Goal: Task Accomplishment & Management: Manage account settings

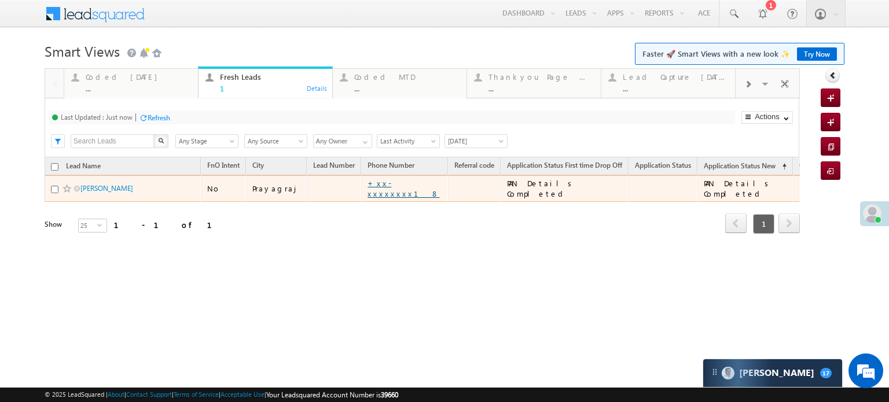
click at [394, 187] on link "+xx-xxxxxxxx18" at bounding box center [403, 188] width 72 height 20
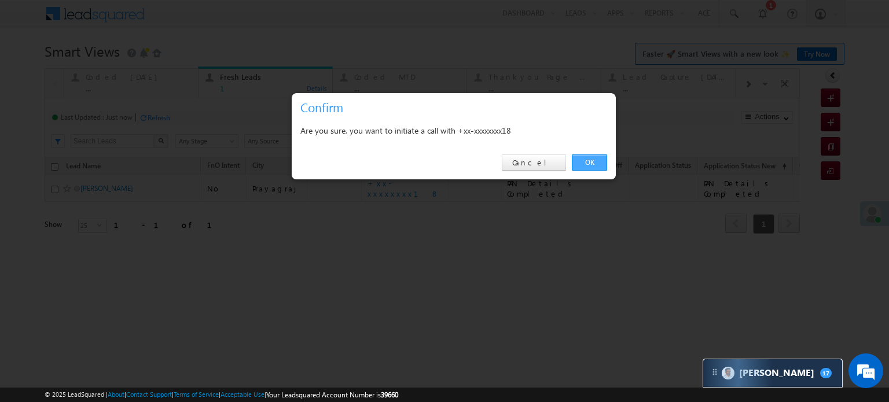
click at [591, 160] on link "OK" at bounding box center [589, 162] width 35 height 16
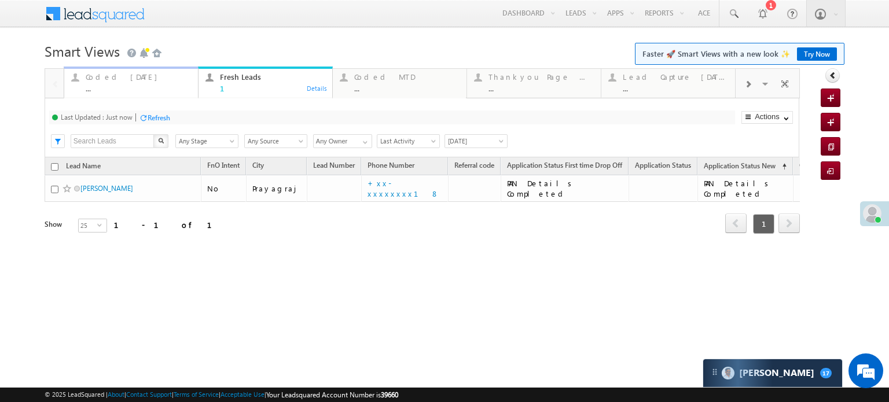
click at [119, 69] on link "Coded Today ... Details" at bounding box center [131, 82] width 135 height 31
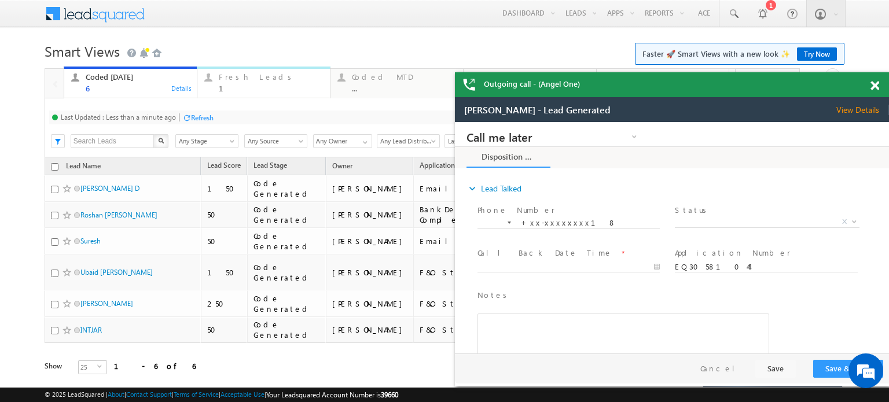
click at [267, 80] on div "Fresh Leads" at bounding box center [271, 76] width 104 height 9
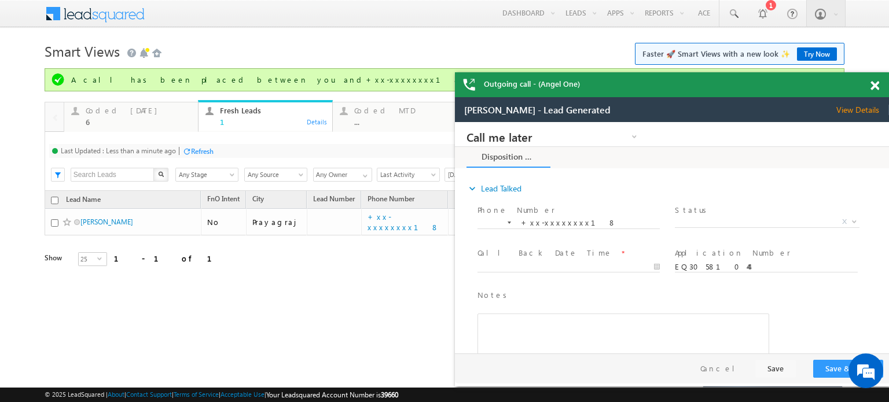
click at [202, 153] on div "Refresh" at bounding box center [202, 151] width 23 height 9
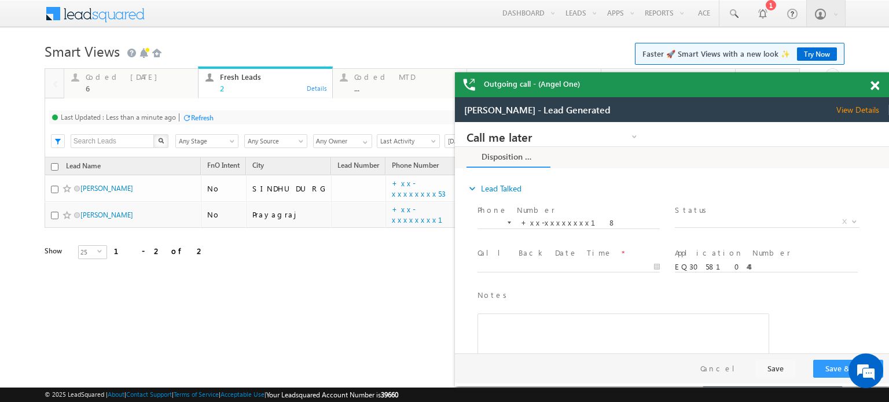
click at [873, 90] on span at bounding box center [874, 86] width 9 height 10
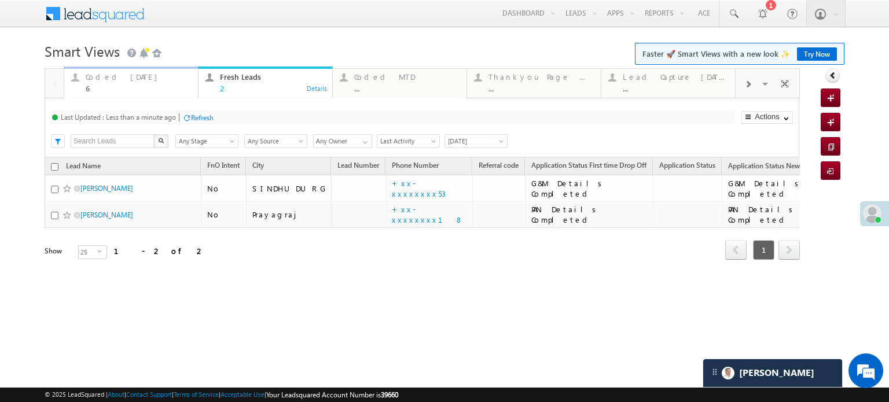
click at [120, 90] on div "6" at bounding box center [138, 88] width 105 height 9
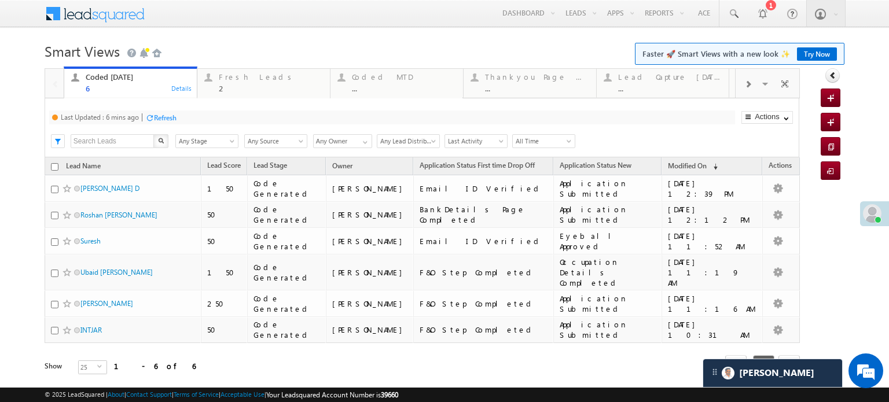
click at [165, 122] on div "Refresh" at bounding box center [165, 117] width 23 height 9
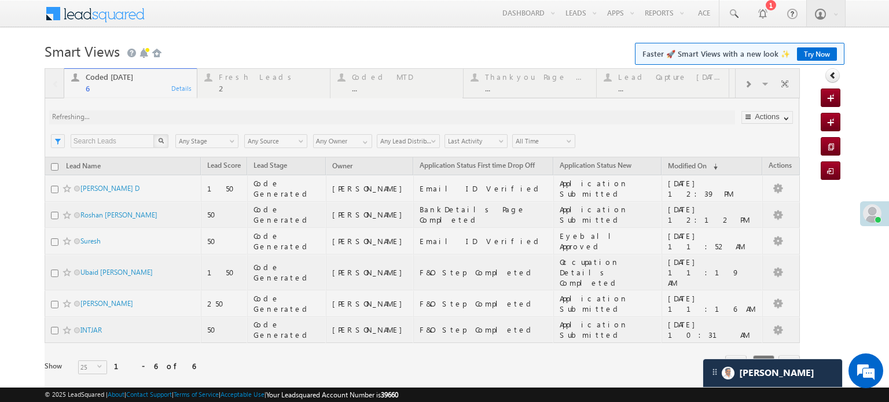
click at [165, 122] on div at bounding box center [422, 237] width 755 height 339
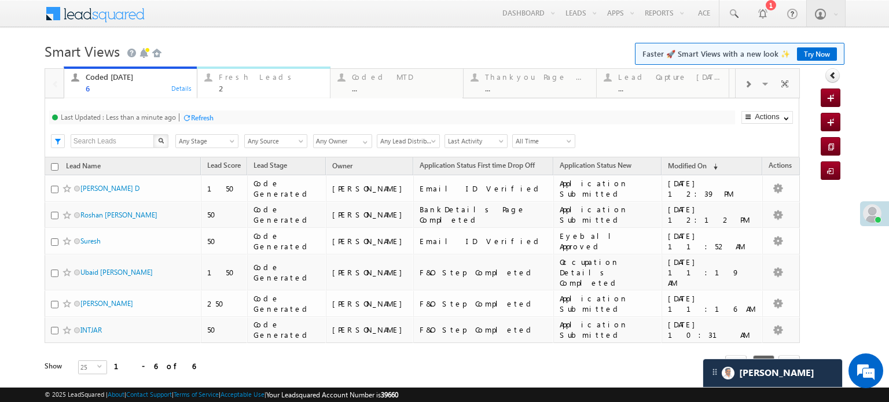
click at [246, 77] on div "Fresh Leads" at bounding box center [271, 76] width 104 height 9
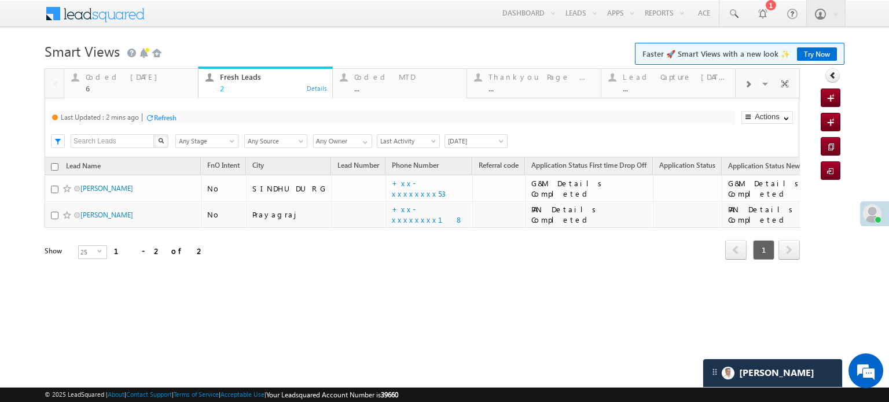
click at [162, 116] on div "Refresh" at bounding box center [165, 117] width 23 height 9
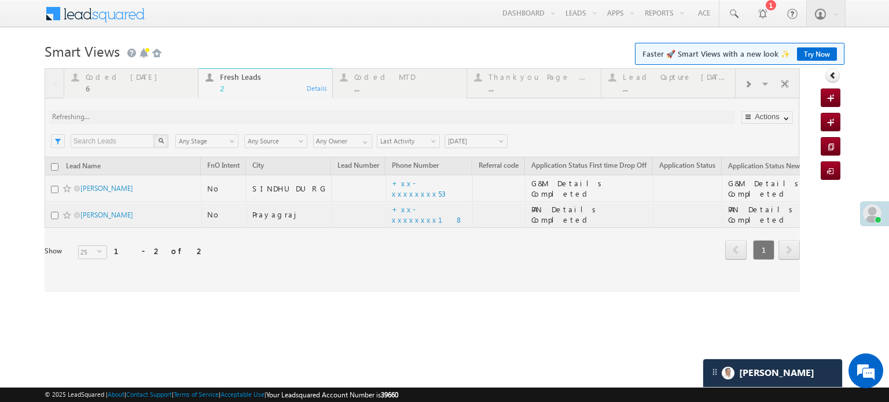
click at [162, 116] on div at bounding box center [422, 180] width 755 height 224
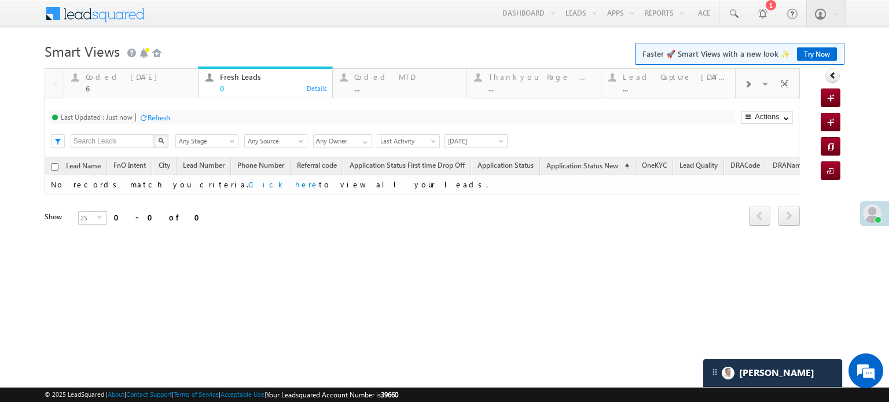
click at [162, 116] on div "Refresh" at bounding box center [159, 117] width 23 height 9
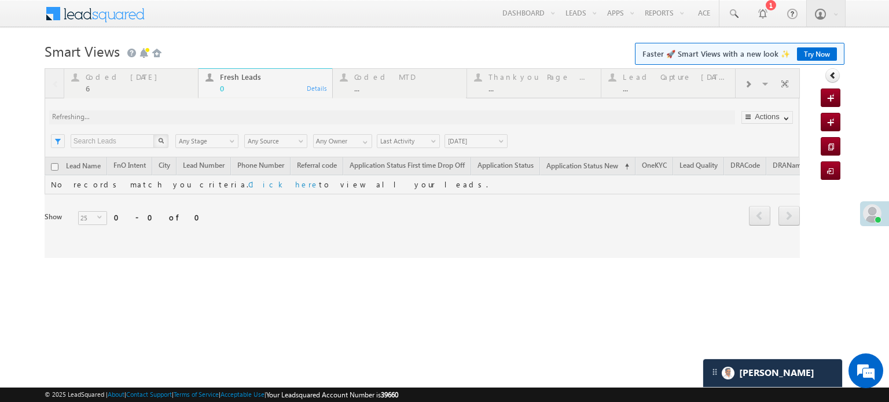
click at [162, 116] on div at bounding box center [422, 163] width 755 height 190
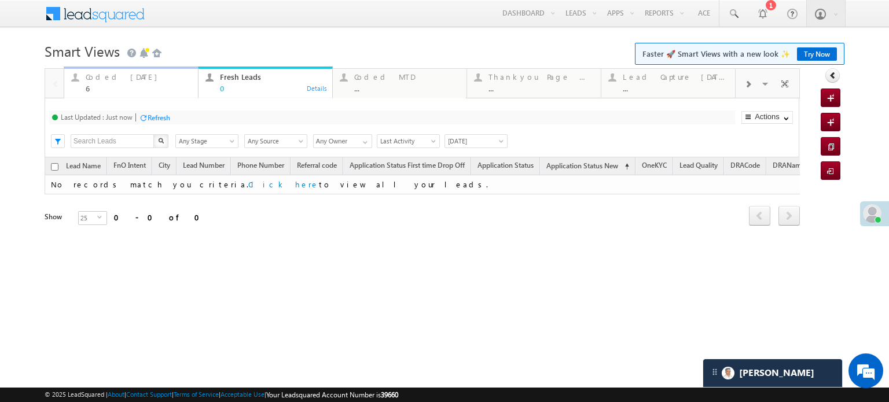
click at [130, 78] on div "Coded Today" at bounding box center [138, 76] width 105 height 9
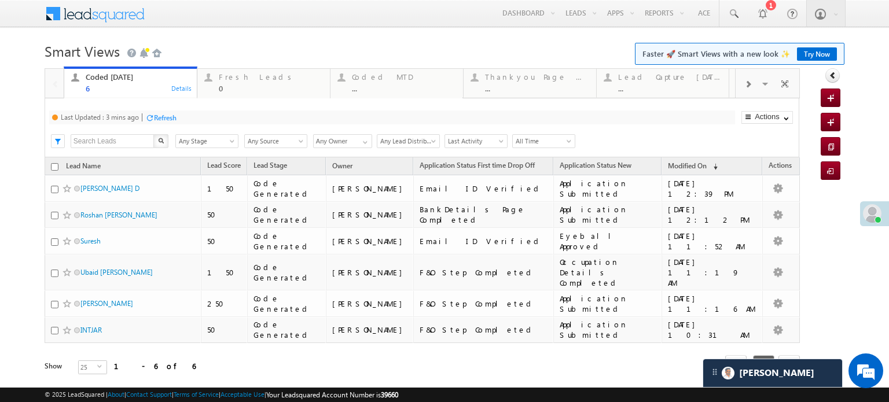
click at [167, 121] on div "Refresh" at bounding box center [165, 117] width 23 height 9
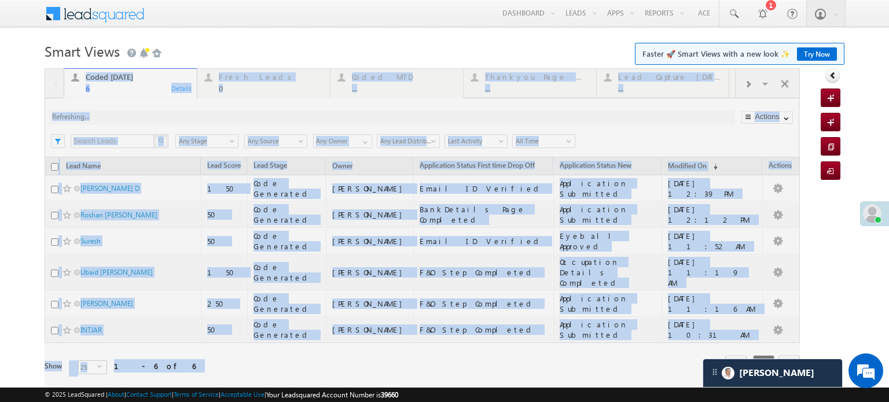
click at [167, 121] on div at bounding box center [422, 237] width 755 height 339
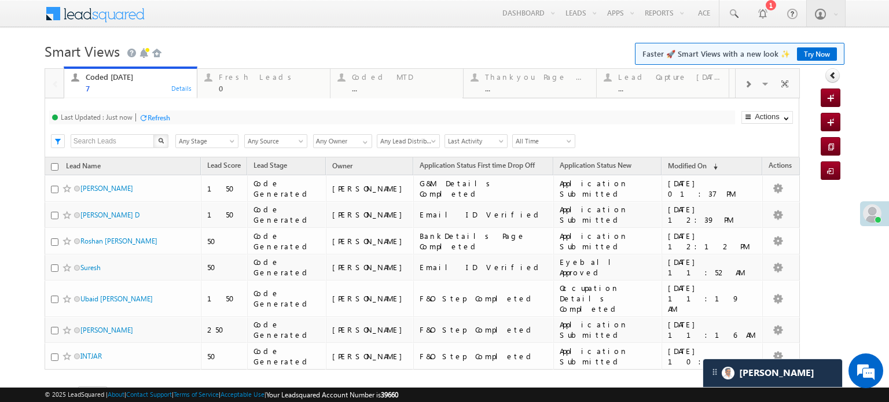
click at [167, 121] on div "Refresh" at bounding box center [159, 117] width 23 height 9
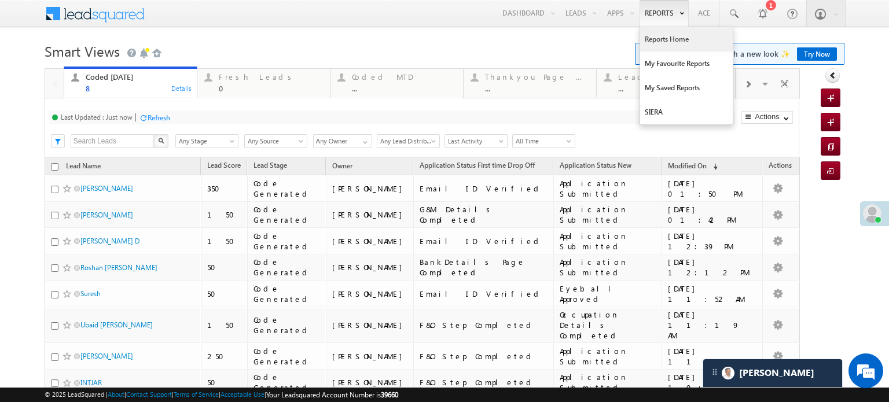
click at [657, 33] on link "Reports Home" at bounding box center [686, 39] width 93 height 24
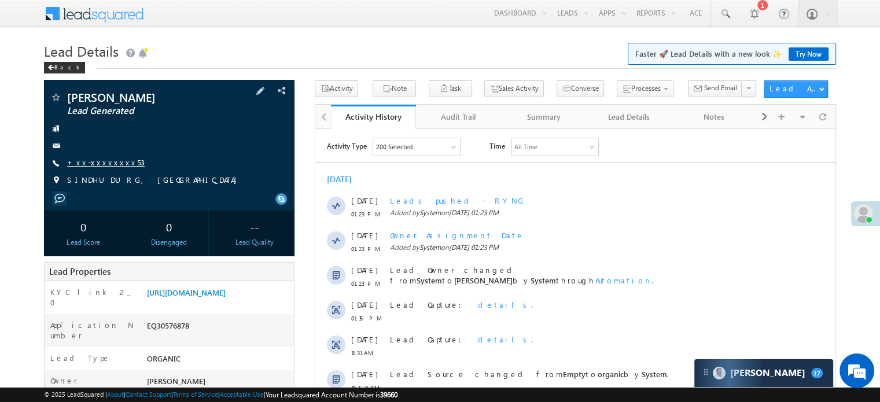
click at [95, 161] on link "+xx-xxxxxxxx53" at bounding box center [106, 162] width 78 height 10
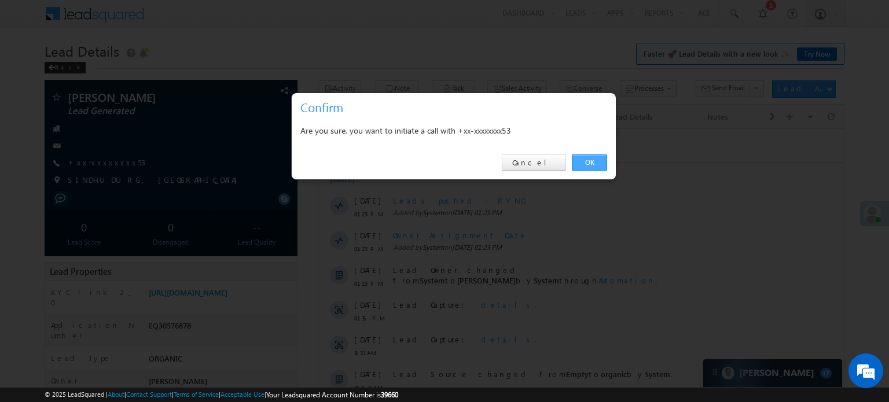
click at [580, 159] on link "OK" at bounding box center [589, 162] width 35 height 16
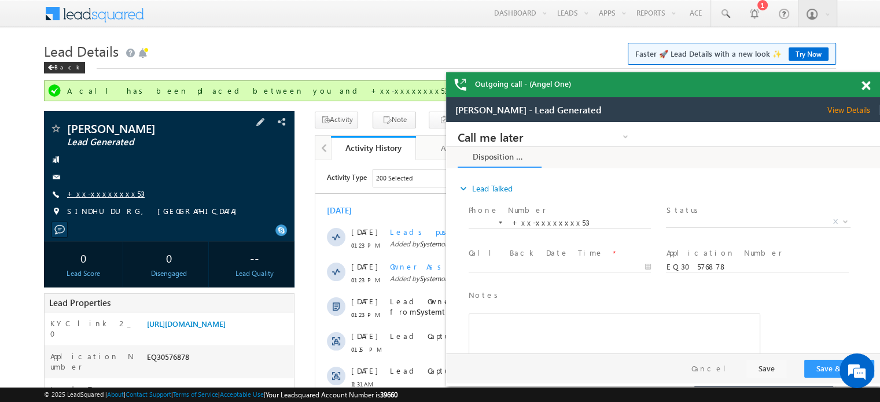
click at [100, 195] on link "+xx-xxxxxxxx53" at bounding box center [106, 194] width 78 height 10
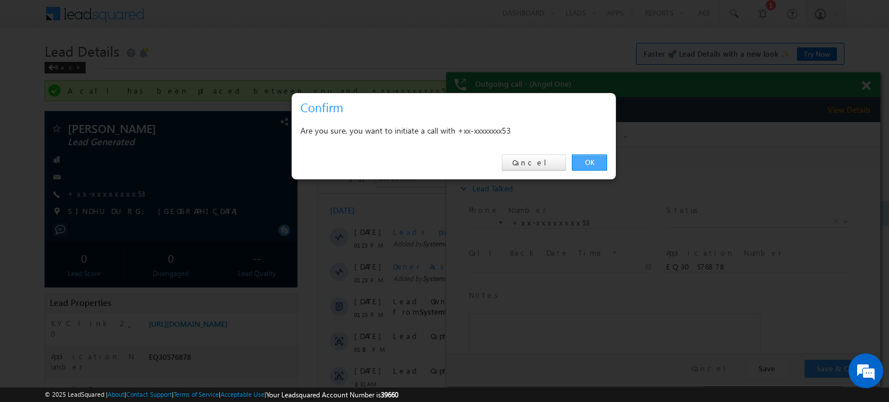
click at [595, 164] on link "OK" at bounding box center [589, 162] width 35 height 16
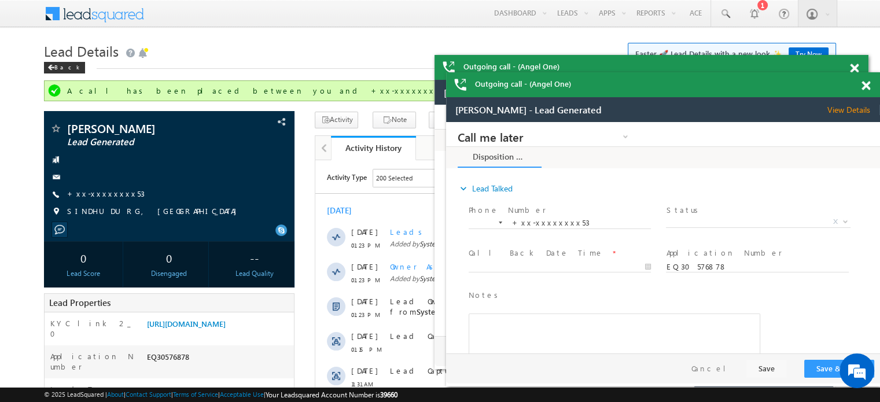
click at [866, 89] on span at bounding box center [865, 86] width 9 height 10
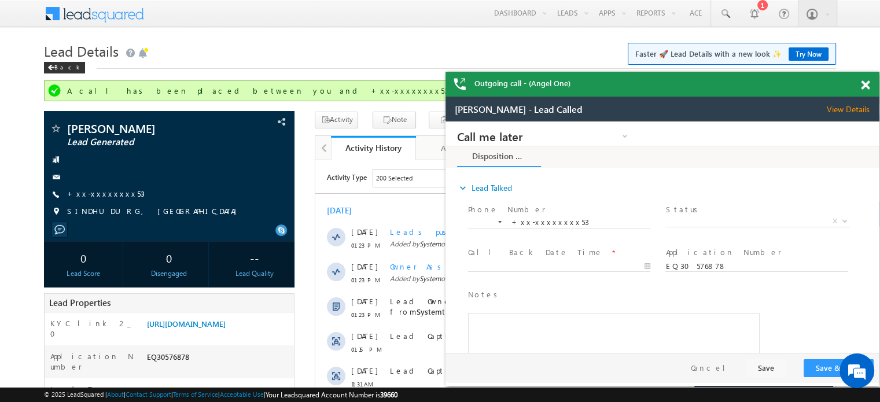
click at [864, 85] on span at bounding box center [865, 85] width 9 height 10
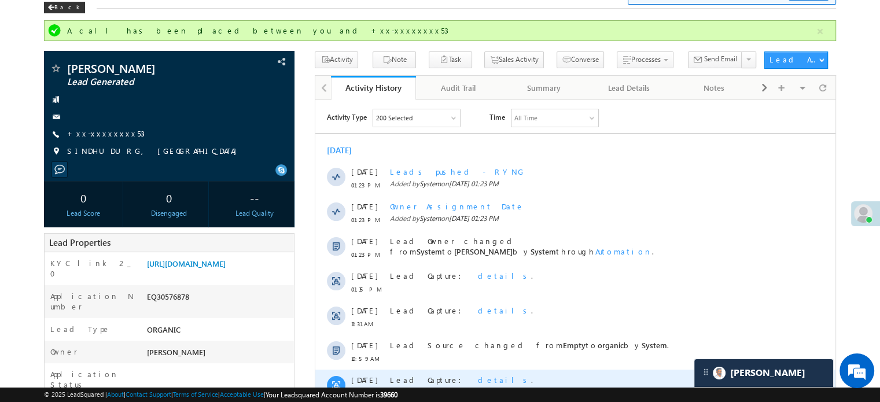
scroll to position [58, 0]
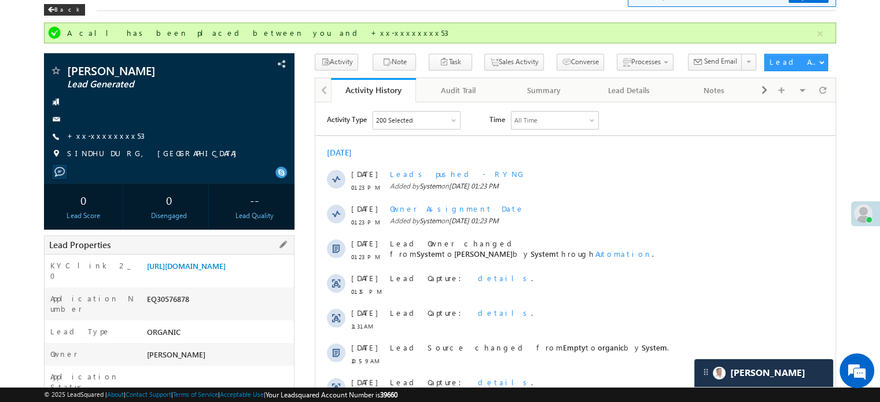
click at [196, 256] on div "KYC link 2_0 https://angelbroking1-pk3em7sa.customui-test.leadsquared.com?leadI…" at bounding box center [169, 271] width 249 height 33
click at [194, 271] on link "https://angelbroking1-pk3em7sa.customui-test.leadsquared.com?leadId=ed1a379c-69…" at bounding box center [186, 266] width 79 height 10
click at [90, 141] on link "+xx-xxxxxxxx53" at bounding box center [106, 136] width 78 height 10
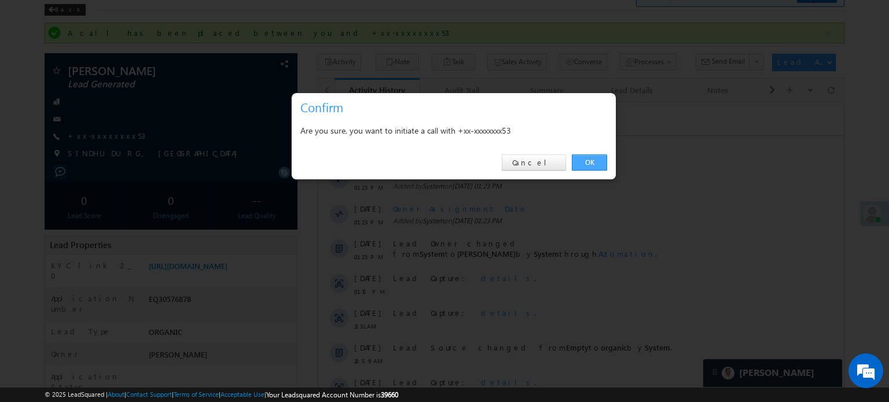
click at [590, 161] on link "OK" at bounding box center [589, 162] width 35 height 16
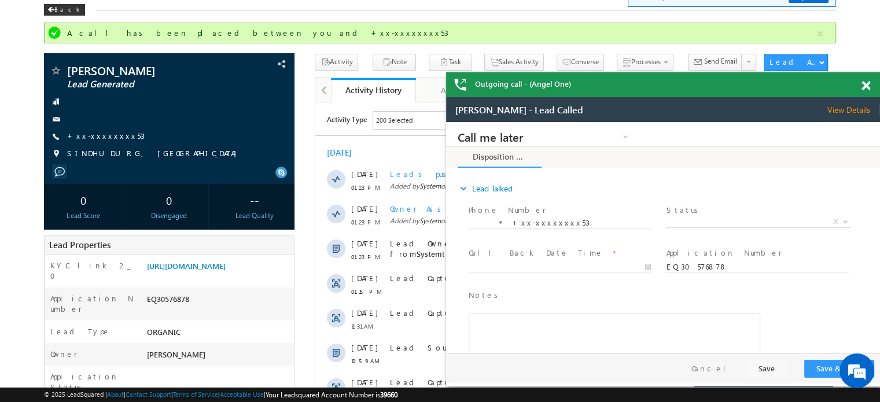
scroll to position [0, 0]
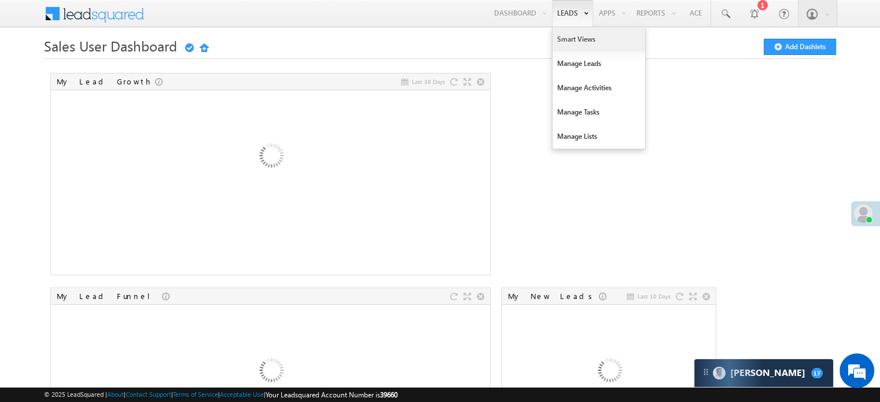
click at [565, 30] on link "Smart Views" at bounding box center [599, 39] width 93 height 24
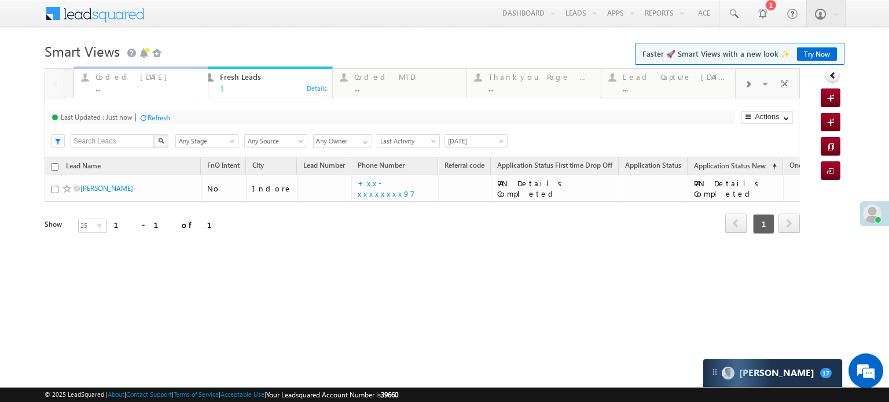
drag, startPoint x: 247, startPoint y: 78, endPoint x: 123, endPoint y: 82, distance: 124.4
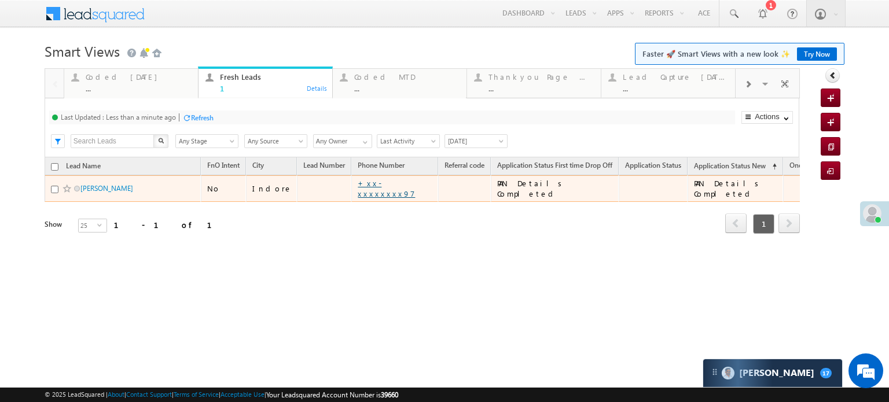
click at [368, 191] on link "+xx-xxxxxxxx97" at bounding box center [386, 188] width 57 height 20
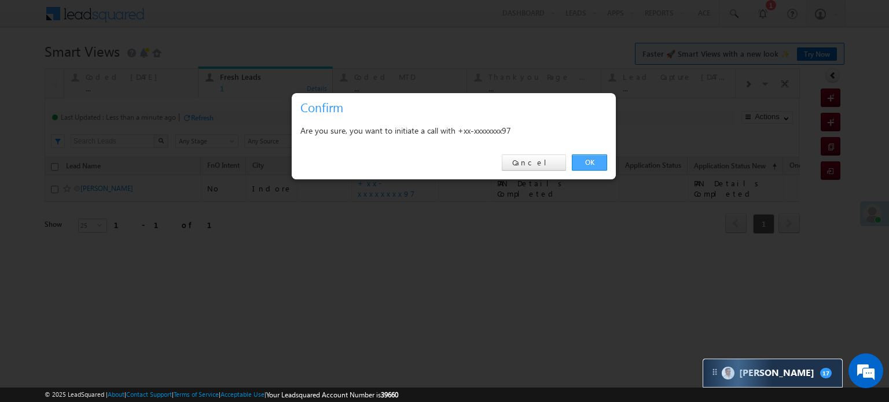
click at [595, 161] on link "OK" at bounding box center [589, 162] width 35 height 16
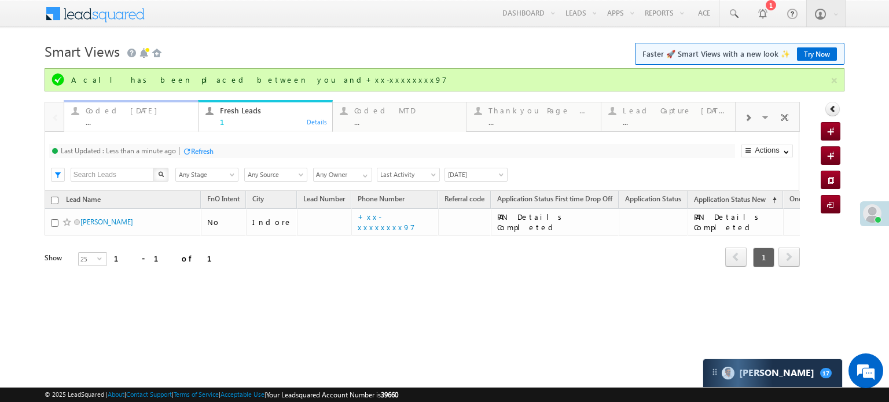
click at [118, 115] on div "Coded Today" at bounding box center [138, 110] width 105 height 9
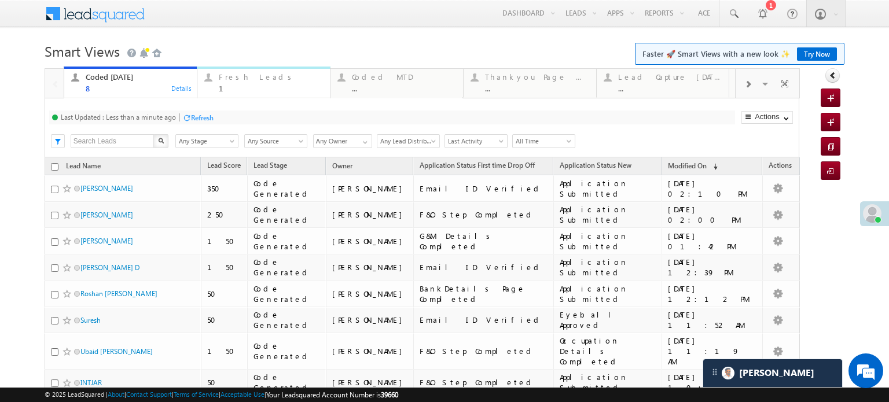
click at [224, 92] on div "1" at bounding box center [271, 88] width 104 height 9
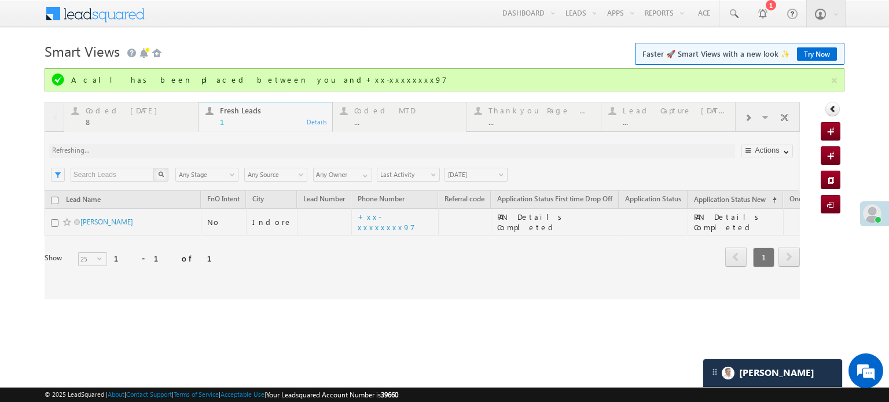
click at [375, 221] on div at bounding box center [422, 200] width 755 height 197
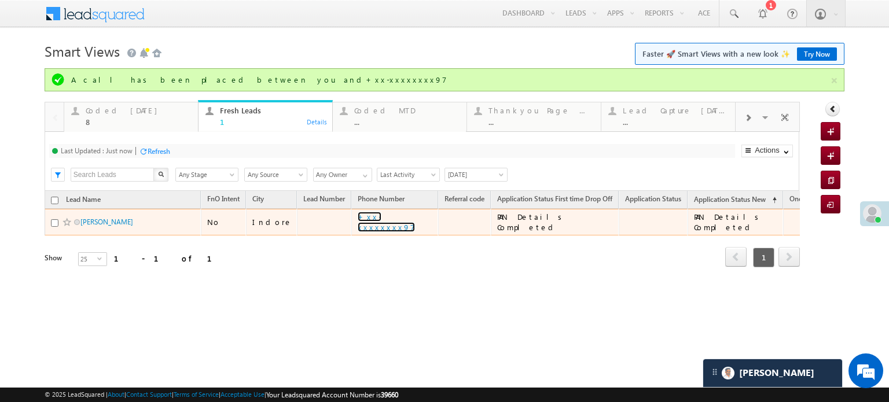
click at [375, 221] on link "+xx-xxxxxxxx97" at bounding box center [386, 222] width 57 height 20
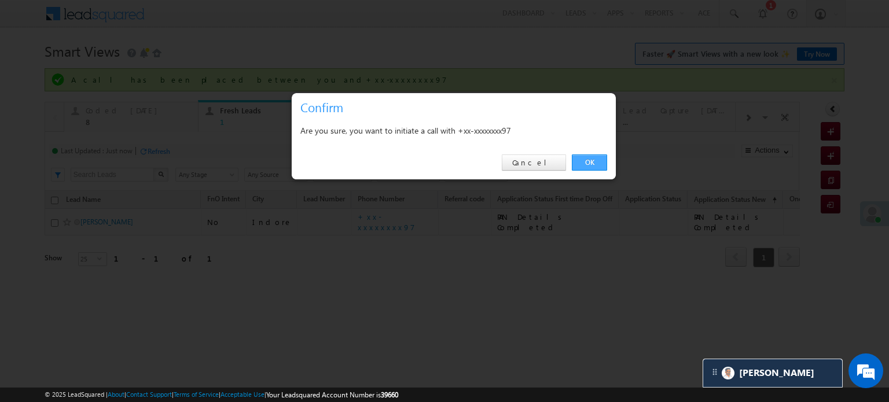
click at [599, 163] on link "OK" at bounding box center [589, 162] width 35 height 16
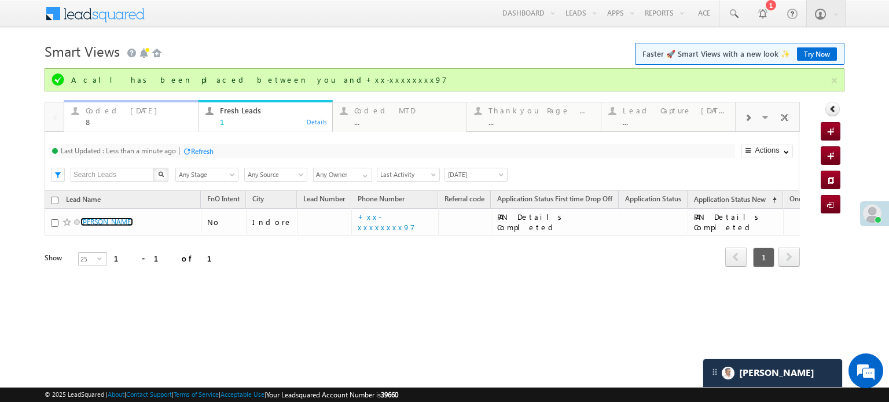
click at [141, 117] on div "8" at bounding box center [138, 121] width 105 height 9
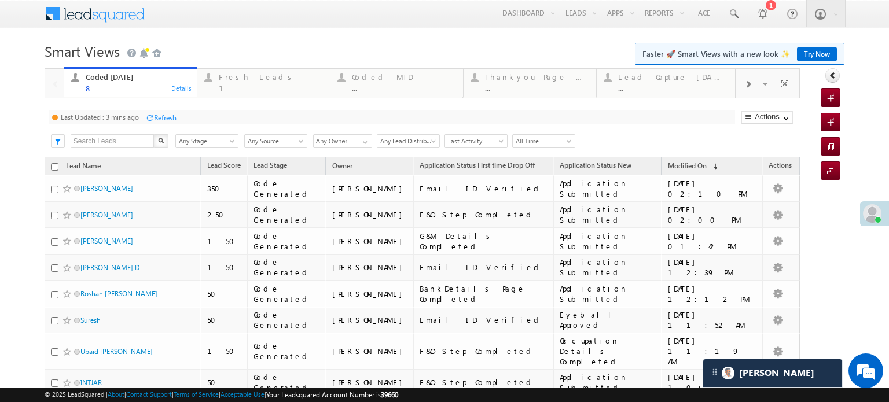
click at [161, 117] on div "Refresh" at bounding box center [165, 117] width 23 height 9
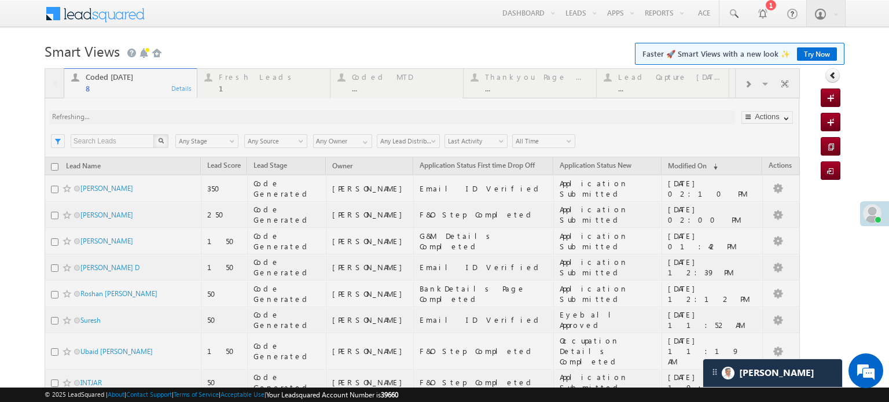
click at [161, 117] on div at bounding box center [422, 264] width 755 height 392
click at [237, 84] on div at bounding box center [422, 264] width 755 height 392
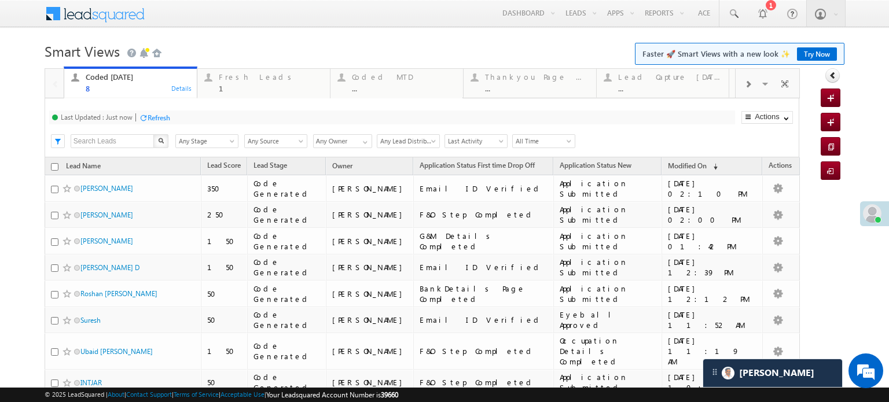
click at [237, 84] on div "1" at bounding box center [271, 88] width 104 height 9
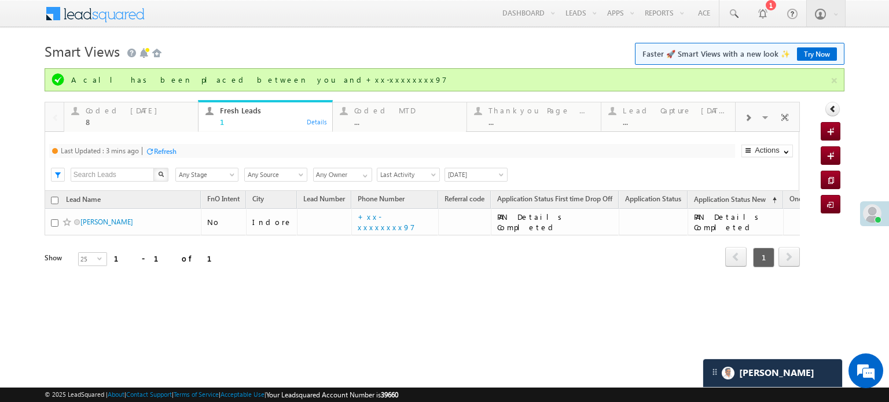
click at [167, 144] on div "Last Updated : 3 mins ago Refresh Refreshing..." at bounding box center [392, 151] width 686 height 14
click at [167, 147] on div "Refresh" at bounding box center [165, 151] width 23 height 9
click at [167, 148] on div "Refresh" at bounding box center [159, 151] width 23 height 9
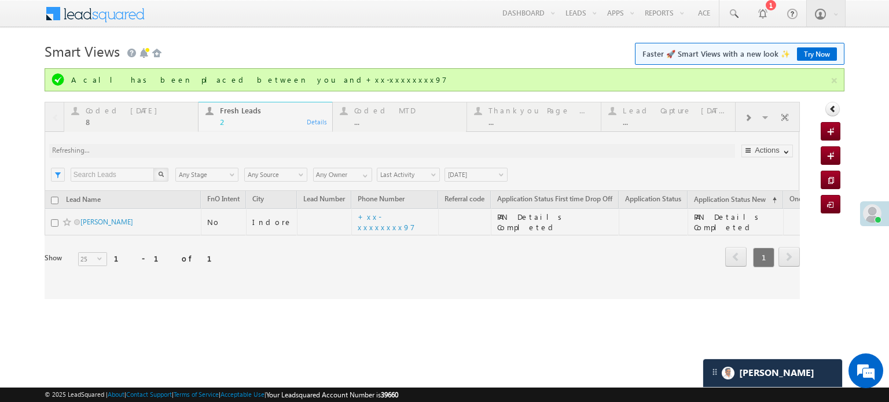
click at [167, 148] on div at bounding box center [422, 200] width 755 height 197
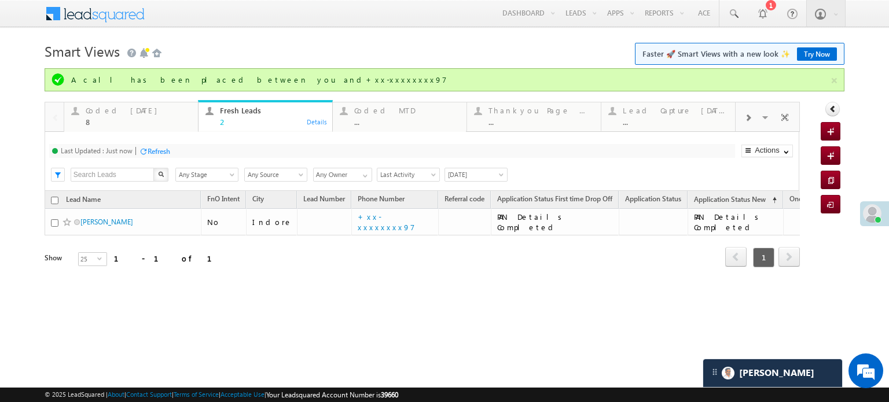
click at [154, 151] on div "Refresh" at bounding box center [159, 151] width 23 height 9
click at [98, 127] on link "Coded Today 8 Details" at bounding box center [131, 115] width 135 height 31
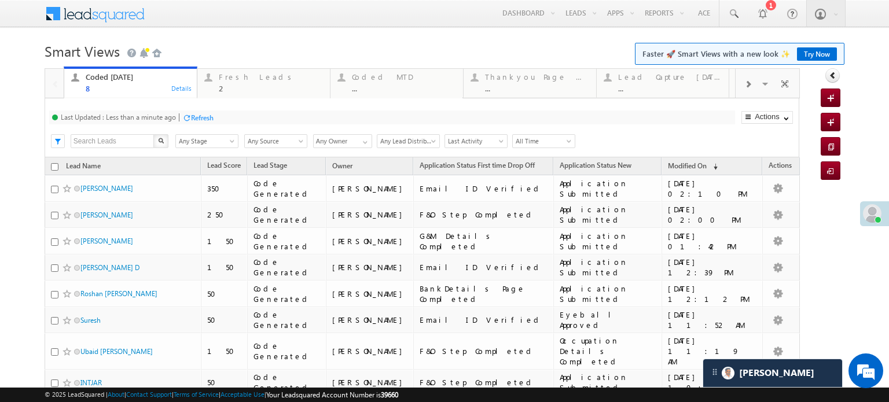
drag, startPoint x: 183, startPoint y: 124, endPoint x: 198, endPoint y: 120, distance: 14.9
click at [185, 124] on div "Last Updated : Less than a minute ago Refresh Refreshing..." at bounding box center [392, 118] width 686 height 14
click at [201, 119] on div "Refresh" at bounding box center [202, 117] width 23 height 9
click at [242, 80] on div "Fresh Leads" at bounding box center [271, 76] width 104 height 9
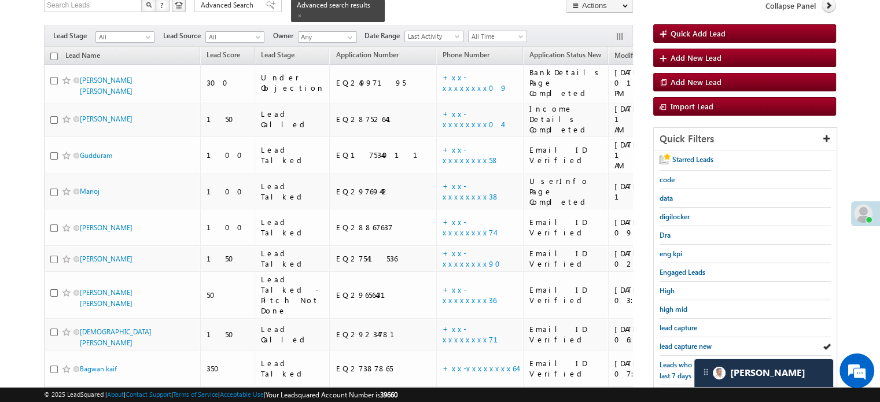
scroll to position [82, 0]
click at [678, 347] on span "lead capture new" at bounding box center [686, 346] width 52 height 9
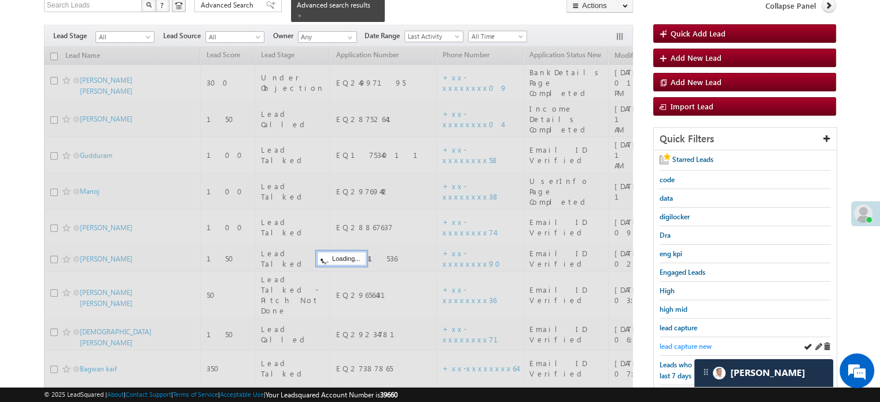
click at [682, 344] on span "lead capture new" at bounding box center [686, 346] width 52 height 9
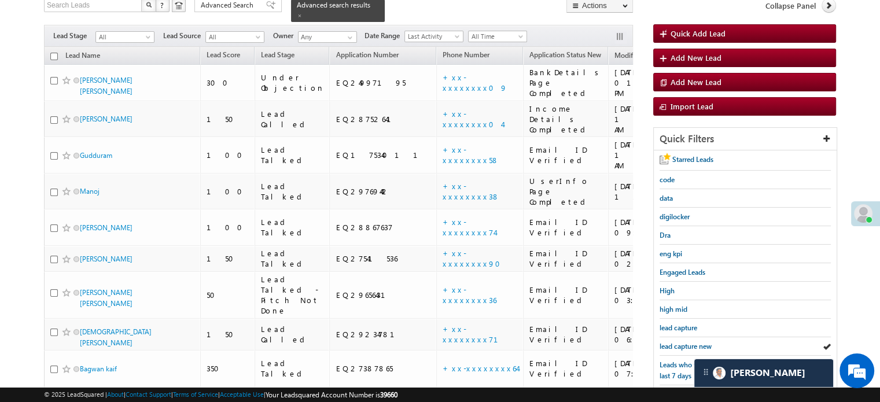
click at [682, 344] on span "lead capture new" at bounding box center [686, 346] width 52 height 9
click at [665, 342] on span "lead capture new" at bounding box center [686, 346] width 52 height 9
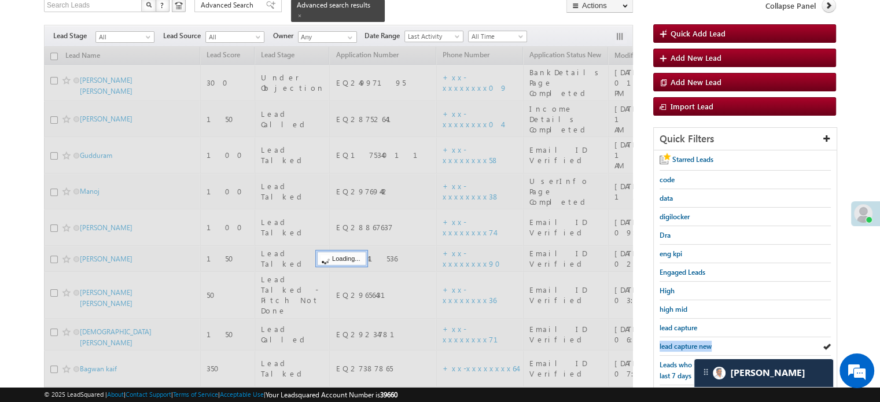
click at [665, 342] on span "lead capture new" at bounding box center [686, 346] width 52 height 9
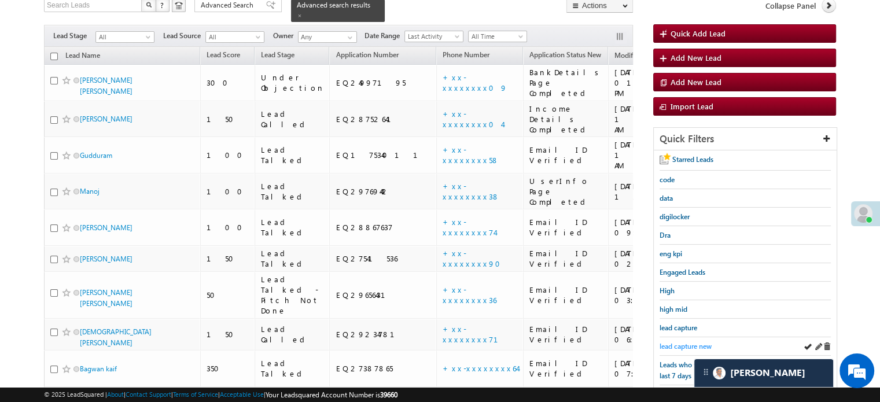
click at [670, 342] on span "lead capture new" at bounding box center [686, 346] width 52 height 9
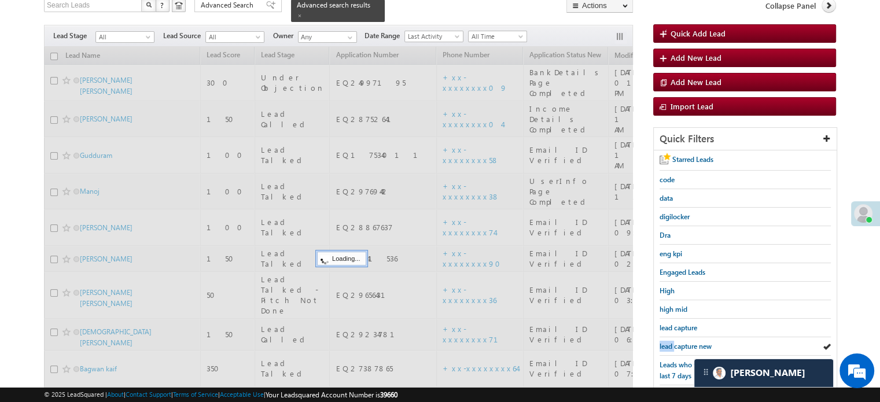
click at [670, 342] on span "lead capture new" at bounding box center [686, 346] width 52 height 9
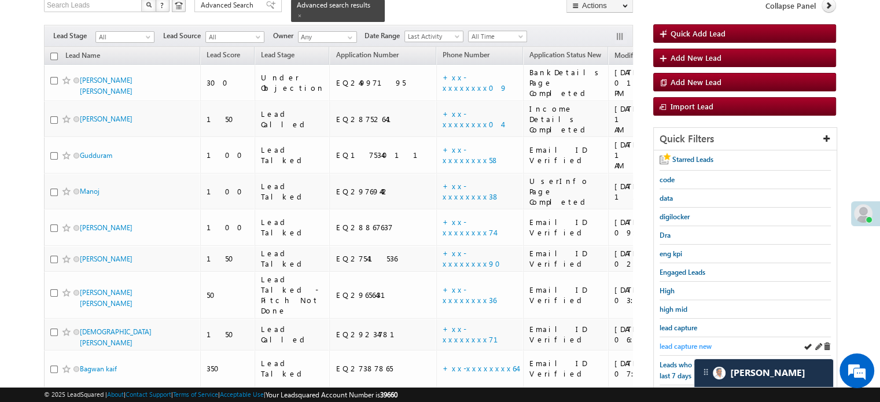
click at [671, 341] on link "lead capture new" at bounding box center [686, 346] width 52 height 11
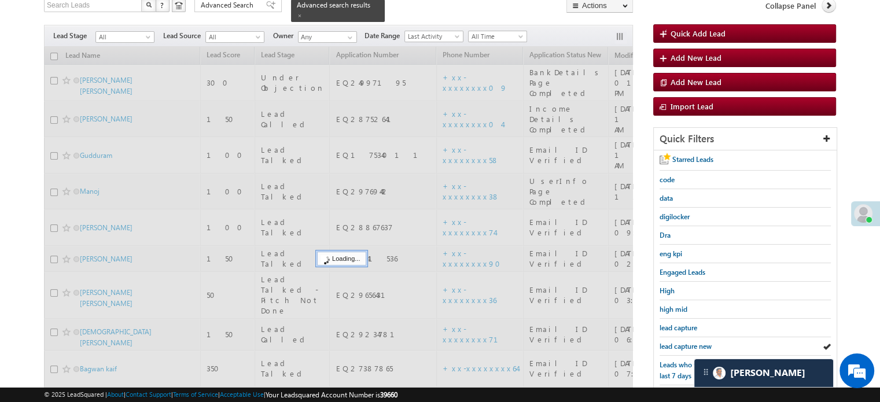
click at [671, 341] on link "lead capture new" at bounding box center [686, 346] width 52 height 11
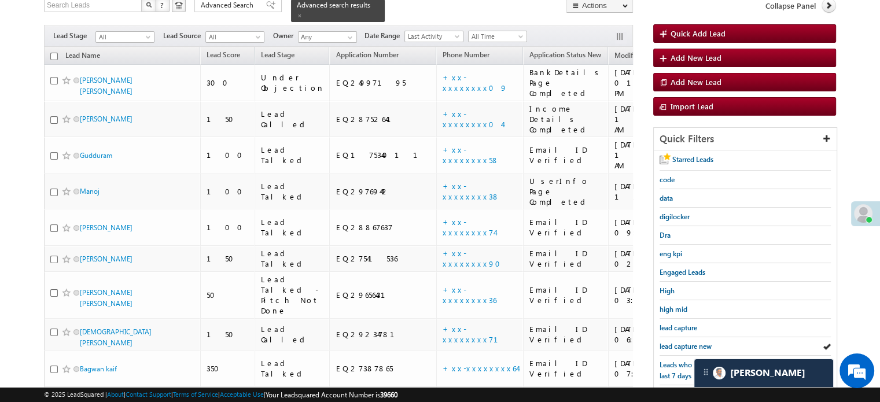
click at [671, 341] on link "lead capture new" at bounding box center [686, 346] width 52 height 11
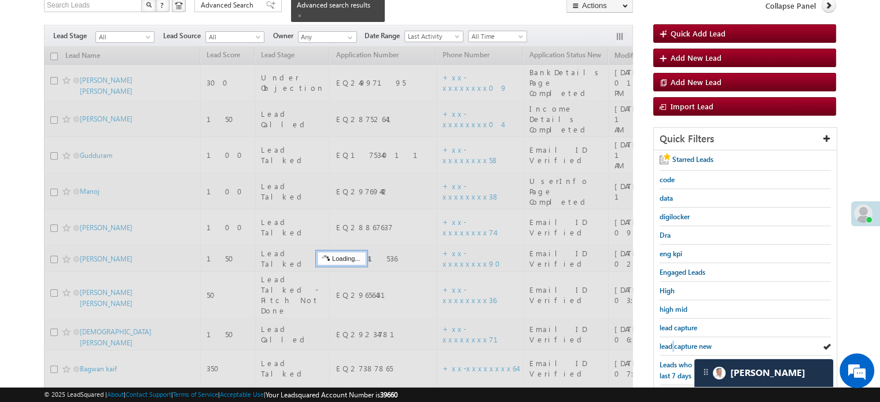
click at [671, 341] on link "lead capture new" at bounding box center [686, 346] width 52 height 11
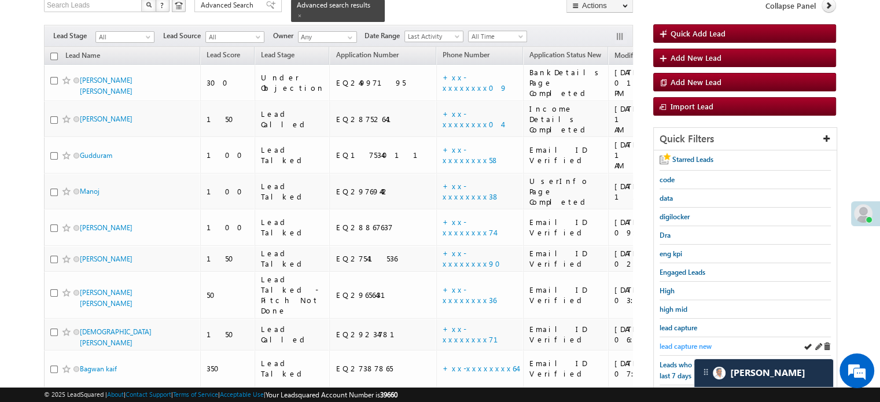
click at [690, 342] on span "lead capture new" at bounding box center [686, 346] width 52 height 9
click at [690, 349] on div "lead capture new" at bounding box center [745, 346] width 171 height 19
click at [690, 345] on span "lead capture new" at bounding box center [686, 346] width 52 height 9
click at [692, 342] on span "lead capture new" at bounding box center [686, 346] width 52 height 9
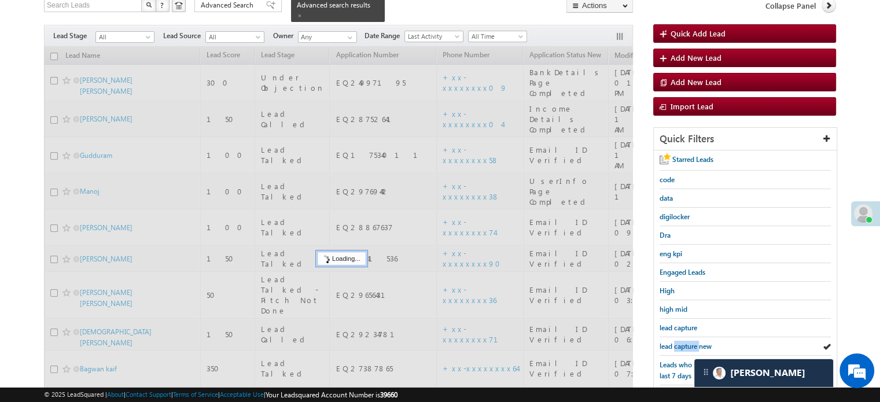
click at [692, 342] on span "lead capture new" at bounding box center [686, 346] width 52 height 9
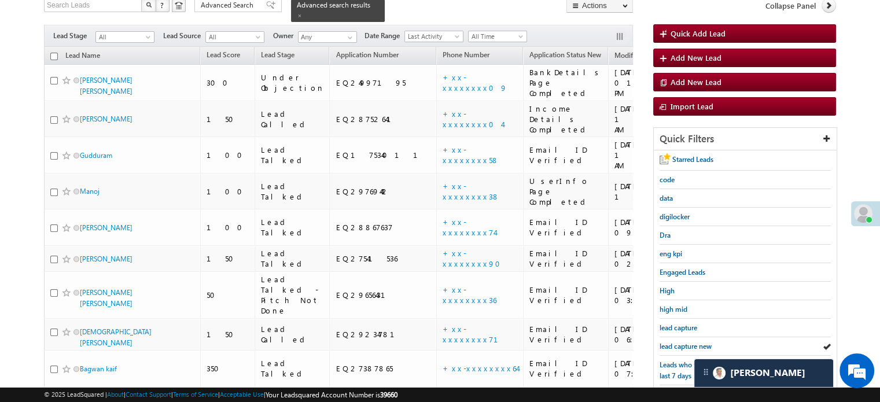
click at [692, 342] on span "lead capture new" at bounding box center [686, 346] width 52 height 9
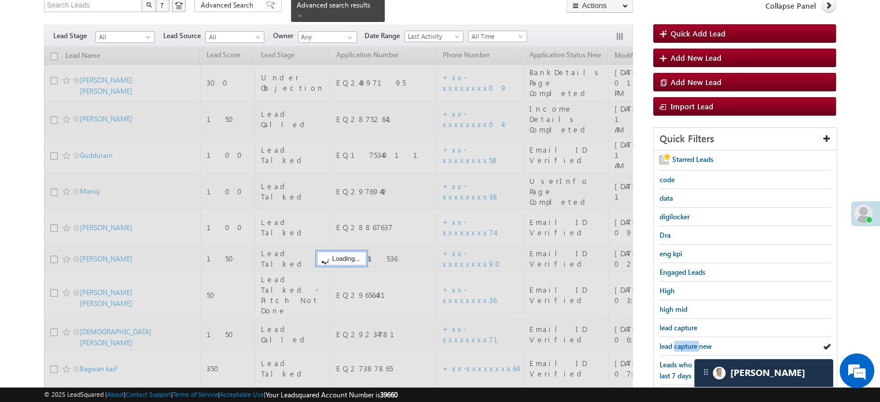
click at [692, 342] on span "lead capture new" at bounding box center [686, 346] width 52 height 9
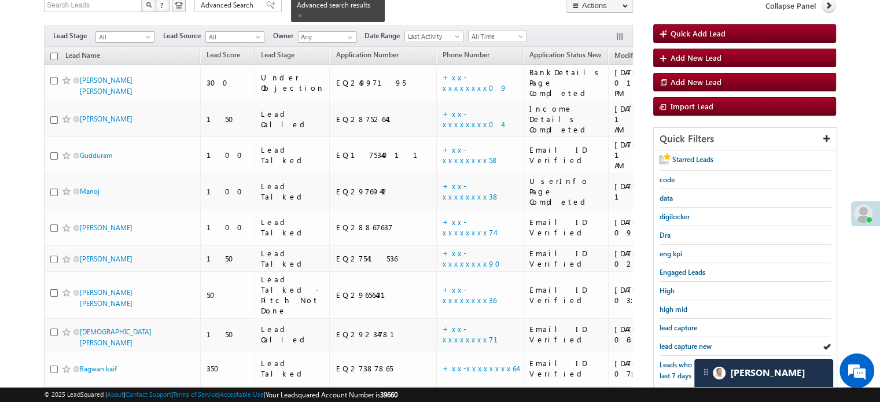
click at [692, 342] on span "lead capture new" at bounding box center [686, 346] width 52 height 9
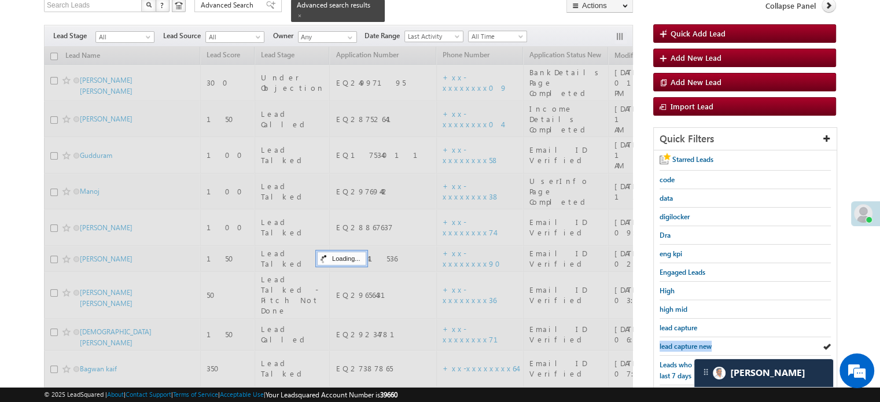
click at [692, 342] on span "lead capture new" at bounding box center [686, 346] width 52 height 9
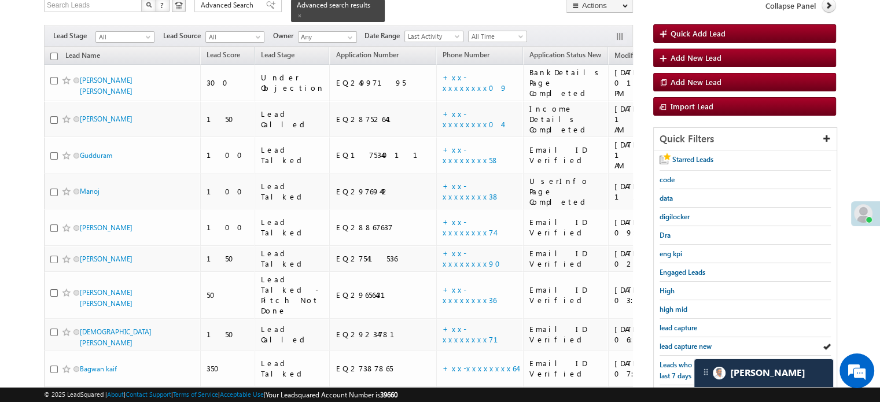
click at [692, 342] on span "lead capture new" at bounding box center [686, 346] width 52 height 9
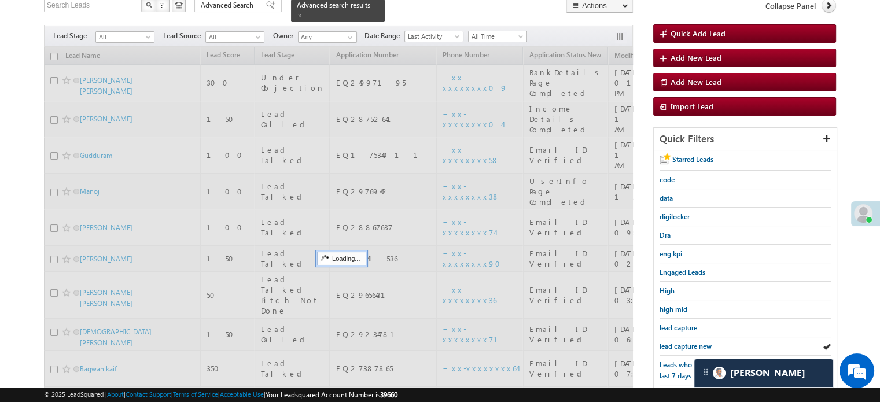
click at [692, 342] on span "lead capture new" at bounding box center [686, 346] width 52 height 9
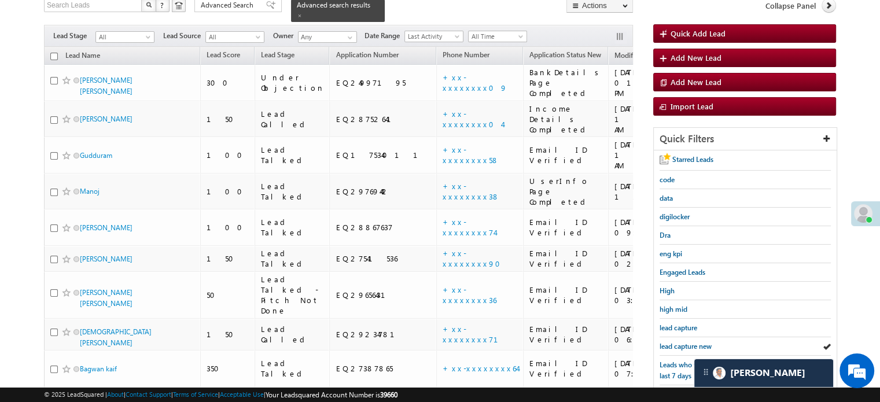
click at [692, 342] on span "lead capture new" at bounding box center [686, 346] width 52 height 9
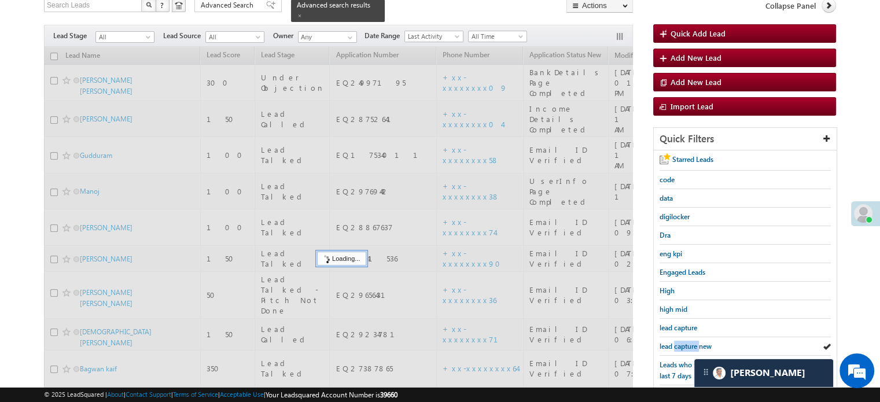
click at [692, 342] on span "lead capture new" at bounding box center [686, 346] width 52 height 9
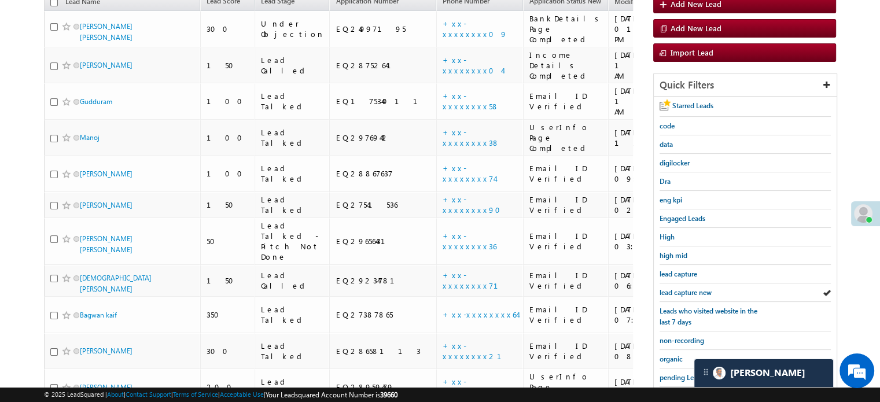
scroll to position [198, 0]
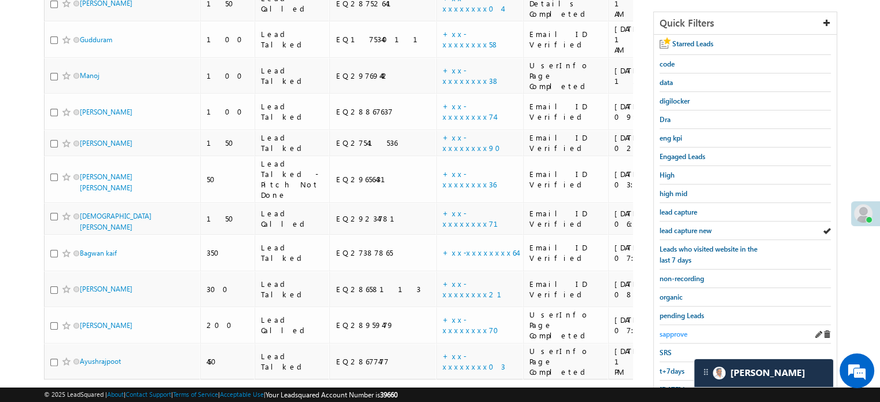
click at [672, 332] on span "sapprove" at bounding box center [674, 334] width 28 height 9
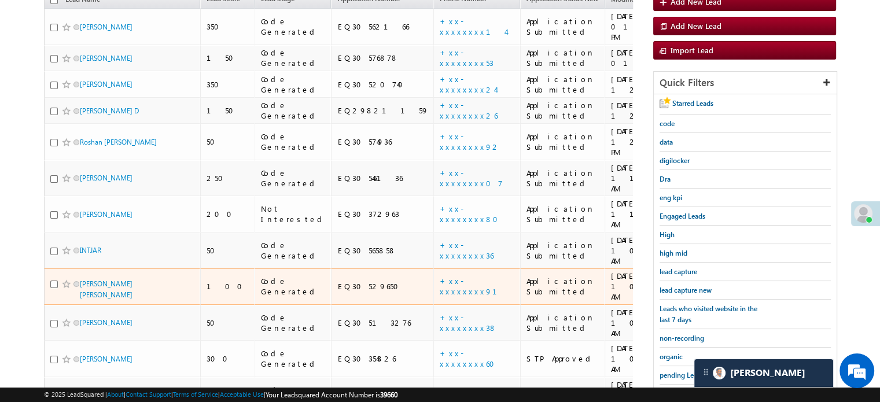
scroll to position [140, 0]
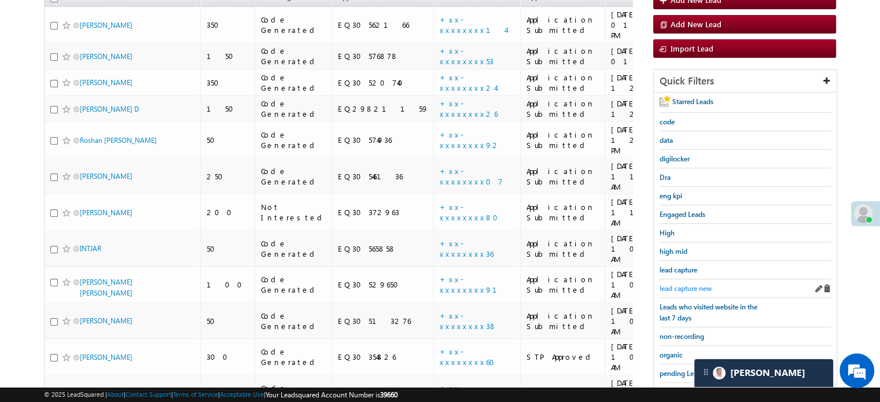
click at [693, 289] on span "lead capture new" at bounding box center [686, 288] width 52 height 9
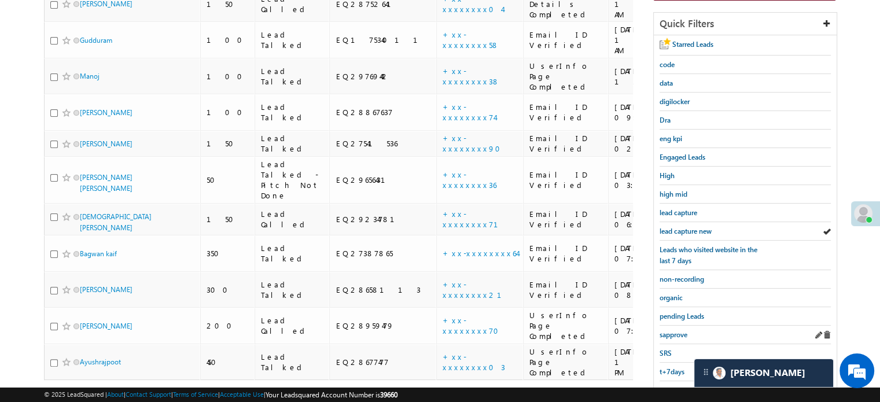
scroll to position [198, 0]
click at [673, 330] on span "sapprove" at bounding box center [674, 334] width 28 height 9
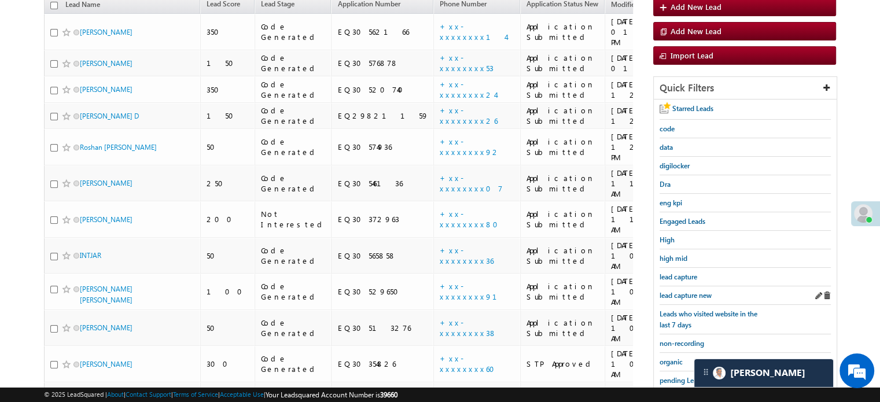
scroll to position [140, 0]
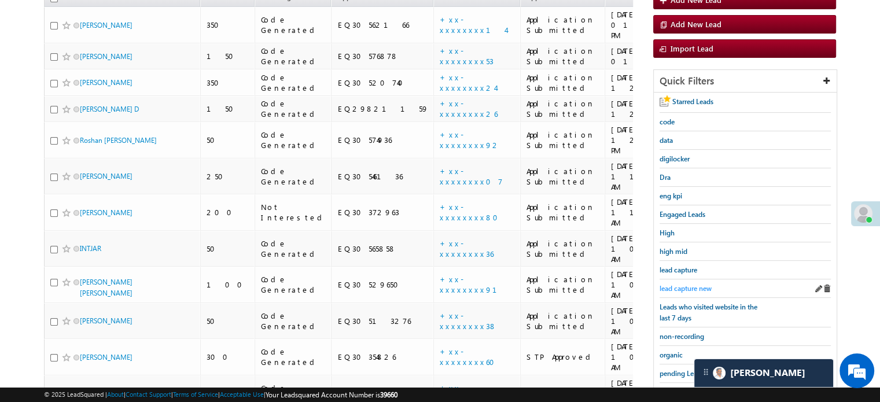
click at [697, 284] on span "lead capture new" at bounding box center [686, 288] width 52 height 9
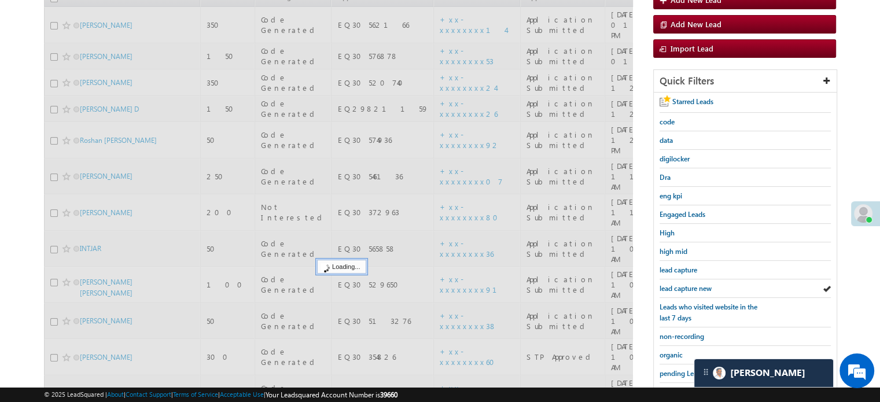
click at [697, 284] on span "lead capture new" at bounding box center [686, 288] width 52 height 9
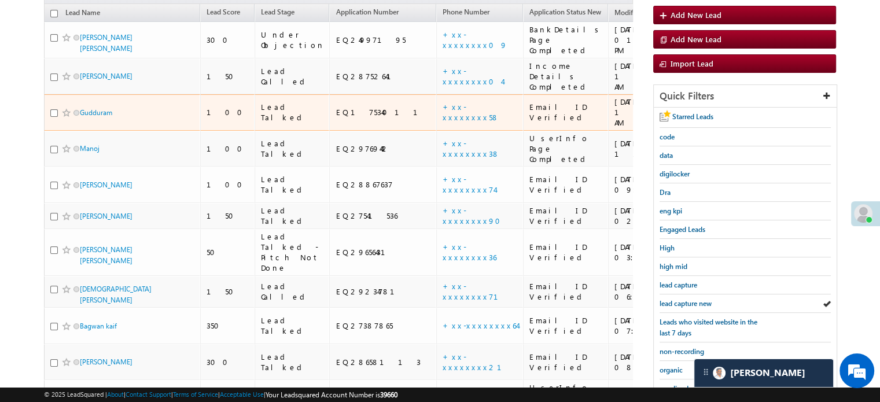
scroll to position [198, 0]
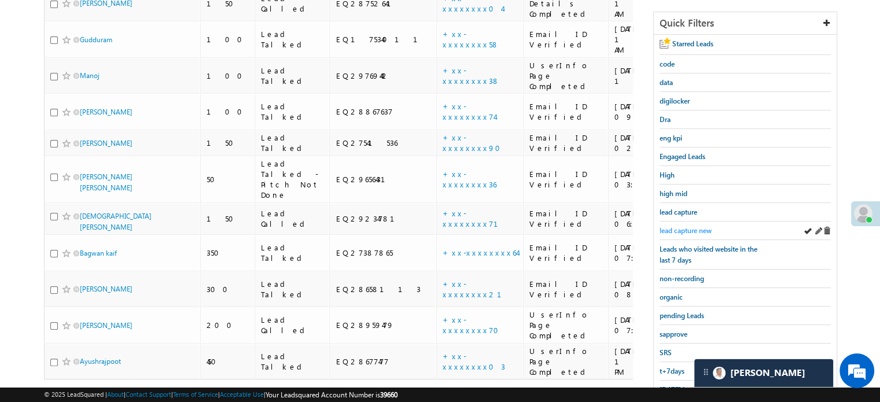
click at [692, 229] on span "lead capture new" at bounding box center [686, 230] width 52 height 9
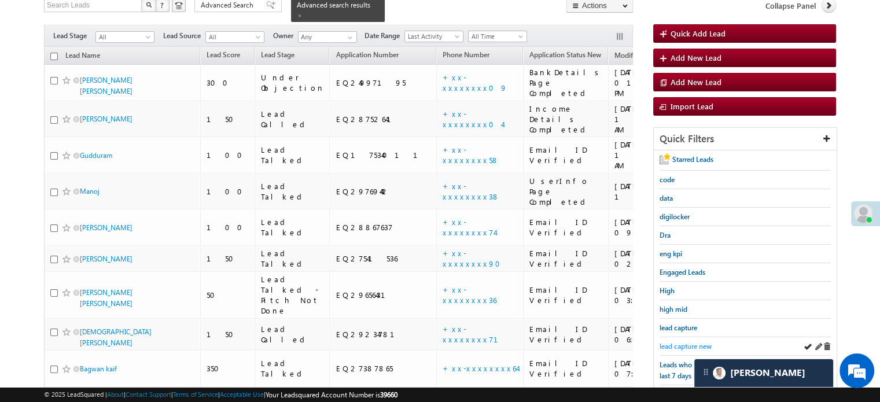
click at [687, 342] on span "lead capture new" at bounding box center [686, 346] width 52 height 9
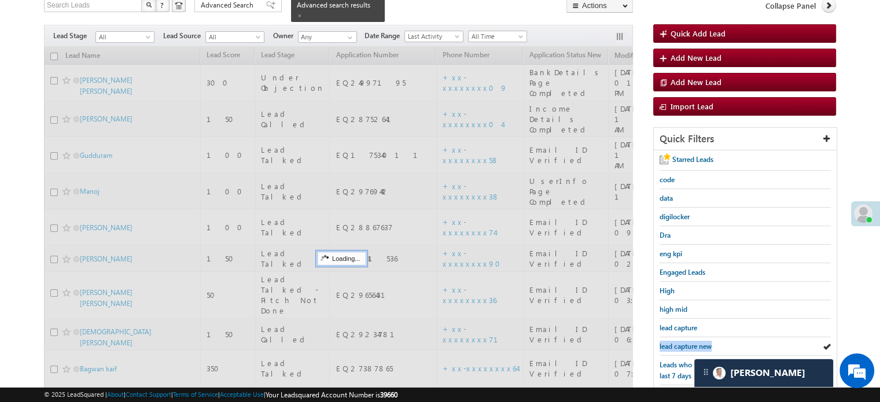
click at [687, 342] on span "lead capture new" at bounding box center [686, 346] width 52 height 9
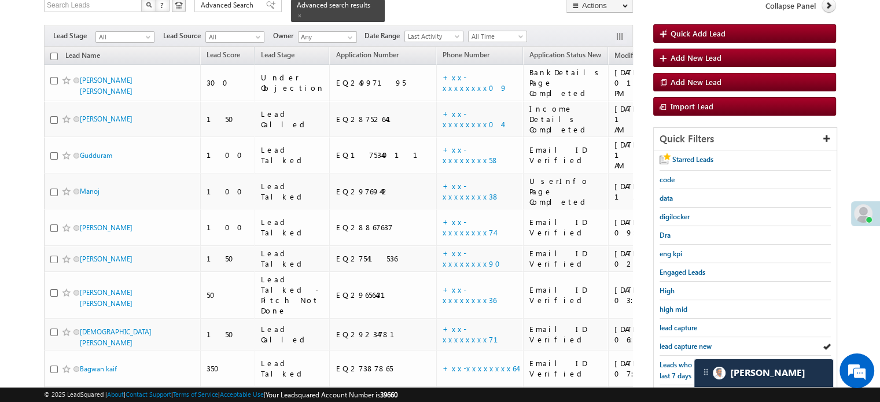
click at [687, 342] on span "lead capture new" at bounding box center [686, 346] width 52 height 9
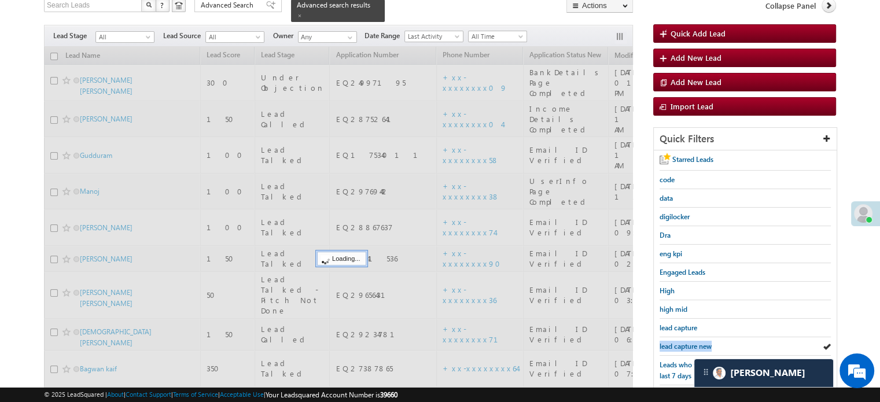
click at [687, 342] on span "lead capture new" at bounding box center [686, 346] width 52 height 9
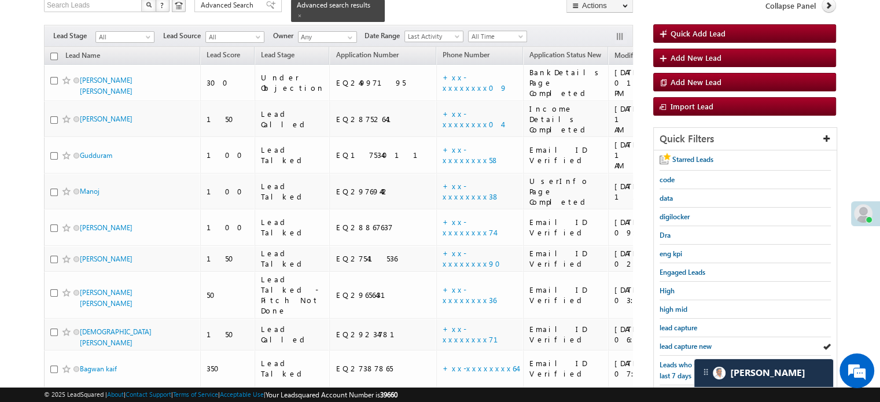
click at [687, 342] on span "lead capture new" at bounding box center [686, 346] width 52 height 9
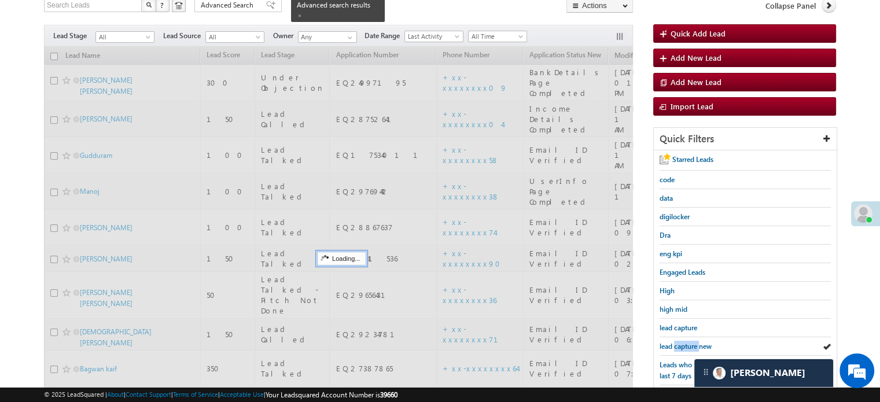
click at [687, 342] on span "lead capture new" at bounding box center [686, 346] width 52 height 9
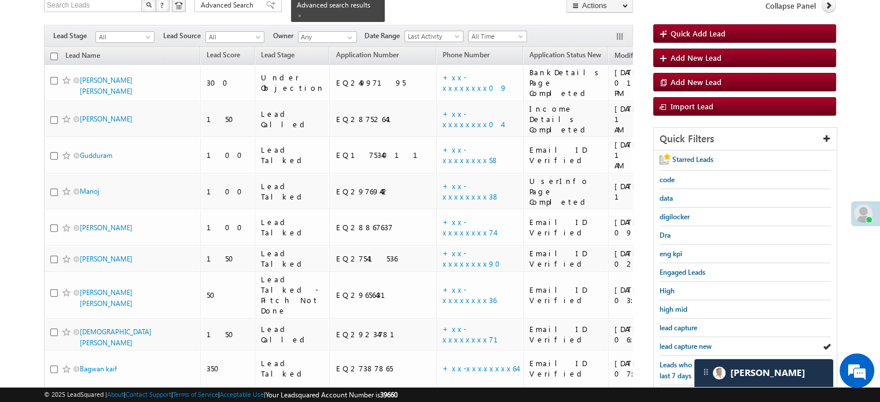
click at [687, 342] on span "lead capture new" at bounding box center [686, 346] width 52 height 9
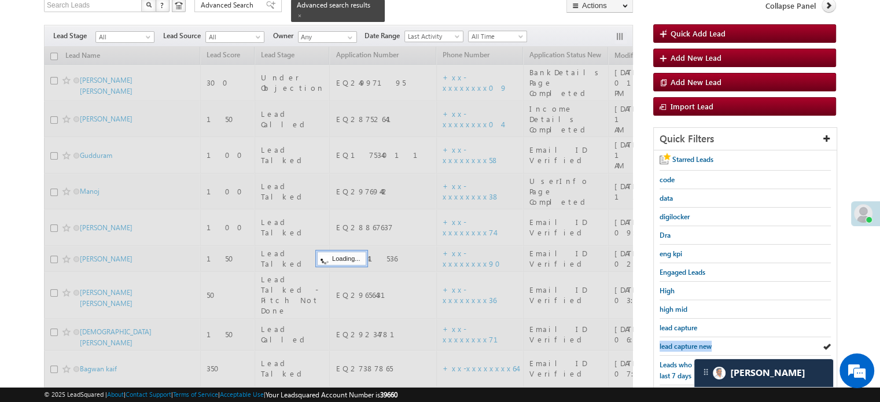
click at [687, 342] on span "lead capture new" at bounding box center [686, 346] width 52 height 9
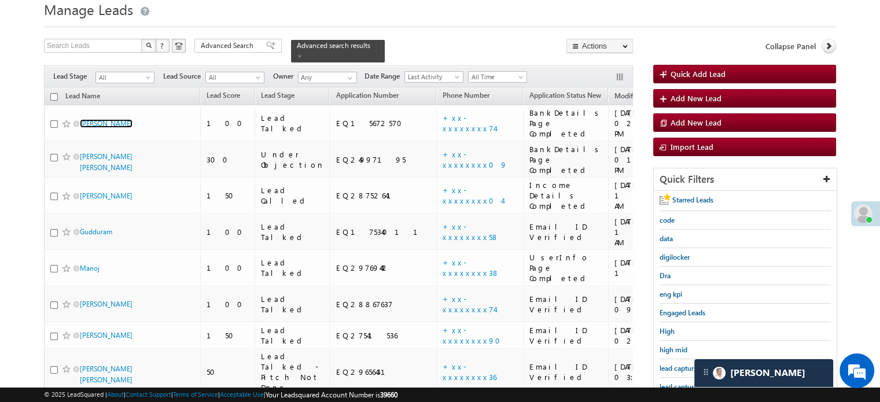
scroll to position [24, 0]
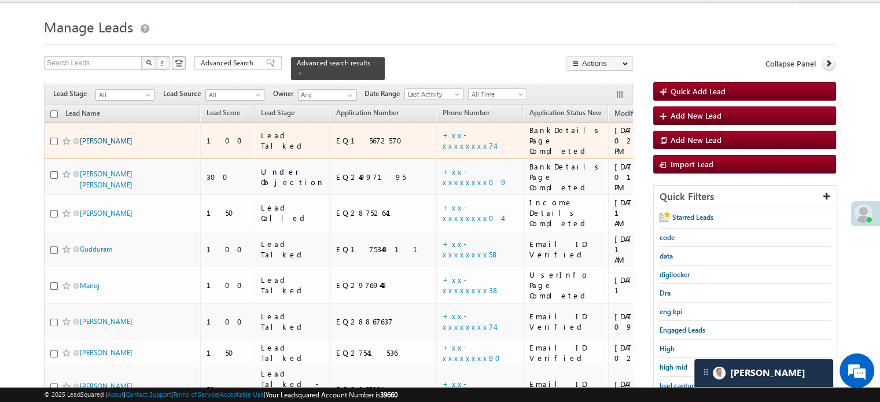
drag, startPoint x: 88, startPoint y: 68, endPoint x: 83, endPoint y: 126, distance: 58.0
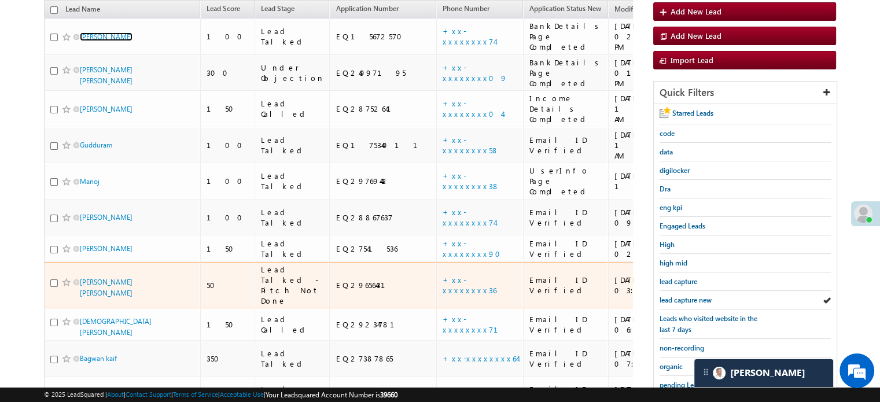
scroll to position [248, 0]
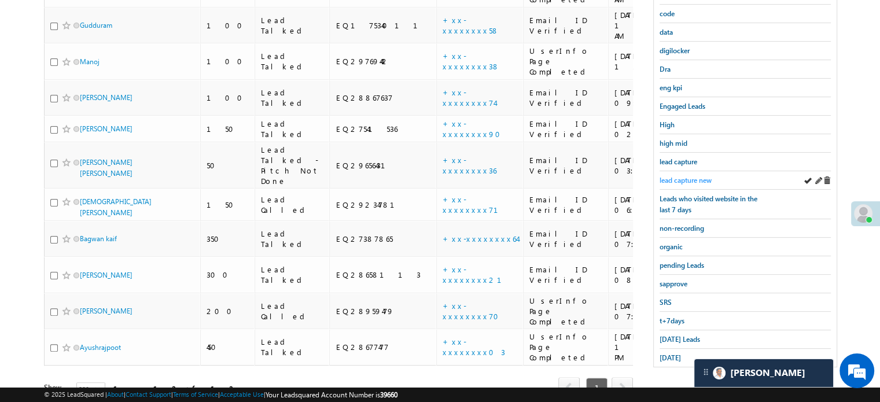
click at [672, 176] on span "lead capture new" at bounding box center [686, 180] width 52 height 9
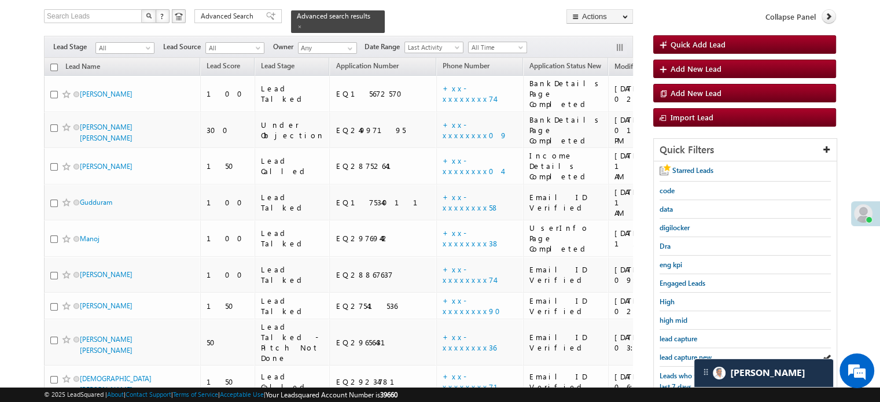
scroll to position [132, 0]
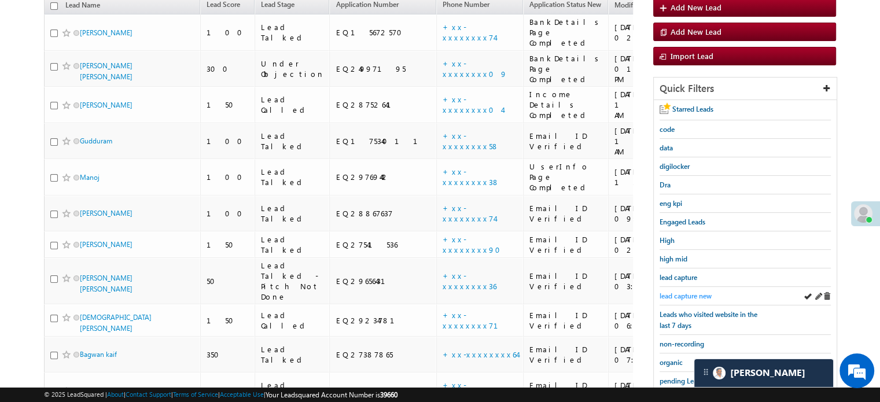
click at [688, 292] on span "lead capture new" at bounding box center [686, 296] width 52 height 9
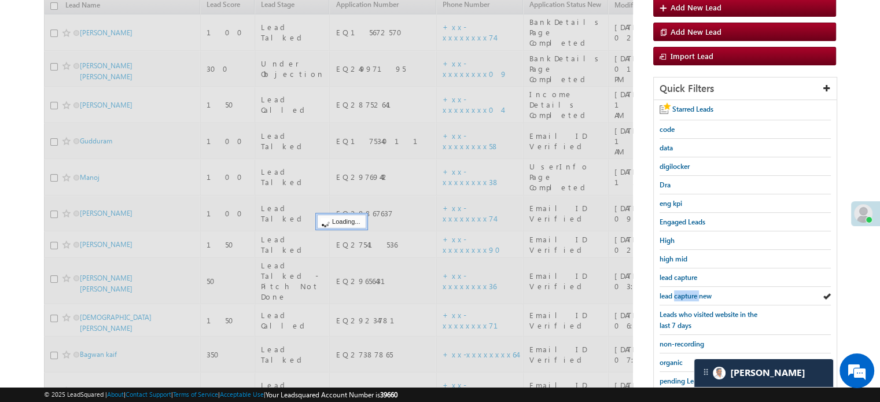
click at [688, 292] on span "lead capture new" at bounding box center [686, 296] width 52 height 9
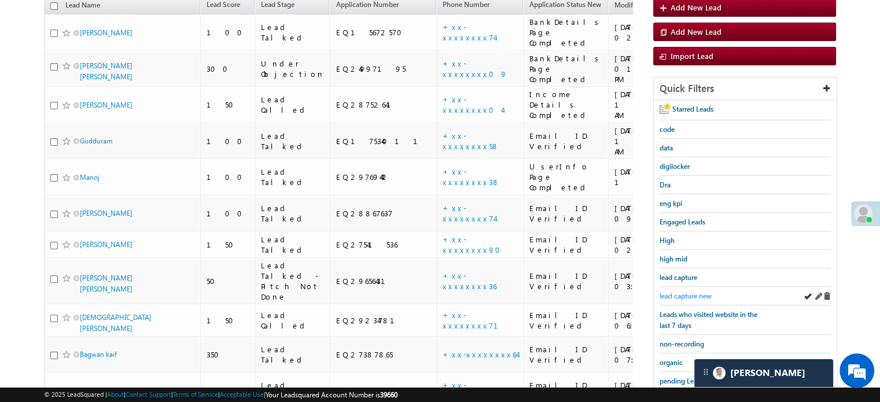
click at [697, 292] on span "lead capture new" at bounding box center [686, 296] width 52 height 9
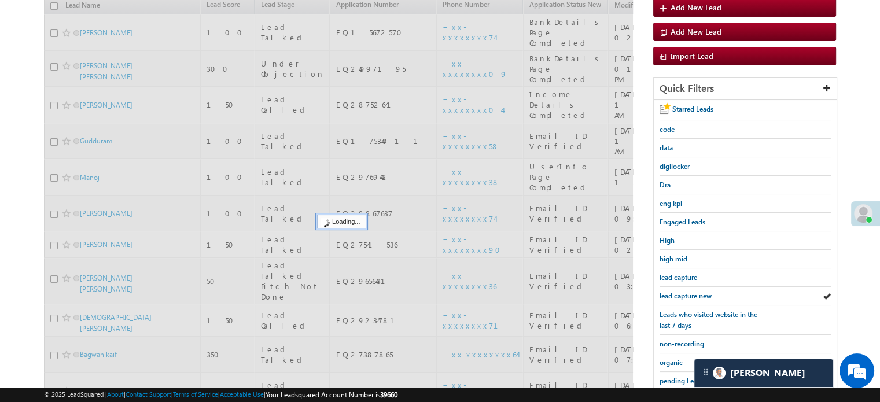
click at [693, 290] on link "lead capture new" at bounding box center [686, 295] width 52 height 11
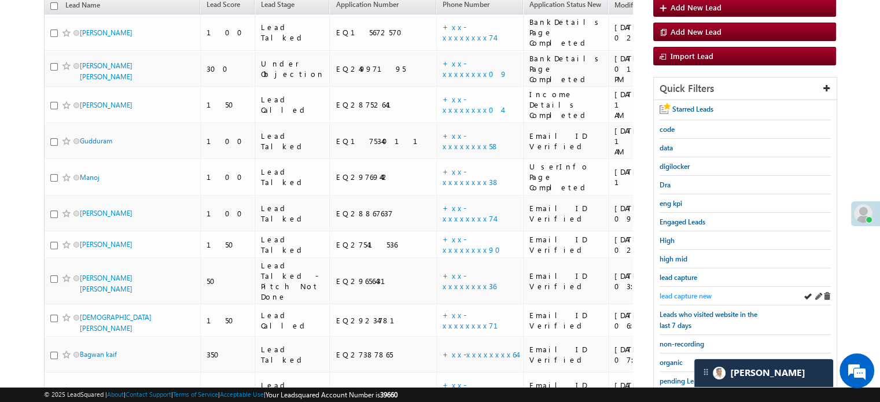
click at [691, 290] on link "lead capture new" at bounding box center [686, 295] width 52 height 11
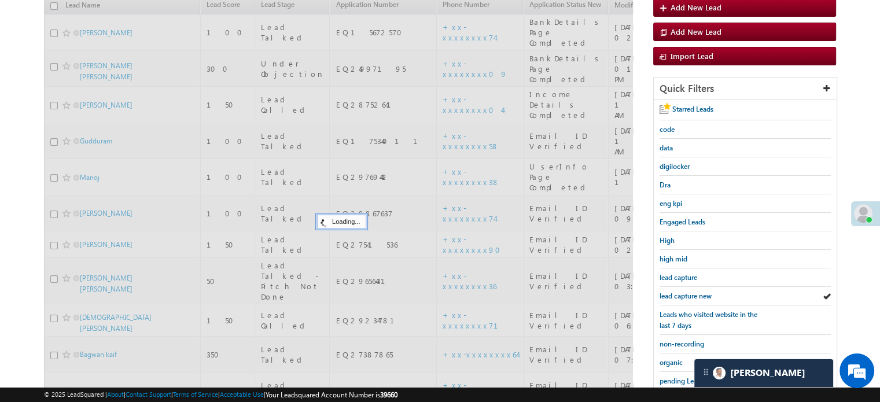
click at [691, 290] on link "lead capture new" at bounding box center [686, 295] width 52 height 11
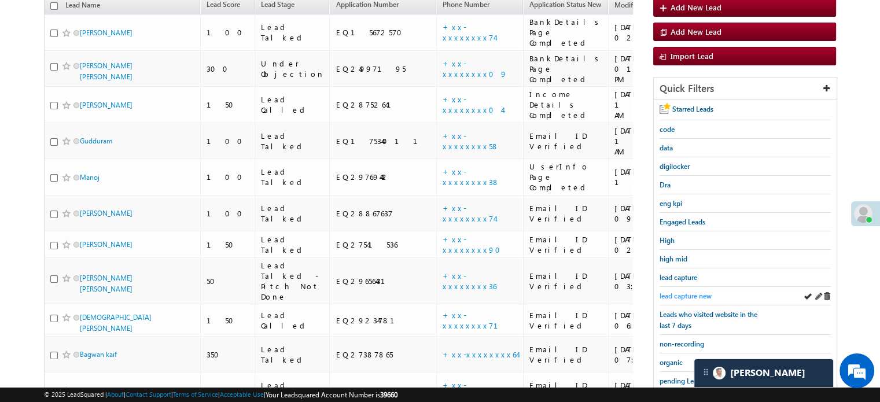
click at [695, 292] on span "lead capture new" at bounding box center [686, 296] width 52 height 9
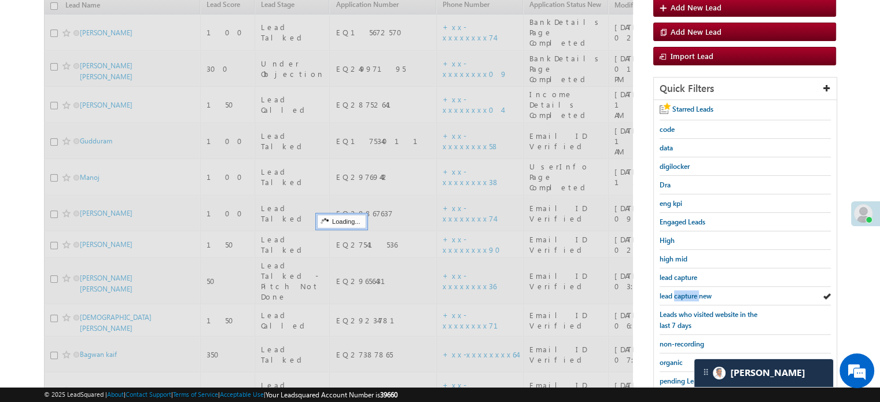
click at [695, 292] on span "lead capture new" at bounding box center [686, 296] width 52 height 9
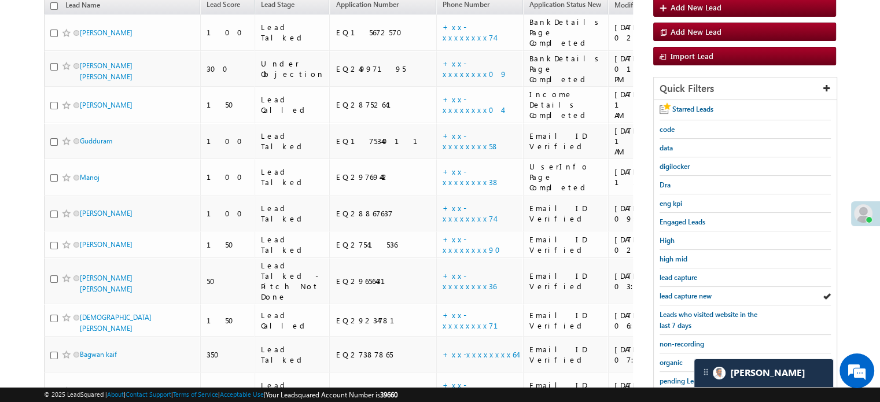
click at [695, 292] on span "lead capture new" at bounding box center [686, 296] width 52 height 9
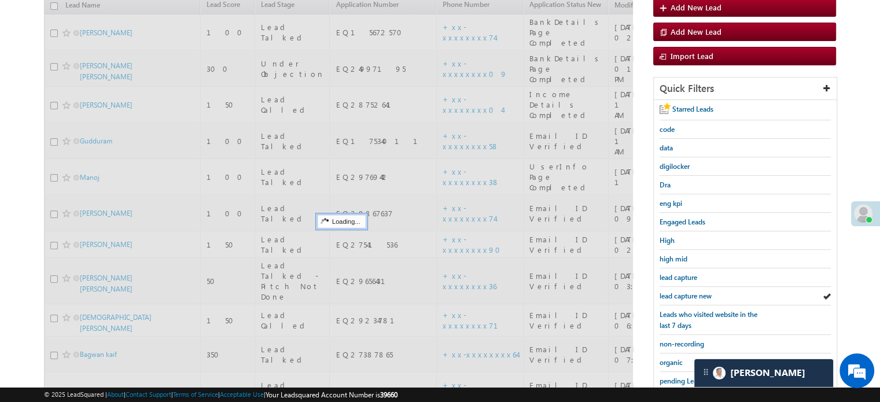
click at [695, 292] on span "lead capture new" at bounding box center [686, 296] width 52 height 9
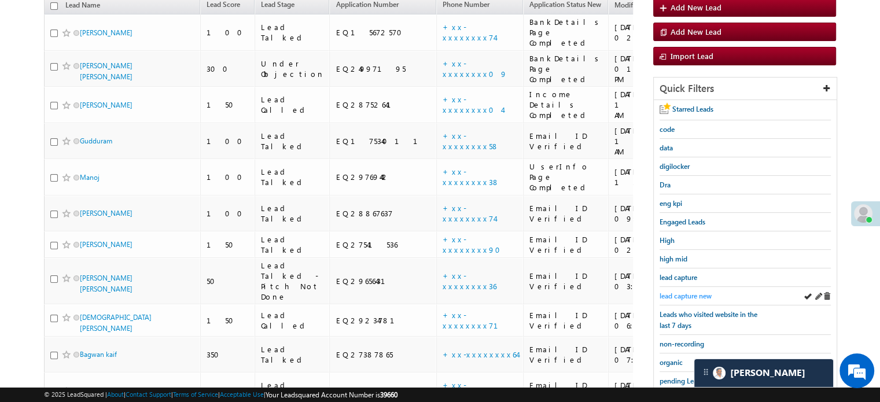
click at [677, 296] on span "lead capture new" at bounding box center [686, 296] width 52 height 9
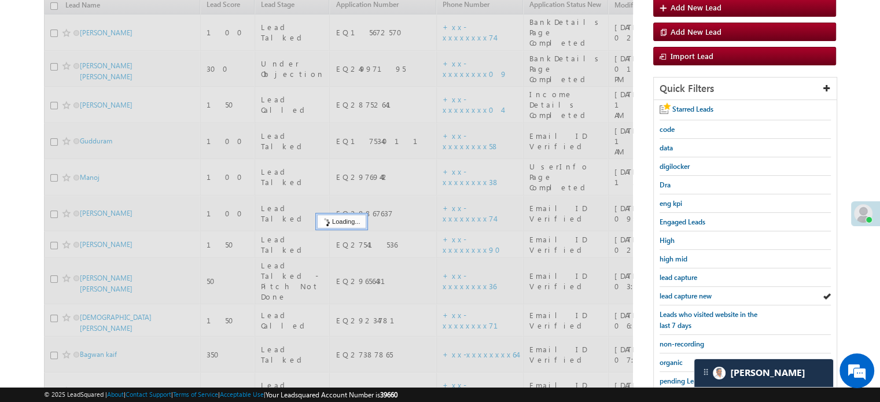
click at [677, 296] on span "lead capture new" at bounding box center [686, 296] width 52 height 9
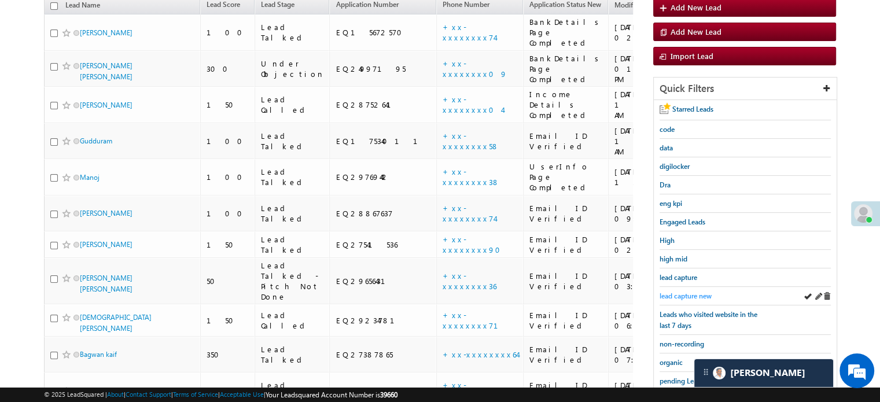
click at [688, 296] on span "lead capture new" at bounding box center [686, 296] width 52 height 9
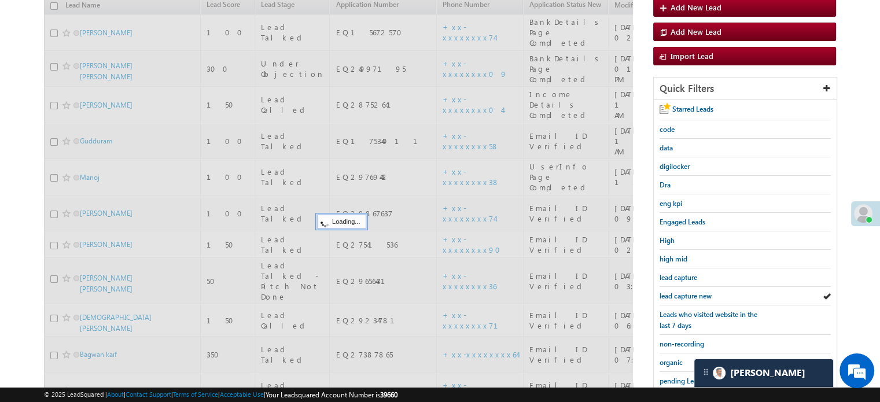
click at [688, 296] on span "lead capture new" at bounding box center [686, 296] width 52 height 9
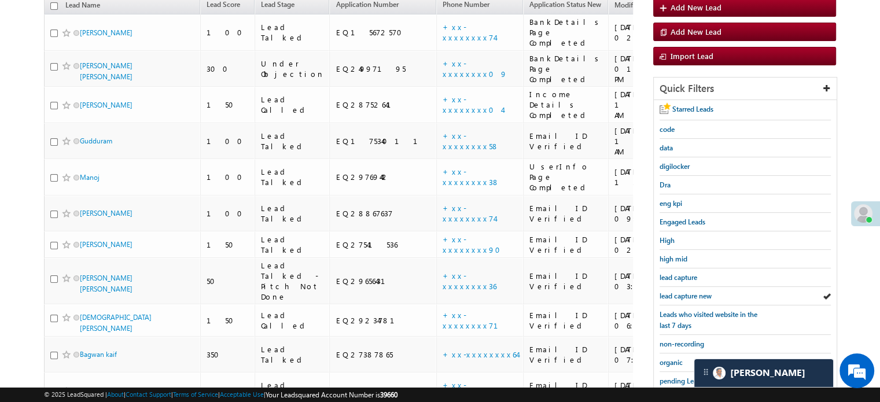
click at [688, 296] on span "lead capture new" at bounding box center [686, 296] width 52 height 9
click at [677, 292] on span "lead capture new" at bounding box center [686, 296] width 52 height 9
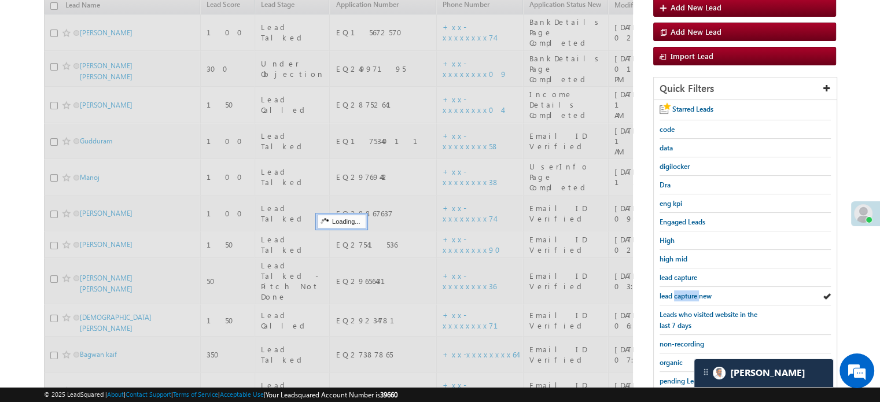
click at [677, 292] on span "lead capture new" at bounding box center [686, 296] width 52 height 9
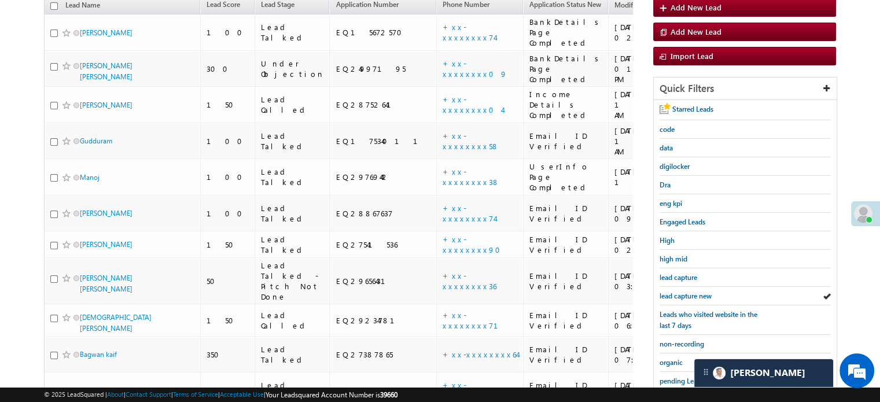
click at [677, 292] on span "lead capture new" at bounding box center [686, 296] width 52 height 9
click at [666, 287] on div "lead capture new" at bounding box center [745, 296] width 171 height 19
click at [666, 292] on span "lead capture new" at bounding box center [686, 296] width 52 height 9
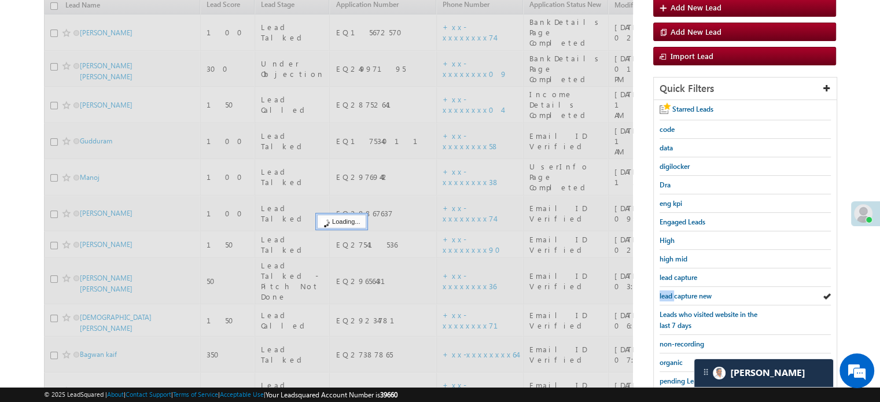
click at [666, 292] on span "lead capture new" at bounding box center [686, 296] width 52 height 9
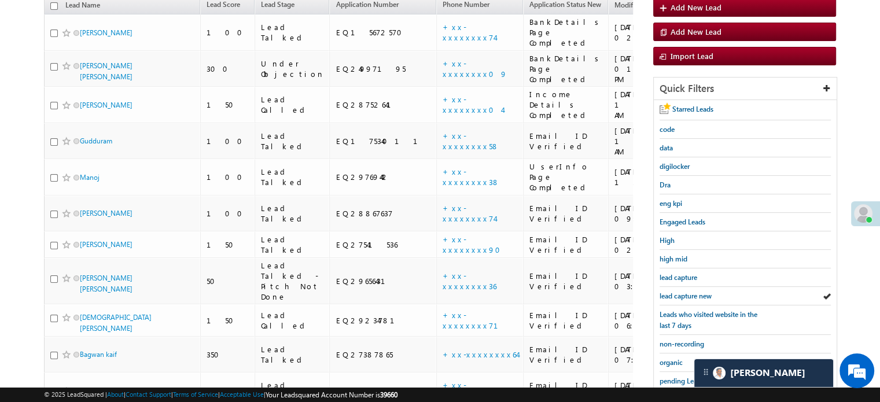
click at [666, 292] on span "lead capture new" at bounding box center [686, 296] width 52 height 9
click at [682, 292] on span "lead capture new" at bounding box center [686, 296] width 52 height 9
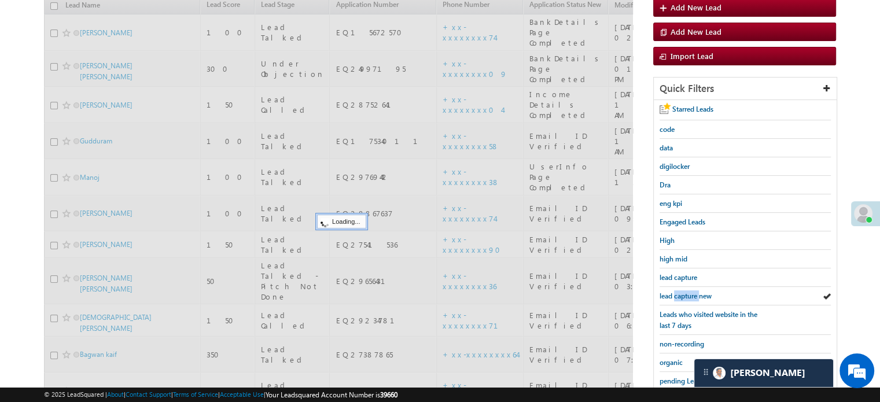
click at [682, 292] on span "lead capture new" at bounding box center [686, 296] width 52 height 9
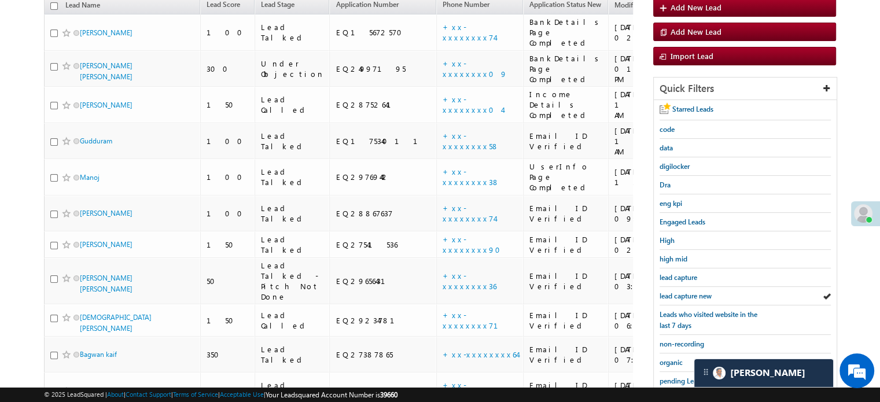
click at [682, 292] on span "lead capture new" at bounding box center [686, 296] width 52 height 9
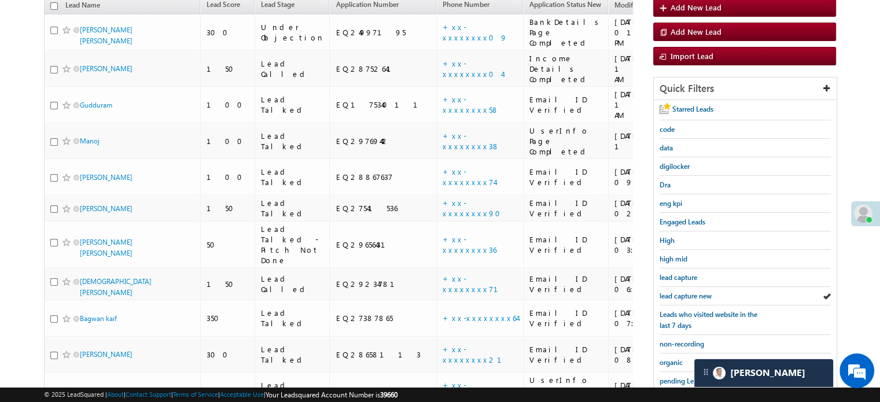
click at [682, 292] on span "lead capture new" at bounding box center [686, 296] width 52 height 9
click at [673, 298] on div "lead capture new" at bounding box center [745, 296] width 171 height 19
click at [674, 296] on span "lead capture new" at bounding box center [686, 296] width 52 height 9
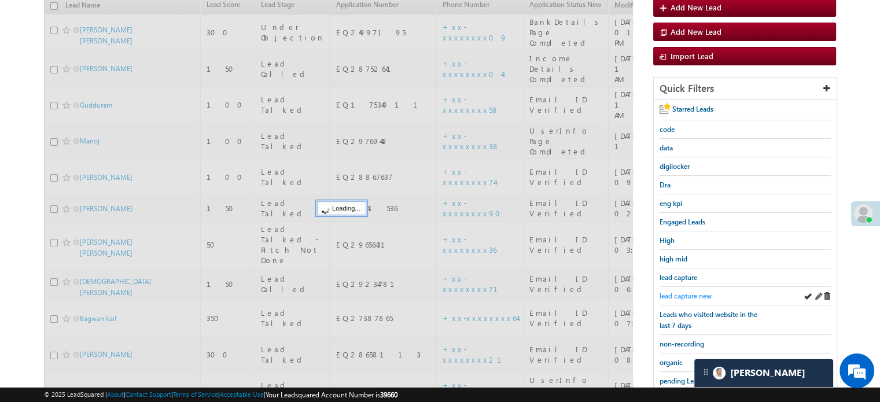
click at [678, 292] on span "lead capture new" at bounding box center [686, 296] width 52 height 9
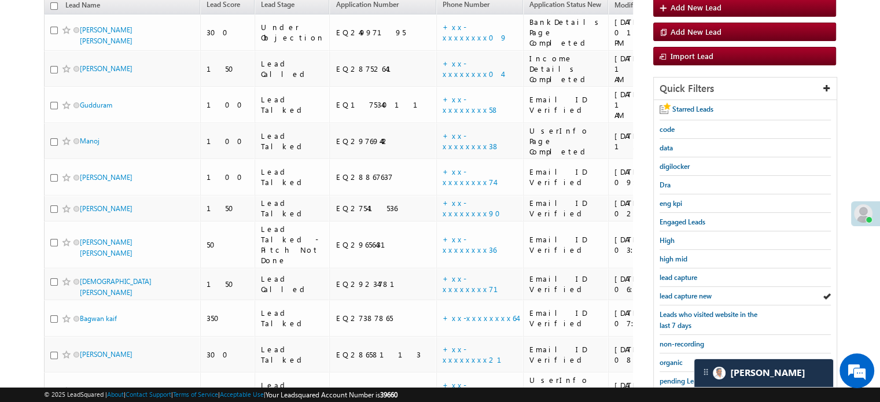
click at [678, 292] on span "lead capture new" at bounding box center [686, 296] width 52 height 9
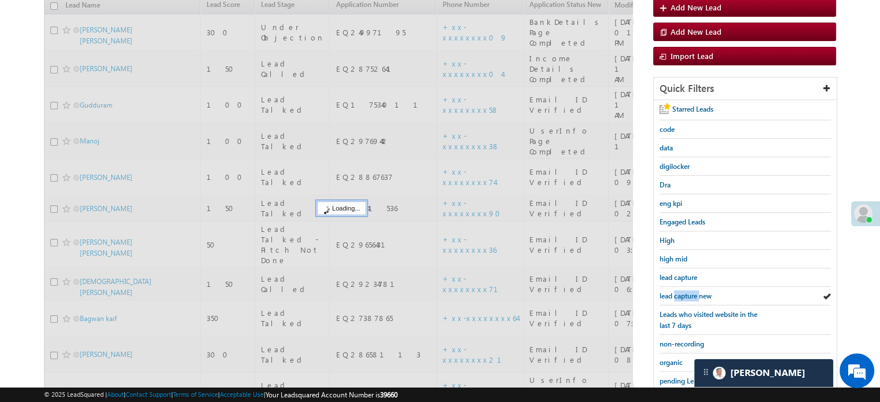
click at [678, 292] on span "lead capture new" at bounding box center [686, 296] width 52 height 9
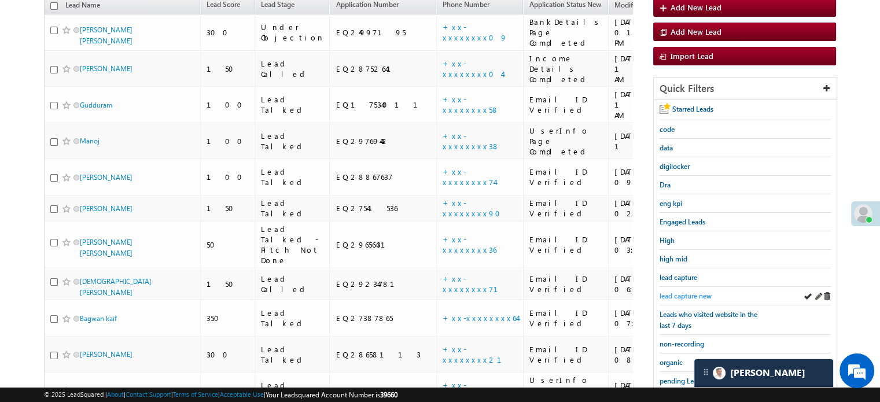
click at [671, 297] on link "lead capture new" at bounding box center [686, 295] width 52 height 11
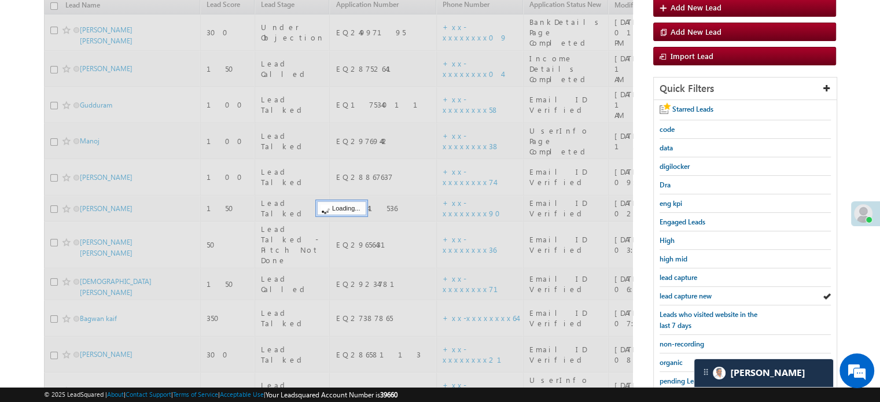
click at [678, 293] on span "lead capture new" at bounding box center [686, 296] width 52 height 9
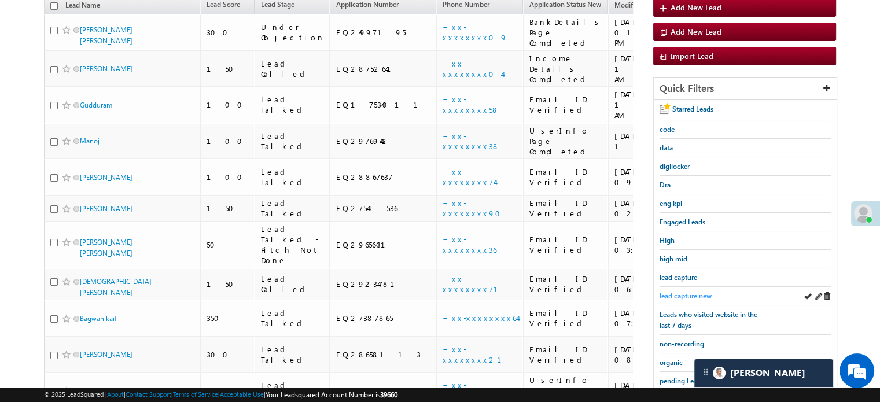
click at [699, 292] on span "lead capture new" at bounding box center [686, 296] width 52 height 9
click at [700, 292] on span "lead capture new" at bounding box center [686, 296] width 52 height 9
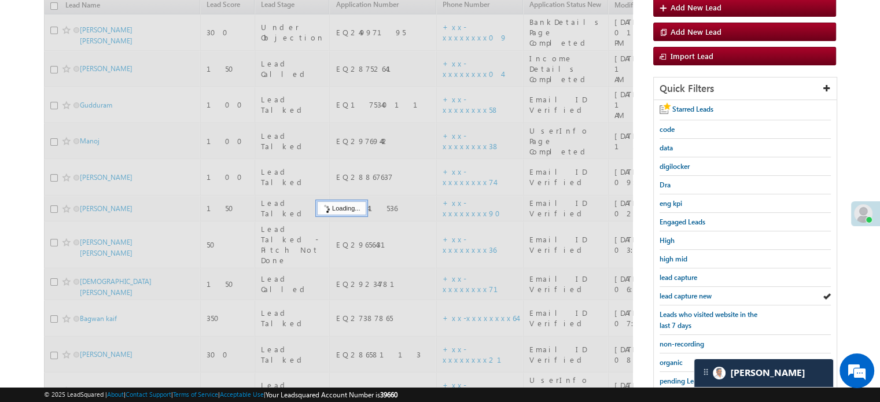
click at [700, 292] on span "lead capture new" at bounding box center [686, 296] width 52 height 9
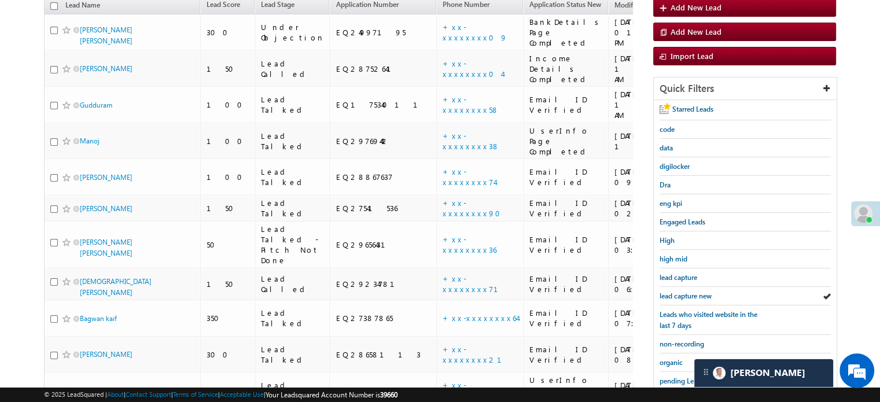
click at [700, 292] on span "lead capture new" at bounding box center [686, 296] width 52 height 9
click at [699, 292] on span "lead capture new" at bounding box center [686, 296] width 52 height 9
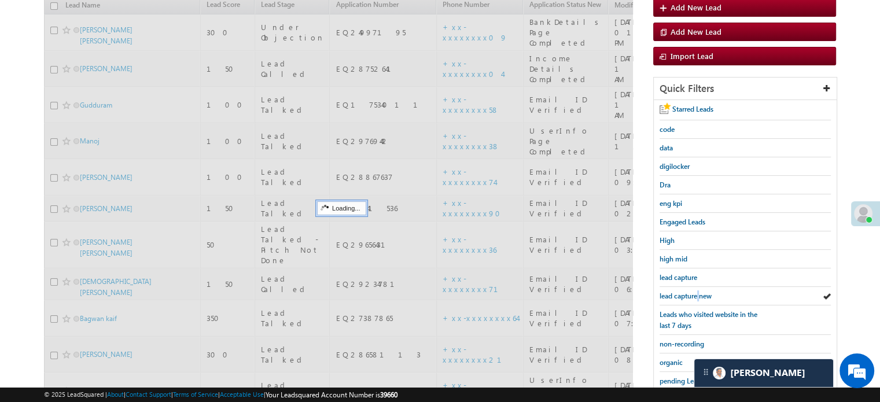
click at [699, 292] on span "lead capture new" at bounding box center [686, 296] width 52 height 9
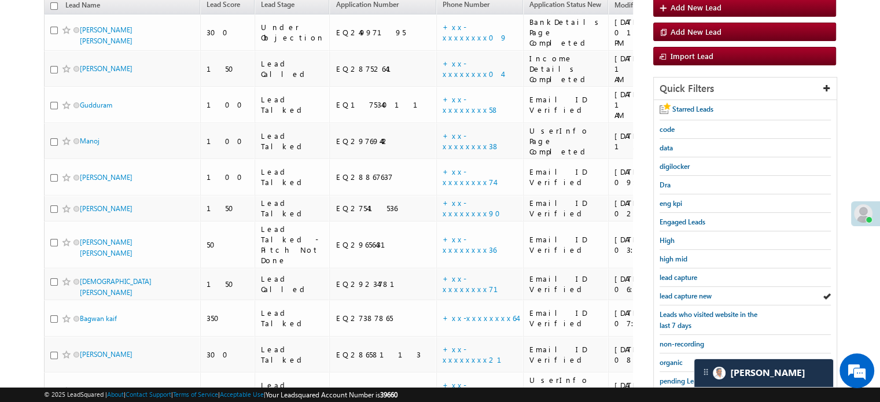
click at [699, 292] on span "lead capture new" at bounding box center [686, 296] width 52 height 9
click at [695, 296] on span "lead capture new" at bounding box center [686, 296] width 52 height 9
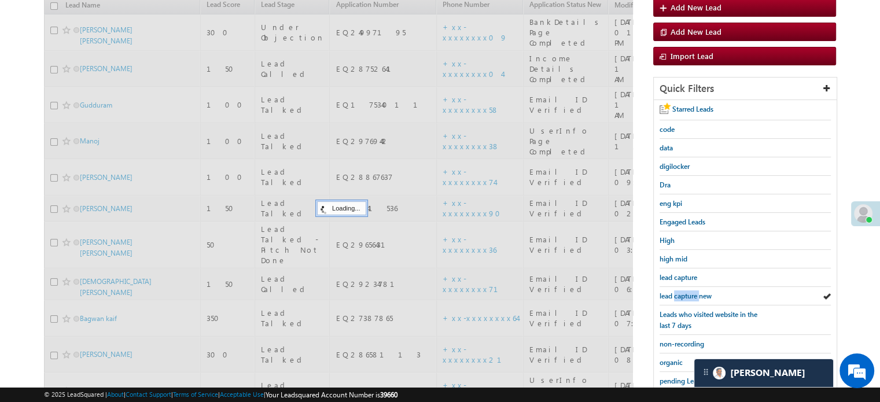
click at [695, 296] on span "lead capture new" at bounding box center [686, 296] width 52 height 9
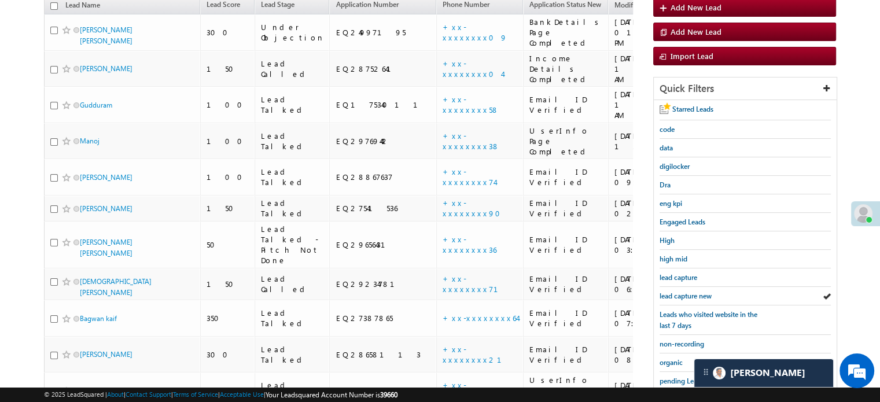
click at [695, 296] on span "lead capture new" at bounding box center [686, 296] width 52 height 9
click at [691, 292] on span "lead capture new" at bounding box center [686, 296] width 52 height 9
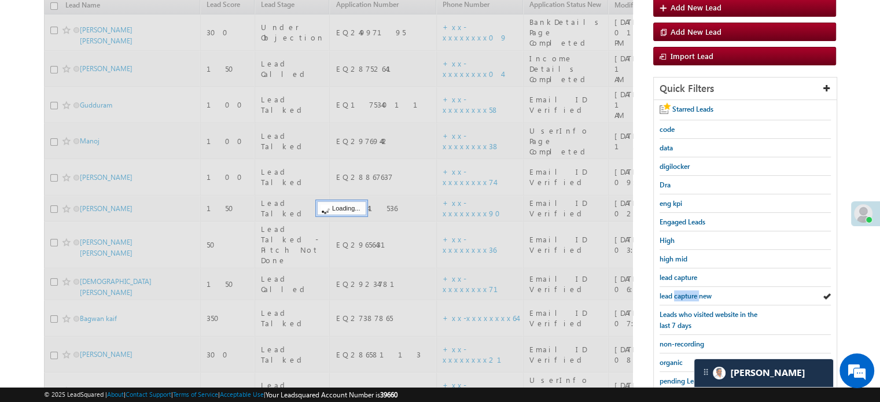
click at [691, 292] on span "lead capture new" at bounding box center [686, 296] width 52 height 9
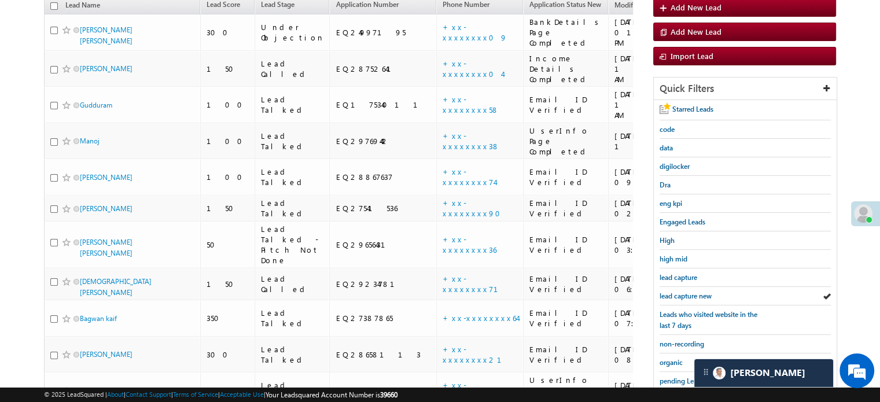
click at [691, 292] on span "lead capture new" at bounding box center [686, 296] width 52 height 9
click at [668, 292] on span "lead capture new" at bounding box center [686, 296] width 52 height 9
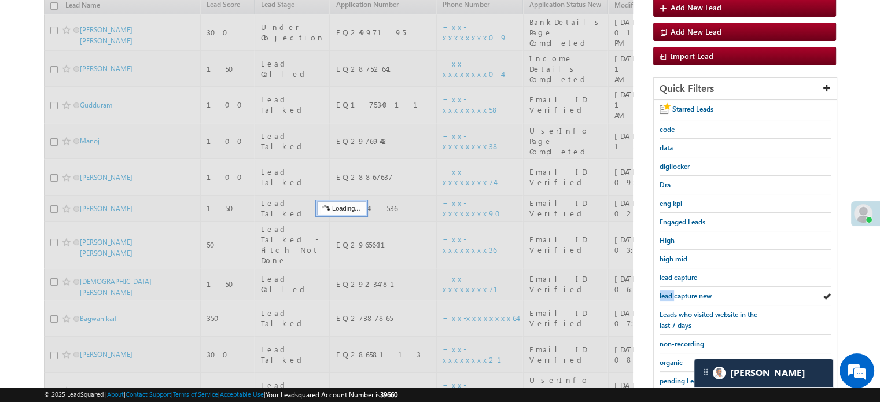
click at [668, 292] on span "lead capture new" at bounding box center [686, 296] width 52 height 9
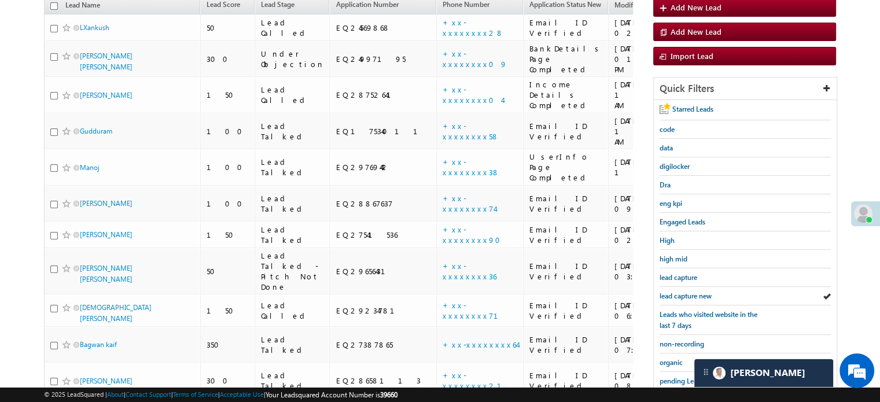
click at [668, 292] on span "lead capture new" at bounding box center [686, 296] width 52 height 9
click at [687, 296] on span "lead capture new" at bounding box center [686, 296] width 52 height 9
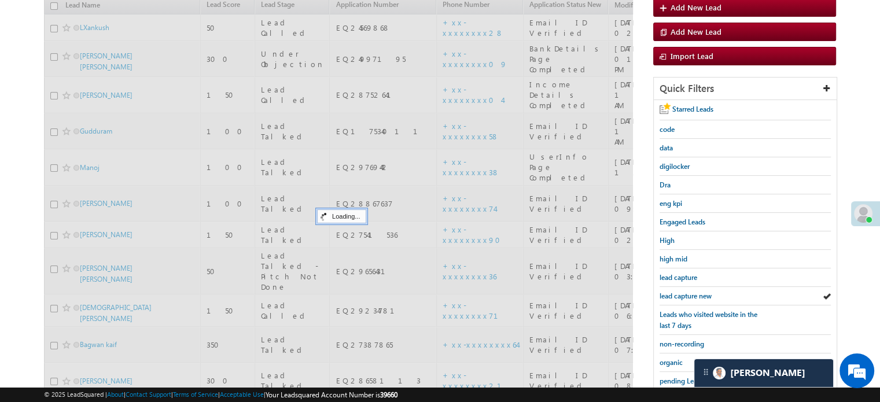
click at [682, 292] on span "lead capture new" at bounding box center [686, 296] width 52 height 9
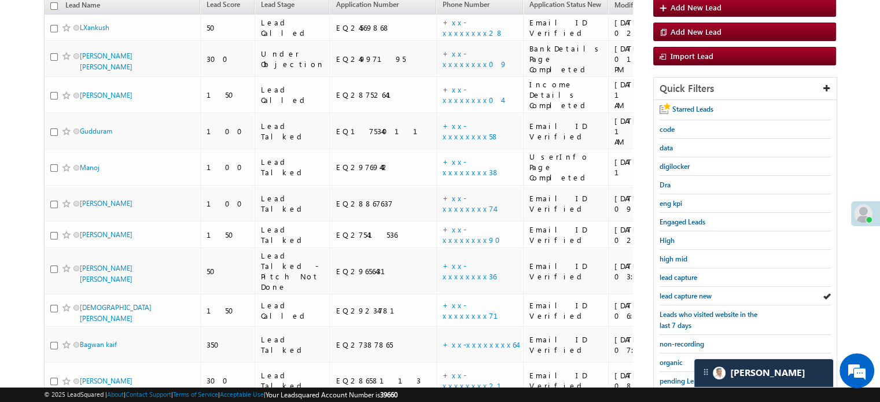
click at [682, 292] on span "lead capture new" at bounding box center [686, 296] width 52 height 9
click at [693, 292] on span "lead capture new" at bounding box center [686, 296] width 52 height 9
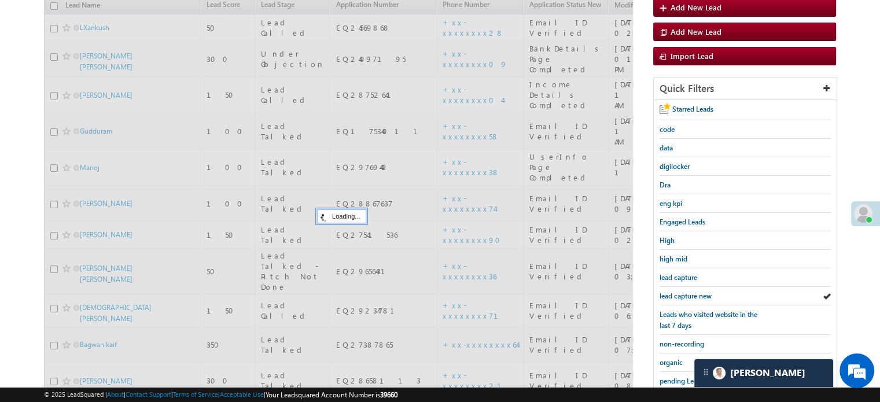
click at [693, 292] on span "lead capture new" at bounding box center [686, 296] width 52 height 9
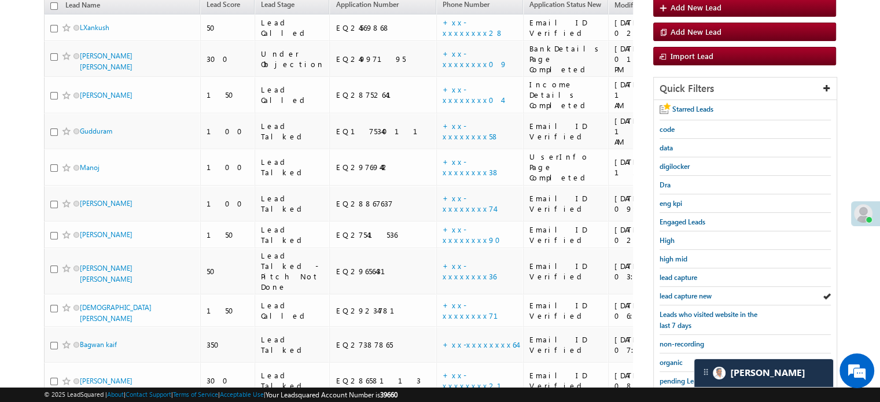
click at [693, 292] on span "lead capture new" at bounding box center [686, 296] width 52 height 9
click at [669, 293] on span "lead capture new" at bounding box center [686, 296] width 52 height 9
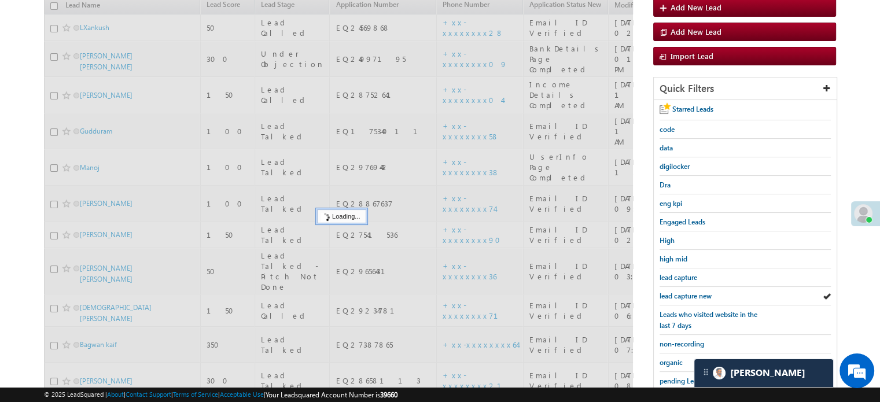
click at [669, 293] on span "lead capture new" at bounding box center [686, 296] width 52 height 9
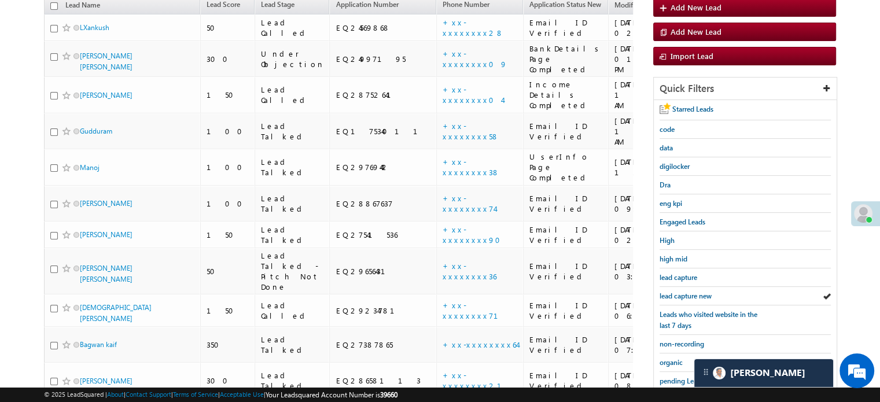
click at [669, 293] on span "lead capture new" at bounding box center [686, 296] width 52 height 9
click at [682, 292] on span "lead capture new" at bounding box center [686, 296] width 52 height 9
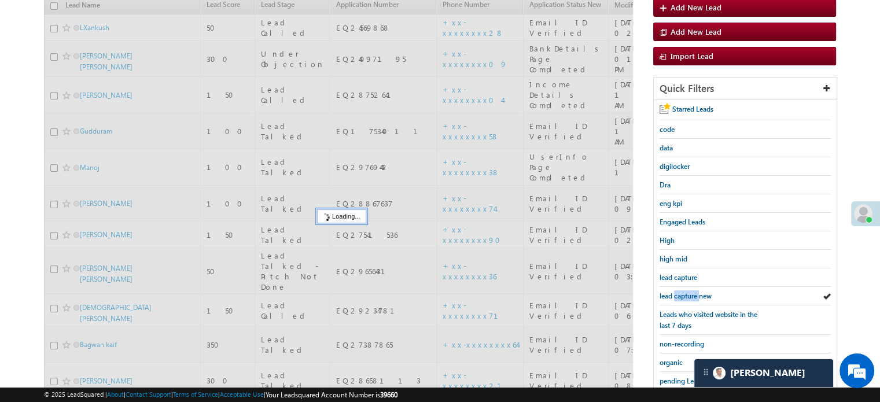
click at [682, 292] on span "lead capture new" at bounding box center [686, 296] width 52 height 9
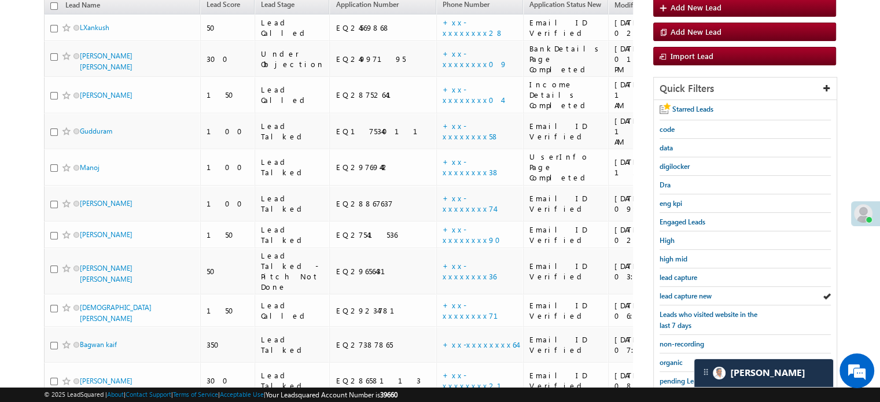
click at [682, 292] on span "lead capture new" at bounding box center [686, 296] width 52 height 9
click at [677, 293] on span "lead capture new" at bounding box center [686, 296] width 52 height 9
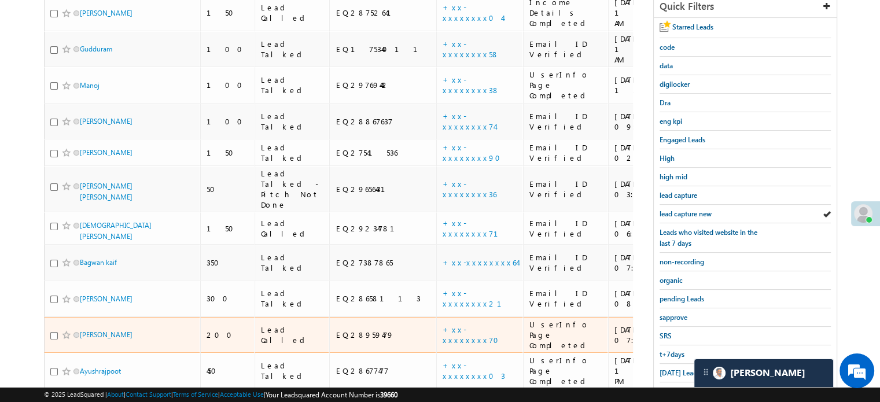
scroll to position [248, 0]
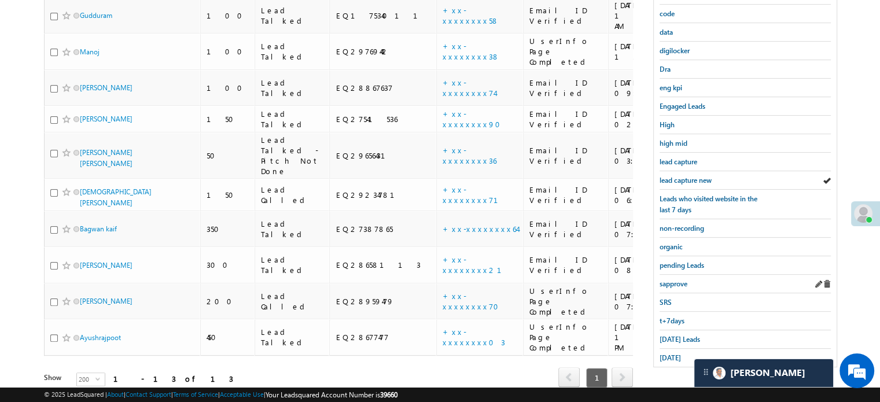
click at [668, 284] on div "sapprove" at bounding box center [745, 284] width 171 height 19
click at [669, 279] on span "sapprove" at bounding box center [674, 283] width 28 height 9
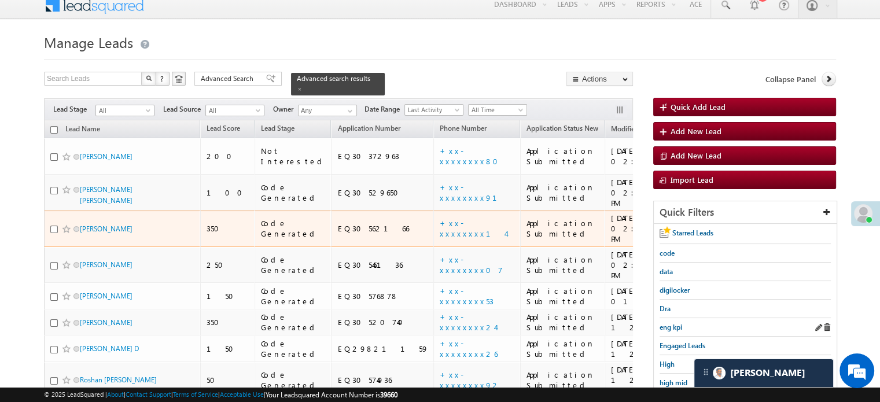
scroll to position [116, 0]
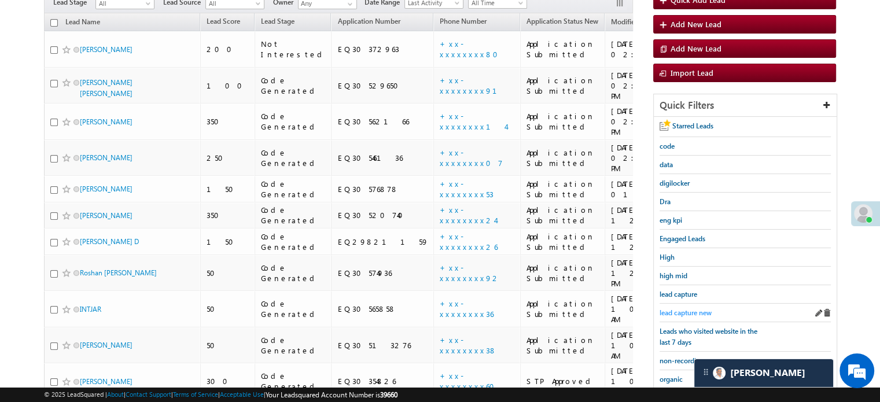
click at [666, 308] on span "lead capture new" at bounding box center [686, 312] width 52 height 9
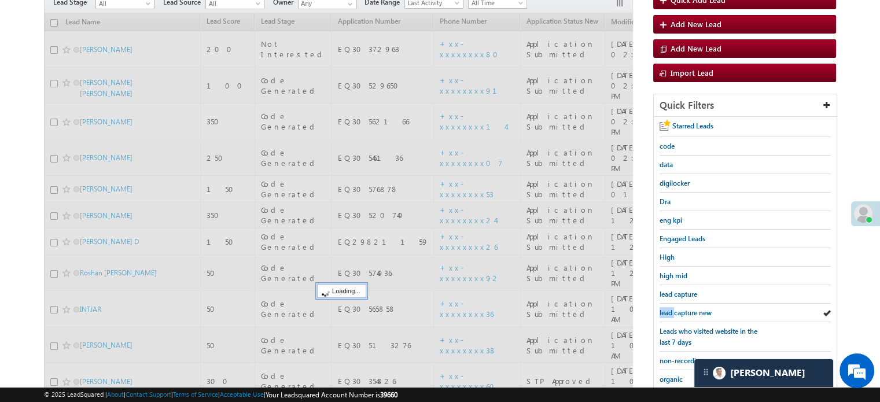
click at [666, 308] on span "lead capture new" at bounding box center [686, 312] width 52 height 9
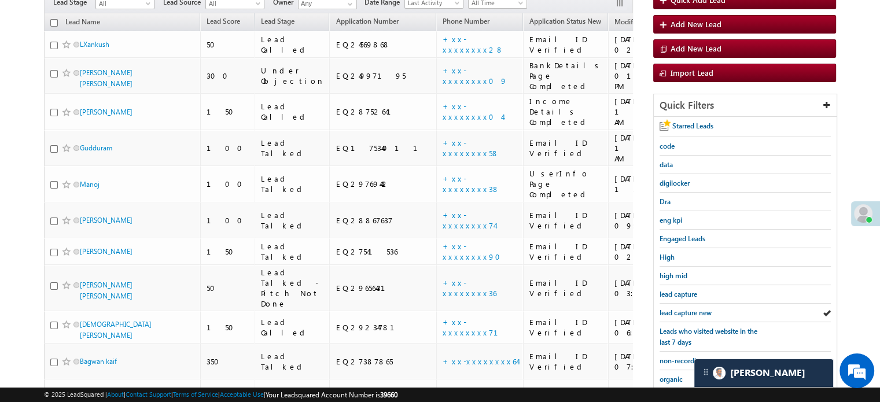
click at [666, 308] on span "lead capture new" at bounding box center [686, 312] width 52 height 9
click at [688, 310] on span "lead capture new" at bounding box center [686, 312] width 52 height 9
click at [671, 308] on span "lead capture new" at bounding box center [686, 312] width 52 height 9
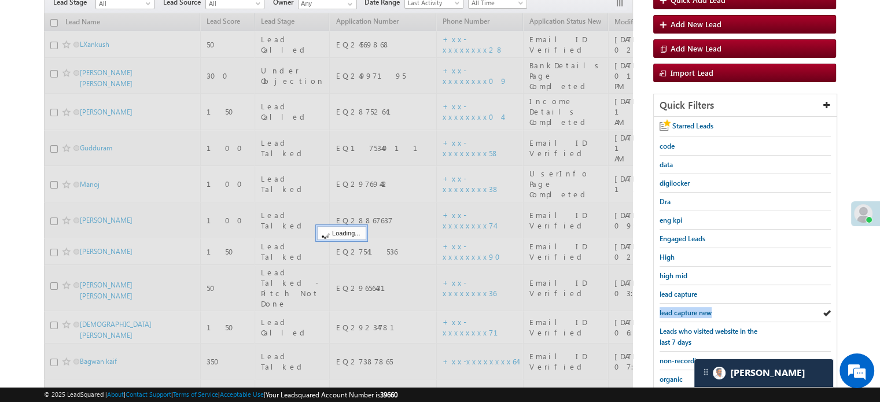
click at [671, 308] on span "lead capture new" at bounding box center [686, 312] width 52 height 9
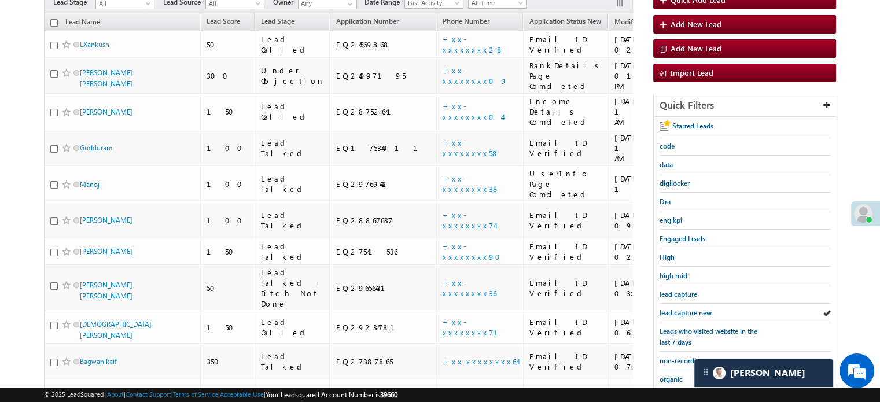
click at [671, 308] on span "lead capture new" at bounding box center [686, 312] width 52 height 9
click at [686, 313] on span "lead capture new" at bounding box center [686, 312] width 52 height 9
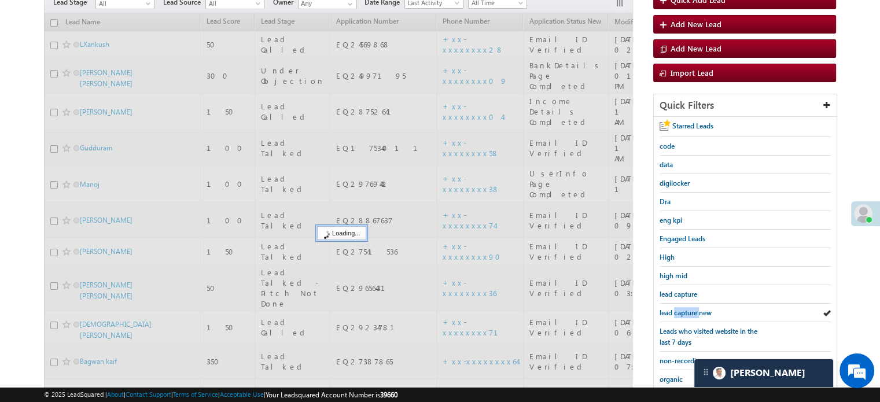
click at [686, 313] on span "lead capture new" at bounding box center [686, 312] width 52 height 9
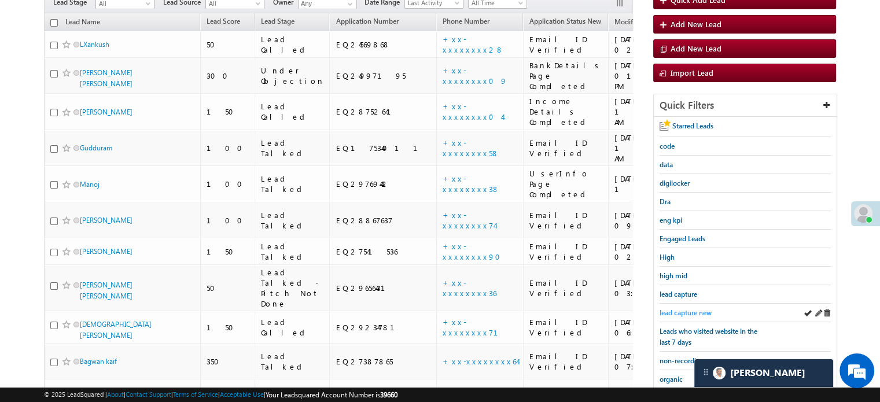
click at [694, 310] on span "lead capture new" at bounding box center [686, 312] width 52 height 9
click at [671, 311] on span "lead capture new" at bounding box center [686, 312] width 52 height 9
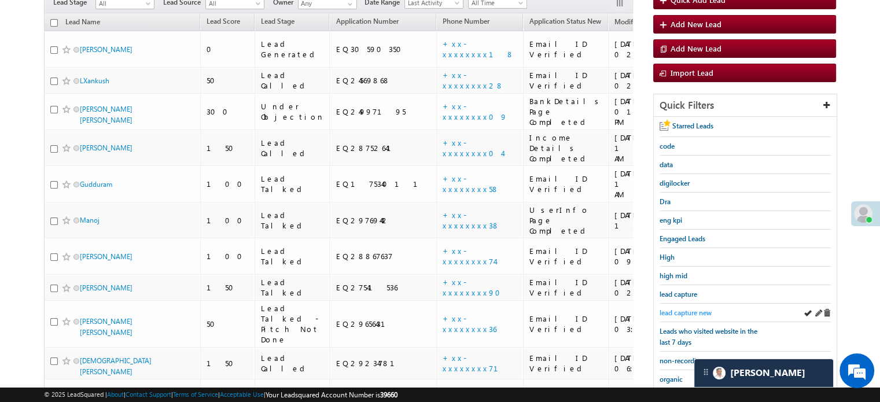
click at [682, 311] on span "lead capture new" at bounding box center [686, 312] width 52 height 9
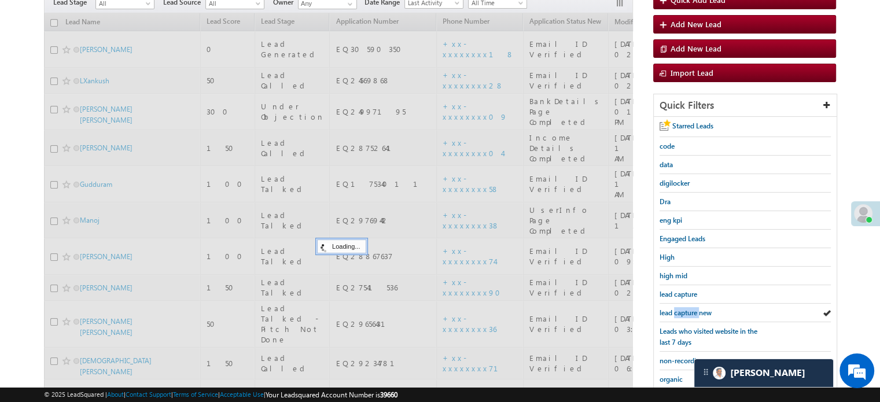
click at [682, 311] on span "lead capture new" at bounding box center [686, 312] width 52 height 9
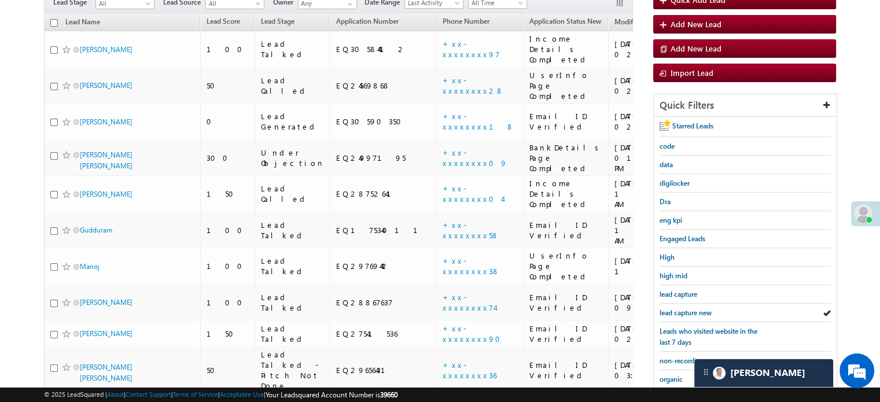
click at [682, 311] on span "lead capture new" at bounding box center [686, 312] width 52 height 9
click at [673, 311] on span "lead capture new" at bounding box center [686, 312] width 52 height 9
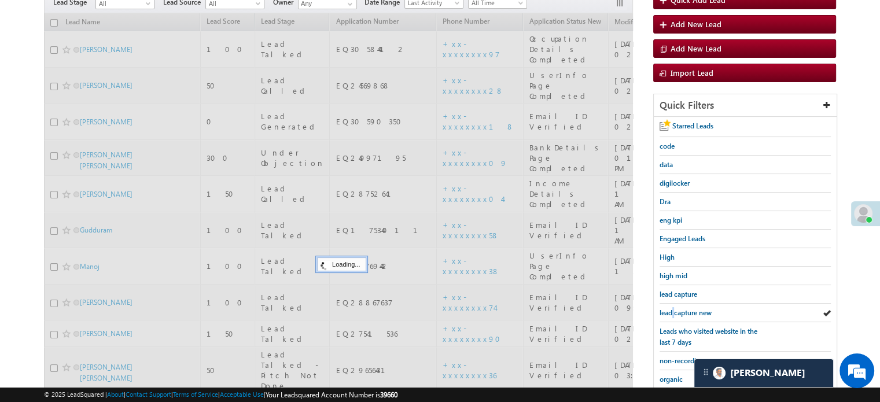
click at [673, 311] on span "lead capture new" at bounding box center [686, 312] width 52 height 9
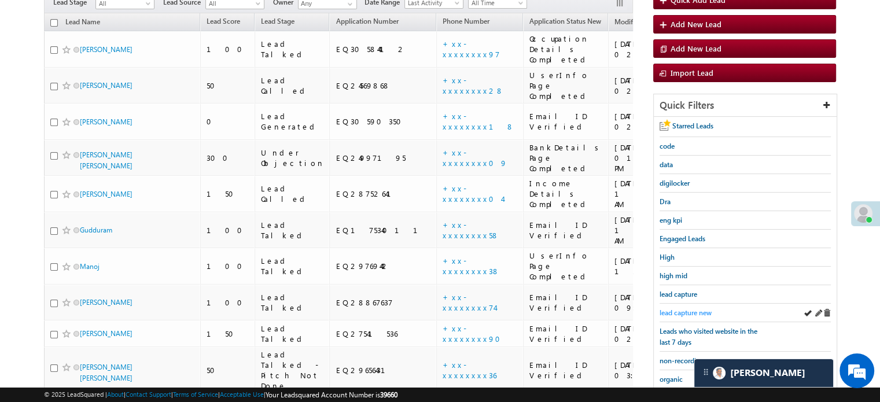
click at [682, 309] on span "lead capture new" at bounding box center [686, 312] width 52 height 9
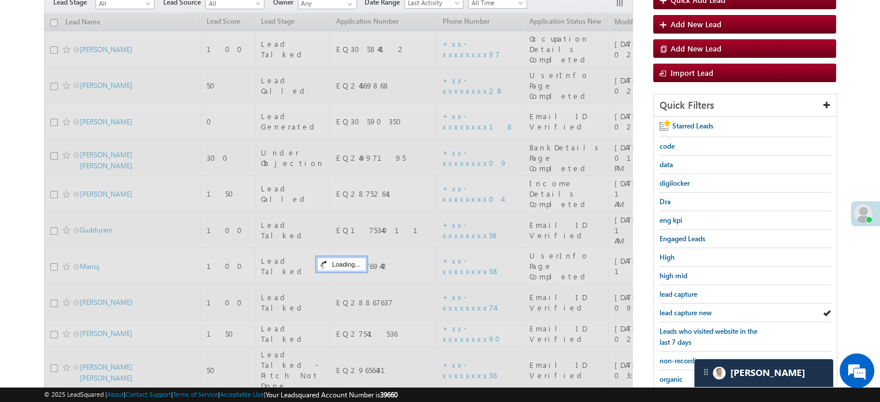
click at [682, 309] on span "lead capture new" at bounding box center [686, 312] width 52 height 9
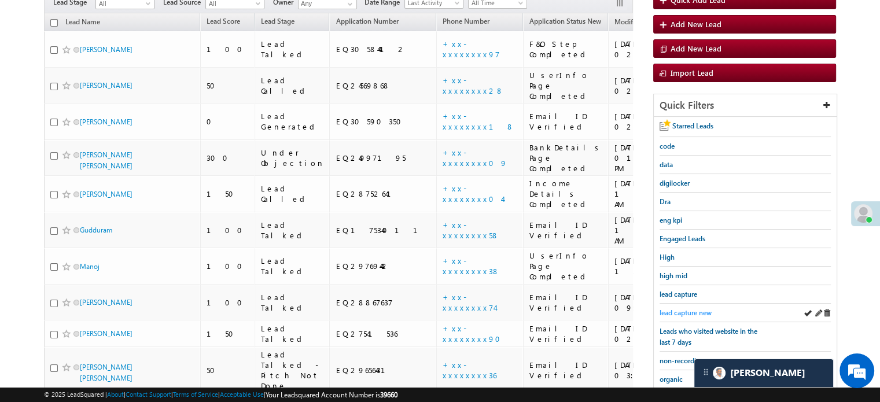
click at [692, 314] on span "lead capture new" at bounding box center [686, 312] width 52 height 9
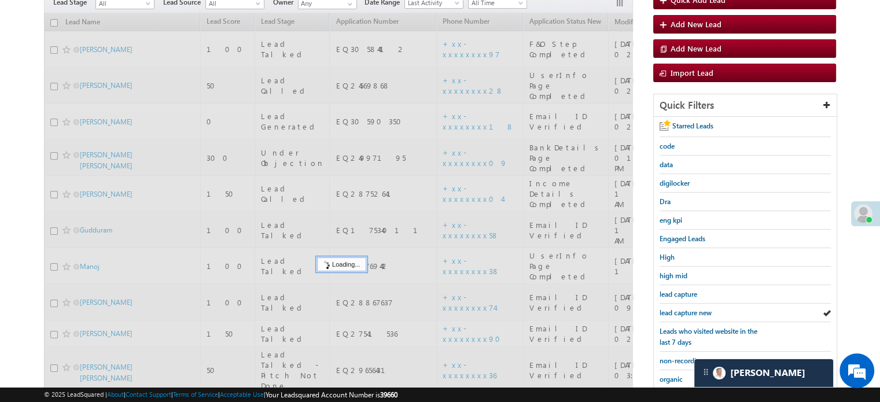
click at [689, 311] on span "lead capture new" at bounding box center [686, 312] width 52 height 9
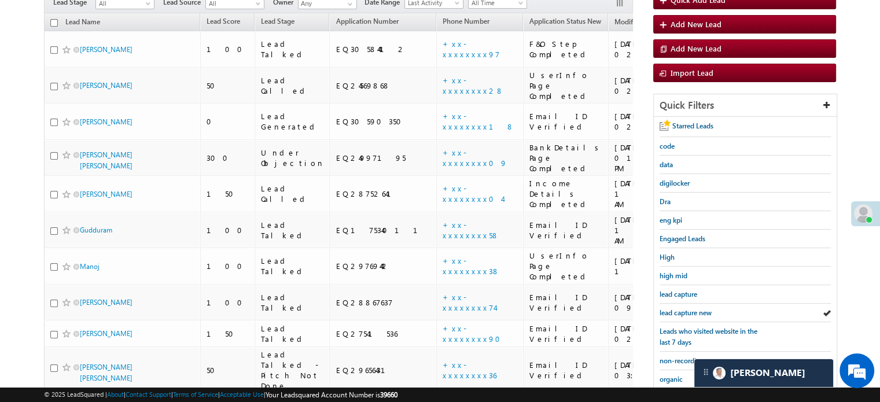
click at [689, 311] on span "lead capture new" at bounding box center [686, 312] width 52 height 9
click at [687, 308] on span "lead capture new" at bounding box center [686, 312] width 52 height 9
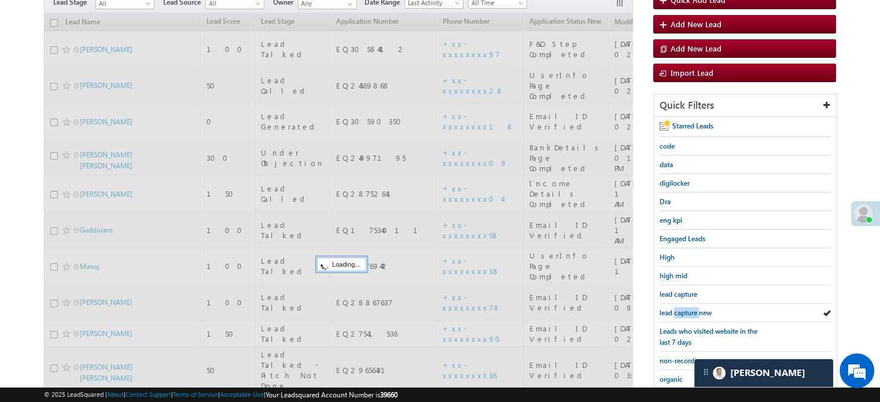
click at [687, 308] on span "lead capture new" at bounding box center [686, 312] width 52 height 9
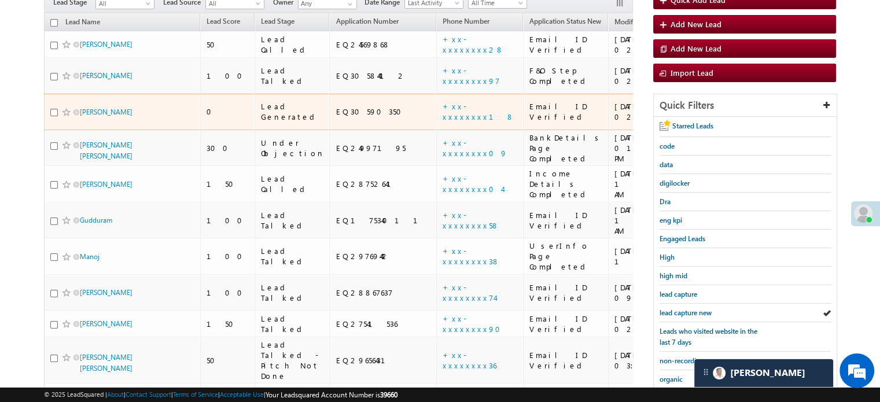
click at [436, 94] on td "+xx-xxxxxxxx18" at bounding box center [479, 112] width 87 height 36
click at [436, 100] on td "+xx-xxxxxxxx18" at bounding box center [479, 112] width 87 height 36
click at [436, 95] on td "+xx-xxxxxxxx18" at bounding box center [479, 112] width 87 height 36
click at [443, 101] on link "+xx-xxxxxxxx18" at bounding box center [479, 111] width 72 height 20
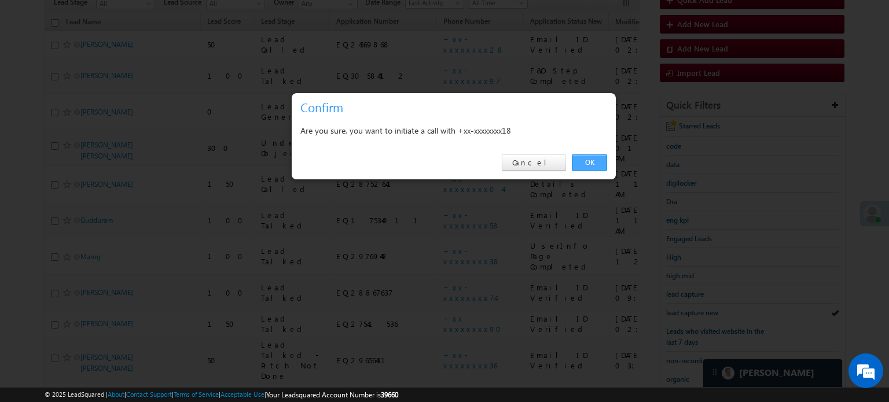
click at [592, 161] on link "OK" at bounding box center [589, 162] width 35 height 16
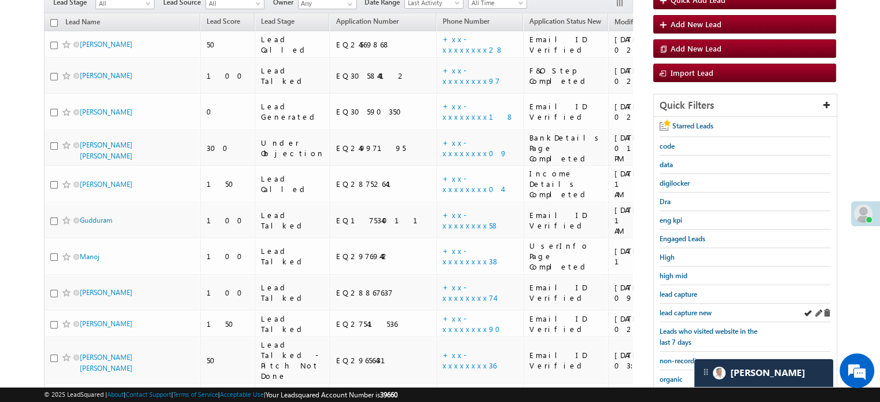
click at [687, 316] on div "lead capture new" at bounding box center [745, 313] width 171 height 19
click at [688, 312] on span "lead capture new" at bounding box center [686, 312] width 52 height 9
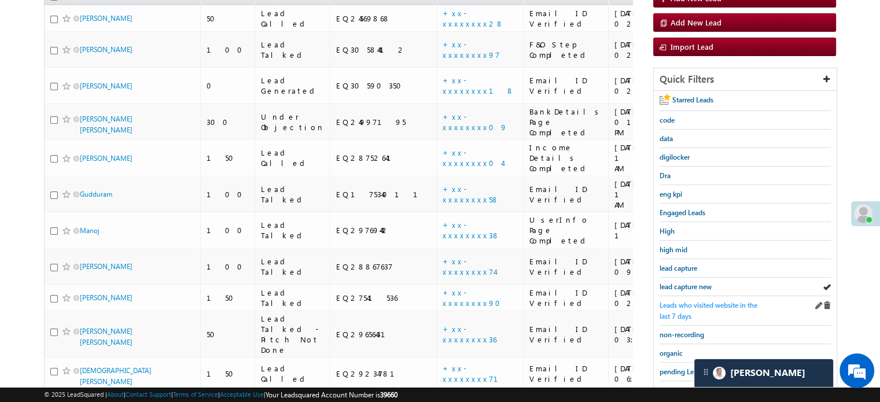
scroll to position [144, 0]
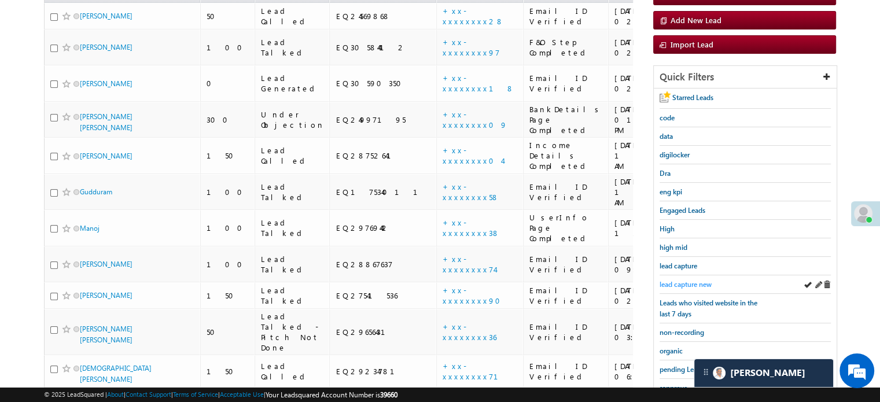
click at [686, 283] on span "lead capture new" at bounding box center [686, 284] width 52 height 9
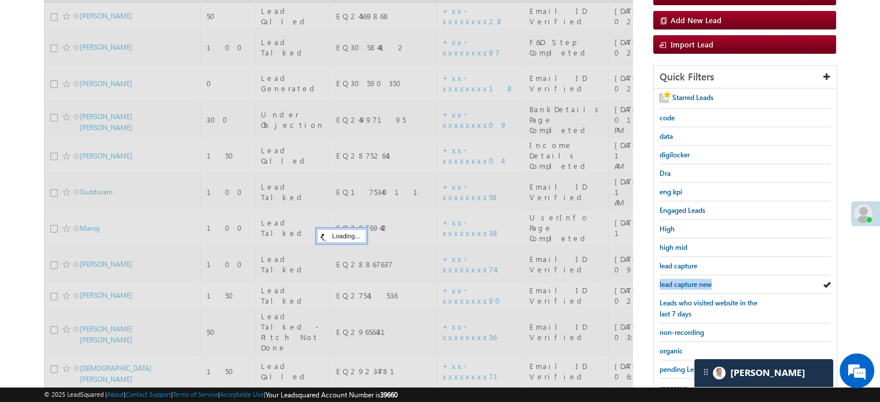
click at [686, 283] on span "lead capture new" at bounding box center [686, 284] width 52 height 9
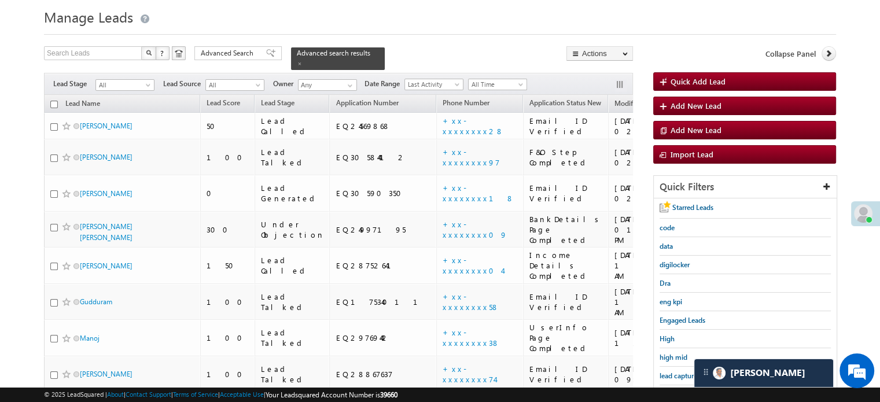
scroll to position [28, 0]
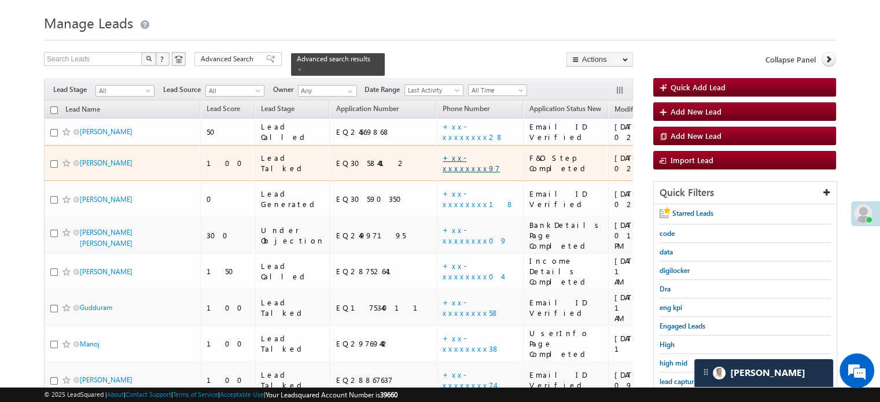
click at [443, 153] on link "+xx-xxxxxxxx97" at bounding box center [471, 163] width 57 height 20
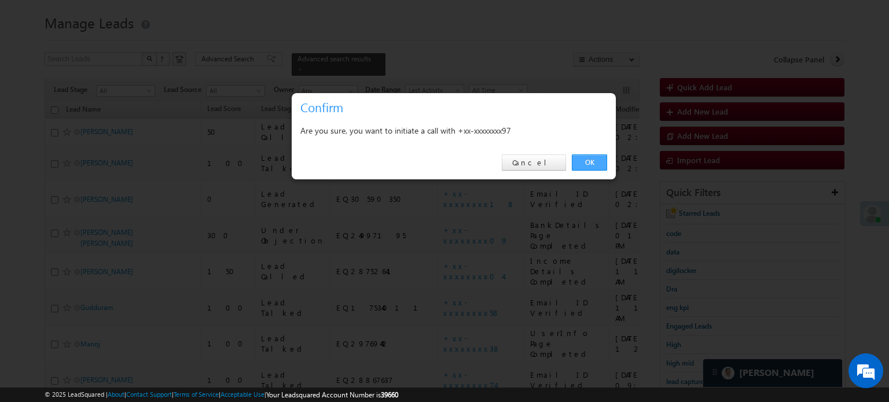
click at [578, 159] on link "OK" at bounding box center [589, 162] width 35 height 16
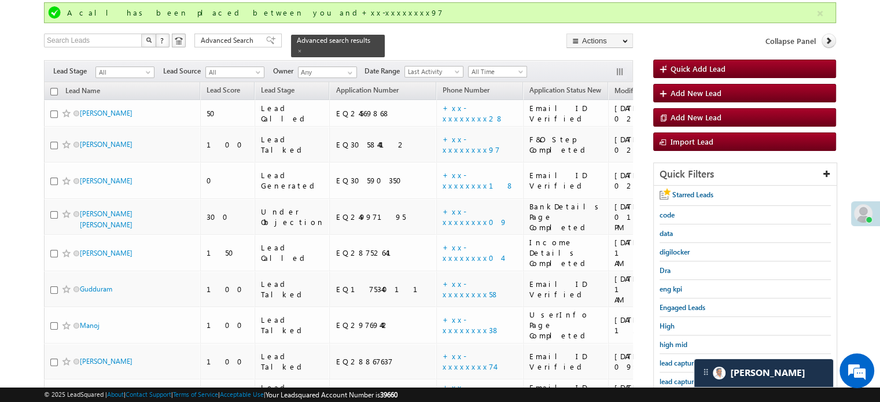
scroll to position [144, 0]
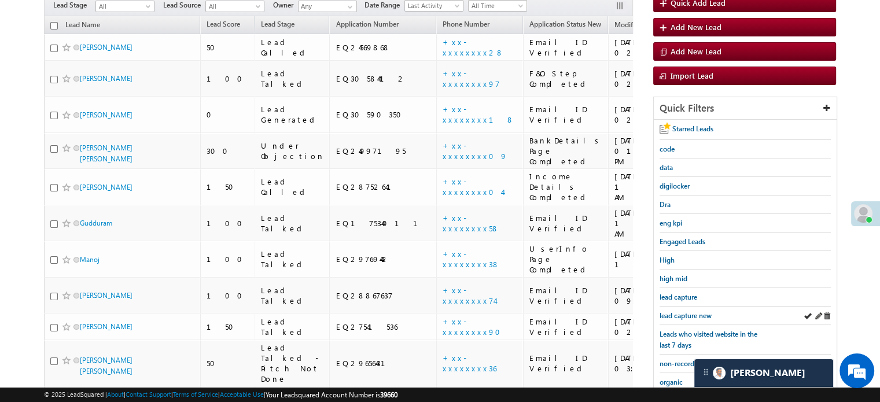
click at [701, 307] on div "lead capture new" at bounding box center [745, 316] width 171 height 19
click at [701, 310] on link "lead capture new" at bounding box center [686, 315] width 52 height 11
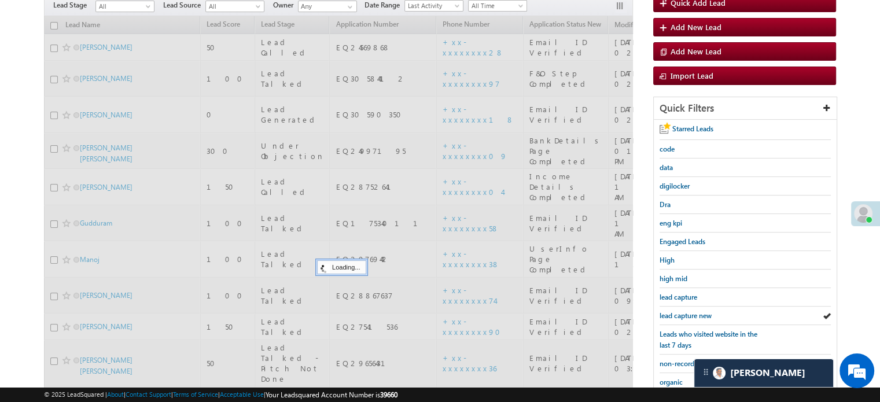
click at [701, 310] on link "lead capture new" at bounding box center [686, 315] width 52 height 11
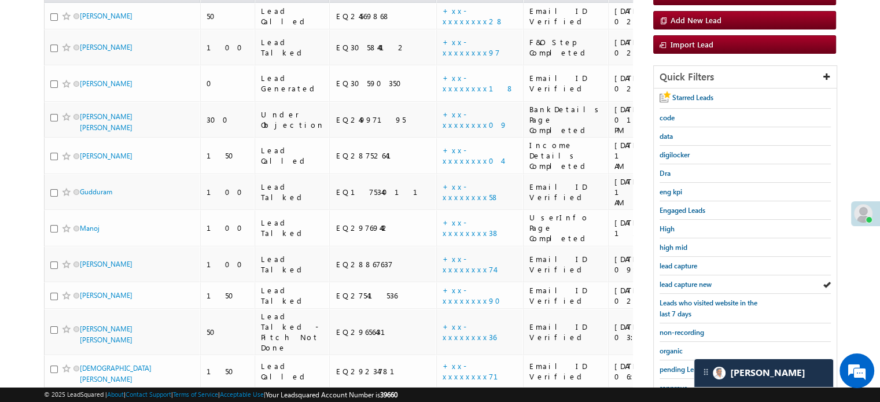
scroll to position [113, 0]
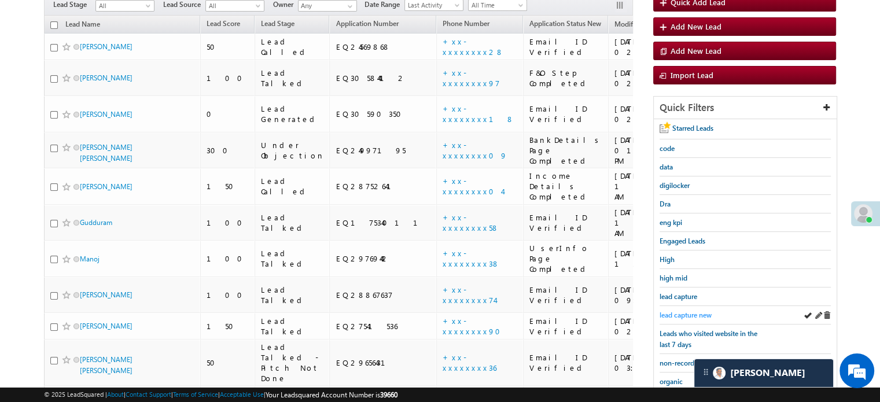
click at [692, 315] on span "lead capture new" at bounding box center [686, 315] width 52 height 9
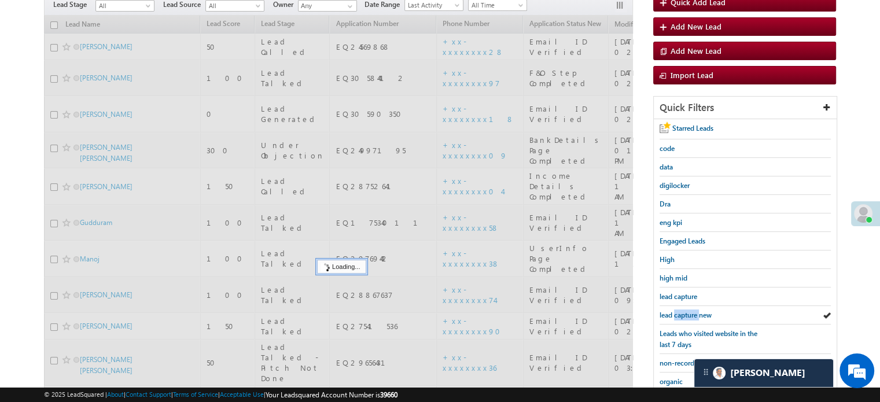
click at [692, 315] on span "lead capture new" at bounding box center [686, 315] width 52 height 9
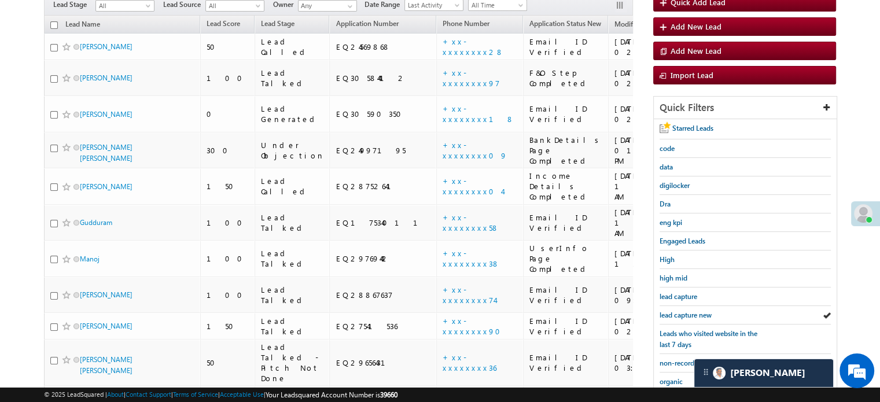
click at [692, 315] on span "lead capture new" at bounding box center [686, 315] width 52 height 9
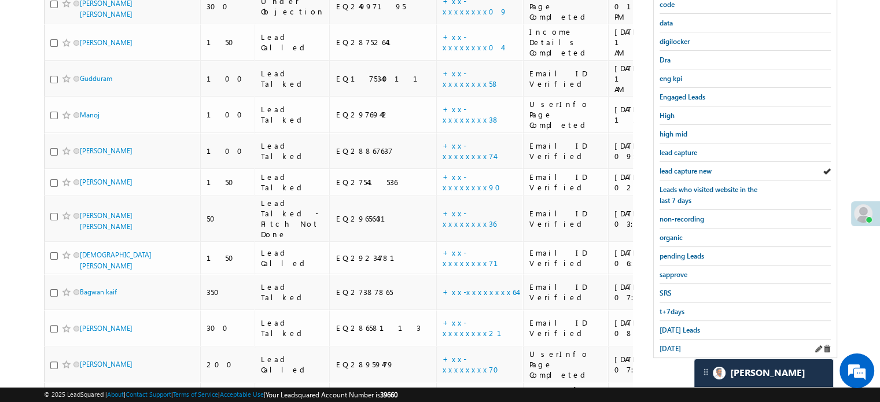
scroll to position [260, 0]
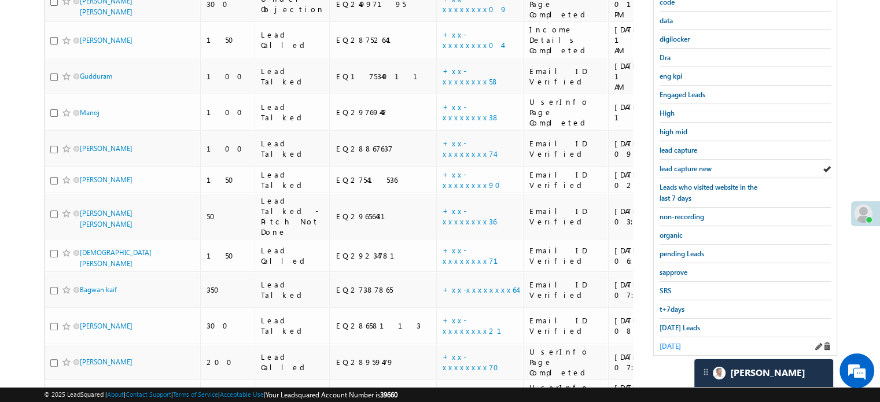
click at [678, 342] on span "yesterday" at bounding box center [670, 346] width 21 height 9
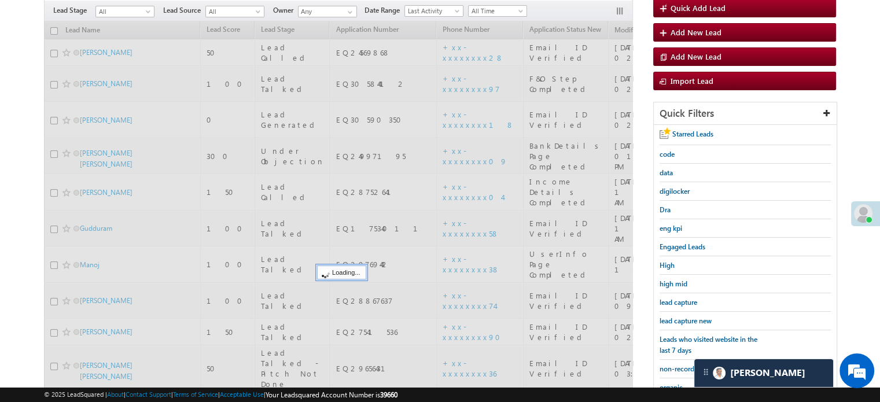
scroll to position [86, 0]
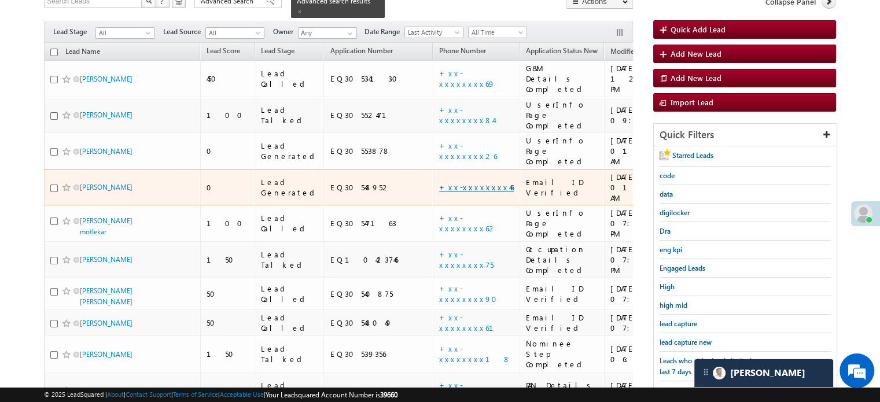
click at [439, 182] on link "+xx-xxxxxxxx46" at bounding box center [476, 187] width 75 height 10
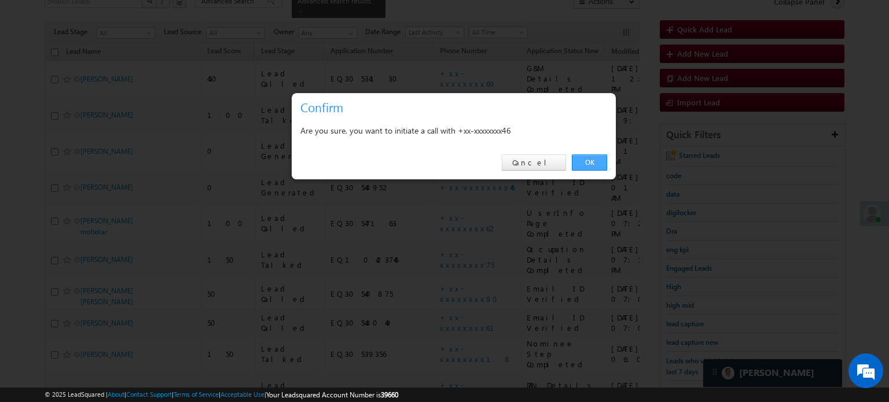
click at [594, 160] on link "OK" at bounding box center [589, 162] width 35 height 16
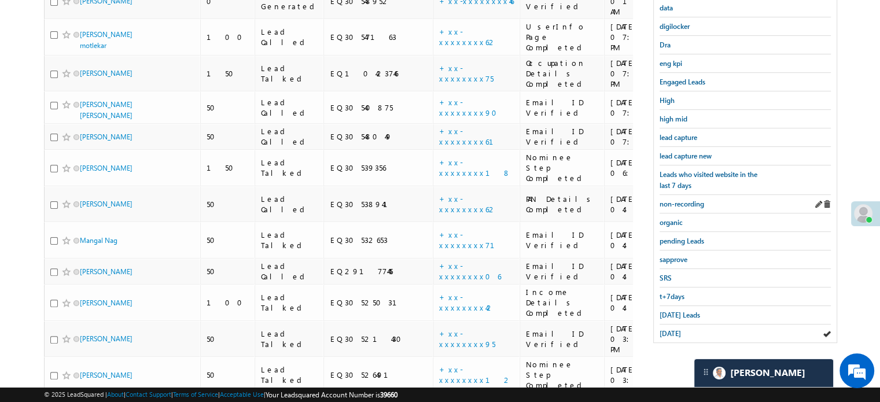
scroll to position [400, 0]
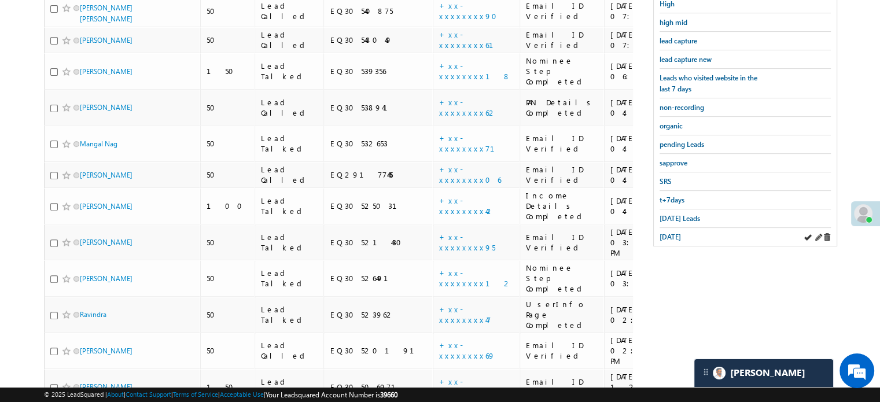
click at [668, 228] on div "yesterday" at bounding box center [745, 237] width 171 height 18
click at [665, 233] on span "yesterday" at bounding box center [670, 237] width 21 height 9
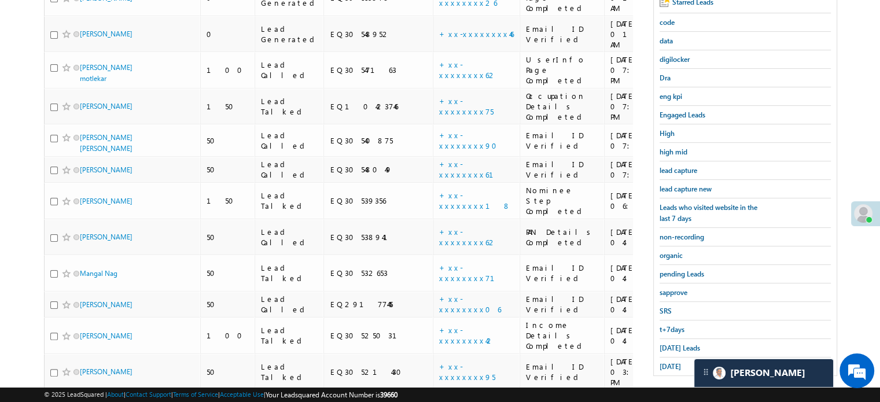
scroll to position [196, 0]
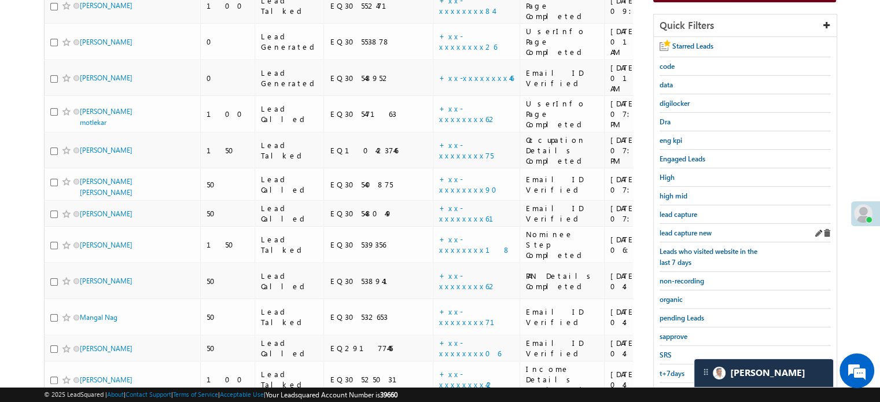
click at [700, 224] on div "lead capture new" at bounding box center [745, 233] width 171 height 19
click at [701, 234] on link "lead capture new" at bounding box center [686, 232] width 52 height 11
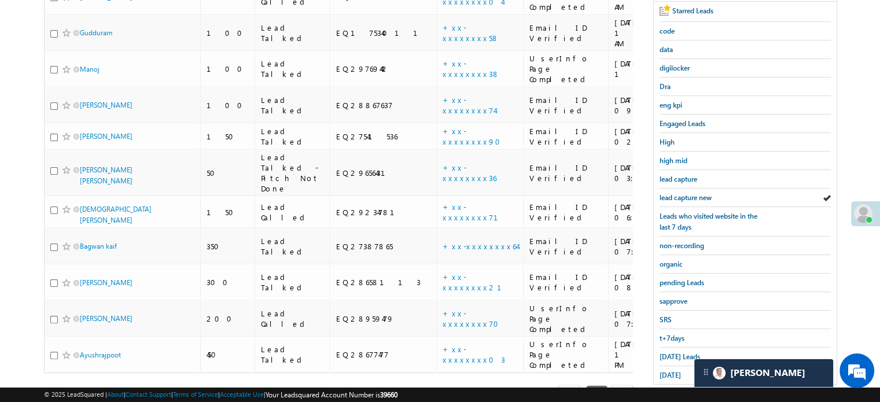
scroll to position [248, 0]
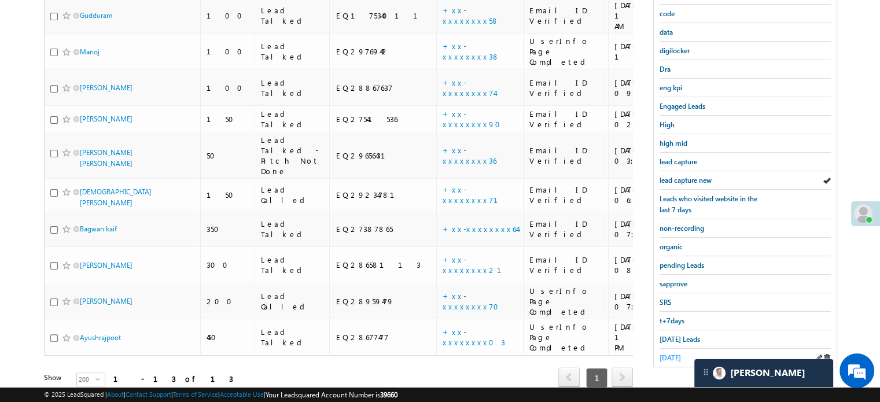
click at [675, 353] on span "yesterday" at bounding box center [670, 357] width 21 height 9
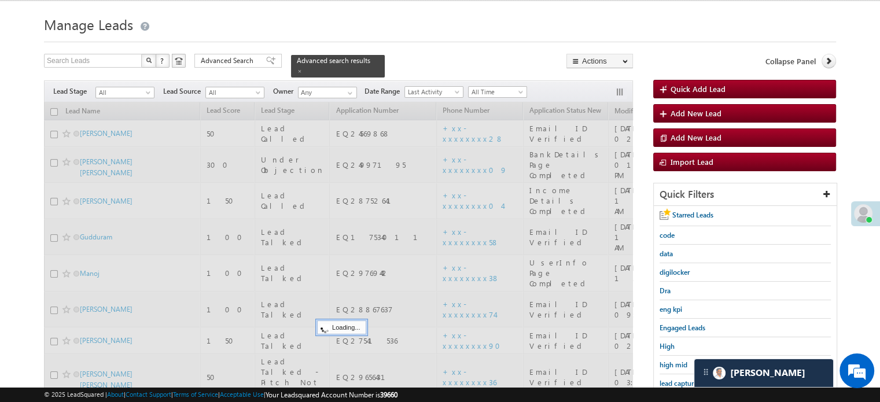
scroll to position [17, 0]
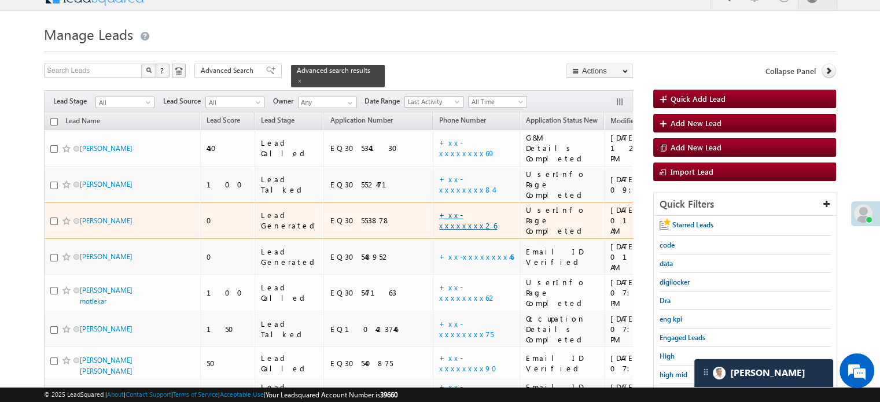
click at [439, 210] on link "+xx-xxxxxxxx26" at bounding box center [468, 220] width 58 height 20
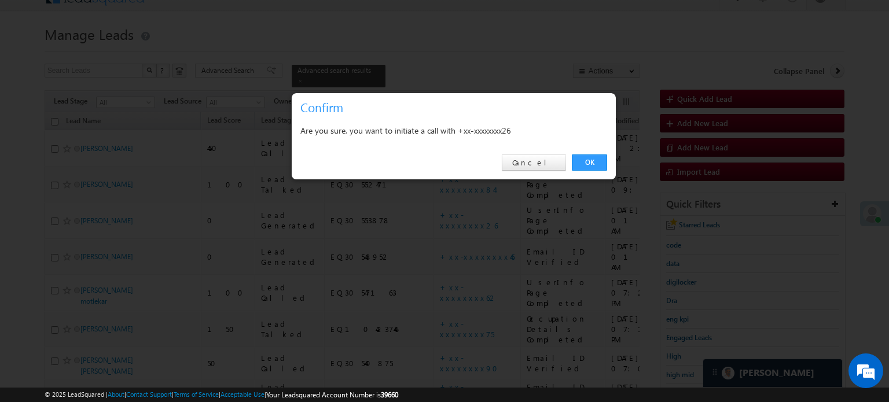
click at [572, 154] on div "OK Cancel" at bounding box center [454, 162] width 324 height 33
click at [573, 154] on div "OK Cancel" at bounding box center [454, 162] width 324 height 33
click at [599, 156] on link "OK" at bounding box center [589, 162] width 35 height 16
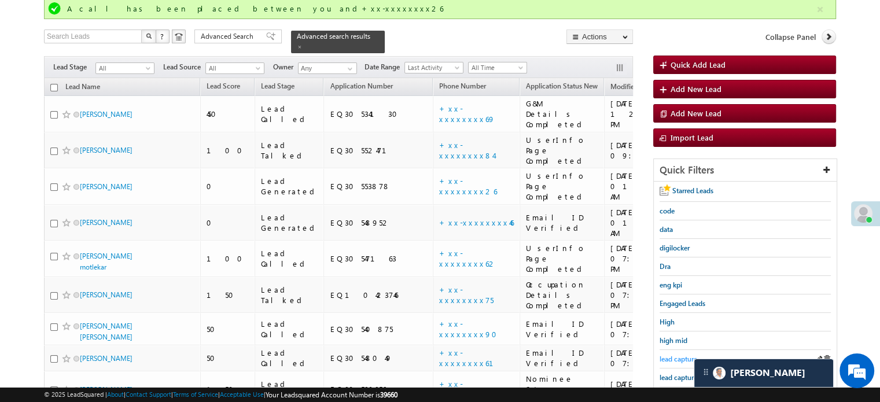
scroll to position [132, 0]
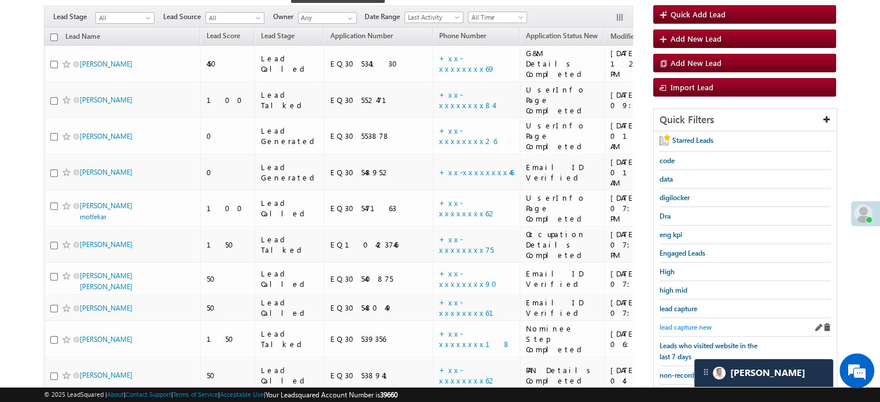
click at [676, 325] on span "lead capture new" at bounding box center [686, 327] width 52 height 9
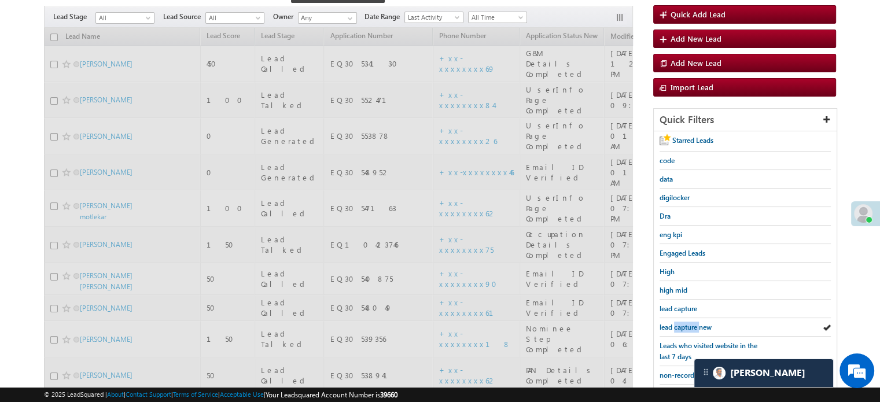
click at [676, 325] on span "lead capture new" at bounding box center [686, 327] width 52 height 9
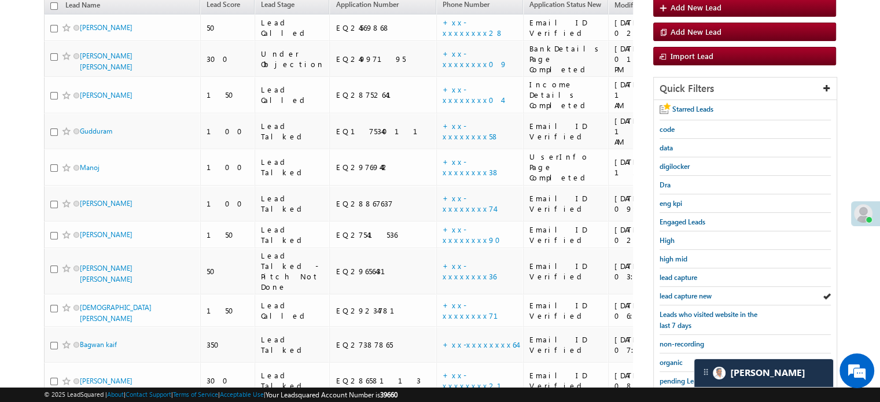
scroll to position [102, 0]
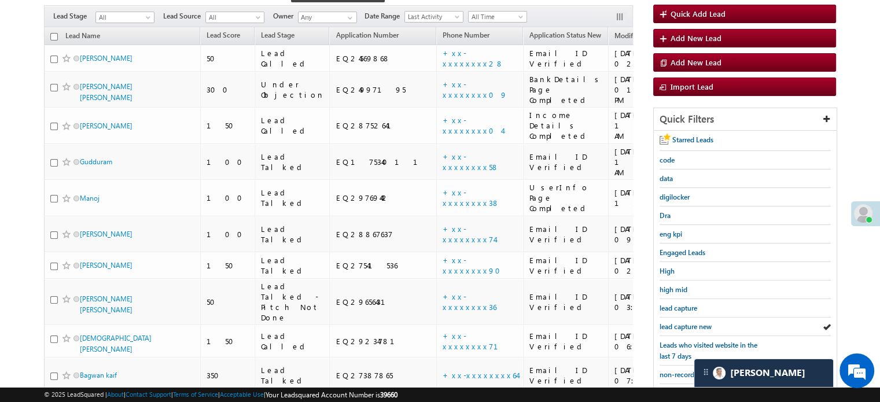
click at [676, 325] on span "lead capture new" at bounding box center [686, 326] width 52 height 9
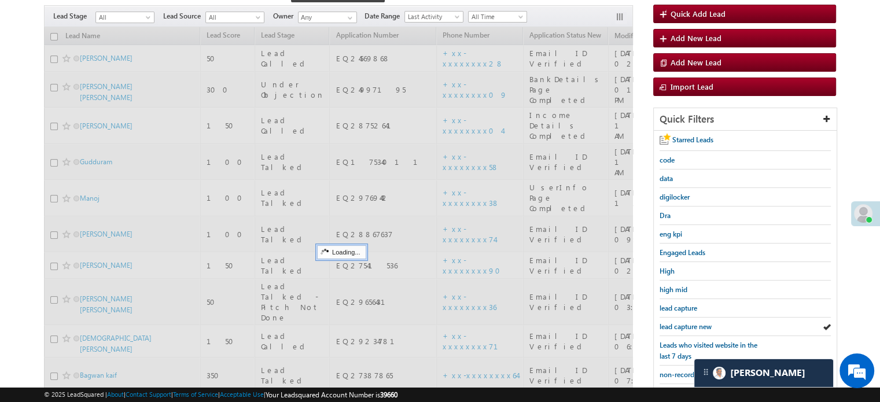
click at [676, 325] on span "lead capture new" at bounding box center [686, 326] width 52 height 9
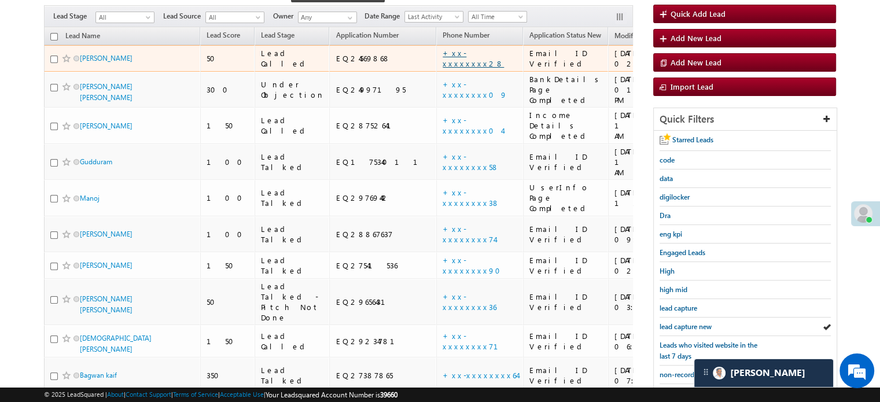
click at [443, 48] on link "+xx-xxxxxxxx28" at bounding box center [473, 58] width 61 height 20
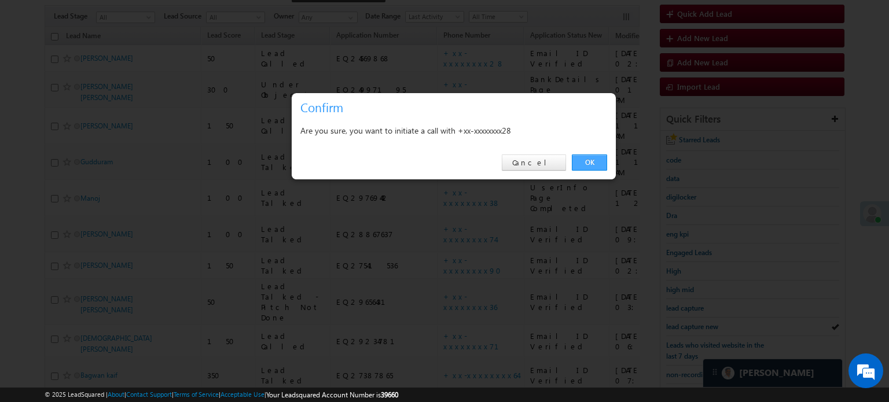
click at [592, 164] on link "OK" at bounding box center [589, 162] width 35 height 16
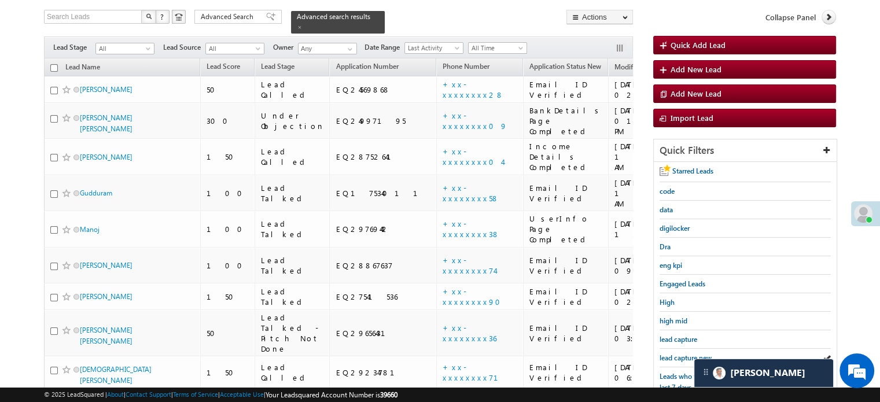
scroll to position [132, 0]
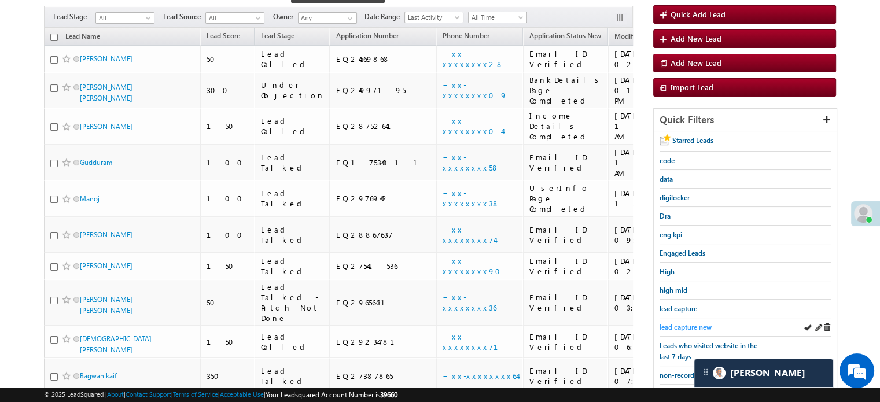
click at [674, 323] on span "lead capture new" at bounding box center [686, 327] width 52 height 9
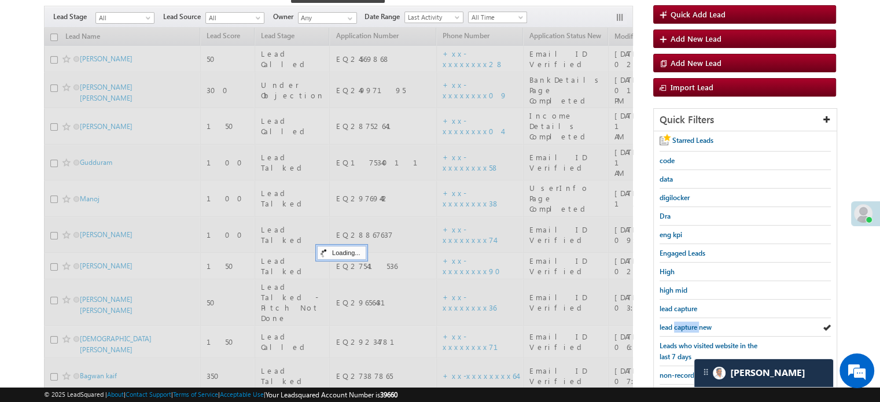
click at [674, 323] on span "lead capture new" at bounding box center [686, 327] width 52 height 9
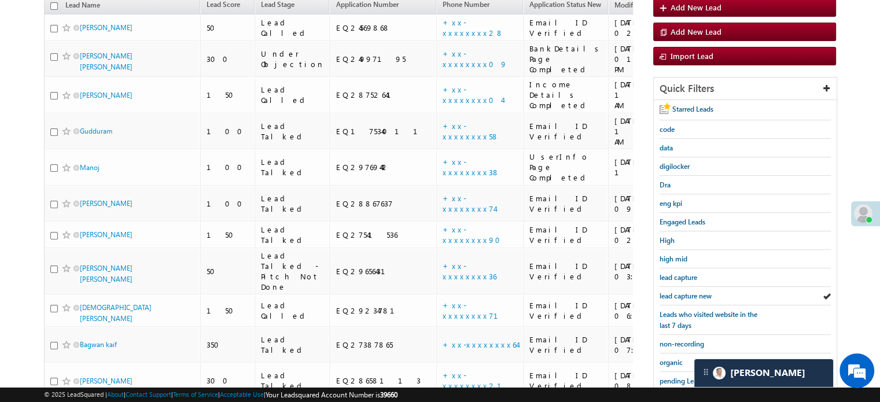
scroll to position [102, 0]
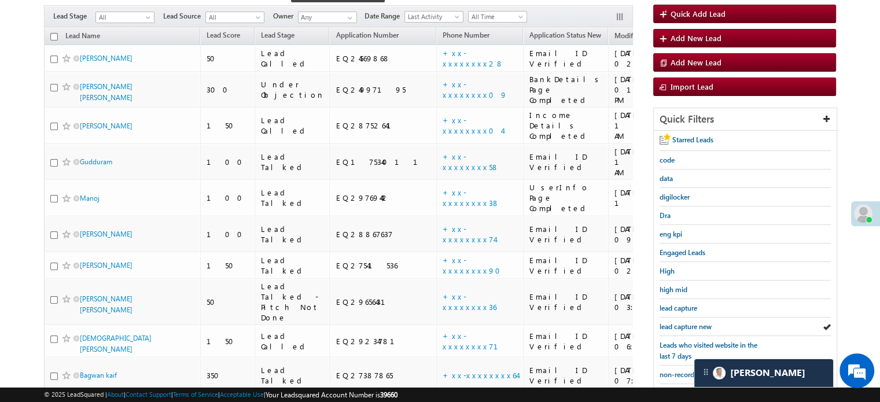
click at [674, 323] on span "lead capture new" at bounding box center [686, 326] width 52 height 9
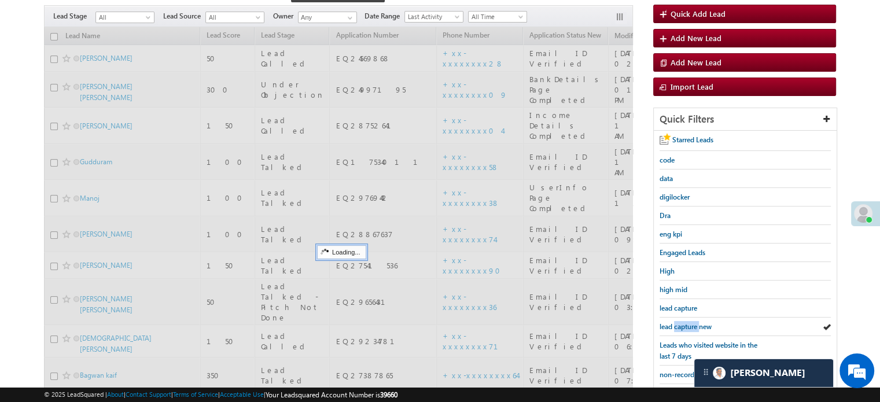
click at [674, 323] on span "lead capture new" at bounding box center [686, 326] width 52 height 9
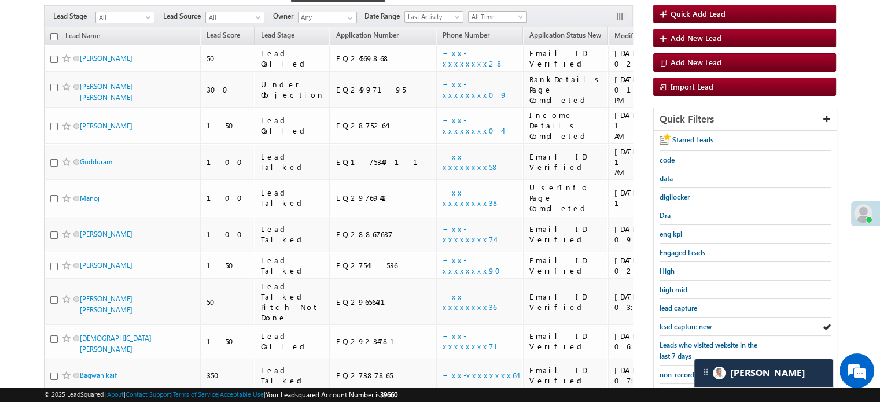
click at [674, 323] on span "lead capture new" at bounding box center [686, 326] width 52 height 9
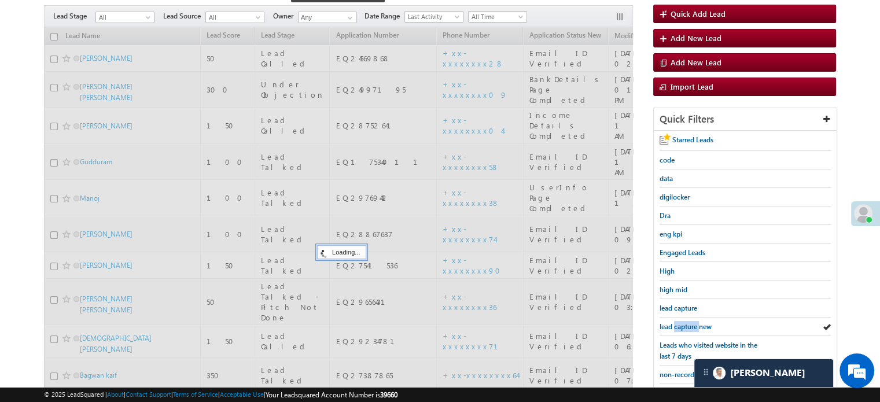
click at [674, 323] on span "lead capture new" at bounding box center [686, 326] width 52 height 9
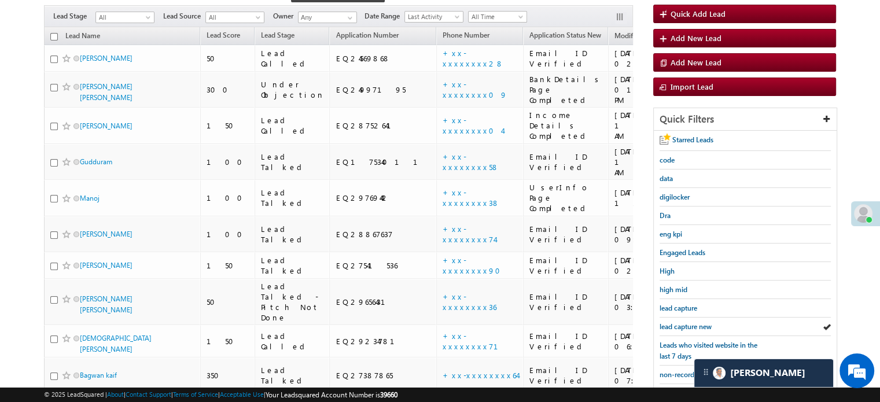
click at [674, 323] on span "lead capture new" at bounding box center [686, 326] width 52 height 9
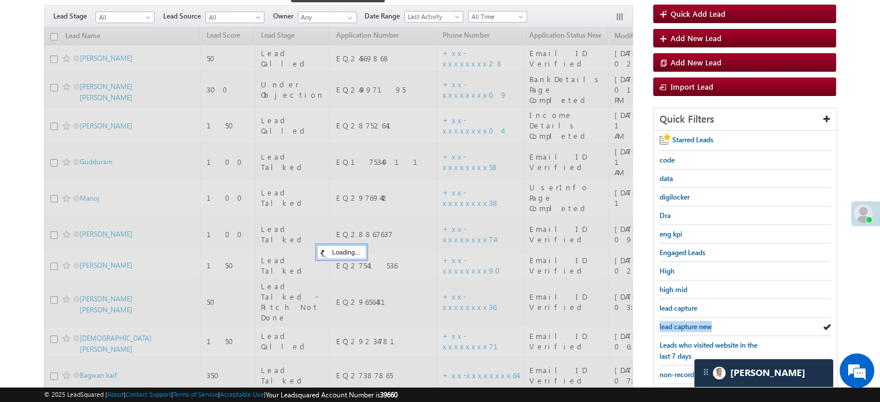
click at [674, 323] on span "lead capture new" at bounding box center [686, 326] width 52 height 9
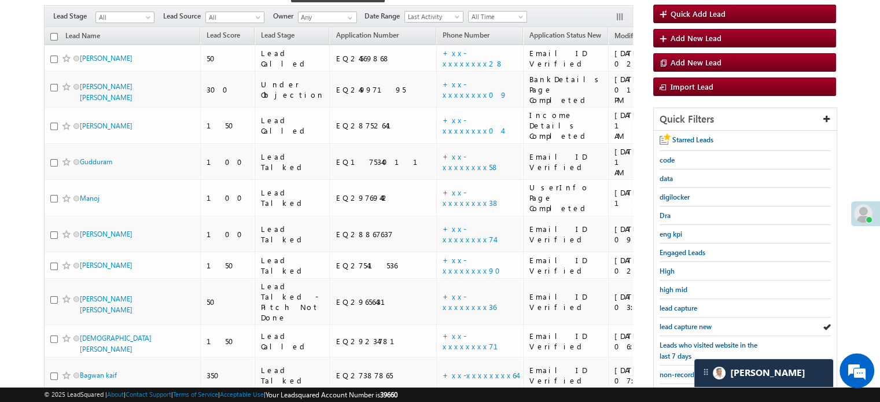
scroll to position [248, 0]
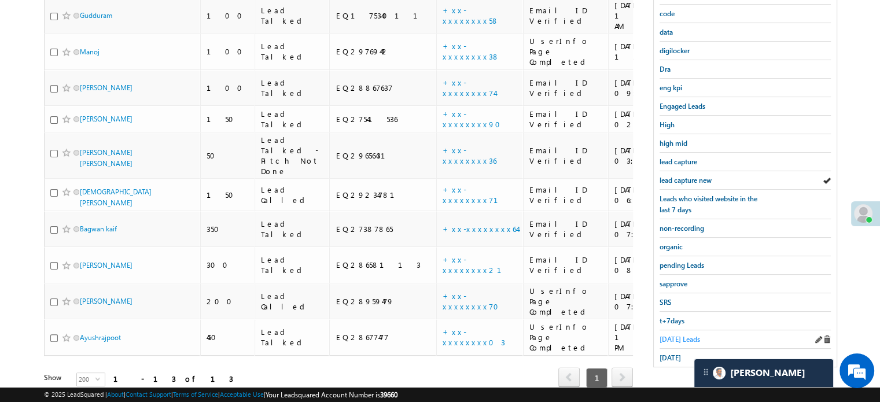
click at [669, 335] on span "Today's Leads" at bounding box center [680, 339] width 40 height 9
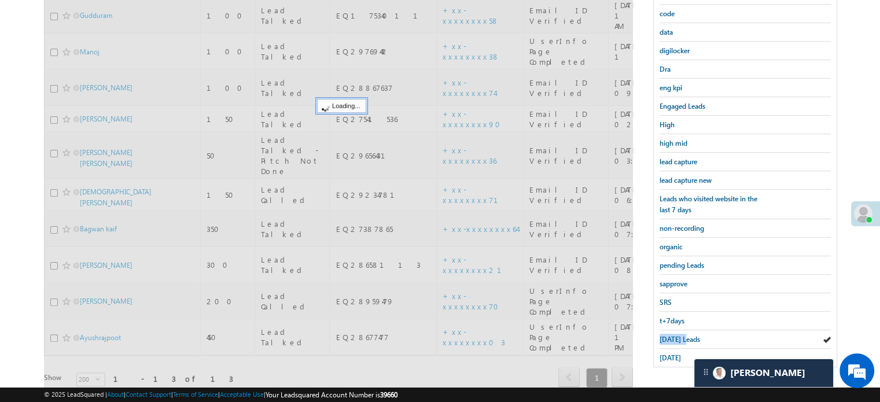
click at [669, 335] on span "Today's Leads" at bounding box center [680, 339] width 40 height 9
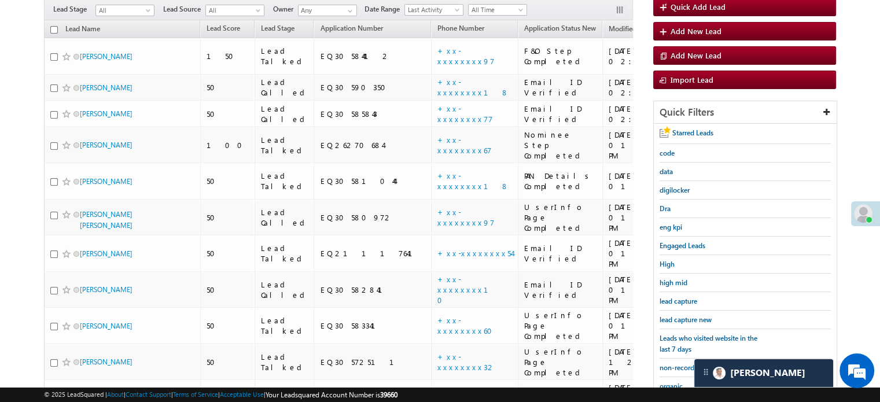
scroll to position [108, 0]
click at [704, 318] on span "lead capture new" at bounding box center [686, 320] width 52 height 9
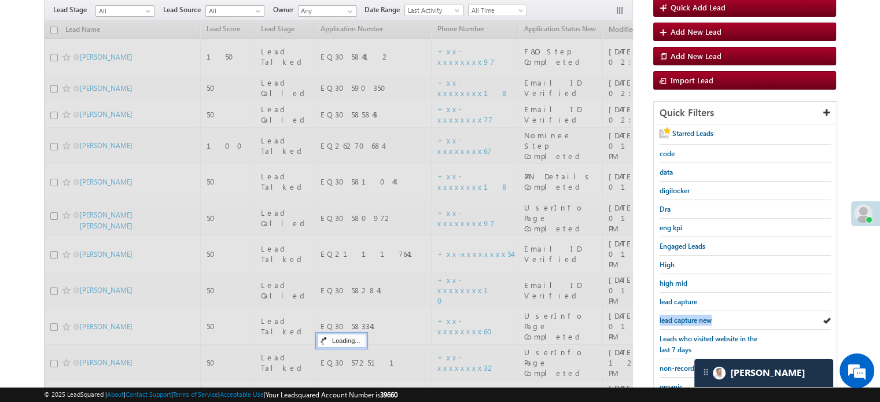
click at [704, 318] on span "lead capture new" at bounding box center [686, 320] width 52 height 9
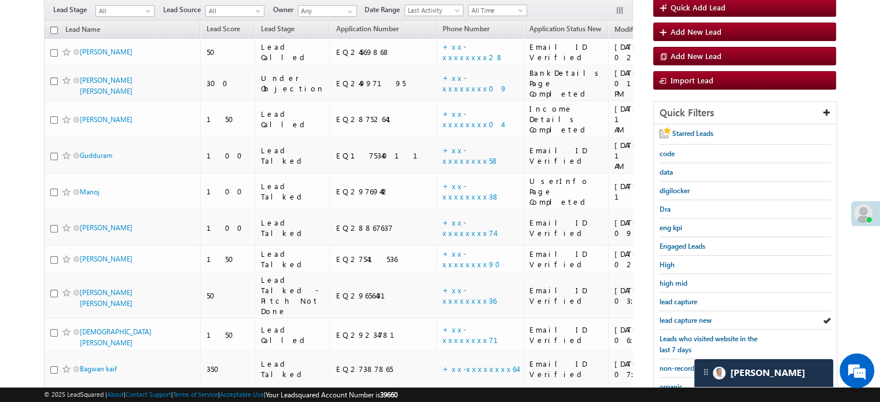
click at [704, 318] on span "lead capture new" at bounding box center [686, 320] width 52 height 9
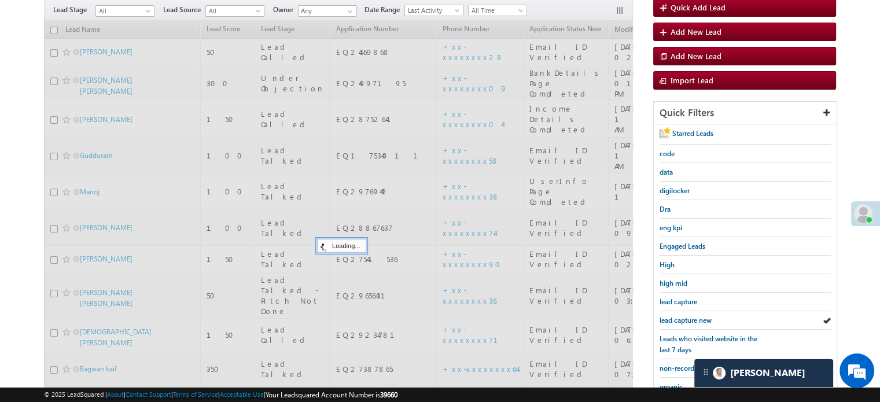
click at [704, 318] on span "lead capture new" at bounding box center [686, 320] width 52 height 9
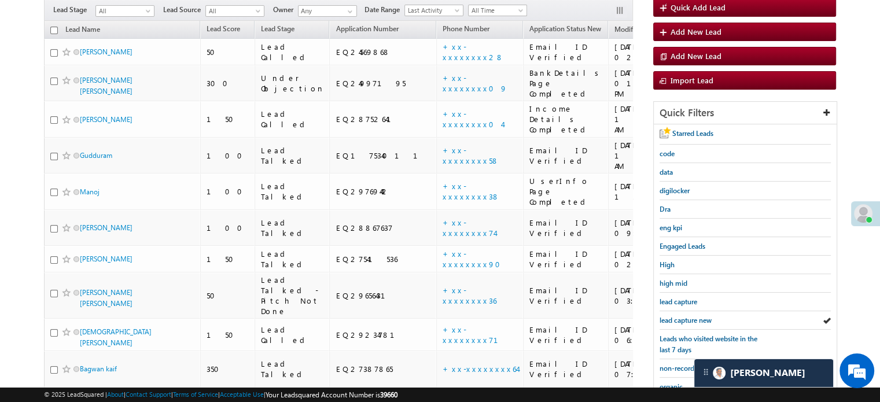
click at [704, 318] on span "lead capture new" at bounding box center [686, 320] width 52 height 9
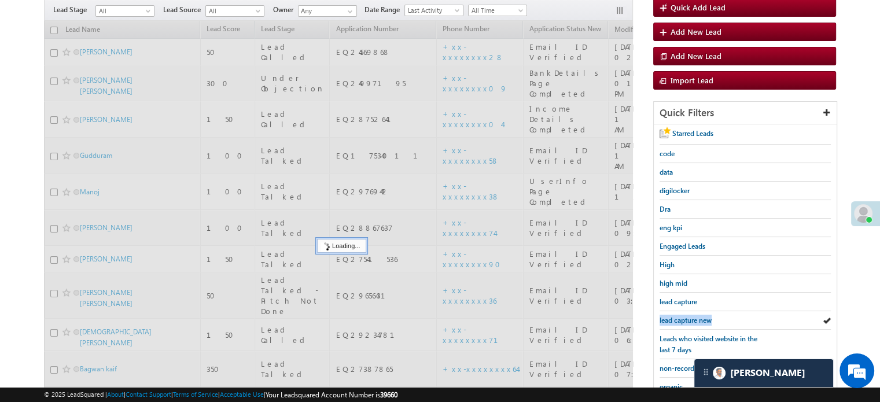
click at [704, 318] on span "lead capture new" at bounding box center [686, 320] width 52 height 9
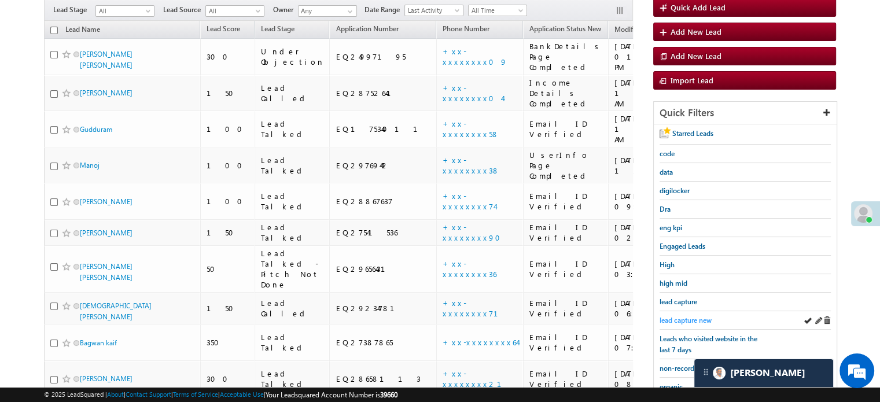
click at [697, 318] on span "lead capture new" at bounding box center [686, 320] width 52 height 9
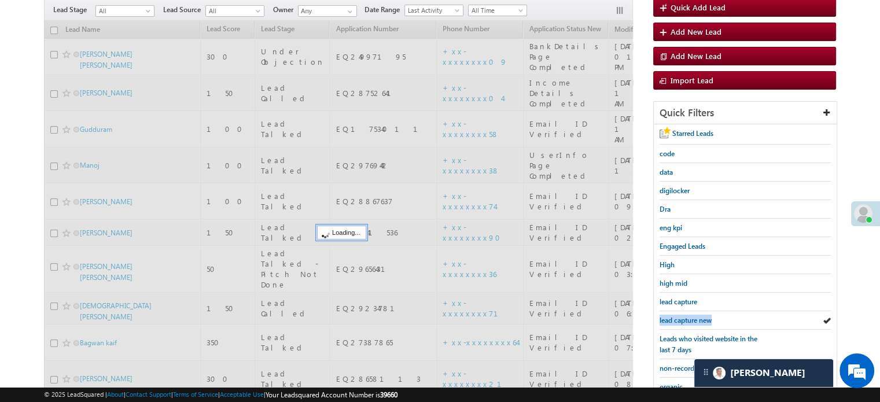
click at [697, 318] on span "lead capture new" at bounding box center [686, 320] width 52 height 9
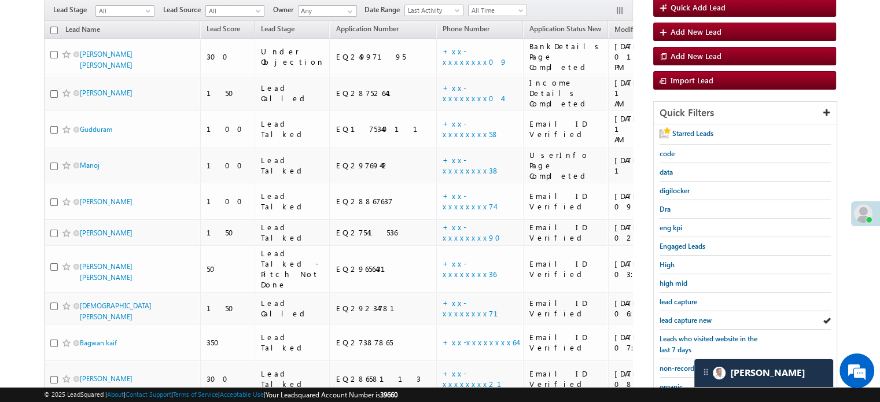
click at [697, 318] on span "lead capture new" at bounding box center [686, 320] width 52 height 9
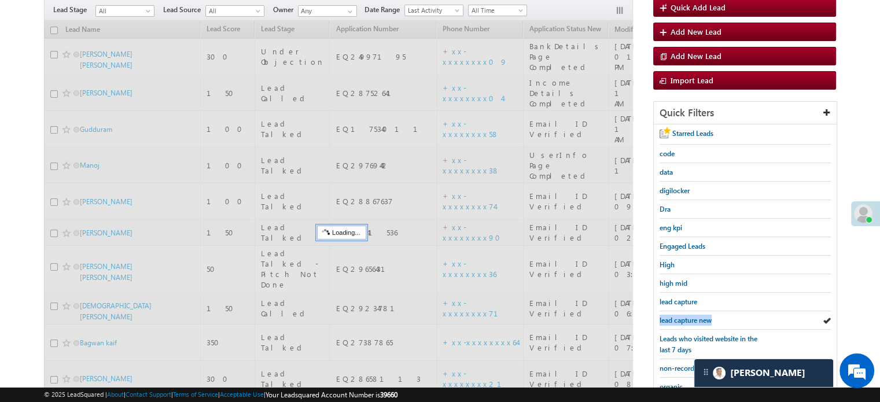
click at [697, 318] on span "lead capture new" at bounding box center [686, 320] width 52 height 9
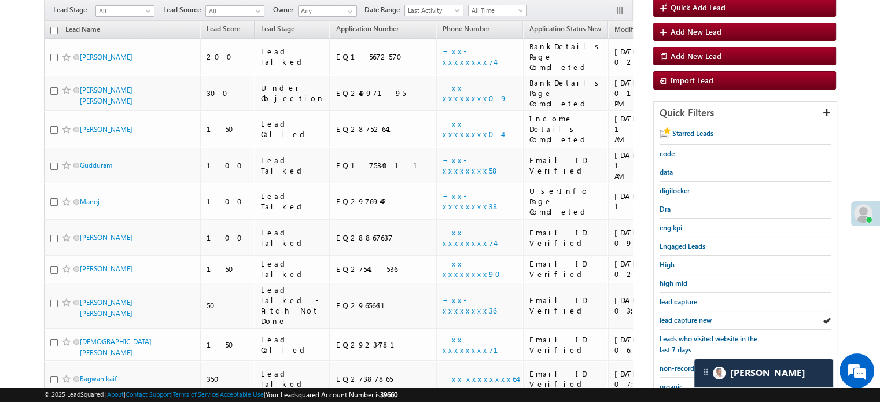
click at [697, 318] on span "lead capture new" at bounding box center [686, 320] width 52 height 9
click at [684, 316] on span "lead capture new" at bounding box center [686, 320] width 52 height 9
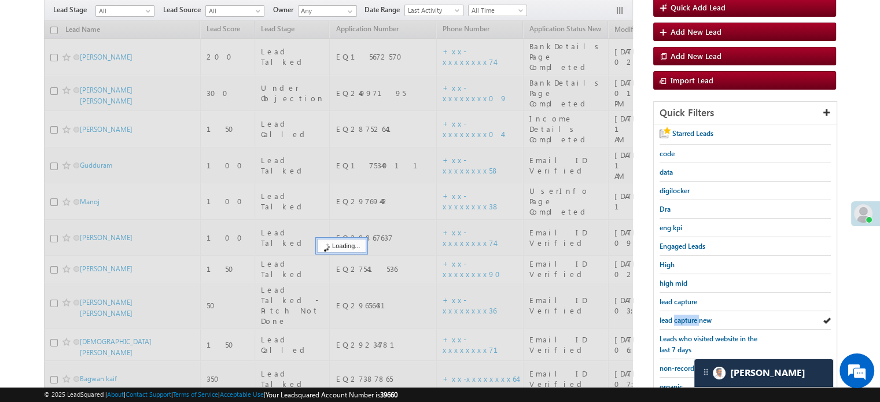
click at [684, 316] on span "lead capture new" at bounding box center [686, 320] width 52 height 9
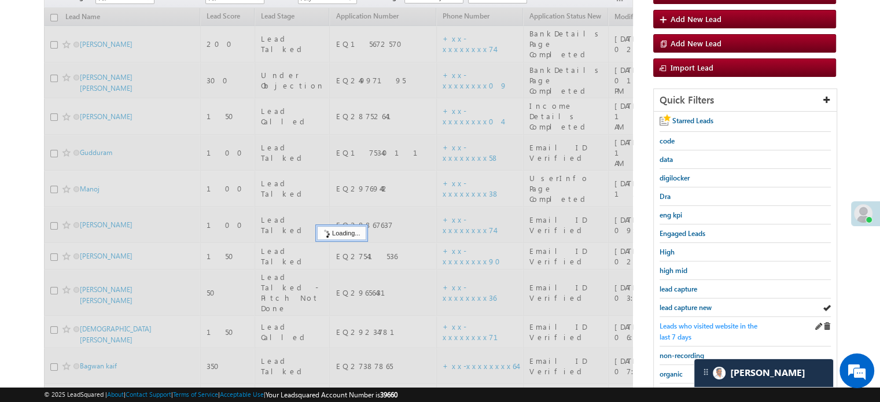
scroll to position [224, 0]
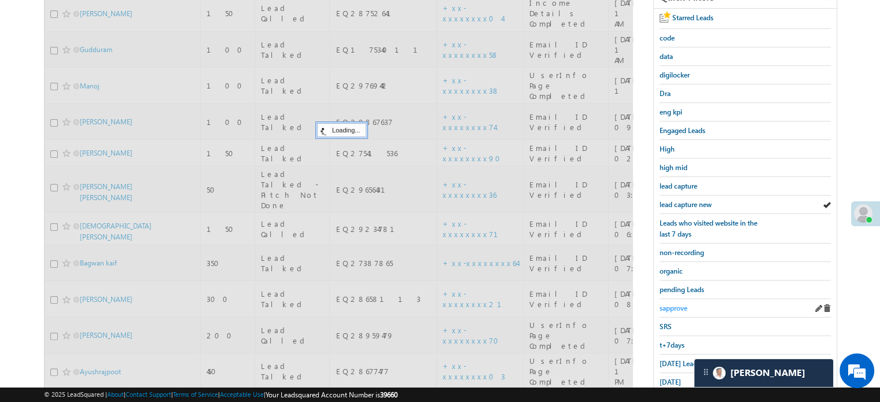
click at [676, 308] on span "sapprove" at bounding box center [674, 308] width 28 height 9
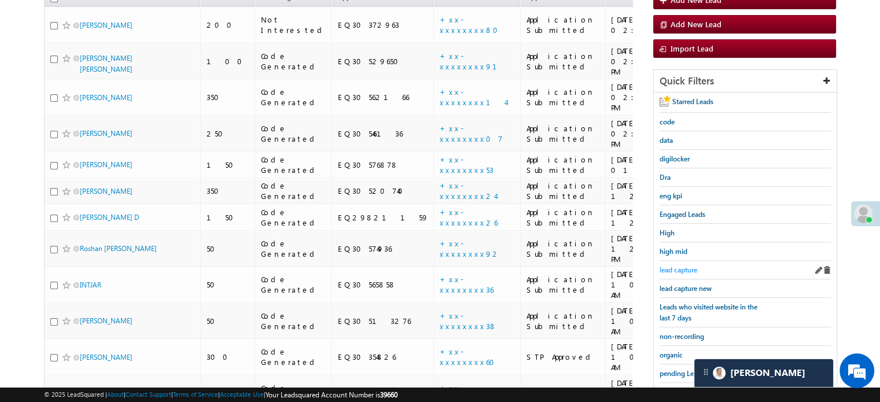
scroll to position [82, 0]
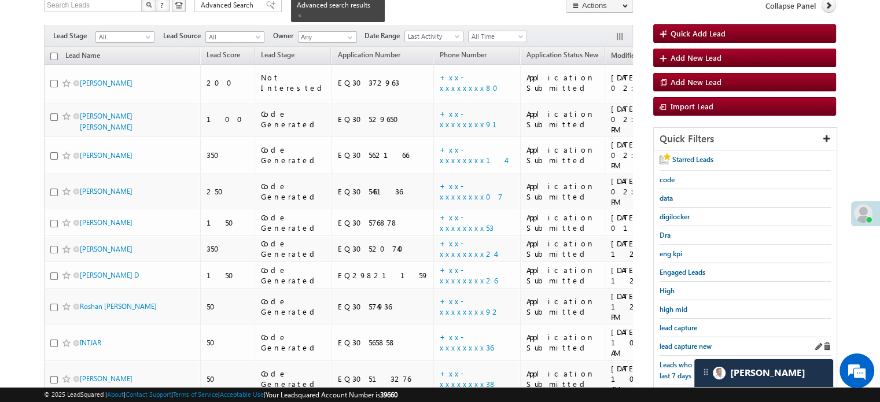
click at [671, 348] on div "lead capture new" at bounding box center [745, 346] width 171 height 19
click at [682, 342] on span "lead capture new" at bounding box center [686, 346] width 52 height 9
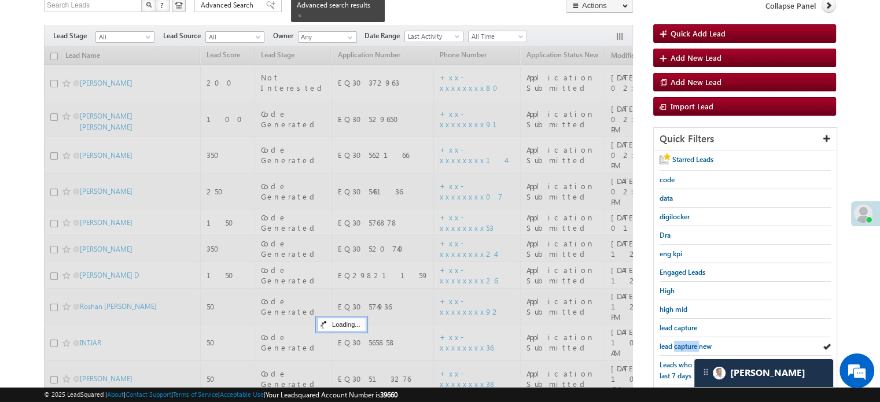
click at [682, 342] on span "lead capture new" at bounding box center [686, 346] width 52 height 9
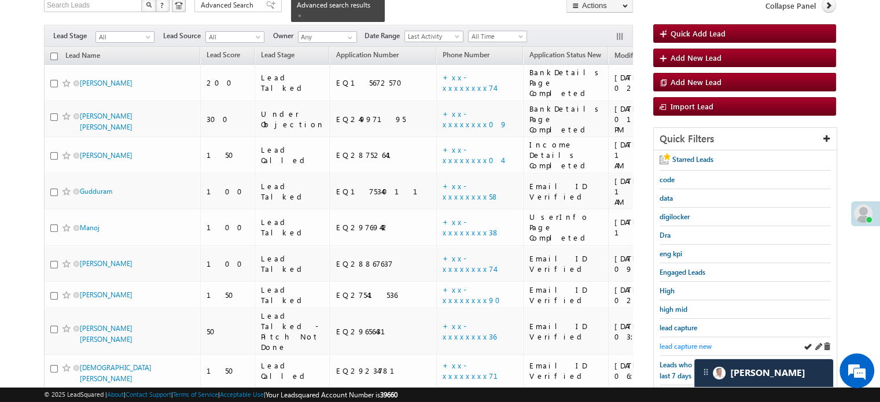
click at [662, 342] on span "lead capture new" at bounding box center [686, 346] width 52 height 9
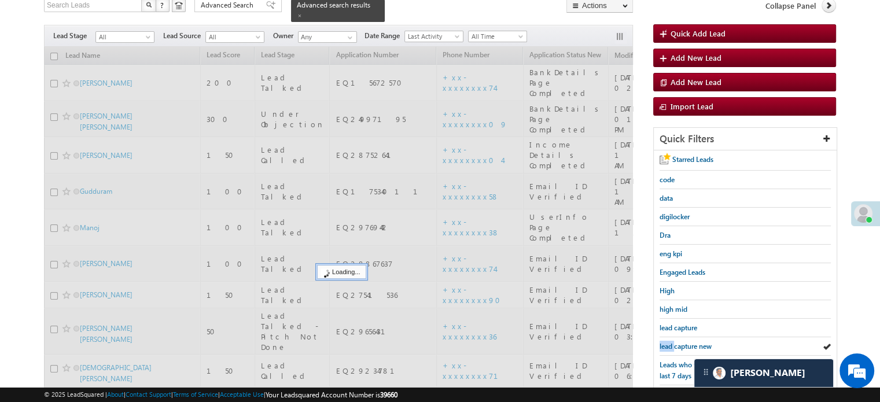
click at [665, 342] on span "lead capture new" at bounding box center [686, 346] width 52 height 9
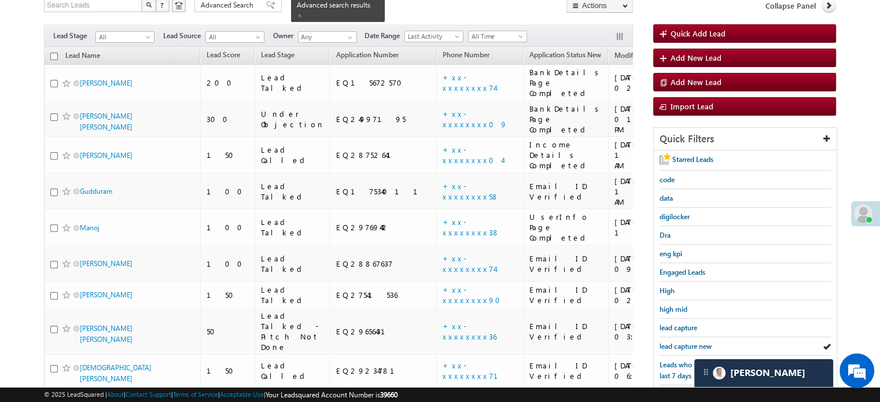
click at [665, 342] on span "lead capture new" at bounding box center [686, 346] width 52 height 9
click at [683, 342] on span "lead capture new" at bounding box center [686, 346] width 52 height 9
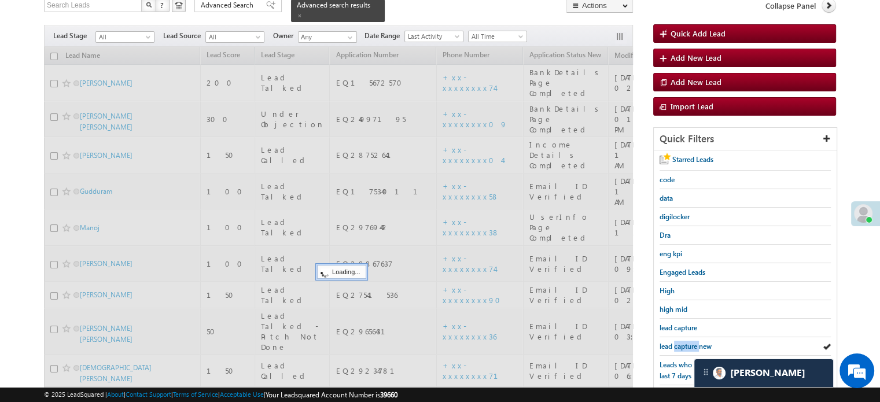
click at [683, 342] on span "lead capture new" at bounding box center [686, 346] width 52 height 9
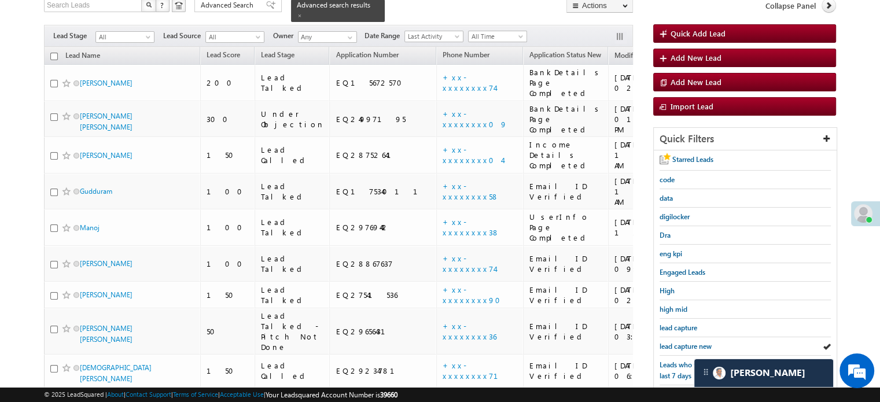
click at [683, 342] on span "lead capture new" at bounding box center [686, 346] width 52 height 9
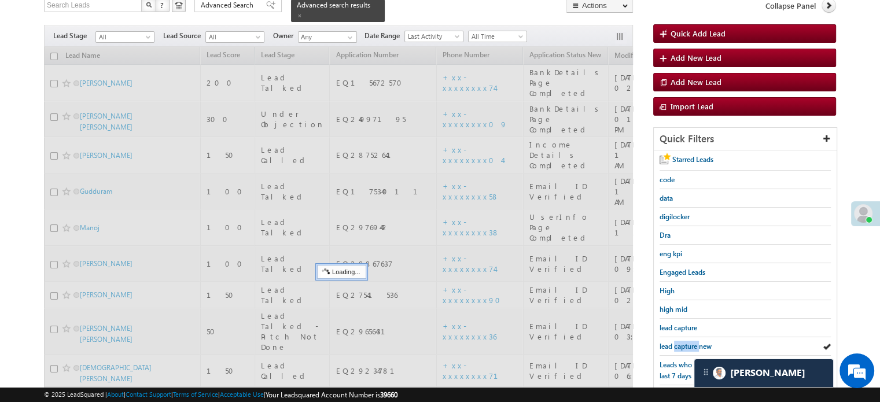
click at [683, 342] on span "lead capture new" at bounding box center [686, 346] width 52 height 9
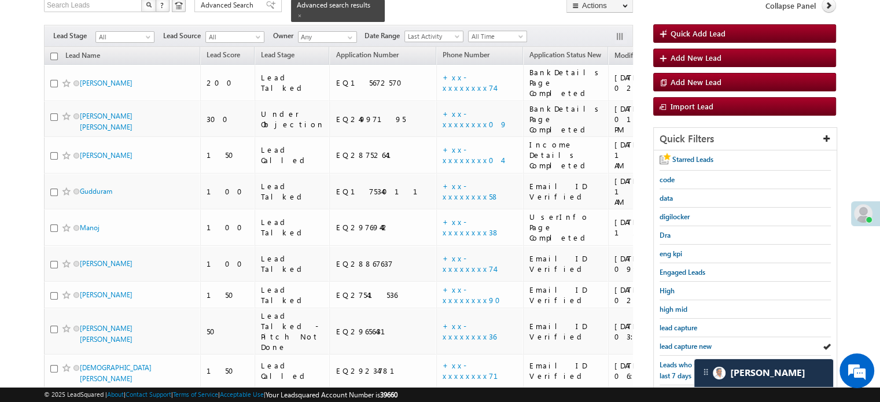
click at [683, 342] on span "lead capture new" at bounding box center [686, 346] width 52 height 9
click at [677, 345] on span "lead capture new" at bounding box center [686, 346] width 52 height 9
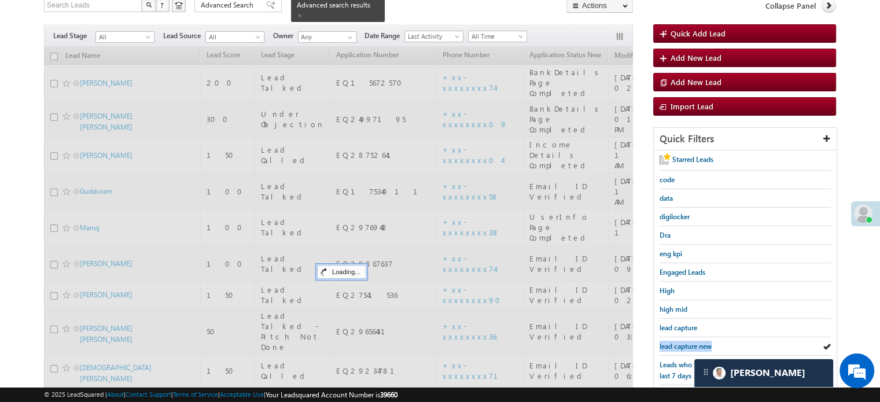
click at [677, 345] on span "lead capture new" at bounding box center [686, 346] width 52 height 9
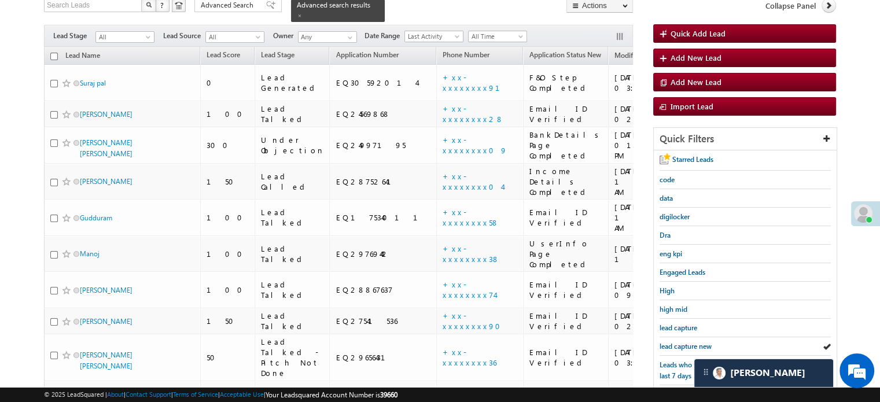
click at [677, 345] on span "lead capture new" at bounding box center [686, 346] width 52 height 9
click at [685, 342] on span "lead capture new" at bounding box center [686, 346] width 52 height 9
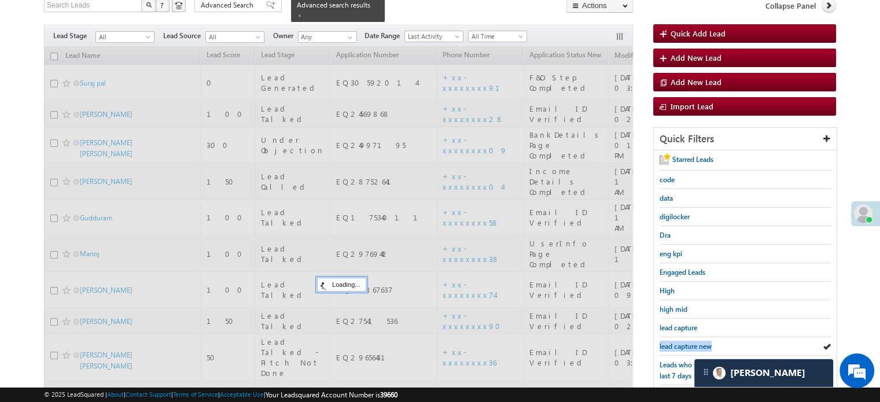
click at [685, 342] on span "lead capture new" at bounding box center [686, 346] width 52 height 9
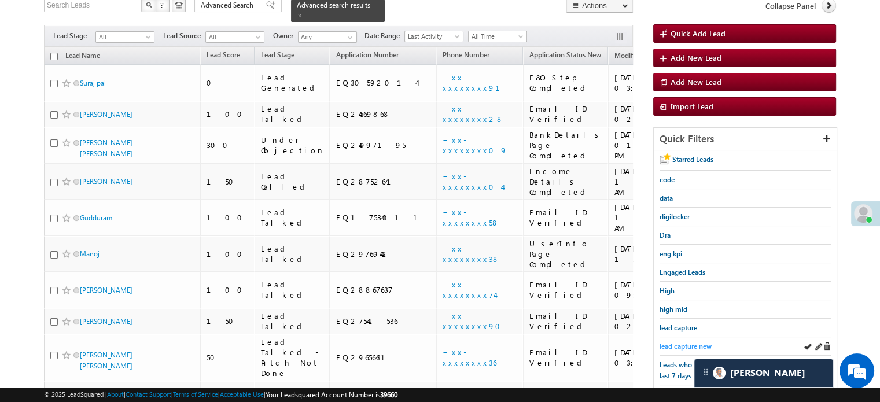
click at [676, 345] on span "lead capture new" at bounding box center [686, 346] width 52 height 9
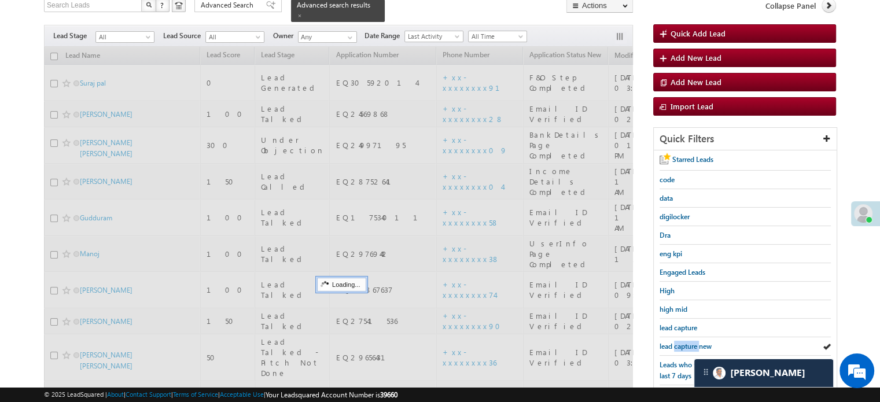
click at [676, 345] on span "lead capture new" at bounding box center [686, 346] width 52 height 9
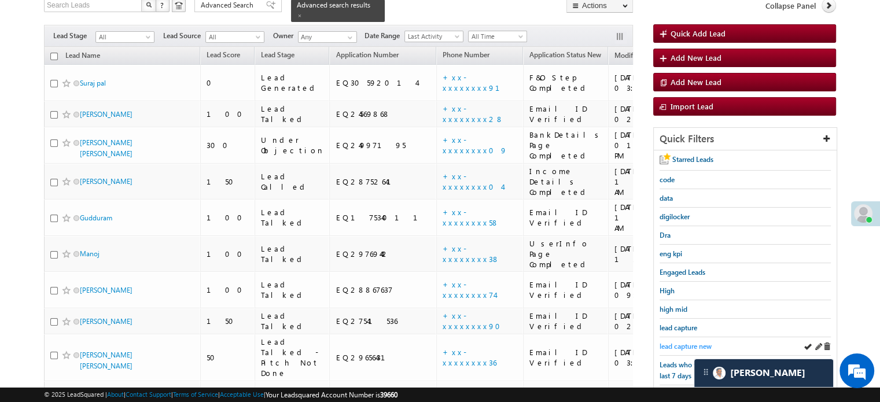
click at [672, 347] on span "lead capture new" at bounding box center [686, 346] width 52 height 9
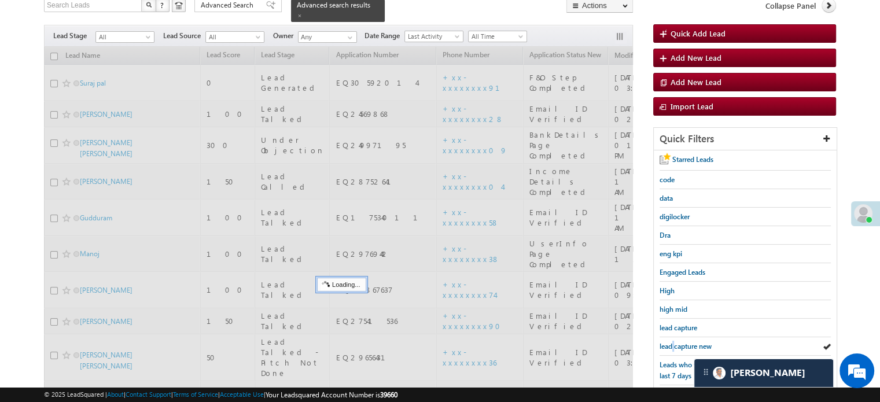
click at [672, 347] on span "lead capture new" at bounding box center [686, 346] width 52 height 9
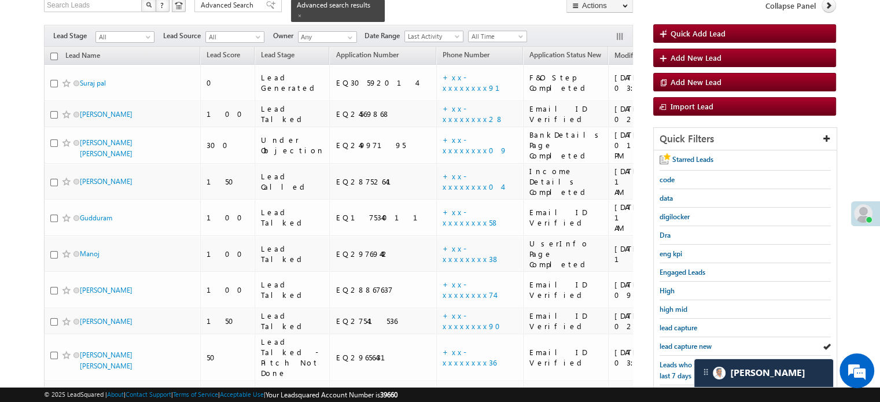
click at [672, 347] on span "lead capture new" at bounding box center [686, 346] width 52 height 9
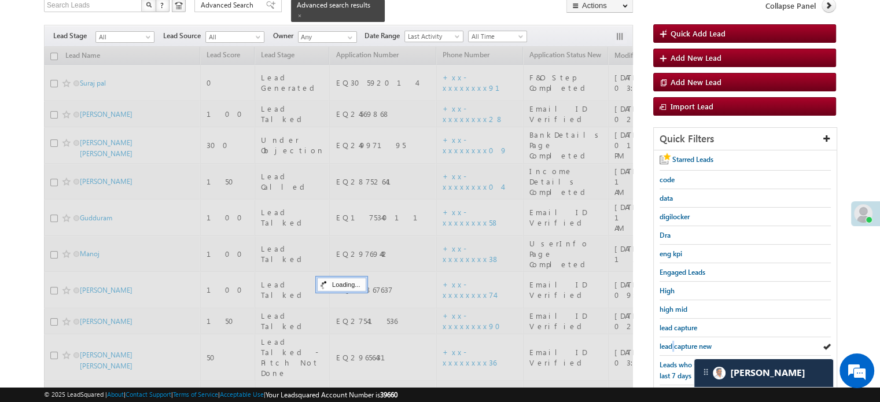
click at [672, 347] on span "lead capture new" at bounding box center [686, 346] width 52 height 9
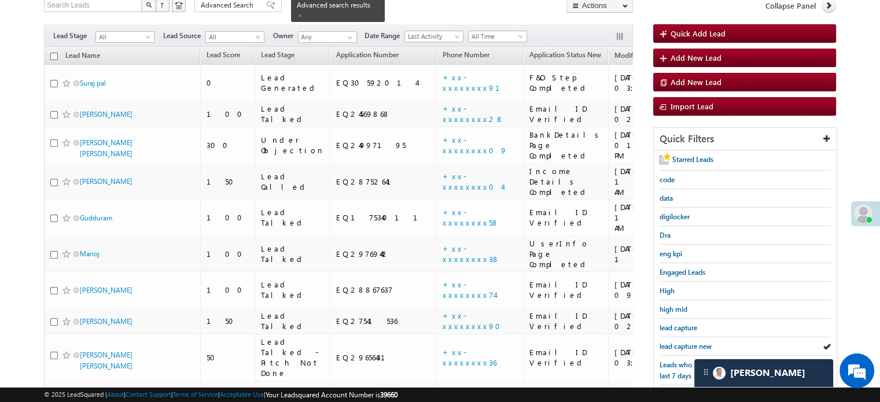
click at [672, 347] on span "lead capture new" at bounding box center [686, 346] width 52 height 9
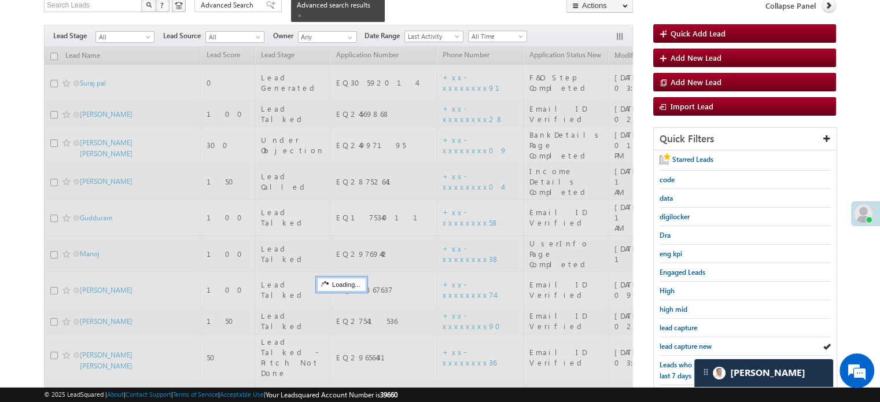
click at [672, 347] on span "lead capture new" at bounding box center [686, 346] width 52 height 9
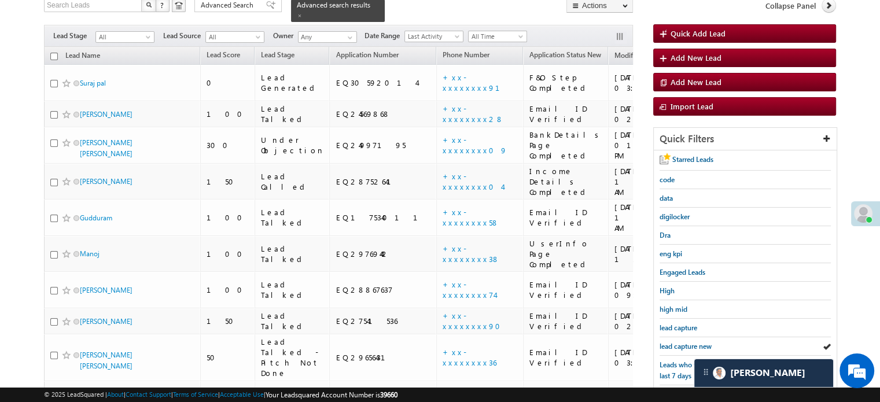
click at [672, 347] on span "lead capture new" at bounding box center [686, 346] width 52 height 9
click at [683, 344] on span "lead capture new" at bounding box center [686, 346] width 52 height 9
click at [710, 347] on span "lead capture new" at bounding box center [686, 346] width 52 height 9
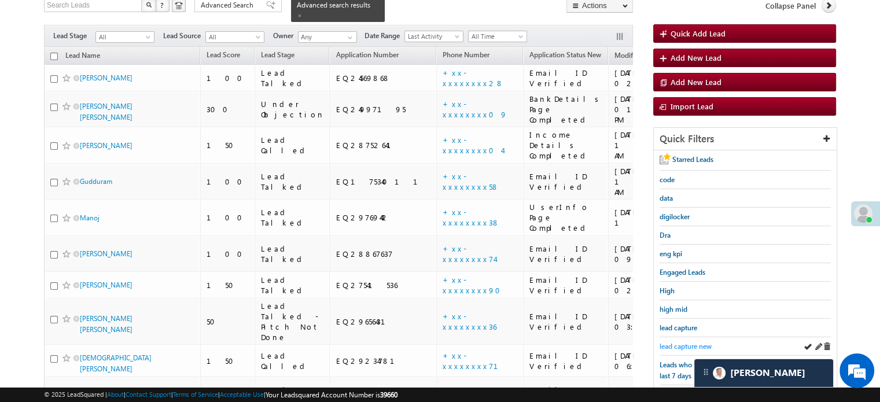
click at [669, 344] on span "lead capture new" at bounding box center [686, 346] width 52 height 9
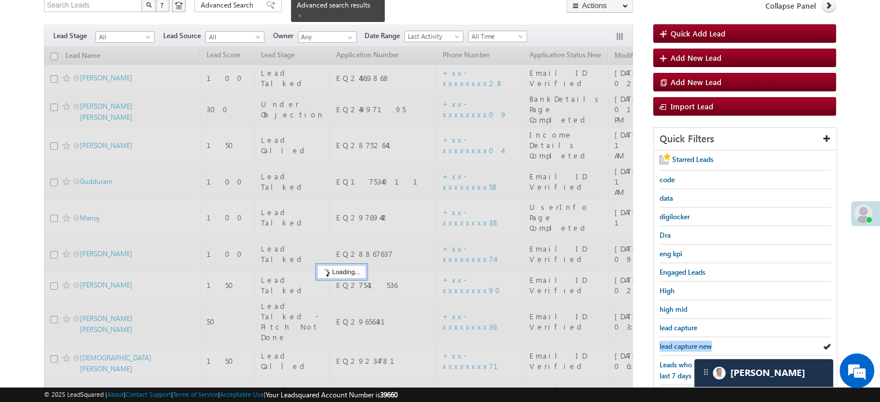
click at [669, 344] on span "lead capture new" at bounding box center [686, 346] width 52 height 9
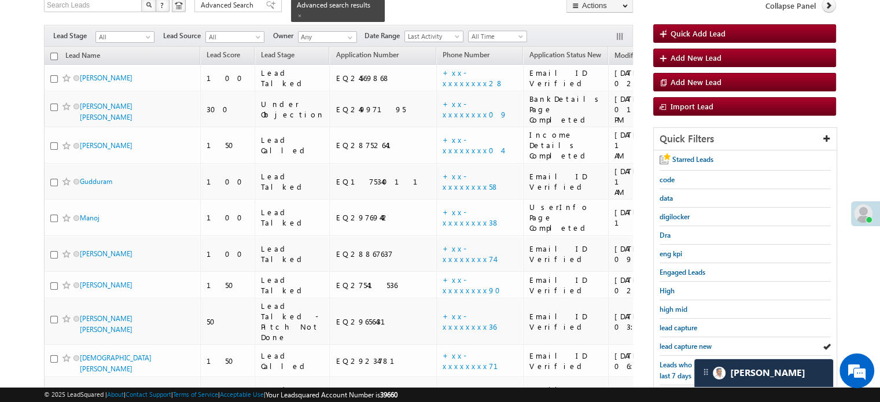
click at [669, 344] on span "lead capture new" at bounding box center [686, 346] width 52 height 9
click at [680, 343] on span "lead capture new" at bounding box center [686, 346] width 52 height 9
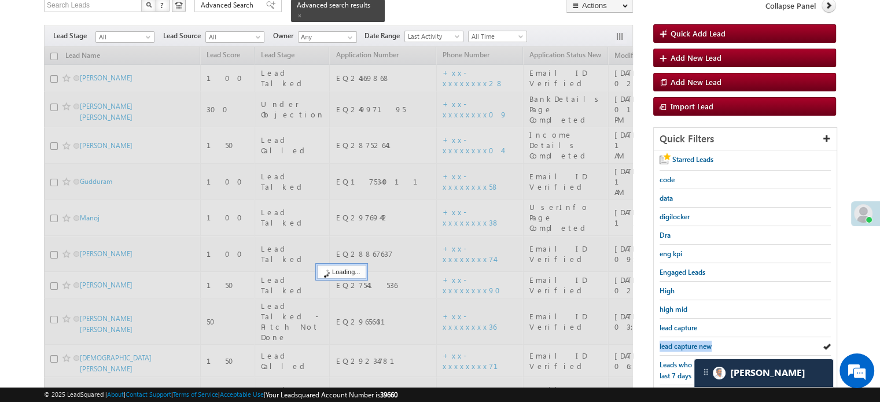
click at [680, 343] on span "lead capture new" at bounding box center [686, 346] width 52 height 9
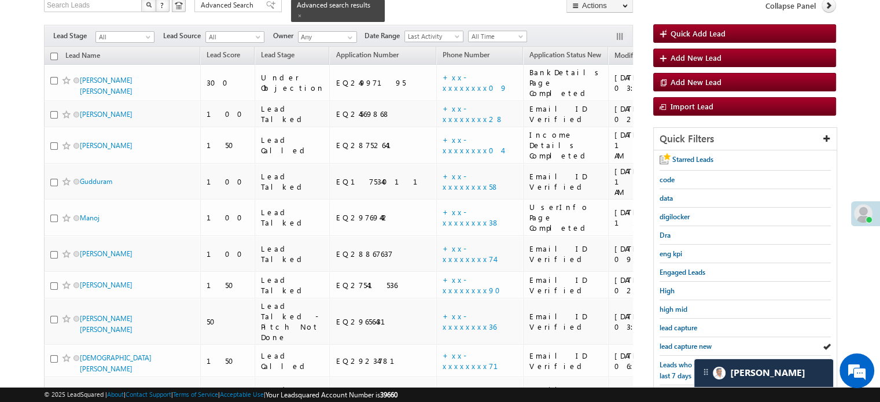
click at [680, 343] on span "lead capture new" at bounding box center [686, 346] width 52 height 9
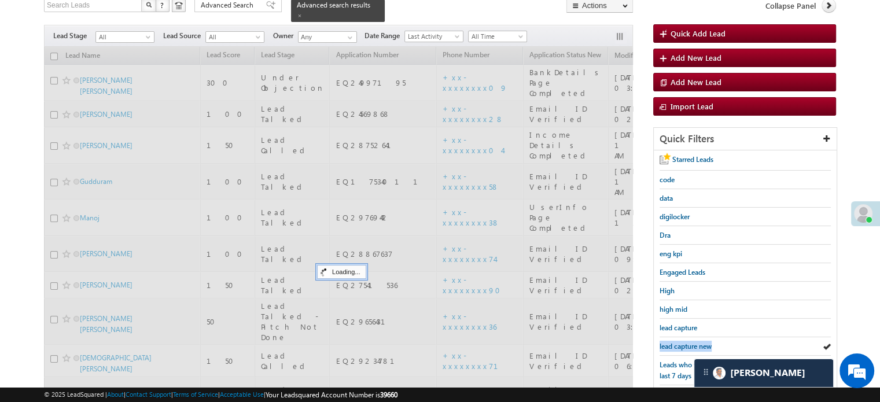
click at [680, 343] on span "lead capture new" at bounding box center [686, 346] width 52 height 9
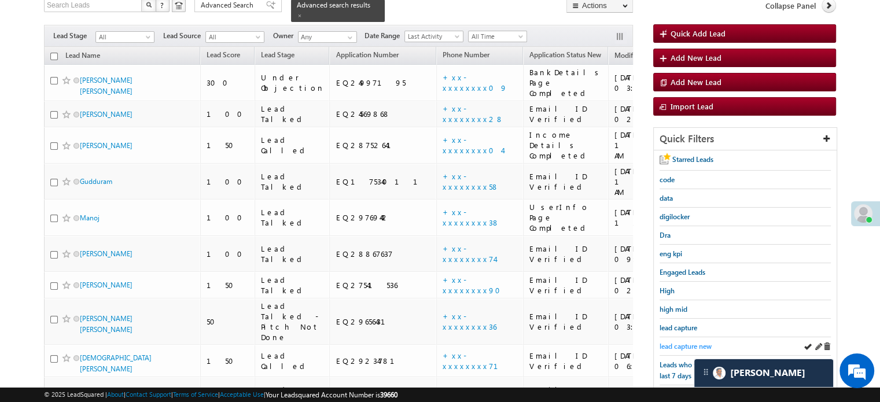
click at [680, 342] on span "lead capture new" at bounding box center [686, 346] width 52 height 9
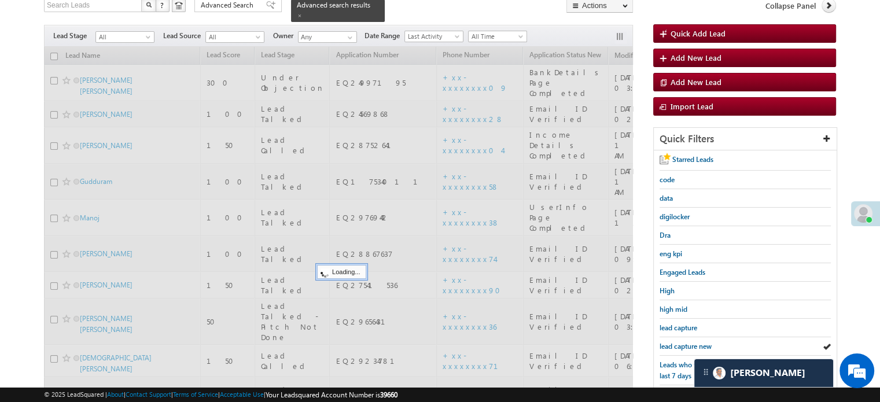
click at [680, 342] on span "lead capture new" at bounding box center [686, 346] width 52 height 9
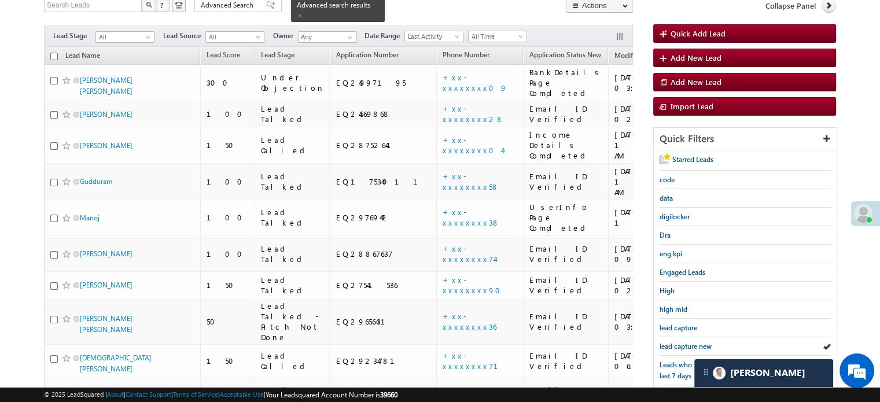
click at [680, 342] on span "lead capture new" at bounding box center [686, 346] width 52 height 9
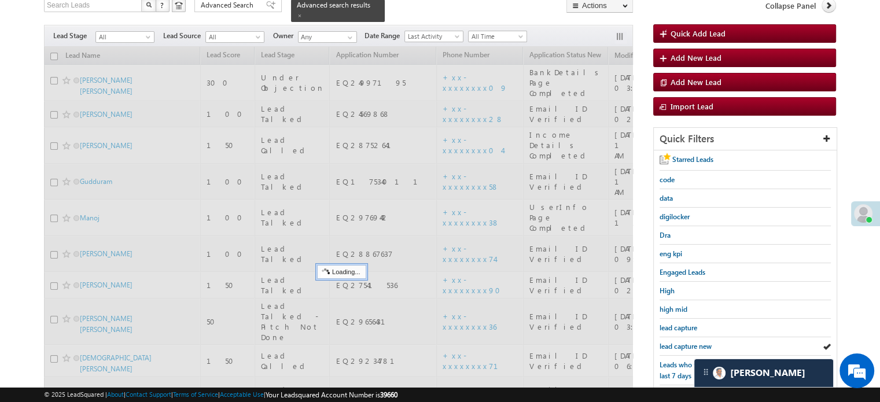
click at [680, 342] on span "lead capture new" at bounding box center [686, 346] width 52 height 9
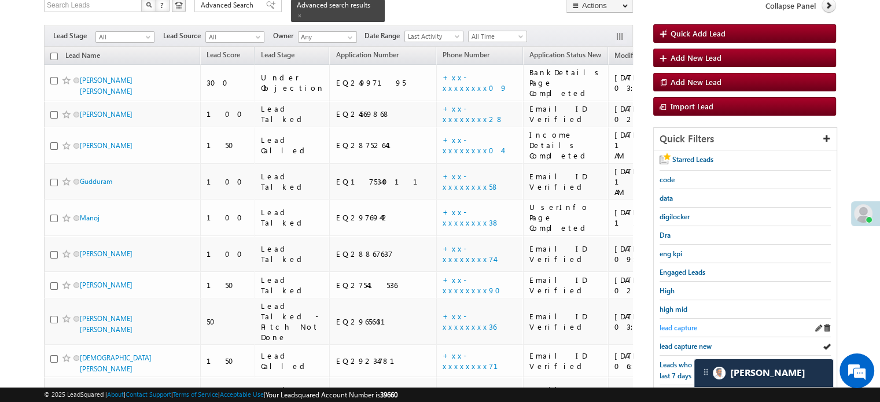
click at [682, 326] on span "lead capture" at bounding box center [679, 327] width 38 height 9
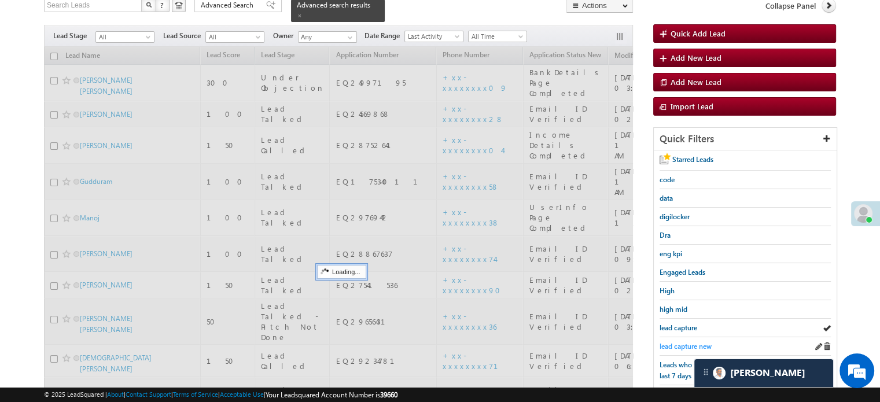
click at [680, 345] on span "lead capture new" at bounding box center [686, 346] width 52 height 9
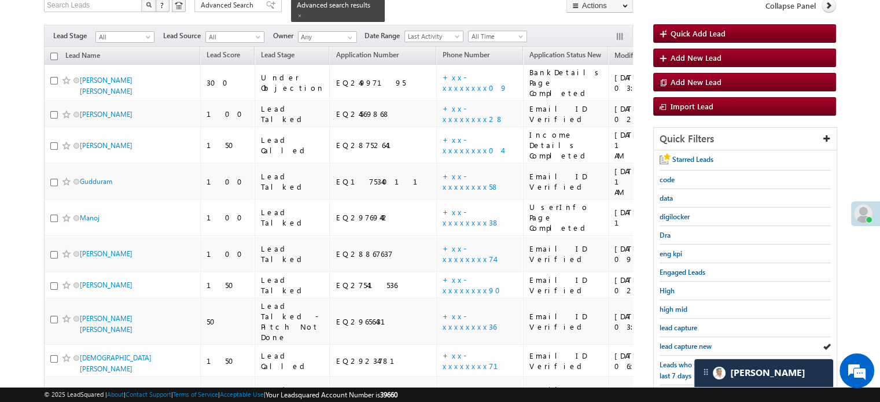
click at [680, 345] on span "lead capture new" at bounding box center [686, 346] width 52 height 9
click at [691, 342] on span "lead capture new" at bounding box center [686, 346] width 52 height 9
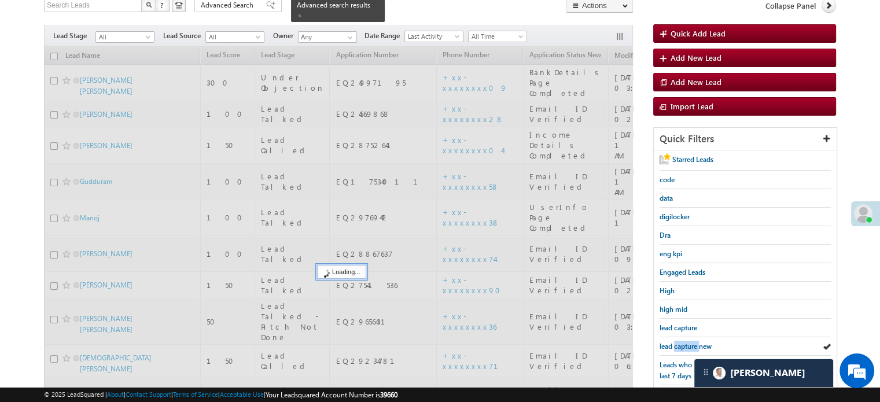
click at [691, 342] on span "lead capture new" at bounding box center [686, 346] width 52 height 9
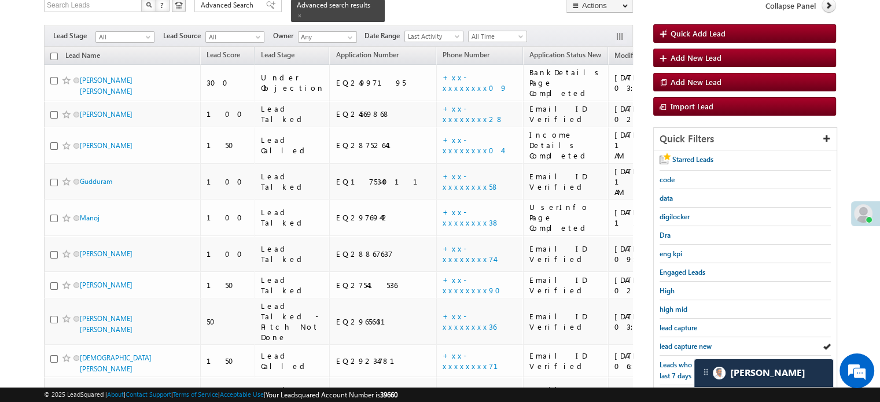
click at [691, 342] on span "lead capture new" at bounding box center [686, 346] width 52 height 9
click at [672, 342] on span "lead capture new" at bounding box center [686, 346] width 52 height 9
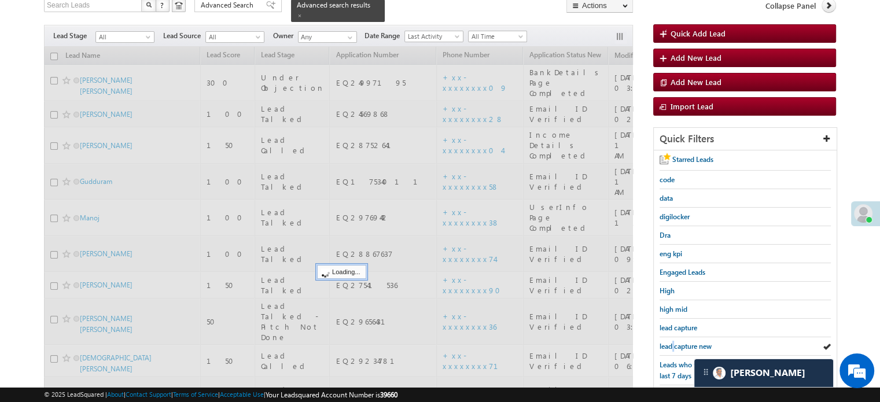
click at [672, 342] on span "lead capture new" at bounding box center [686, 346] width 52 height 9
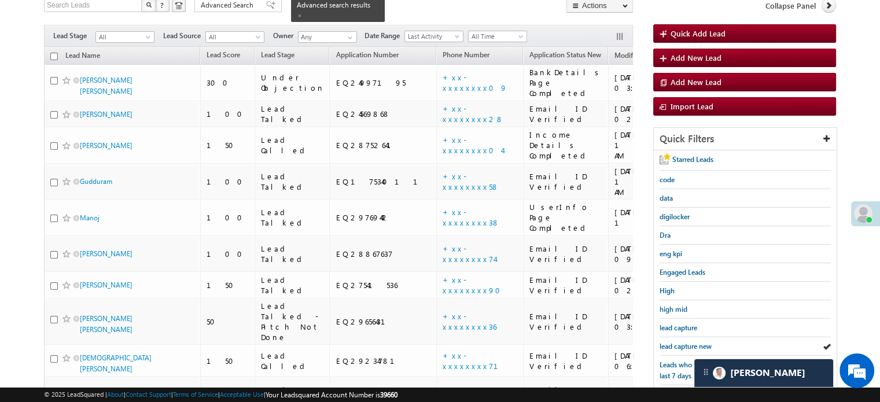
click at [672, 342] on span "lead capture new" at bounding box center [686, 346] width 52 height 9
click at [669, 348] on link "lead capture new" at bounding box center [686, 346] width 52 height 11
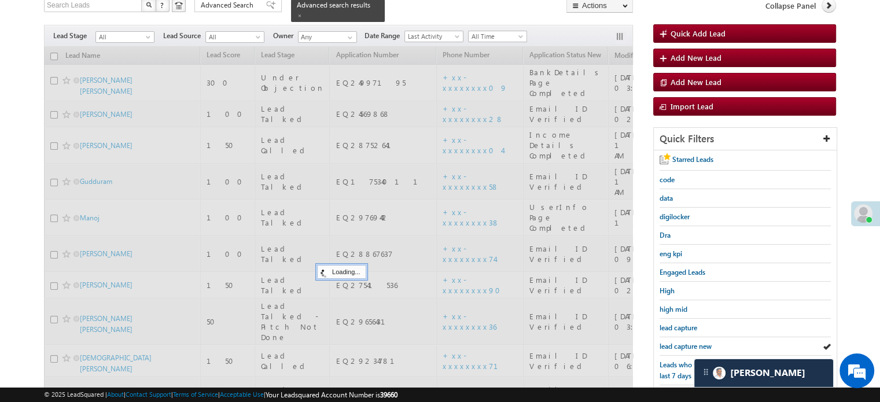
click at [669, 348] on link "lead capture new" at bounding box center [686, 346] width 52 height 11
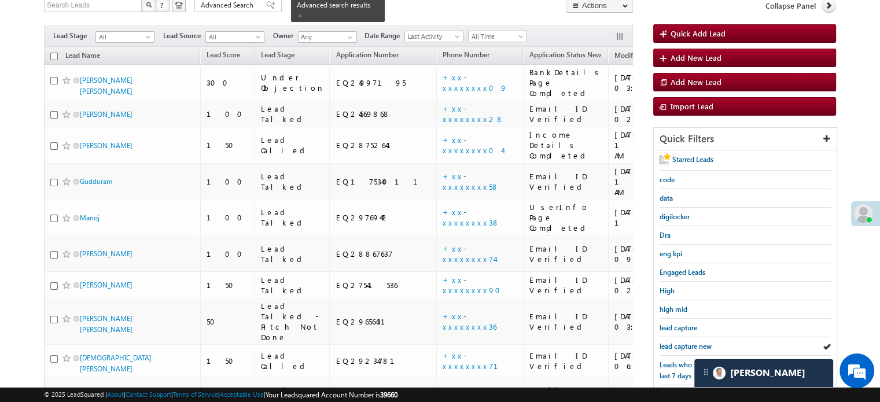
click at [669, 348] on link "lead capture new" at bounding box center [686, 346] width 52 height 11
click at [673, 337] on div "lead capture new" at bounding box center [745, 346] width 171 height 19
click at [664, 342] on span "lead capture new" at bounding box center [686, 346] width 52 height 9
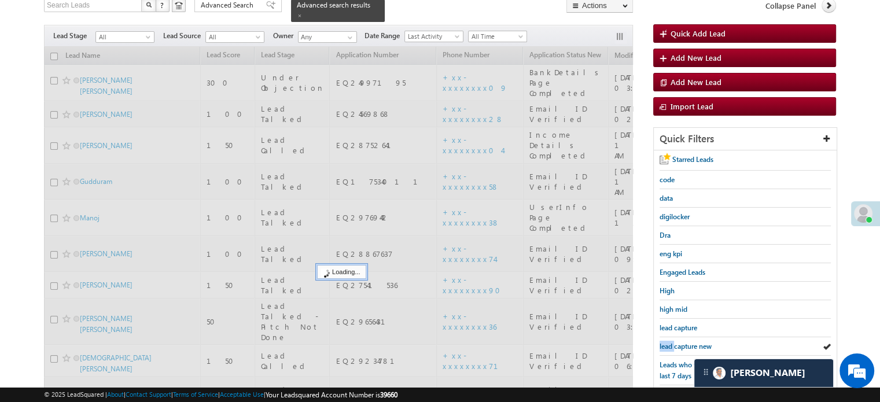
click at [664, 342] on span "lead capture new" at bounding box center [686, 346] width 52 height 9
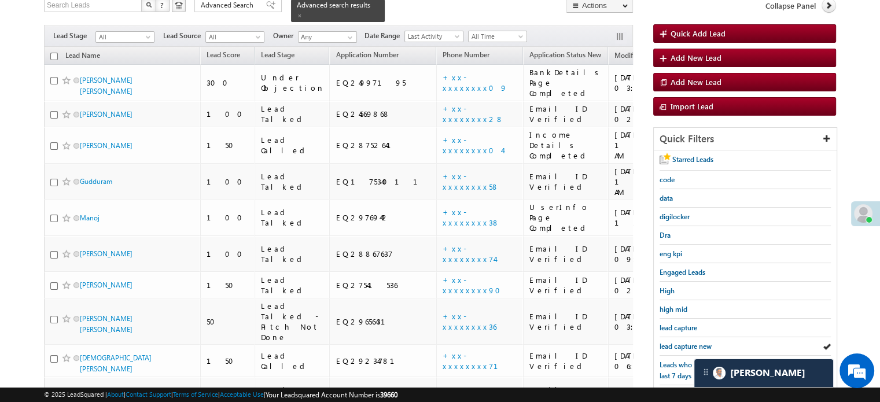
click at [664, 342] on span "lead capture new" at bounding box center [686, 346] width 52 height 9
click at [693, 345] on span "lead capture new" at bounding box center [686, 346] width 52 height 9
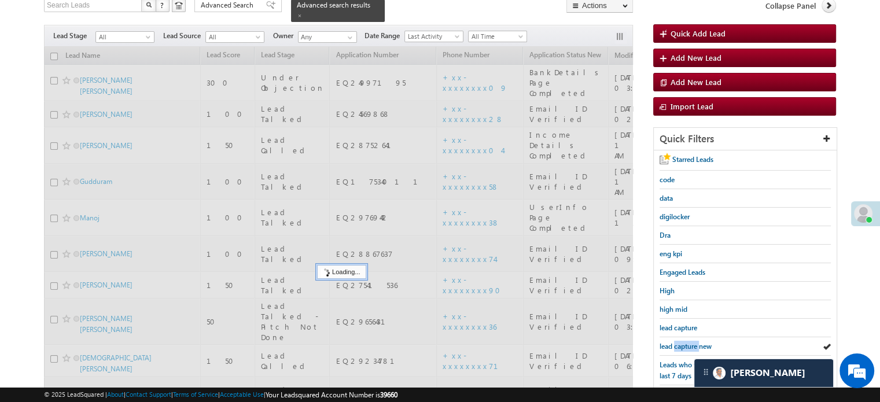
click at [693, 345] on span "lead capture new" at bounding box center [686, 346] width 52 height 9
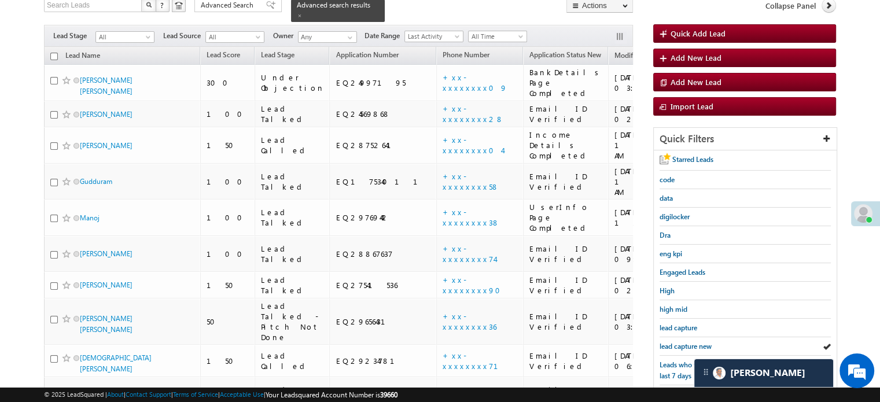
click at [693, 345] on span "lead capture new" at bounding box center [686, 346] width 52 height 9
click at [669, 349] on div "lead capture new" at bounding box center [745, 346] width 171 height 19
click at [684, 342] on span "lead capture new" at bounding box center [686, 346] width 52 height 9
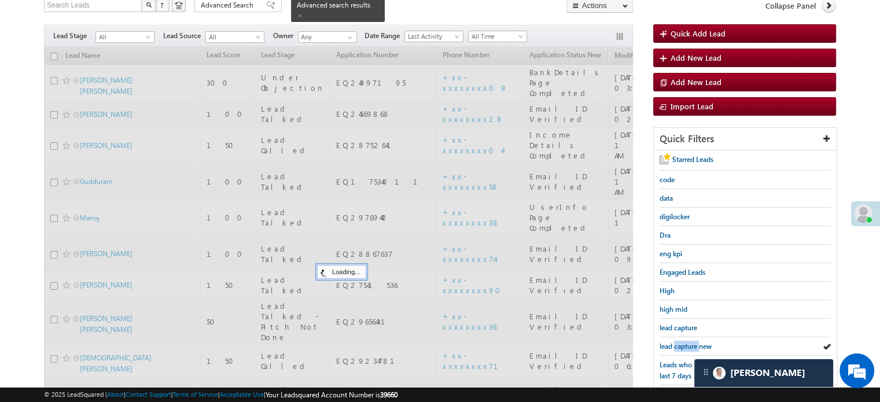
click at [684, 342] on span "lead capture new" at bounding box center [686, 346] width 52 height 9
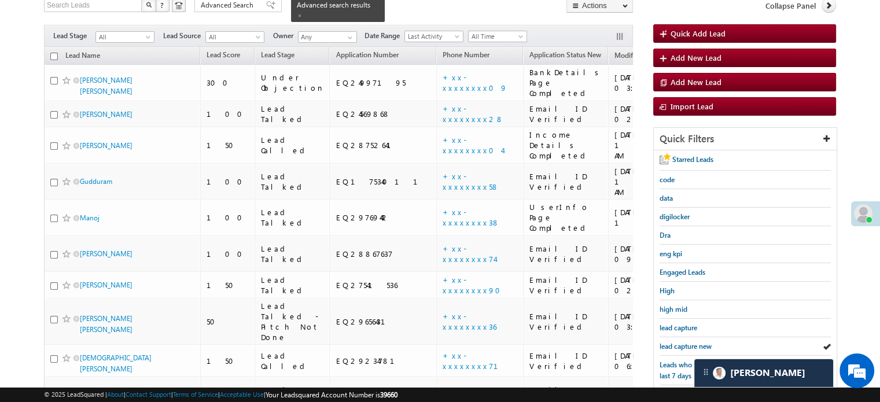
click at [684, 342] on span "lead capture new" at bounding box center [686, 346] width 52 height 9
click at [667, 337] on div "lead capture new" at bounding box center [745, 346] width 171 height 19
click at [668, 342] on span "lead capture new" at bounding box center [686, 346] width 52 height 9
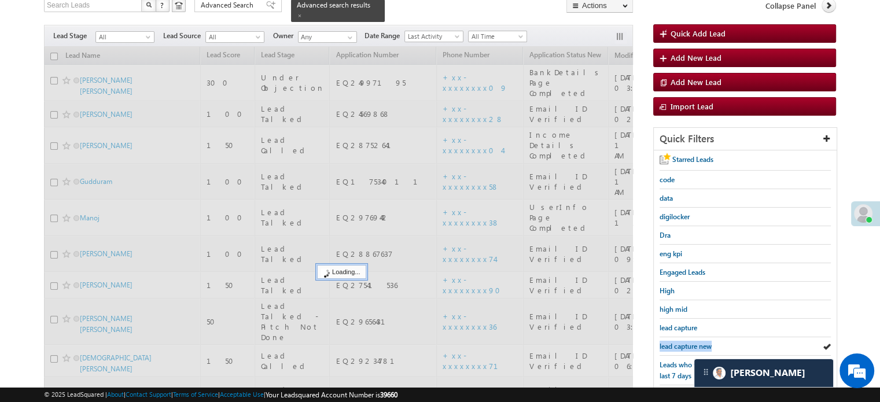
click at [668, 342] on span "lead capture new" at bounding box center [686, 346] width 52 height 9
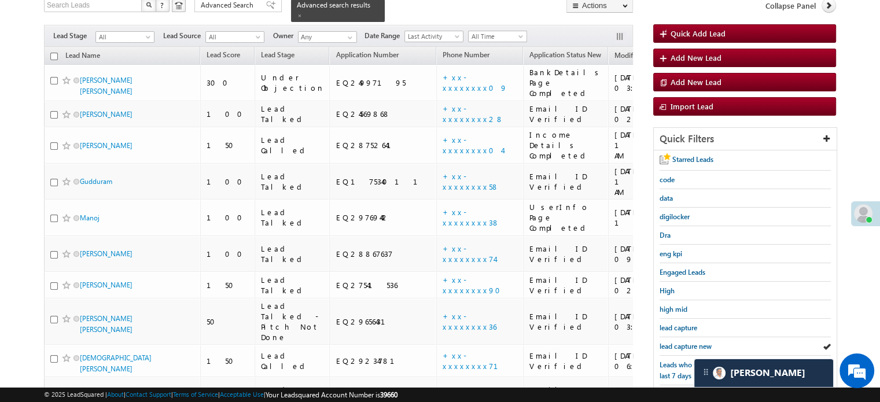
click at [668, 342] on span "lead capture new" at bounding box center [686, 346] width 52 height 9
click at [691, 345] on span "lead capture new" at bounding box center [686, 346] width 52 height 9
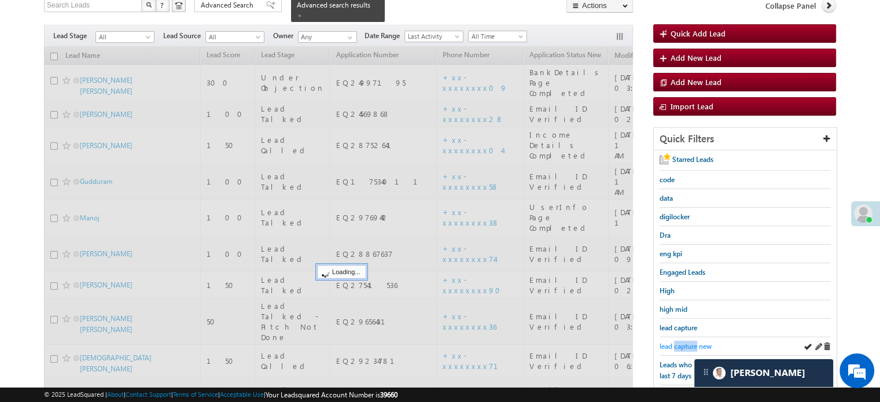
click at [690, 345] on span "lead capture new" at bounding box center [686, 346] width 52 height 9
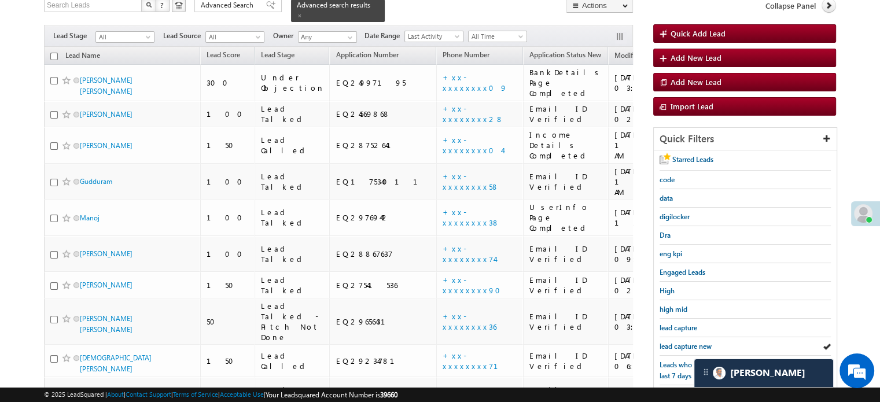
click at [690, 345] on span "lead capture new" at bounding box center [686, 346] width 52 height 9
click at [690, 342] on span "lead capture new" at bounding box center [686, 346] width 52 height 9
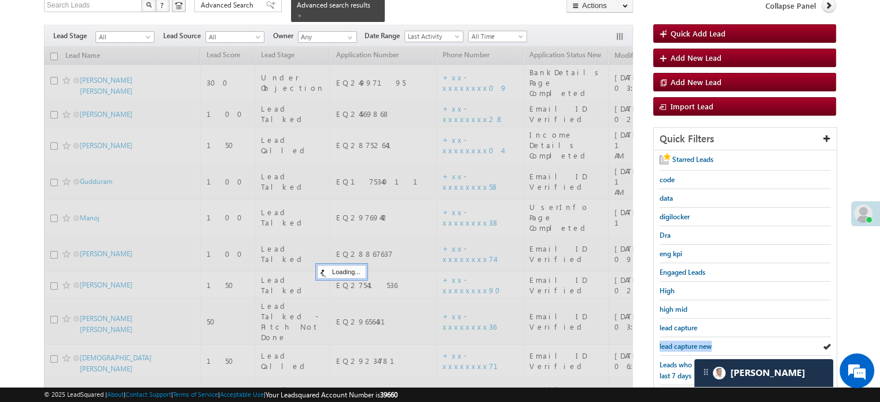
click at [690, 342] on span "lead capture new" at bounding box center [686, 346] width 52 height 9
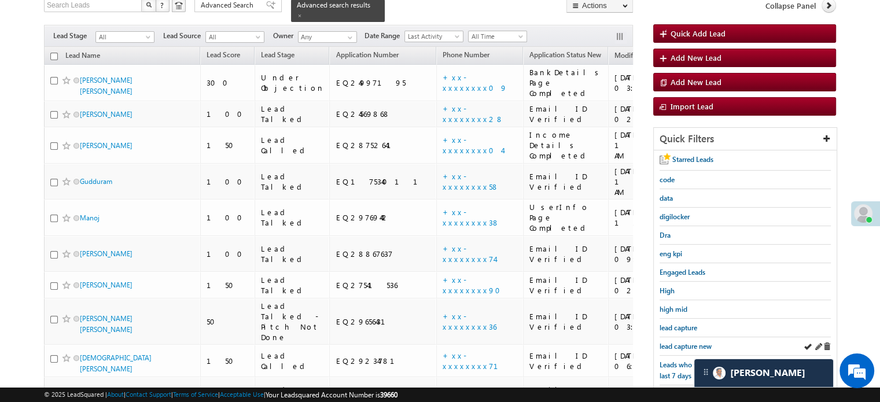
click at [673, 337] on div "lead capture new" at bounding box center [745, 346] width 171 height 19
click at [674, 342] on span "lead capture new" at bounding box center [686, 346] width 52 height 9
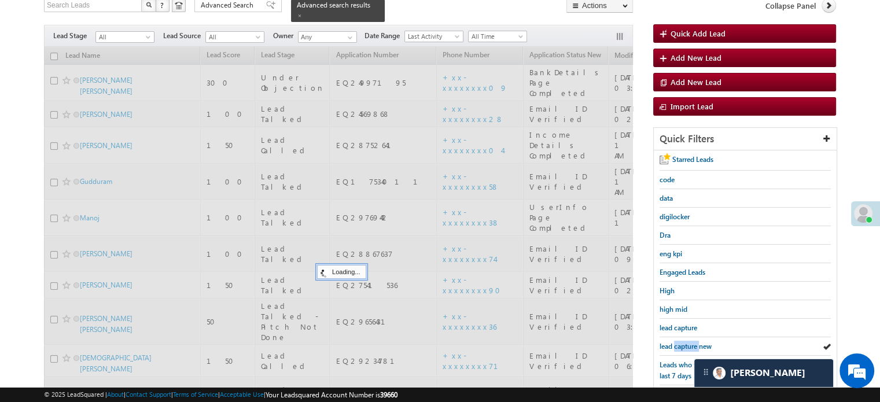
click at [674, 342] on span "lead capture new" at bounding box center [686, 346] width 52 height 9
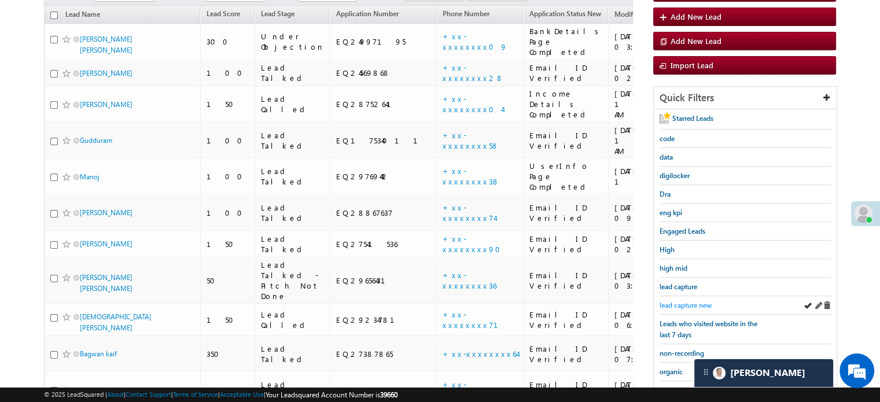
scroll to position [140, 0]
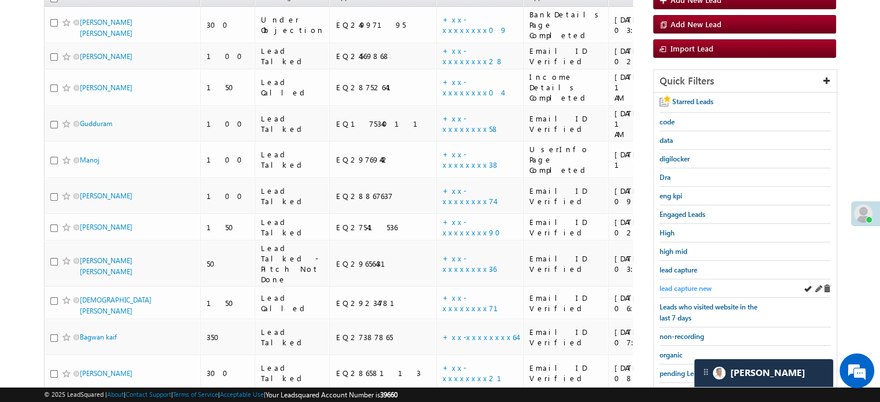
click at [692, 288] on span "lead capture new" at bounding box center [686, 288] width 52 height 9
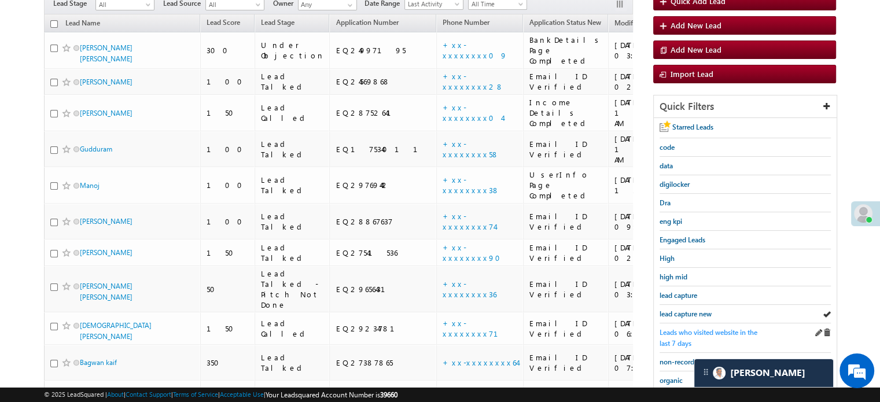
scroll to position [116, 0]
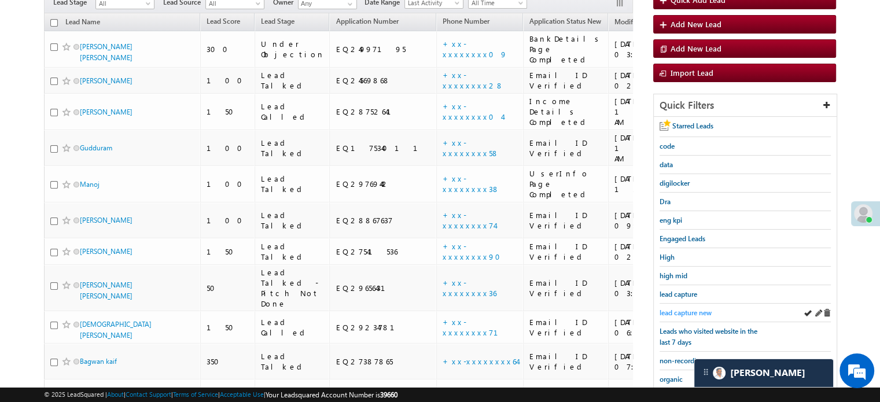
click at [683, 314] on span "lead capture new" at bounding box center [686, 312] width 52 height 9
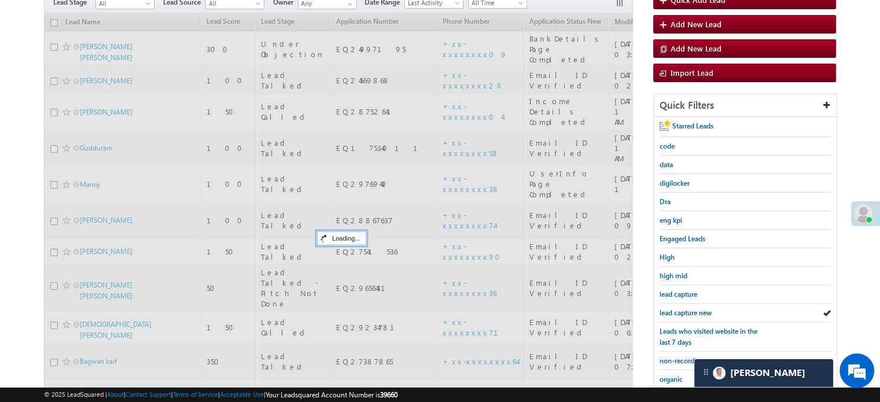
click at [683, 314] on span "lead capture new" at bounding box center [686, 312] width 52 height 9
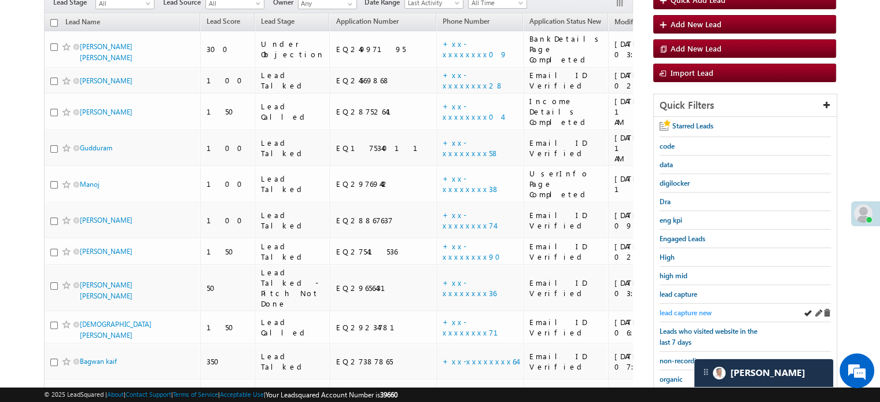
click at [695, 310] on span "lead capture new" at bounding box center [686, 312] width 52 height 9
click at [690, 311] on span "lead capture new" at bounding box center [686, 312] width 52 height 9
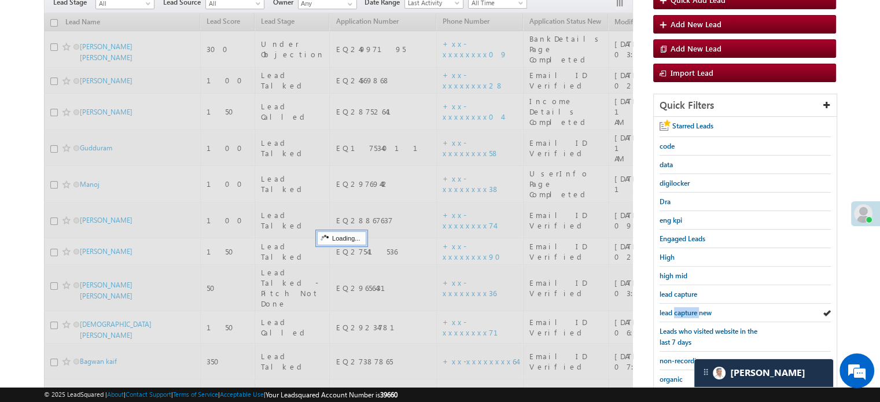
click at [690, 311] on span "lead capture new" at bounding box center [686, 312] width 52 height 9
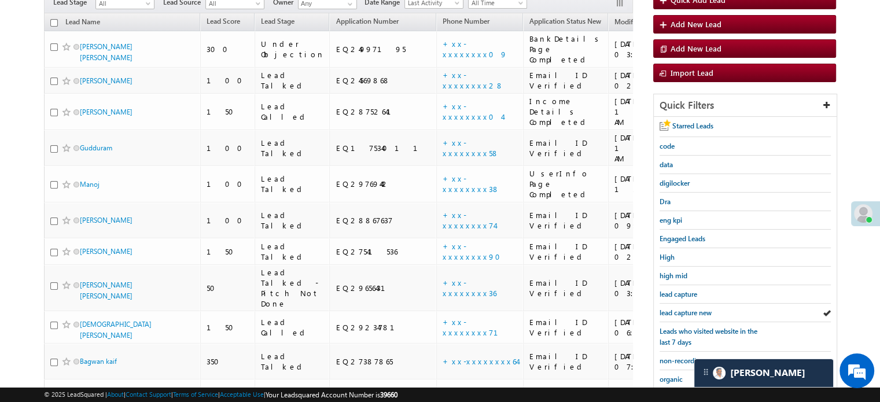
click at [690, 311] on span "lead capture new" at bounding box center [686, 312] width 52 height 9
click at [692, 311] on span "lead capture new" at bounding box center [686, 312] width 52 height 9
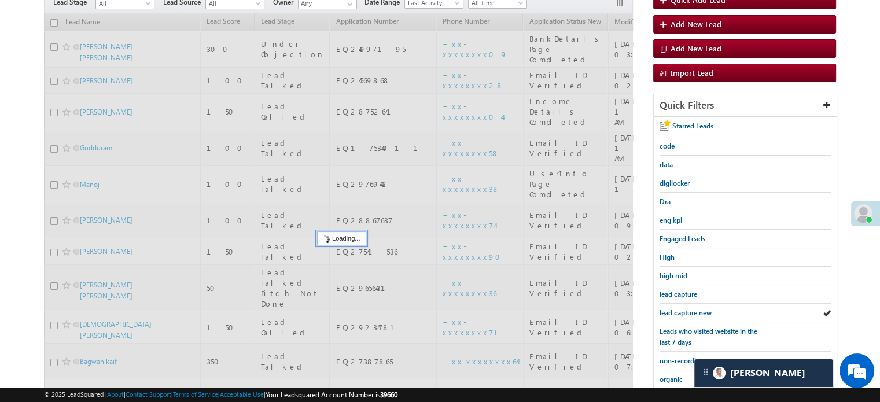
click at [692, 311] on span "lead capture new" at bounding box center [686, 312] width 52 height 9
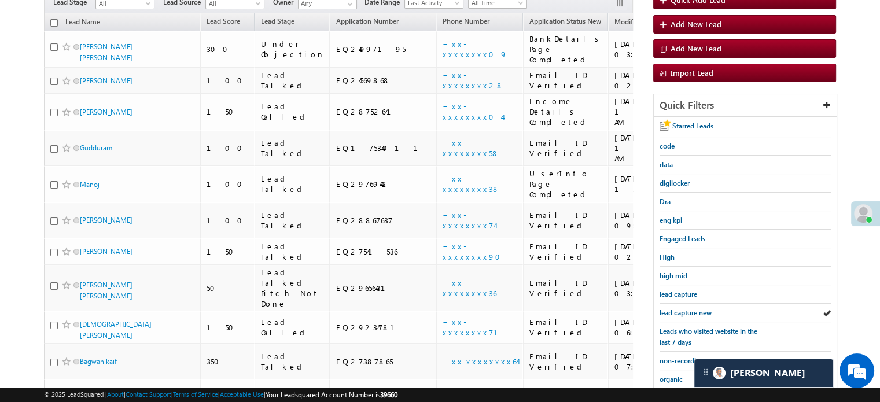
click at [692, 311] on span "lead capture new" at bounding box center [686, 312] width 52 height 9
click at [671, 308] on span "lead capture new" at bounding box center [686, 312] width 52 height 9
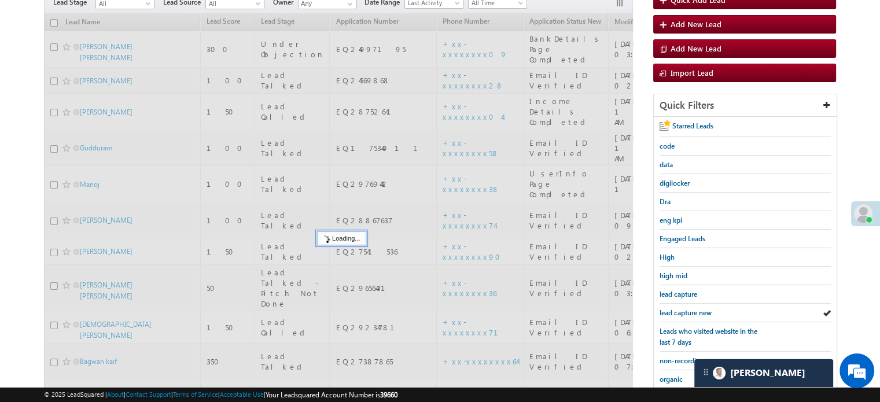
click at [671, 308] on span "lead capture new" at bounding box center [686, 312] width 52 height 9
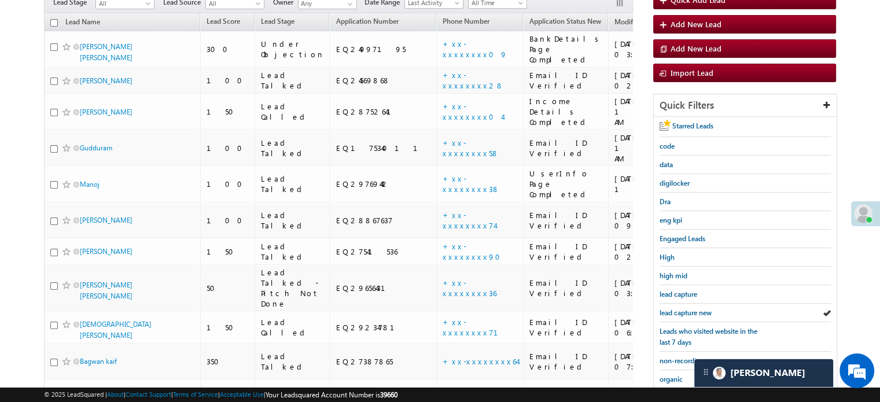
click at [671, 308] on span "lead capture new" at bounding box center [686, 312] width 52 height 9
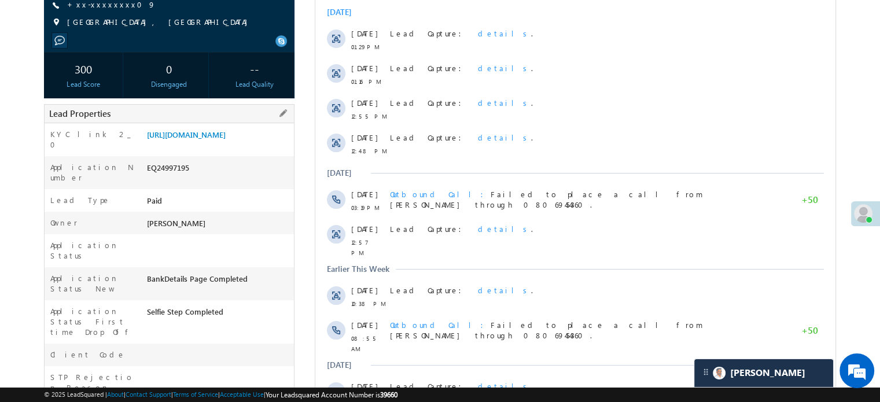
scroll to position [174, 0]
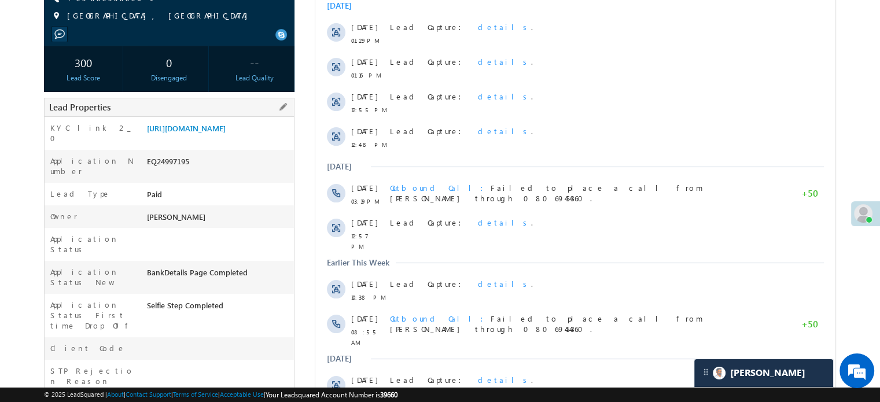
click at [176, 161] on div "EQ24997195" at bounding box center [219, 164] width 150 height 16
copy div "EQ24997195"
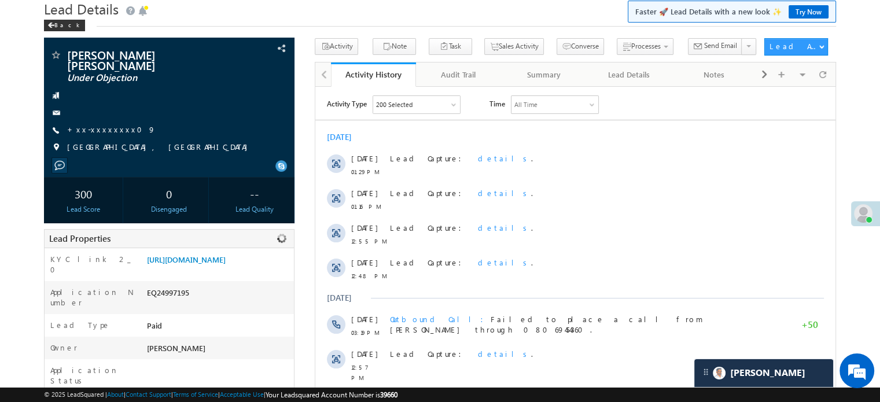
scroll to position [0, 0]
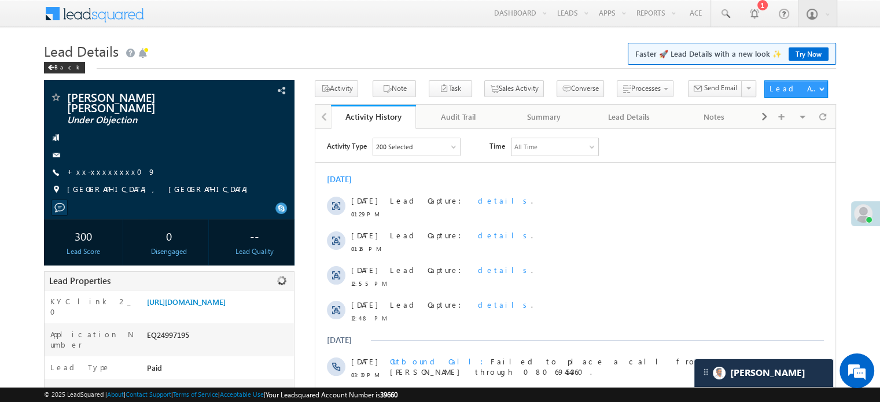
click at [238, 23] on div "Menu [PERSON_NAME] priya .[PERSON_NAME] ore@a ngelb rokin [DOMAIN_NAME] Angel B…" at bounding box center [440, 14] width 792 height 28
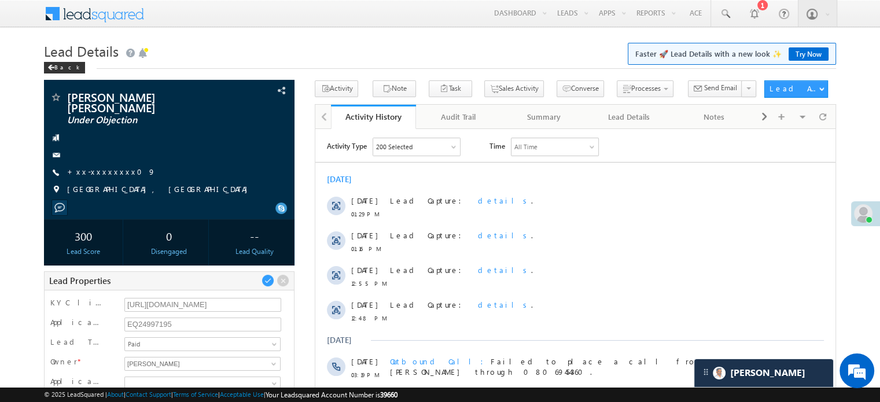
click at [340, 46] on h1 "Lead Details Faster 🚀 Lead Details with a new look ✨ Try Now" at bounding box center [440, 50] width 792 height 23
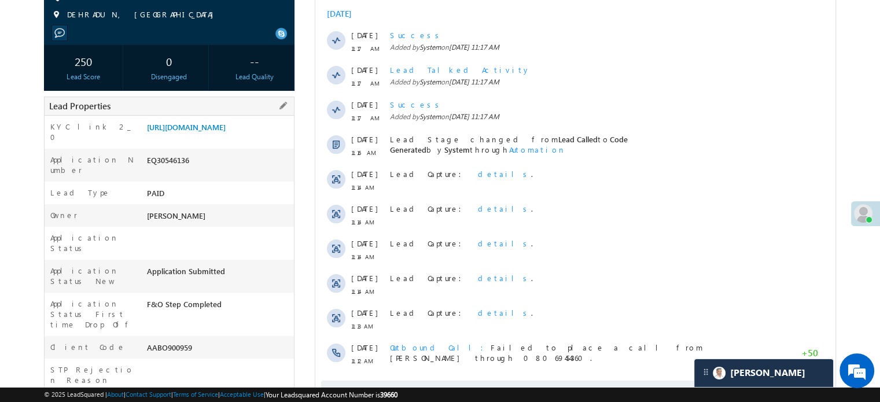
scroll to position [174, 0]
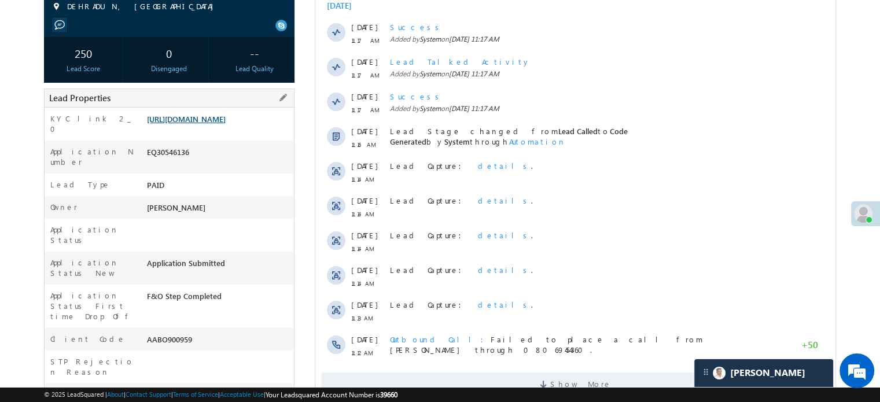
click at [218, 124] on link "[URL][DOMAIN_NAME]" at bounding box center [186, 119] width 79 height 10
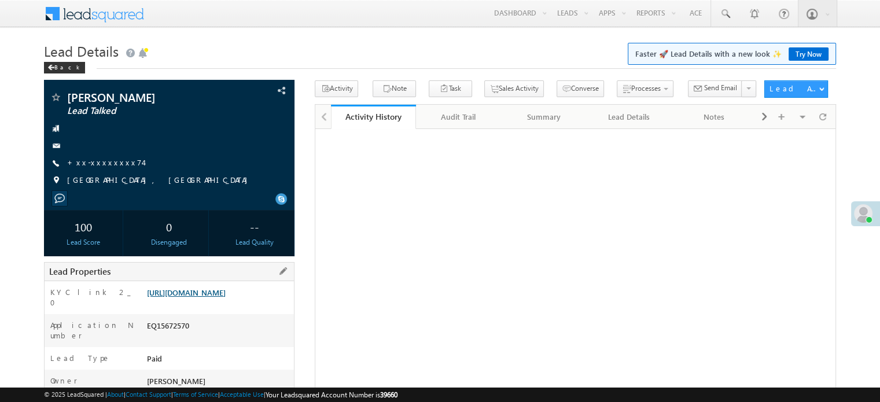
click at [208, 296] on link "[URL][DOMAIN_NAME]" at bounding box center [186, 293] width 79 height 10
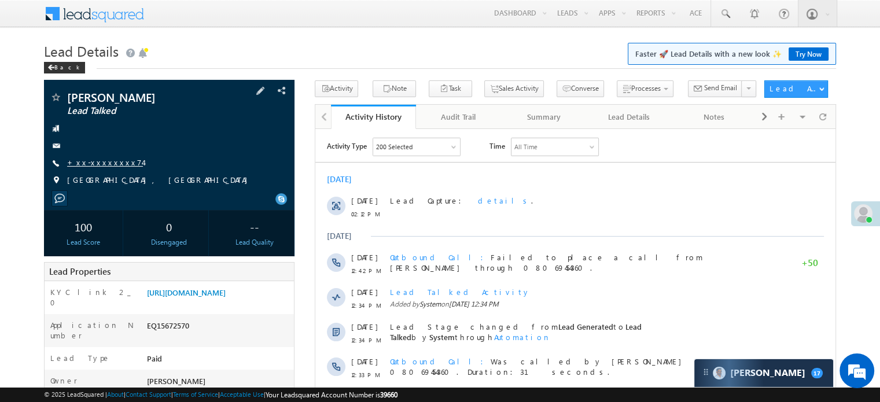
click at [90, 157] on link "+xx-xxxxxxxx74" at bounding box center [105, 162] width 76 height 10
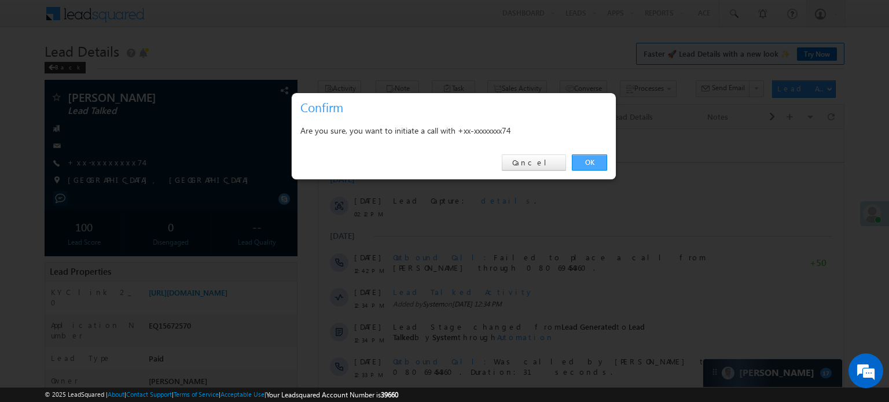
click at [590, 160] on link "OK" at bounding box center [589, 162] width 35 height 16
click at [592, 160] on div "Activity Type 200 Selected Select All Sales Activities 1 Sales Activity Email A…" at bounding box center [580, 364] width 525 height 454
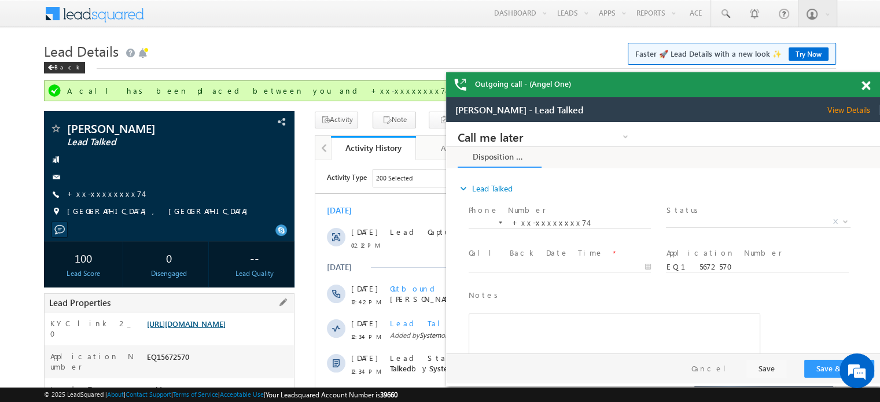
click at [187, 325] on link "https://angelbroking1-pk3em7sa.customui-test.leadsquared.com?leadId=8430b0e6-64…" at bounding box center [186, 324] width 79 height 10
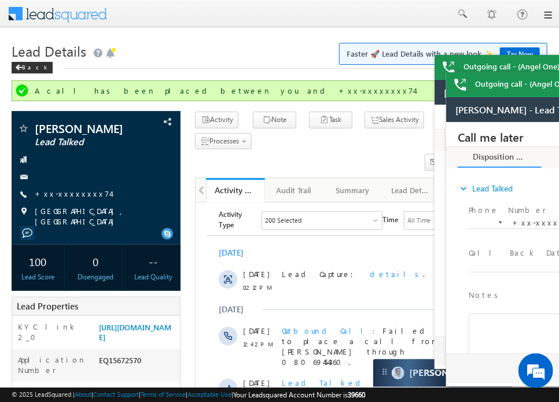
click at [313, 50] on h1 "Lead Details Faster 🚀 Lead Details with a new look ✨ Try Now" at bounding box center [280, 50] width 536 height 23
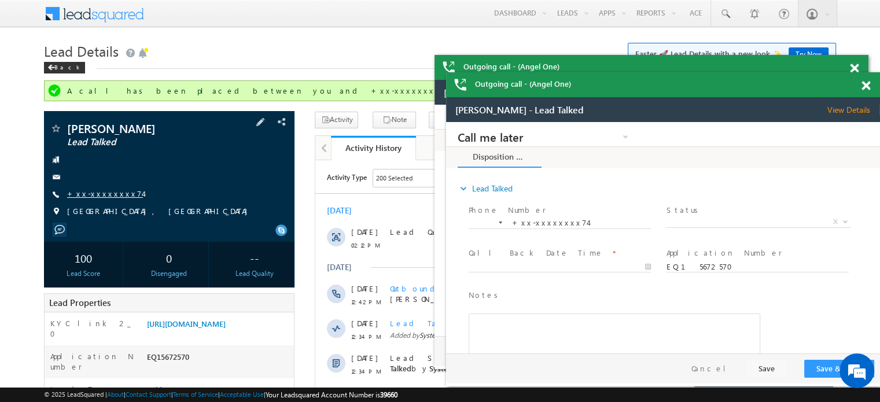
click at [86, 198] on link "+xx-xxxxxxxx74" at bounding box center [105, 194] width 76 height 10
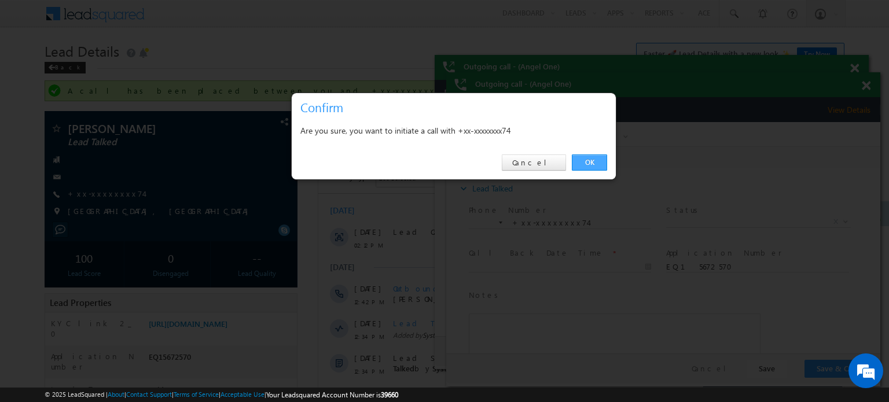
click at [584, 161] on link "OK" at bounding box center [589, 162] width 35 height 16
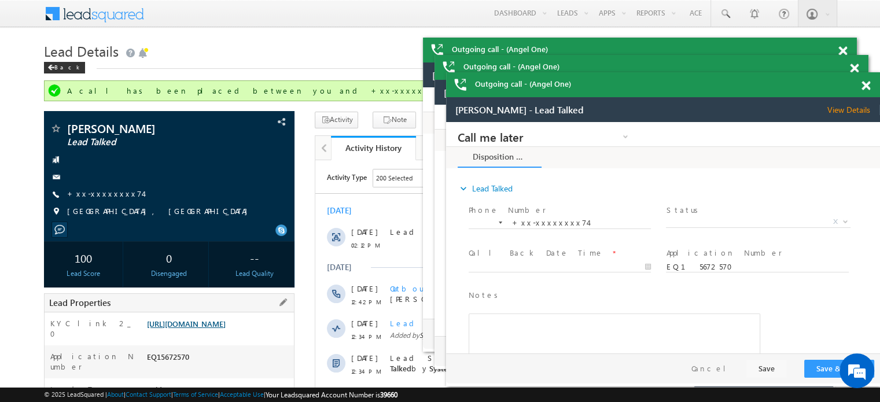
click at [181, 329] on link "https://angelbroking1-pk3em7sa.customui-test.leadsquared.com?leadId=8430b0e6-64…" at bounding box center [186, 324] width 79 height 10
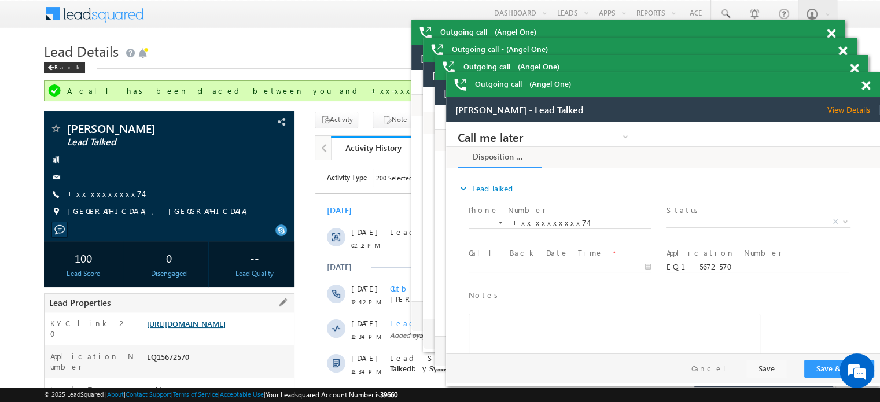
click at [226, 329] on link "https://angelbroking1-pk3em7sa.customui-test.leadsquared.com?leadId=8430b0e6-64…" at bounding box center [186, 324] width 79 height 10
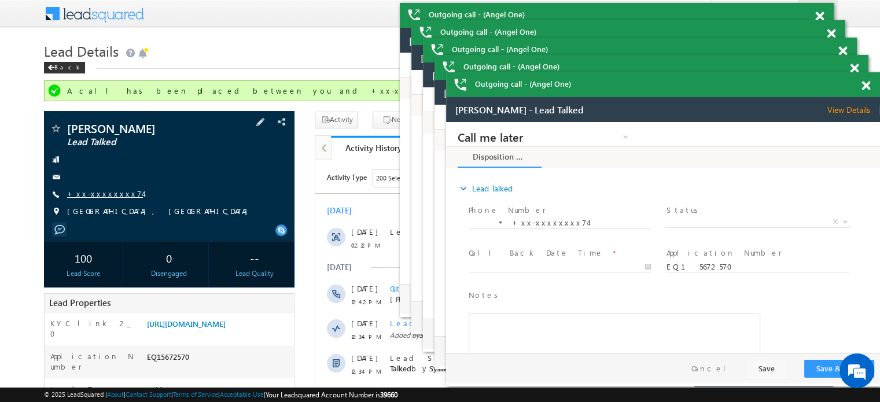
click at [98, 196] on link "+xx-xxxxxxxx74" at bounding box center [105, 194] width 76 height 10
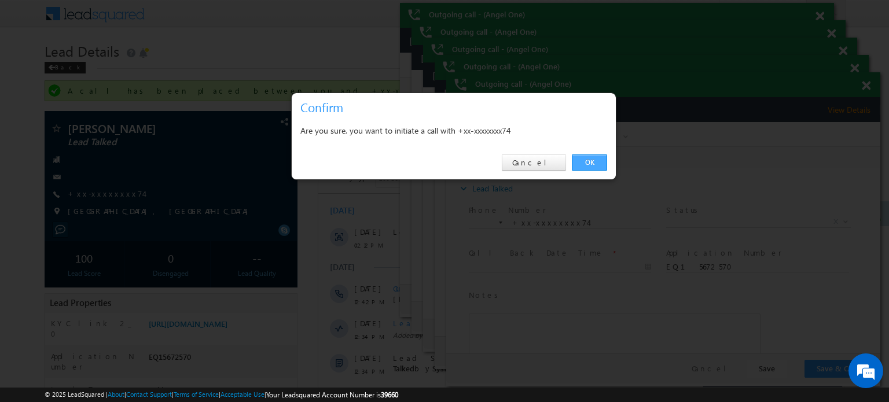
click at [592, 170] on link "OK" at bounding box center [589, 162] width 35 height 16
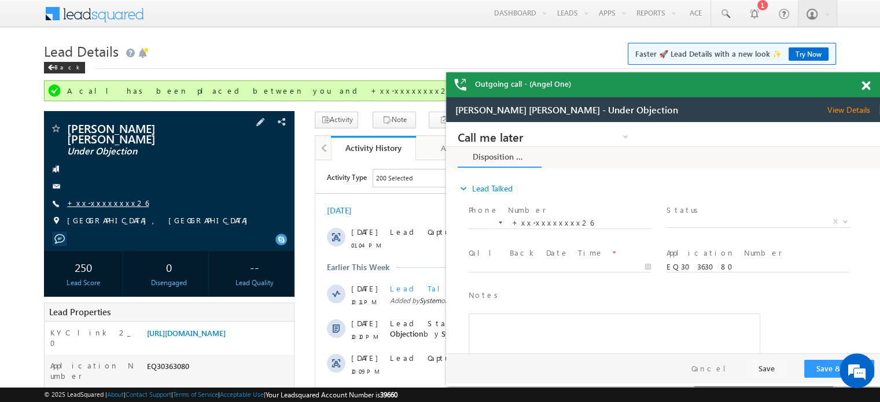
click at [93, 198] on link "+xx-xxxxxxxx26" at bounding box center [108, 203] width 82 height 10
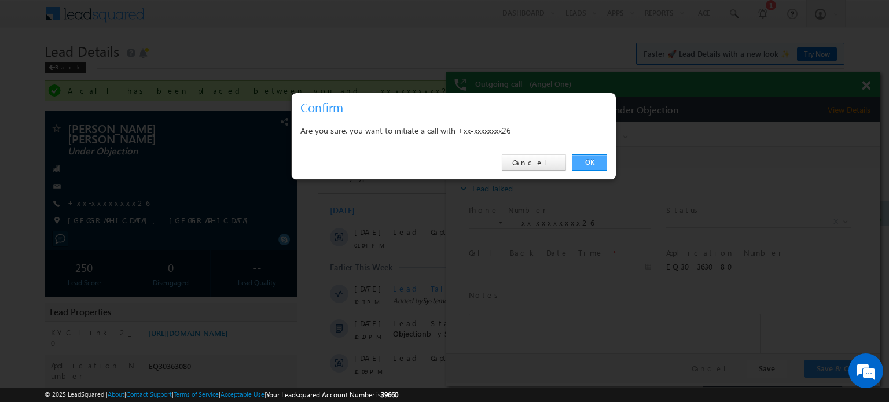
click at [603, 166] on link "OK" at bounding box center [589, 162] width 35 height 16
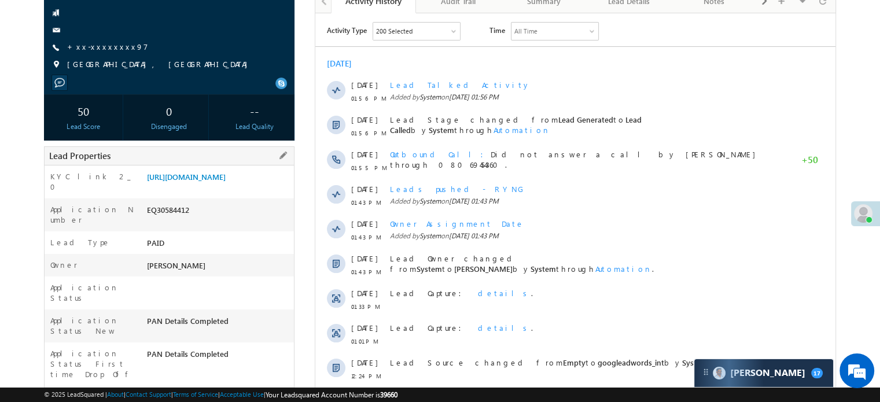
scroll to position [58, 0]
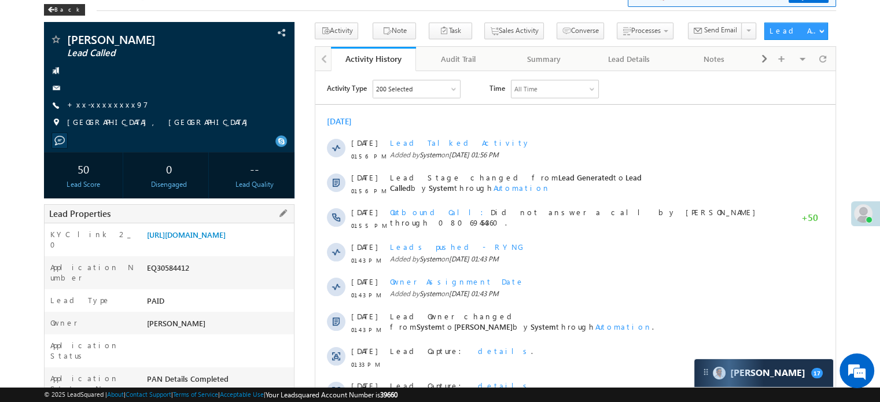
click at [204, 266] on div "Application Number EQ30584412" at bounding box center [169, 272] width 249 height 33
click at [219, 240] on link "[URL][DOMAIN_NAME]" at bounding box center [186, 235] width 79 height 10
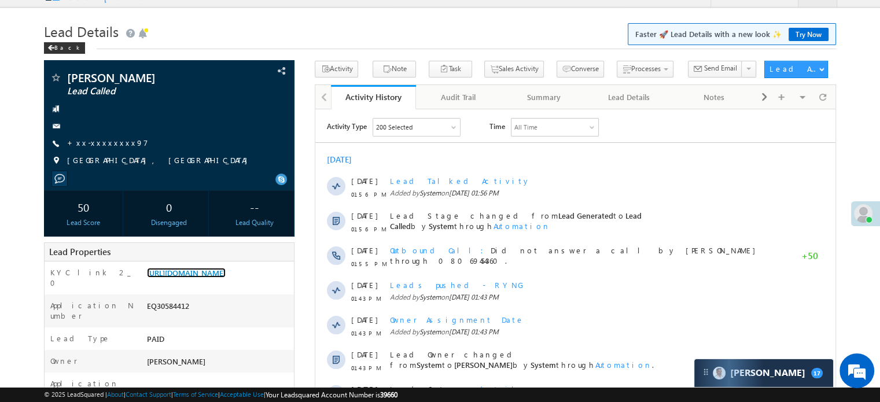
scroll to position [0, 0]
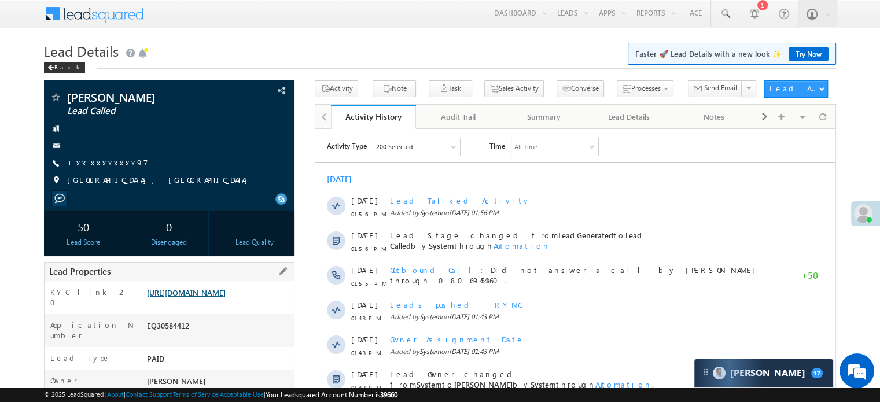
click at [205, 297] on link "[URL][DOMAIN_NAME]" at bounding box center [186, 293] width 79 height 10
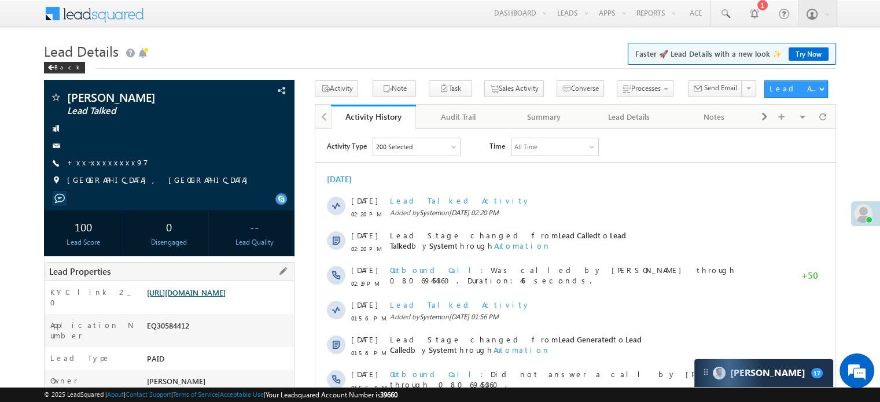
click at [207, 293] on link "[URL][DOMAIN_NAME]" at bounding box center [186, 293] width 79 height 10
click at [202, 294] on link "https://angelbroking1-pk3em7sa.customui-test.leadsquared.com?leadId=8fc410a4-93…" at bounding box center [186, 293] width 79 height 10
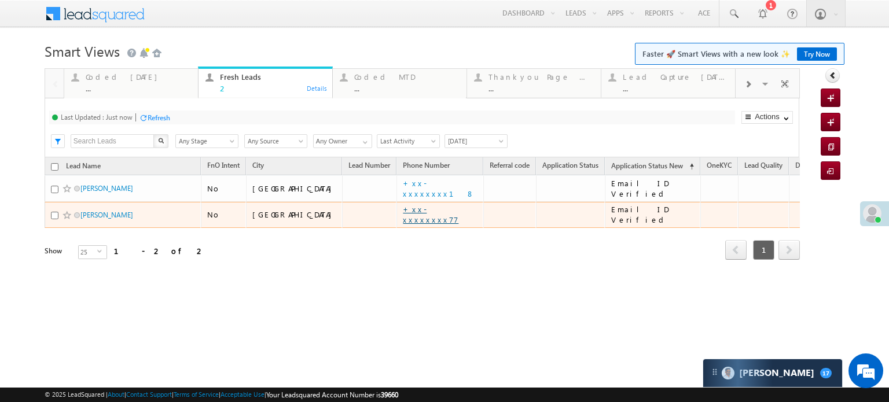
click at [403, 210] on link "+xx-xxxxxxxx77" at bounding box center [431, 214] width 56 height 20
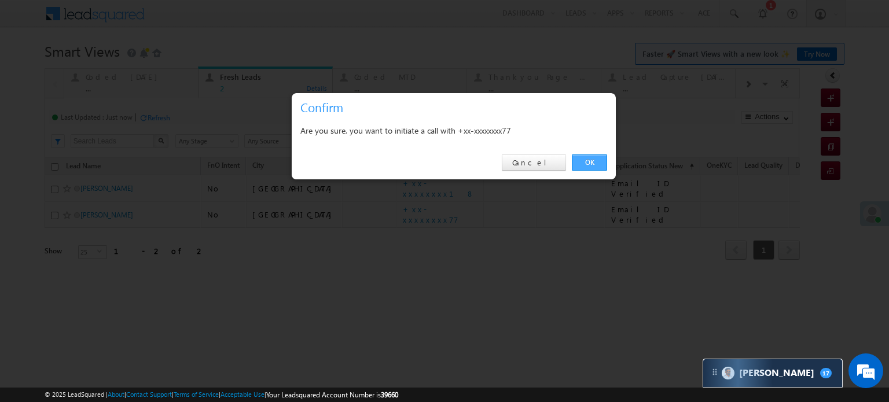
click at [586, 159] on link "OK" at bounding box center [589, 162] width 35 height 16
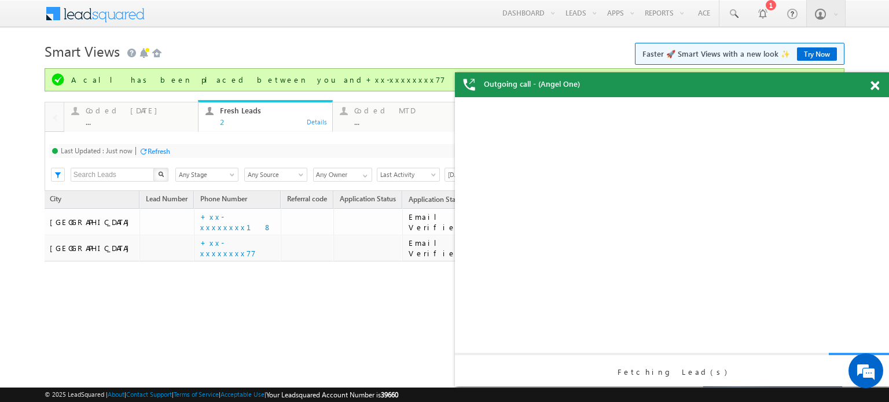
scroll to position [0, 219]
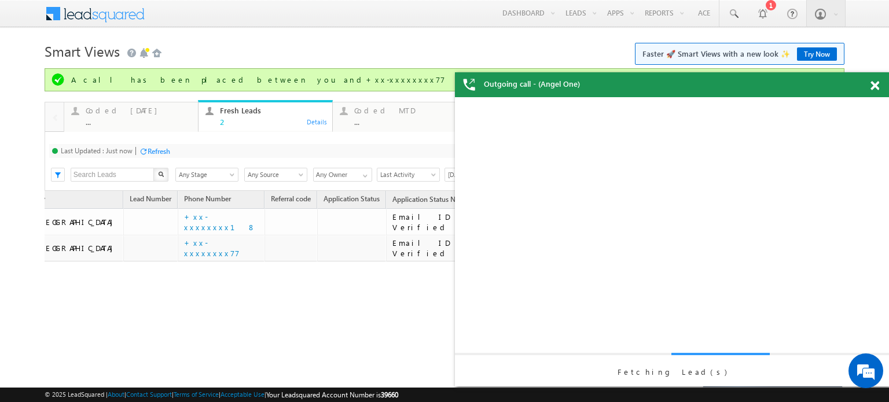
drag, startPoint x: 659, startPoint y: 303, endPoint x: 699, endPoint y: 304, distance: 40.5
click at [699, 304] on div "Fetching Lead(s)" at bounding box center [672, 241] width 434 height 289
click at [873, 82] on span at bounding box center [874, 86] width 9 height 10
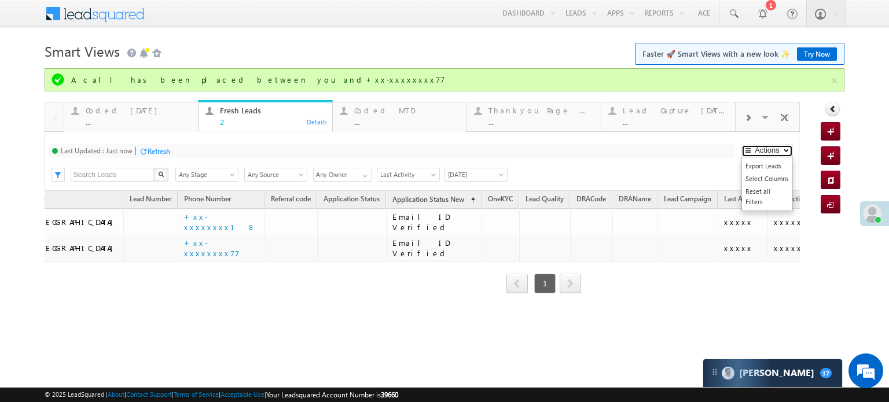
click at [772, 153] on button "Actions" at bounding box center [766, 151] width 51 height 13
click at [764, 176] on link "Select Columns" at bounding box center [767, 178] width 50 height 13
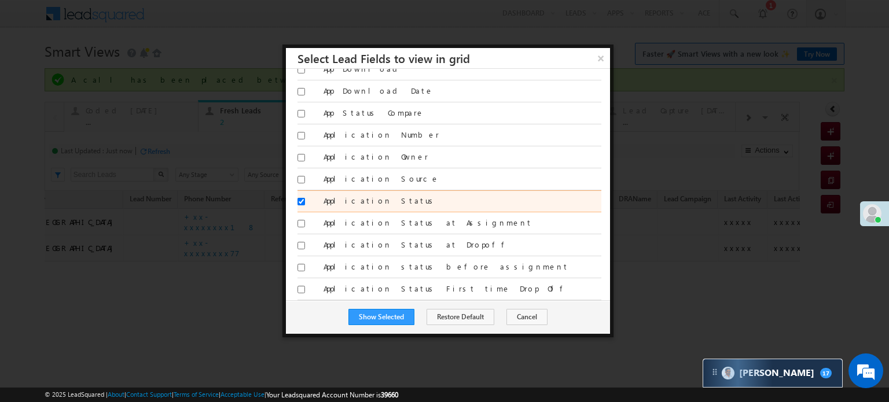
scroll to position [289, 0]
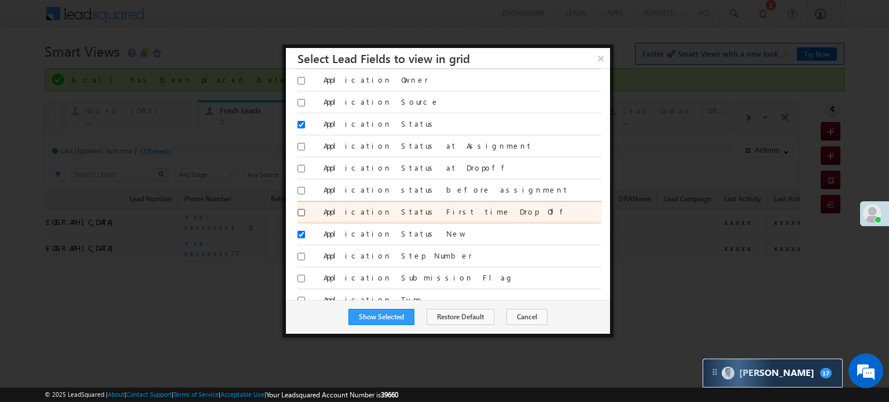
click at [300, 210] on input "Application Status First time Drop Off" at bounding box center [301, 213] width 8 height 8
checkbox input "true"
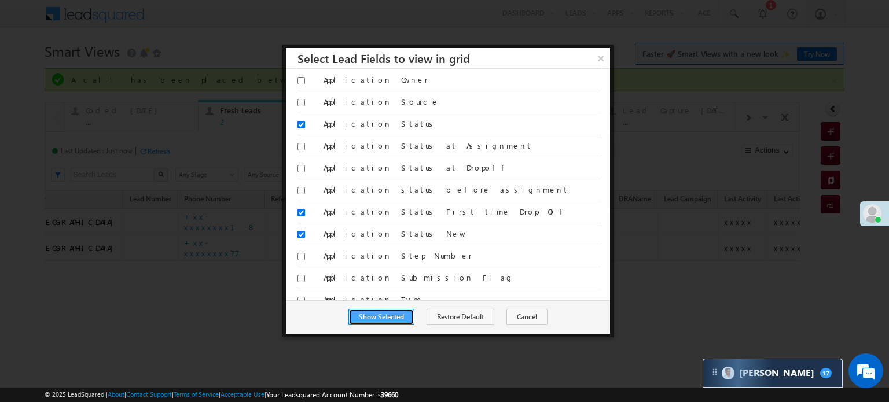
click at [377, 317] on button "Show Selected" at bounding box center [381, 317] width 66 height 16
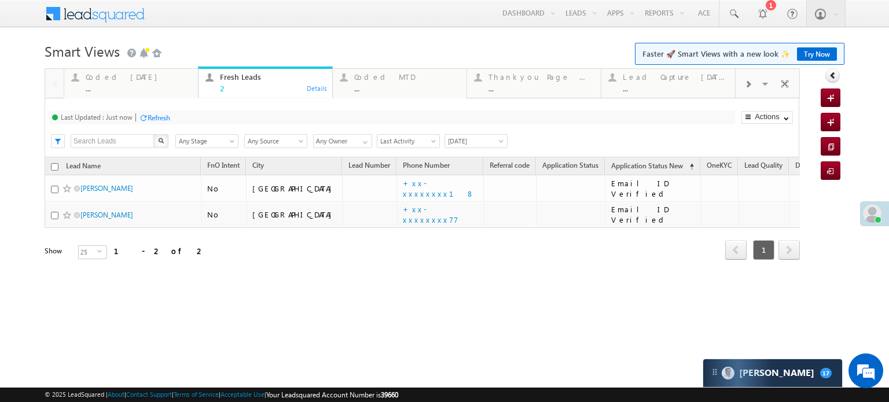
drag, startPoint x: 525, startPoint y: 285, endPoint x: 625, endPoint y: 294, distance: 100.5
click at [625, 292] on div "Tags × Select at-least one lead to tag... × Close Lead Name FnO Intent City Lea…" at bounding box center [422, 224] width 755 height 135
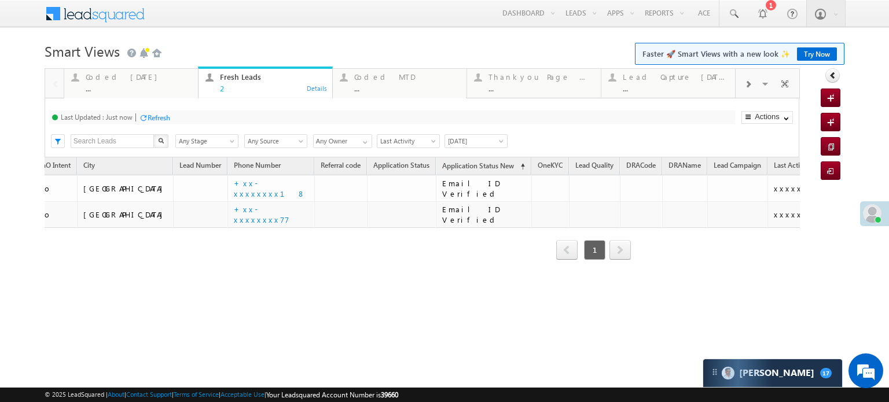
scroll to position [0, 249]
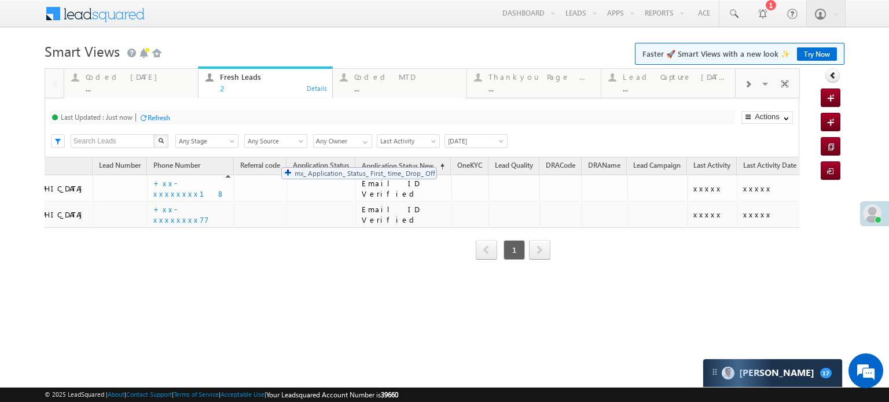
drag, startPoint x: 768, startPoint y: 169, endPoint x: 265, endPoint y: 166, distance: 502.8
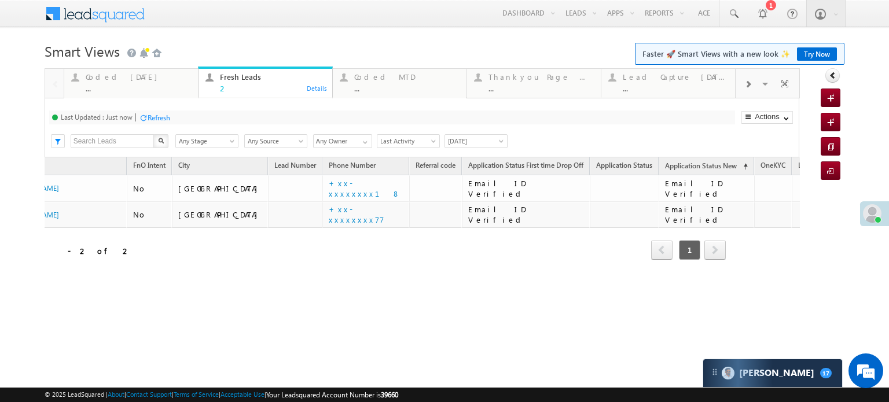
scroll to position [0, 0]
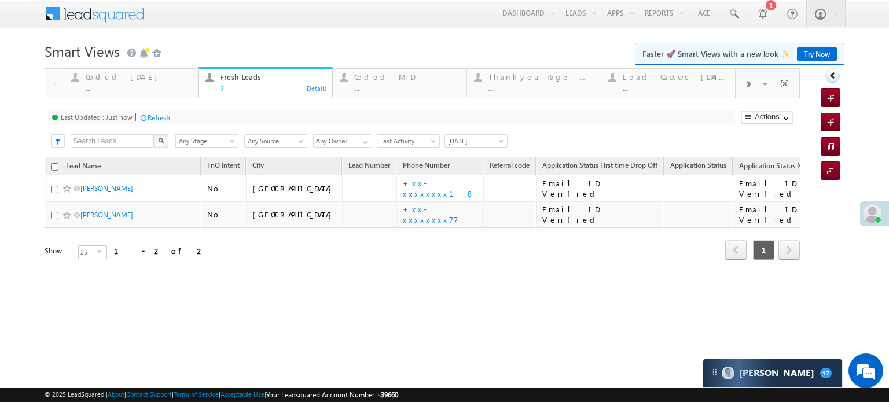
drag, startPoint x: 165, startPoint y: 244, endPoint x: 17, endPoint y: 128, distance: 187.9
click at [119, 238] on div "Lead Name FnO Intent City Lead Number OneKYC" at bounding box center [422, 217] width 755 height 120
click at [139, 84] on div "..." at bounding box center [138, 88] width 105 height 9
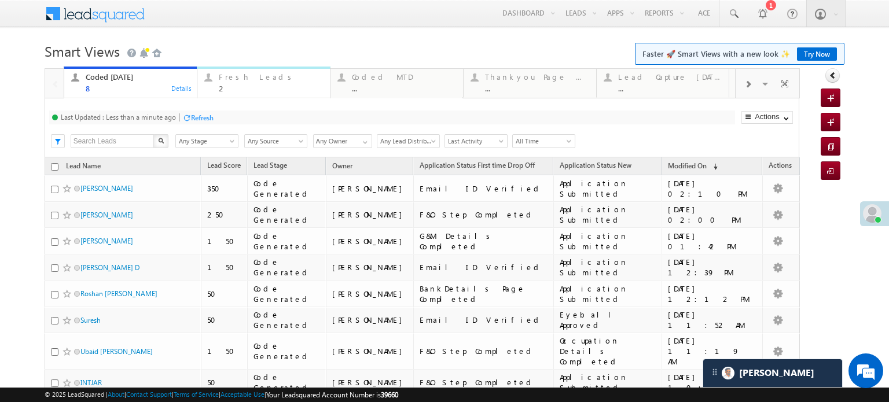
click at [255, 73] on div "Fresh Leads" at bounding box center [271, 76] width 104 height 9
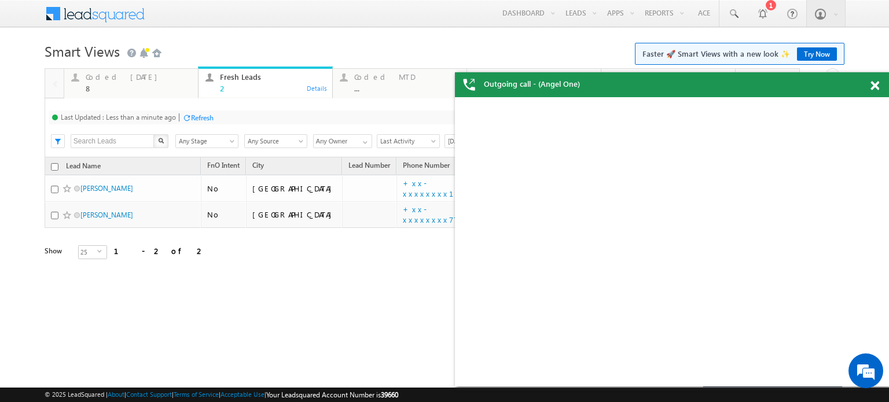
click at [189, 115] on div at bounding box center [186, 117] width 9 height 9
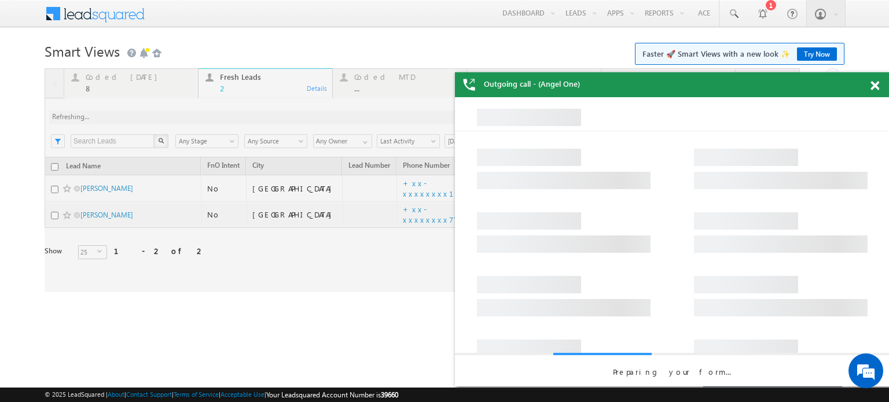
click at [189, 115] on div at bounding box center [422, 180] width 755 height 224
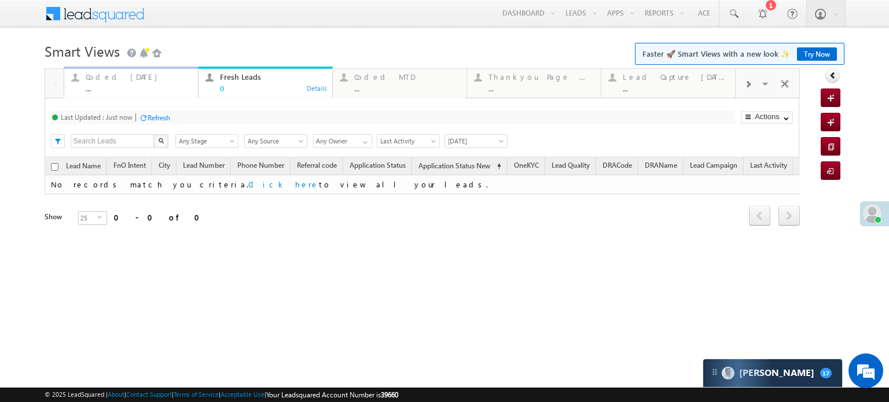
click at [137, 82] on div "Coded Today" at bounding box center [138, 76] width 105 height 9
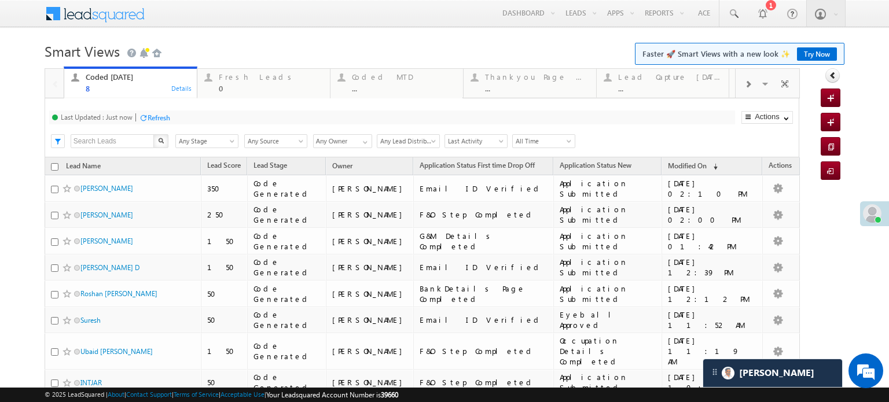
click at [157, 117] on div "Refresh" at bounding box center [159, 117] width 23 height 9
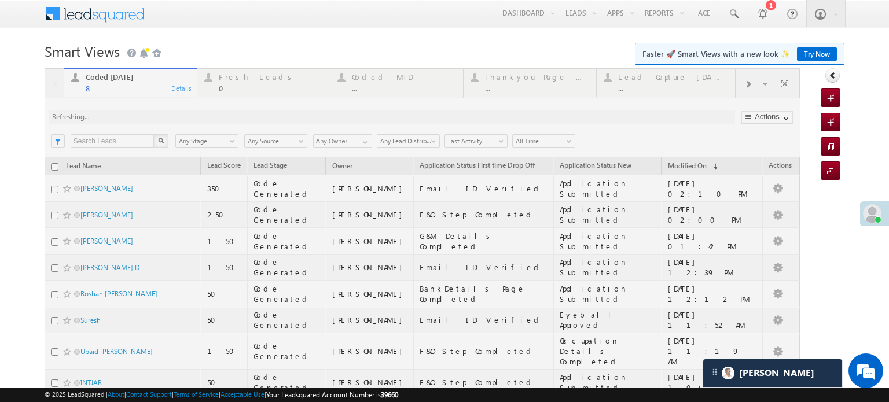
click at [157, 117] on div at bounding box center [422, 264] width 755 height 392
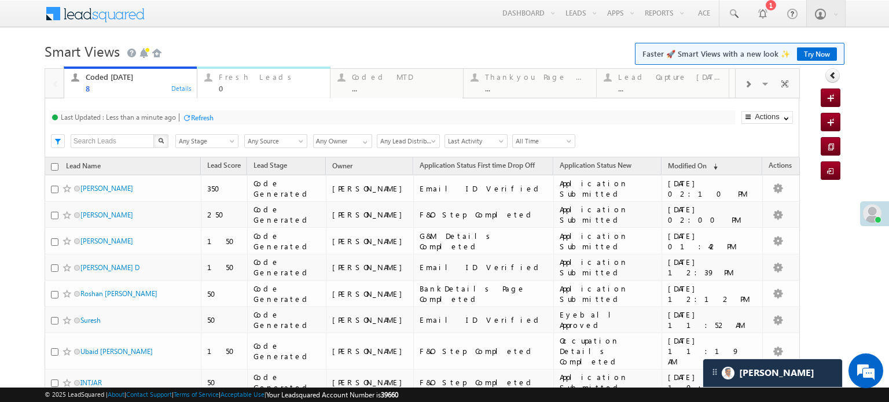
click at [219, 80] on div "Fresh Leads" at bounding box center [271, 76] width 104 height 9
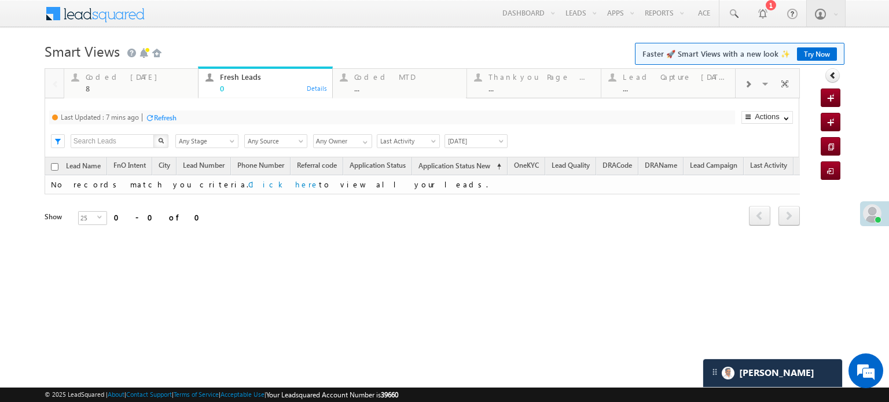
click at [179, 115] on div "Last Updated : 7 mins ago Refresh Refreshing..." at bounding box center [392, 118] width 686 height 14
click at [176, 117] on div "Refresh" at bounding box center [165, 117] width 23 height 9
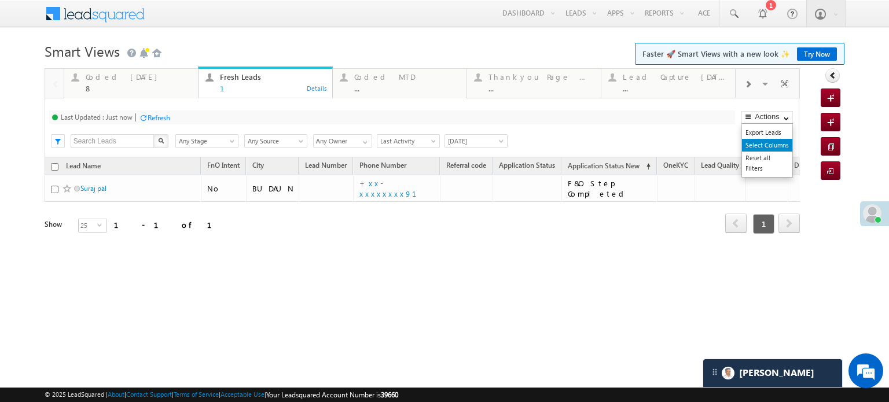
click at [756, 143] on link "Select Columns" at bounding box center [767, 145] width 50 height 13
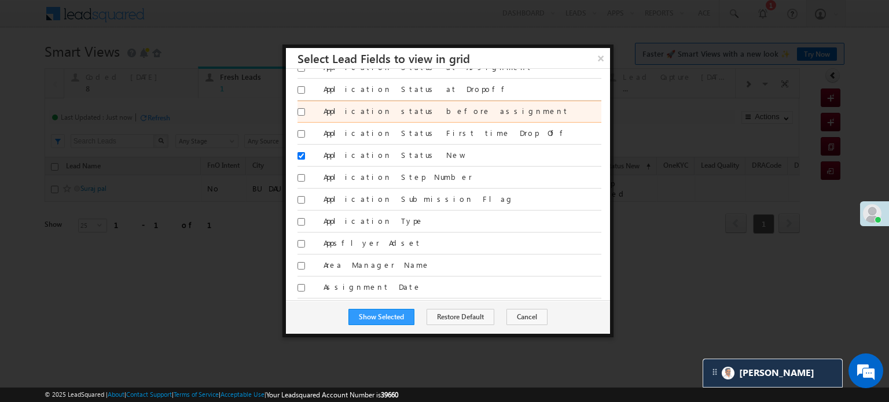
scroll to position [289, 0]
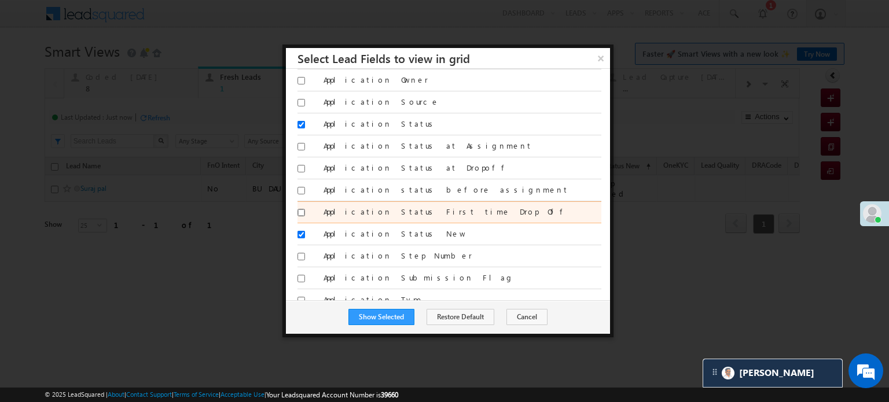
click at [301, 209] on input "Application Status First time Drop Off" at bounding box center [301, 213] width 8 height 8
checkbox input "true"
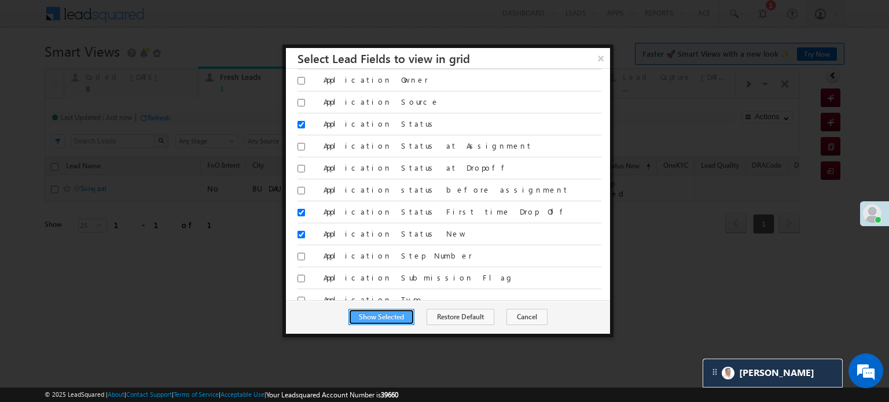
click at [377, 316] on button "Show Selected" at bounding box center [381, 317] width 66 height 16
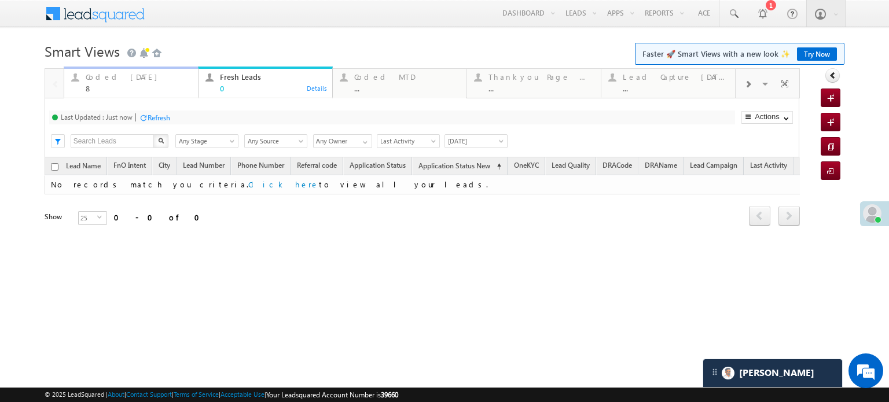
click at [116, 81] on div "Coded Today" at bounding box center [138, 76] width 105 height 9
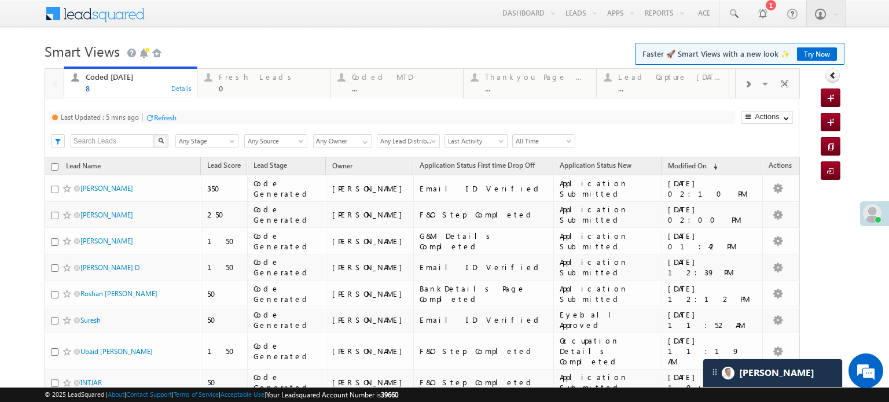
click at [164, 121] on div "Refresh" at bounding box center [165, 117] width 23 height 9
click at [226, 79] on div "Fresh Leads" at bounding box center [271, 76] width 104 height 9
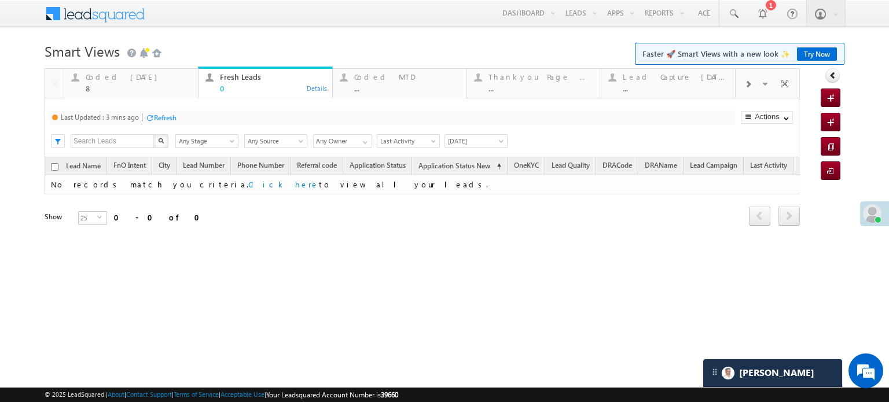
click at [171, 115] on div "Refresh" at bounding box center [165, 117] width 23 height 9
click at [137, 83] on div "Coded Today 8" at bounding box center [138, 81] width 105 height 23
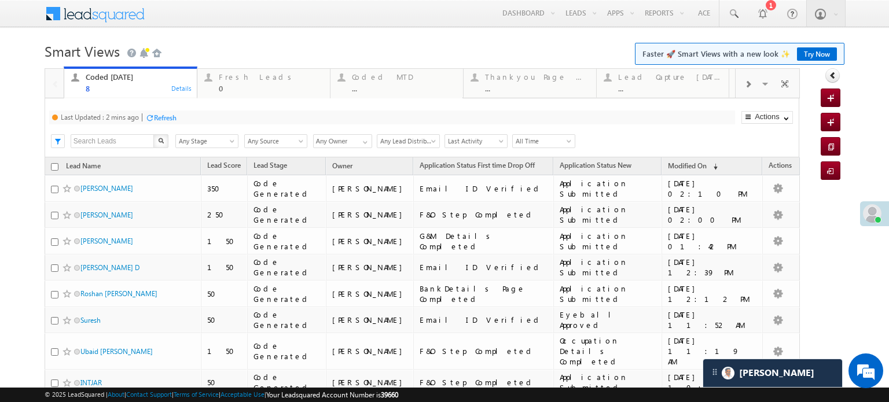
click at [175, 121] on div "Refresh" at bounding box center [165, 117] width 23 height 9
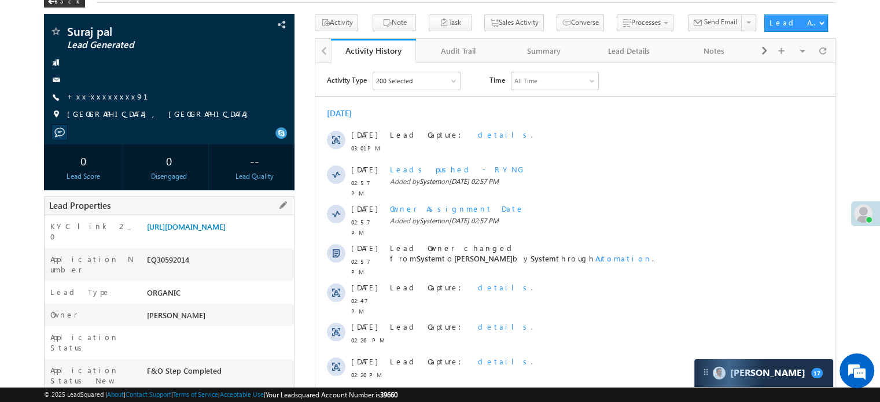
scroll to position [116, 0]
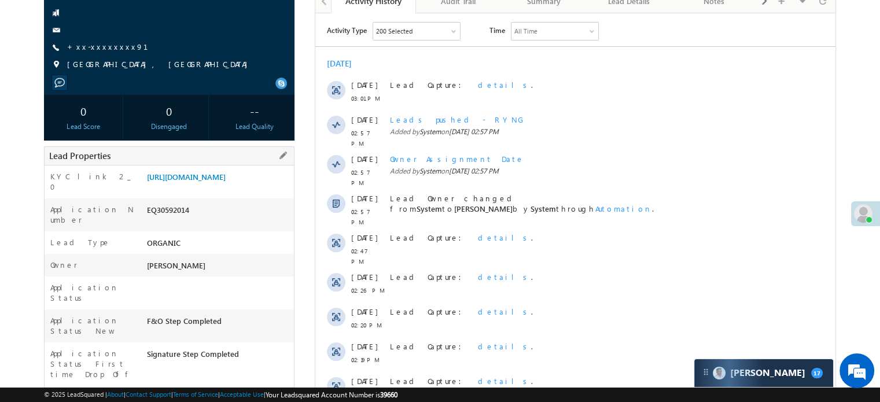
click at [249, 169] on div "KYC link 2_0 [URL][DOMAIN_NAME]" at bounding box center [169, 181] width 249 height 33
click at [226, 181] on link "[URL][DOMAIN_NAME]" at bounding box center [186, 177] width 79 height 10
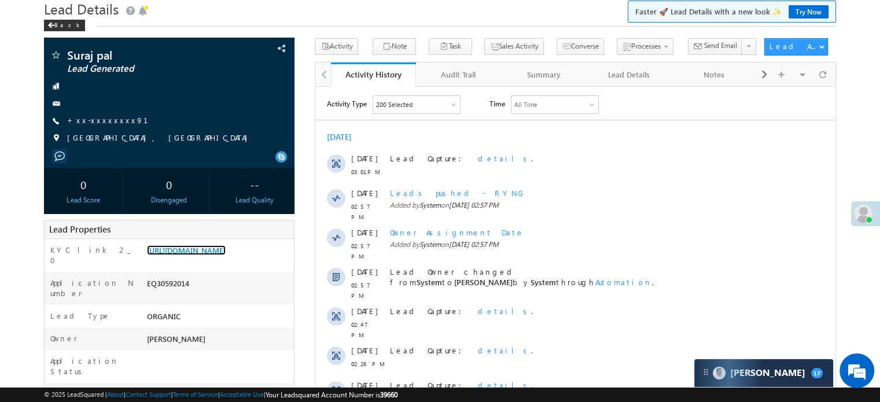
scroll to position [0, 0]
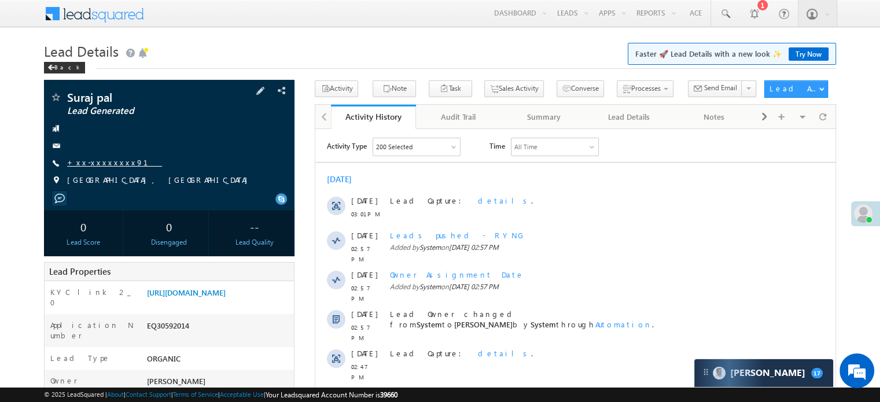
click at [108, 164] on link "+xx-xxxxxxxx91" at bounding box center [114, 162] width 95 height 10
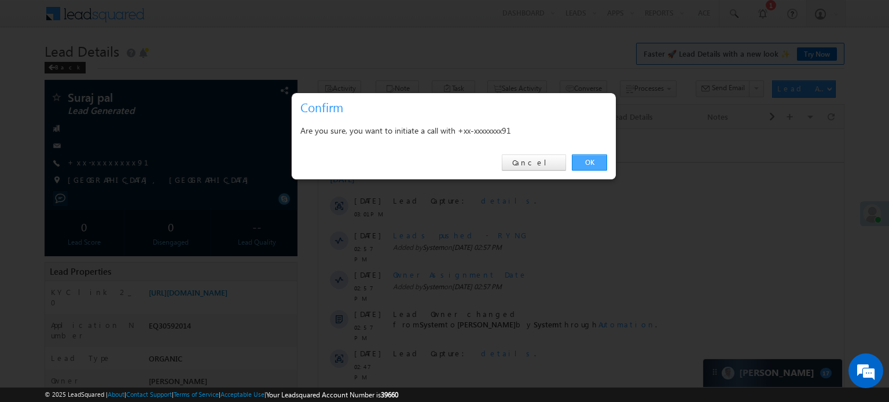
click at [576, 163] on link "OK" at bounding box center [589, 162] width 35 height 16
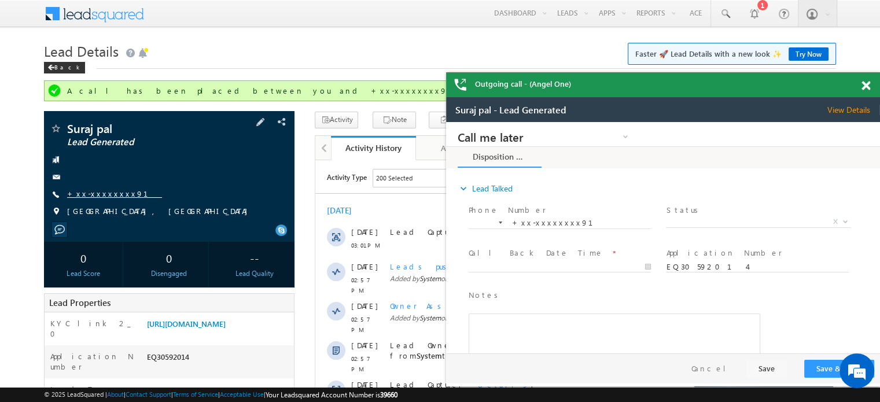
click at [97, 191] on link "+xx-xxxxxxxx91" at bounding box center [114, 194] width 95 height 10
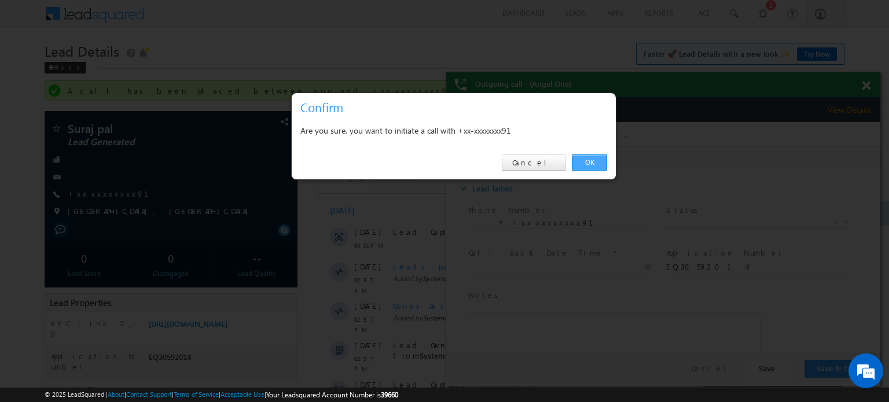
click at [594, 159] on link "OK" at bounding box center [589, 162] width 35 height 16
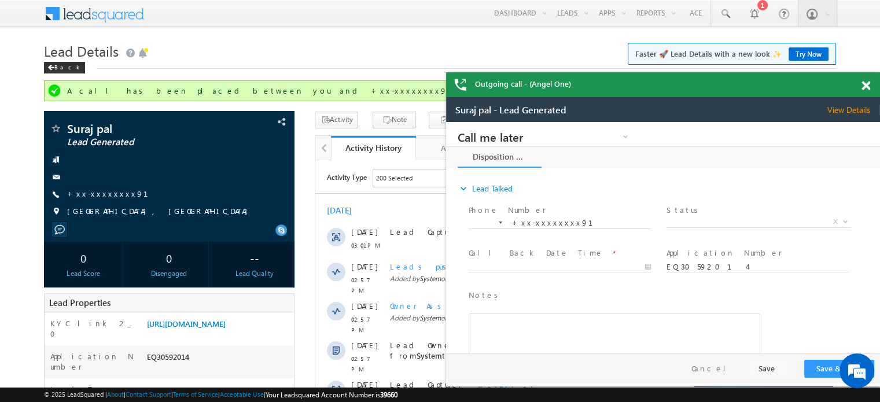
click at [867, 84] on div "Outgoing call - (Angel One)" at bounding box center [663, 84] width 434 height 25
click at [204, 322] on link "[URL][DOMAIN_NAME]" at bounding box center [186, 324] width 79 height 10
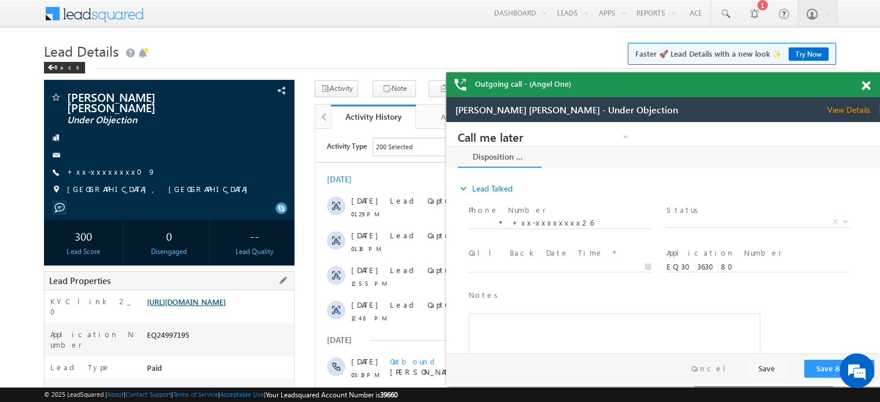
click at [226, 297] on link "https://angelbroking1-pk3em7sa.customui-test.leadsquared.com?leadId=bd76c1fe-0a…" at bounding box center [186, 302] width 79 height 10
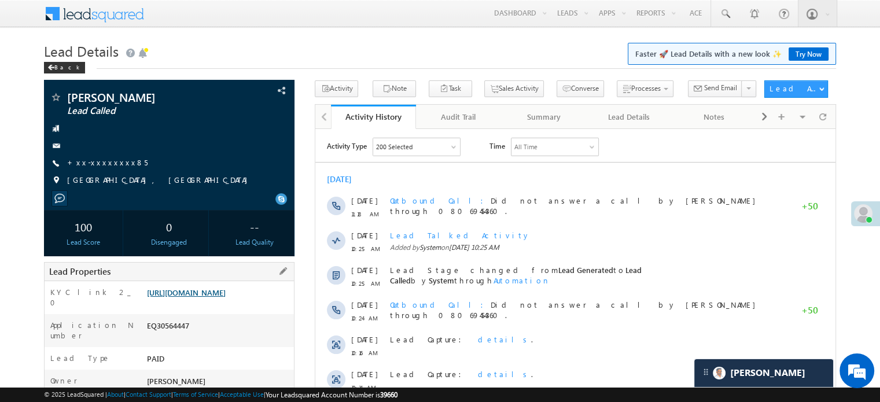
click at [175, 292] on link "[URL][DOMAIN_NAME]" at bounding box center [186, 293] width 79 height 10
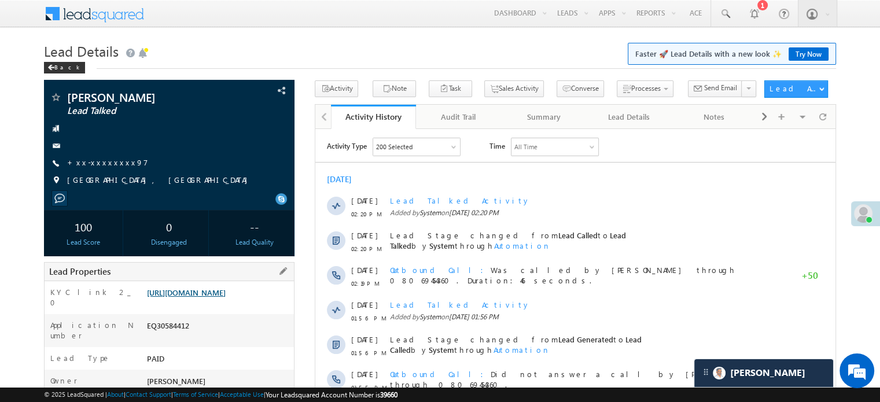
drag, startPoint x: 0, startPoint y: 0, endPoint x: 215, endPoint y: 307, distance: 375.1
click at [215, 297] on link "[URL][DOMAIN_NAME]" at bounding box center [186, 293] width 79 height 10
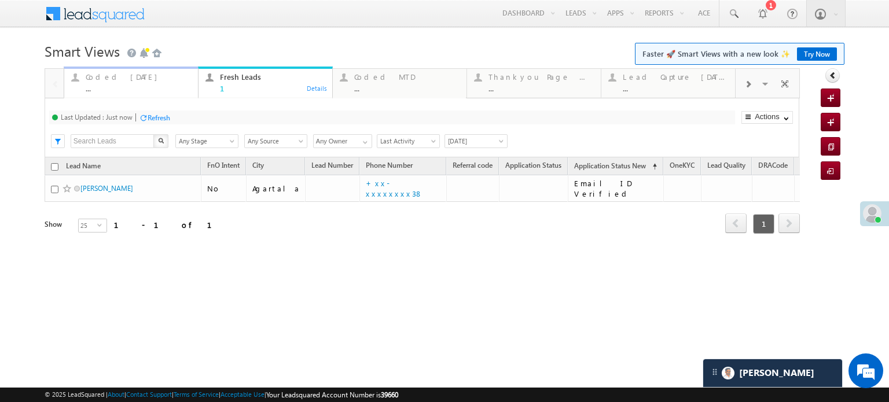
click at [135, 87] on div "..." at bounding box center [138, 88] width 105 height 9
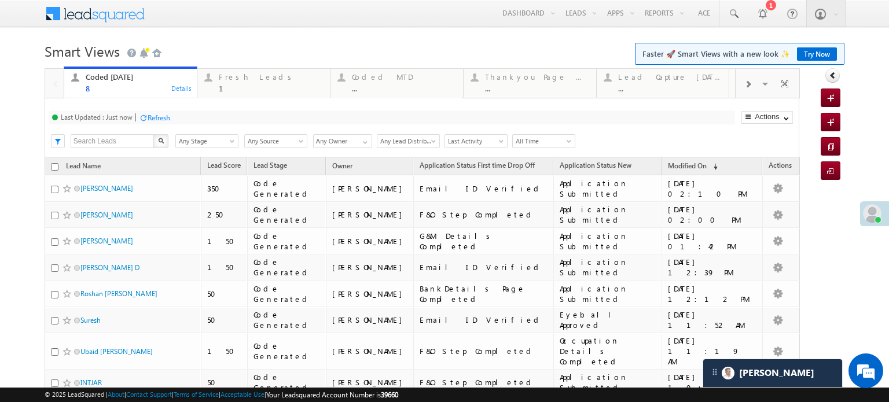
click at [163, 120] on div "Refresh" at bounding box center [159, 117] width 23 height 9
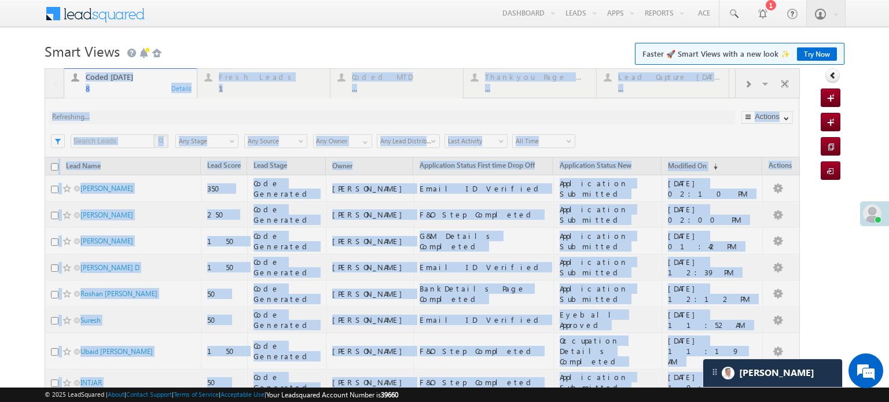
click at [163, 120] on div at bounding box center [422, 264] width 755 height 392
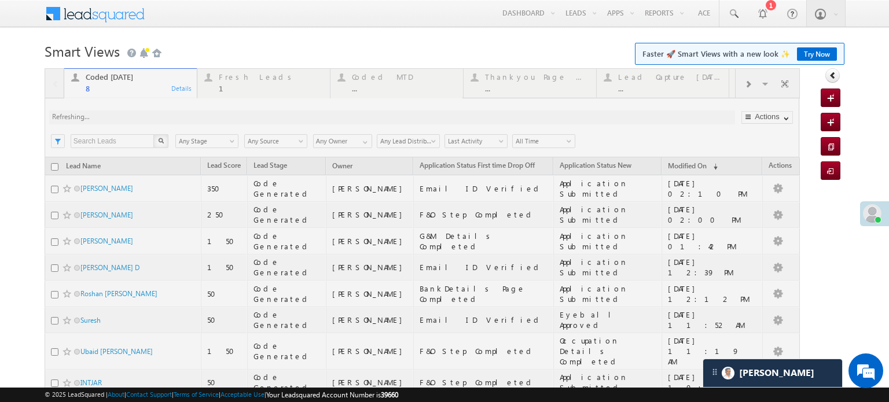
click at [163, 120] on div at bounding box center [422, 264] width 755 height 392
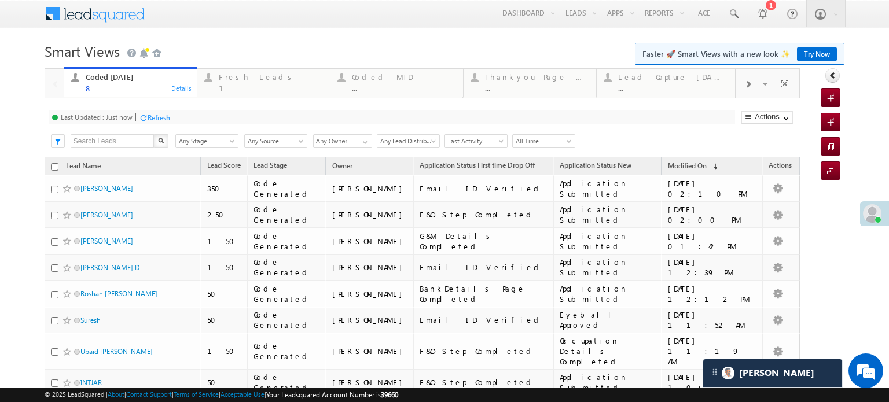
click at [159, 116] on div "Refresh" at bounding box center [159, 117] width 23 height 9
click at [159, 116] on div "Coded [DATE] 8 Details Fresh Leads 1 Details Coded MTD ... Details Thankyou Pag…" at bounding box center [422, 264] width 755 height 392
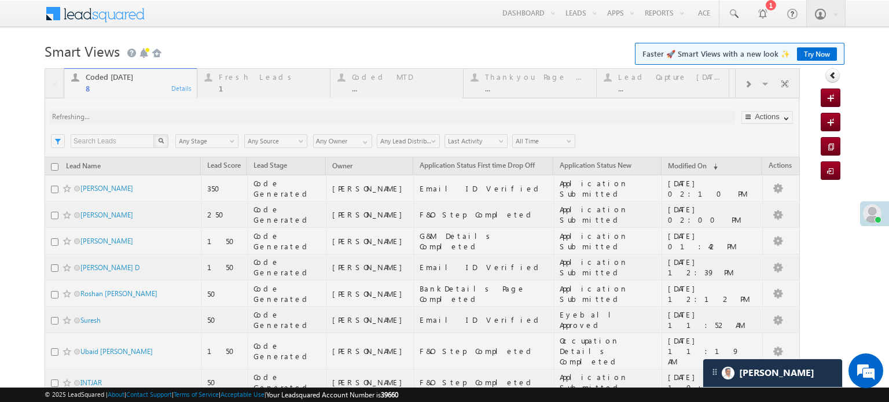
click at [159, 116] on div at bounding box center [422, 264] width 755 height 392
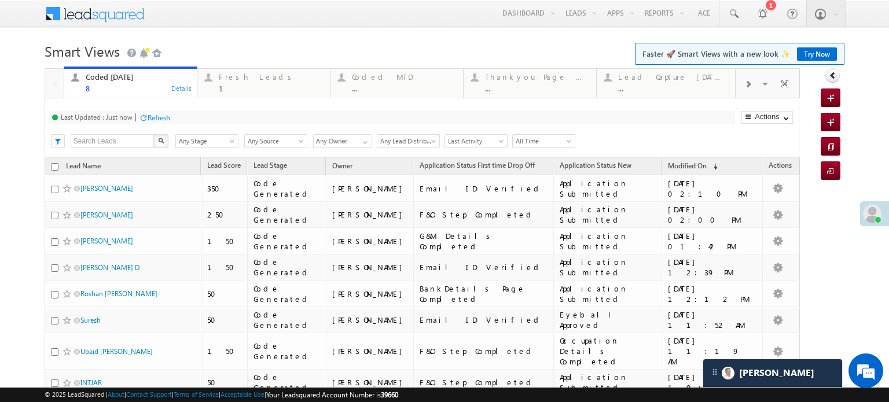
click at [155, 127] on div "Last Updated : Just now Refresh Refreshing... Search X Lead Stage Any Stage Any…" at bounding box center [422, 127] width 754 height 59
click at [154, 124] on div "Last Updated : Just now Refresh Refreshing..." at bounding box center [392, 118] width 686 height 14
click at [153, 121] on div "Refresh" at bounding box center [159, 117] width 23 height 9
click at [242, 72] on div "Fresh Leads 1" at bounding box center [271, 81] width 104 height 23
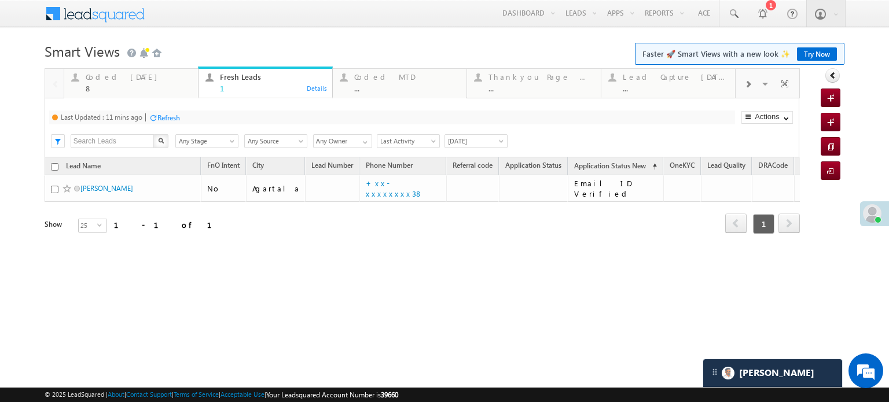
click at [171, 115] on div "Refresh" at bounding box center [168, 117] width 23 height 9
click at [132, 89] on div "8" at bounding box center [138, 88] width 105 height 9
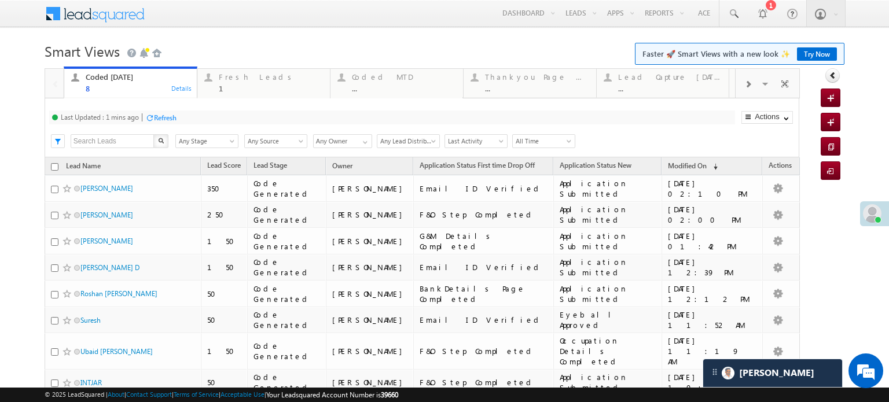
click at [157, 117] on div "Refresh" at bounding box center [165, 117] width 23 height 9
click at [229, 80] on div "Fresh Leads" at bounding box center [271, 76] width 104 height 9
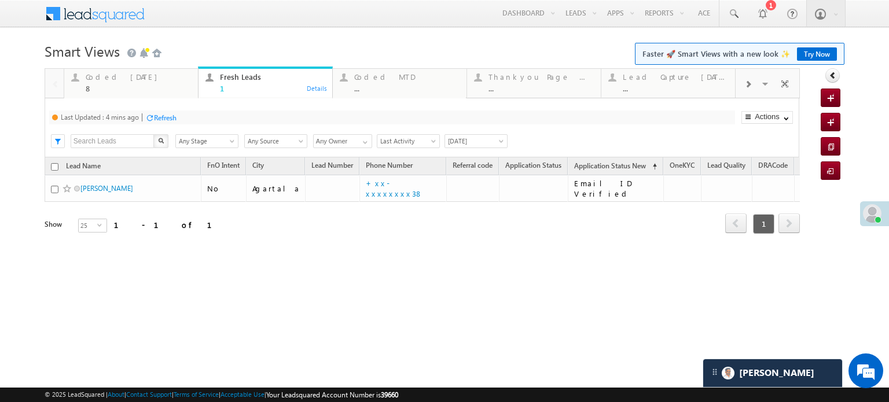
click at [167, 125] on div "Last Updated : 4 mins ago Refresh Refreshing... Search X Lead Stage Any Stage A…" at bounding box center [422, 127] width 754 height 59
click at [171, 119] on div "Refresh" at bounding box center [165, 117] width 23 height 9
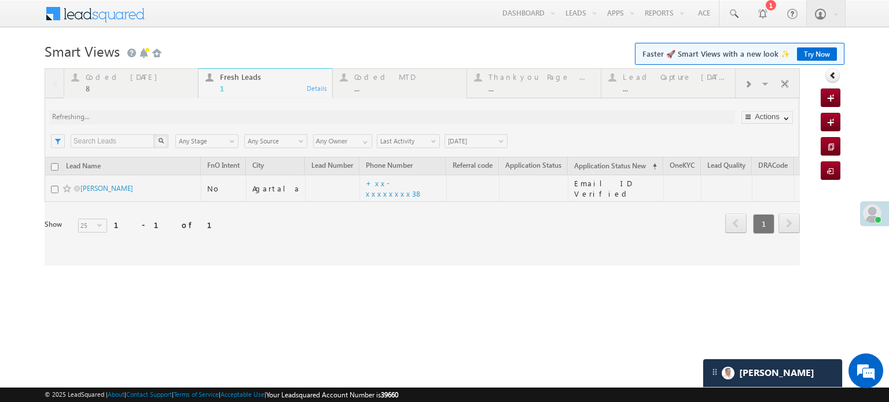
click at [171, 119] on div at bounding box center [422, 166] width 755 height 197
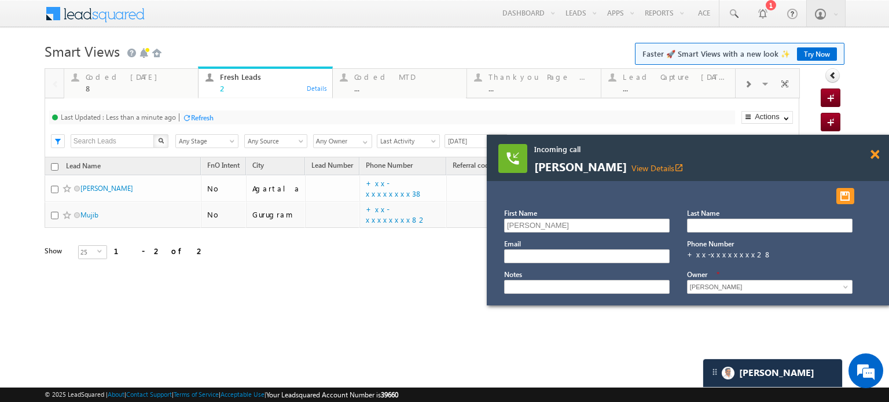
click at [871, 153] on span at bounding box center [874, 155] width 9 height 10
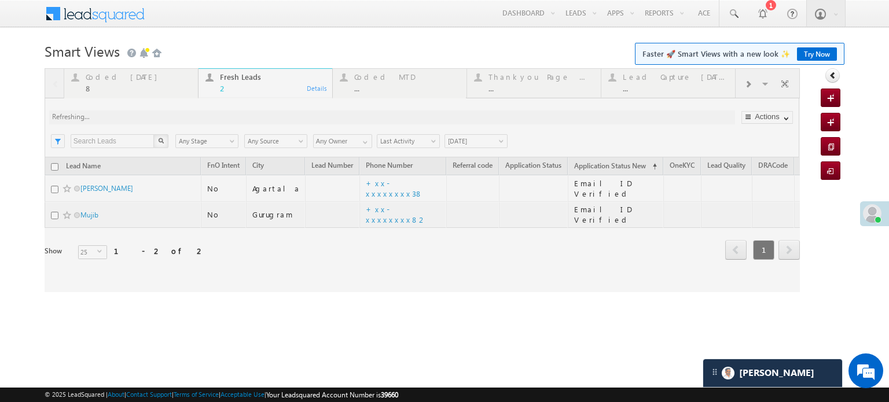
click at [370, 212] on div at bounding box center [422, 180] width 755 height 224
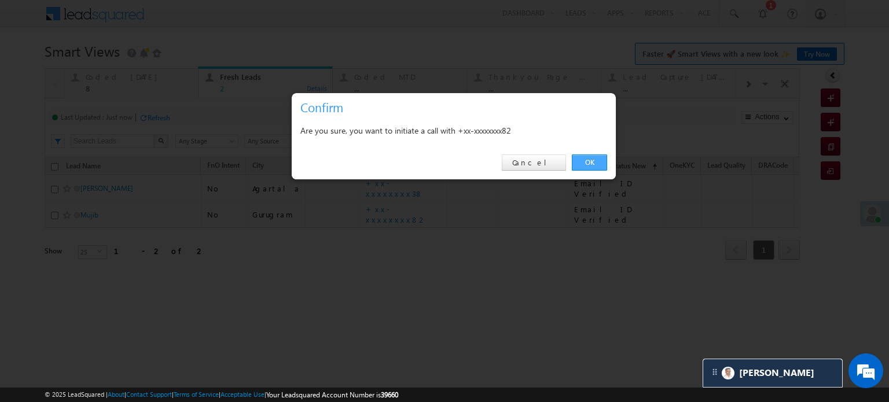
click at [581, 156] on link "OK" at bounding box center [589, 162] width 35 height 16
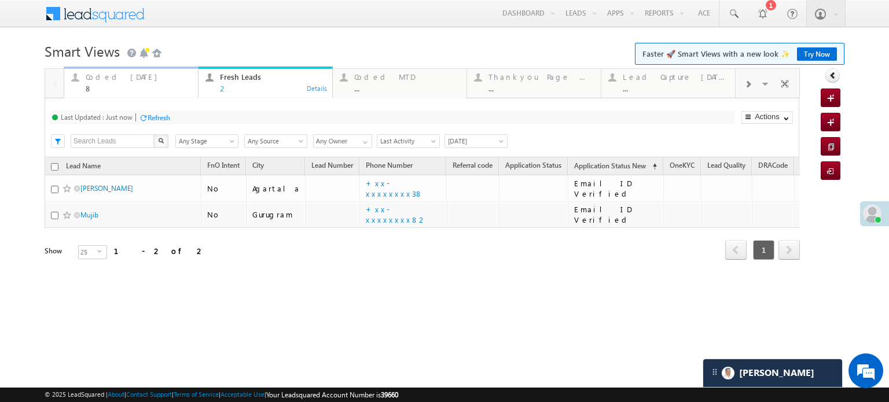
click at [104, 77] on div "Coded Today" at bounding box center [138, 76] width 105 height 9
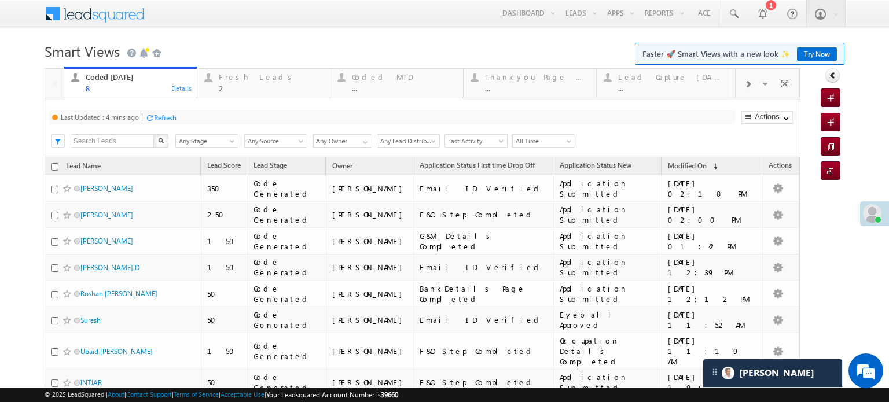
click at [165, 117] on div "Refresh" at bounding box center [165, 117] width 23 height 9
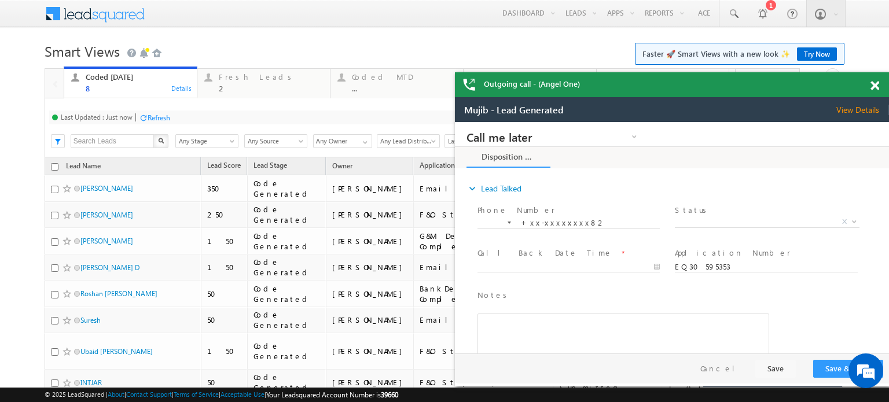
click at [161, 123] on div "Refresh" at bounding box center [154, 117] width 31 height 11
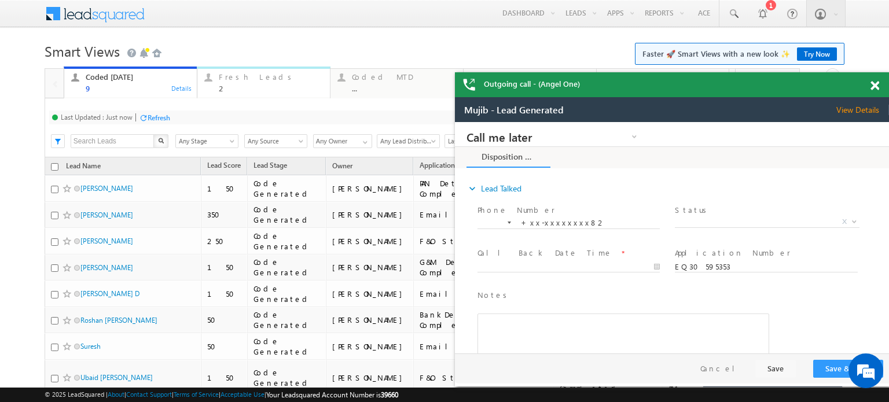
click at [252, 73] on div "Fresh Leads" at bounding box center [271, 76] width 104 height 9
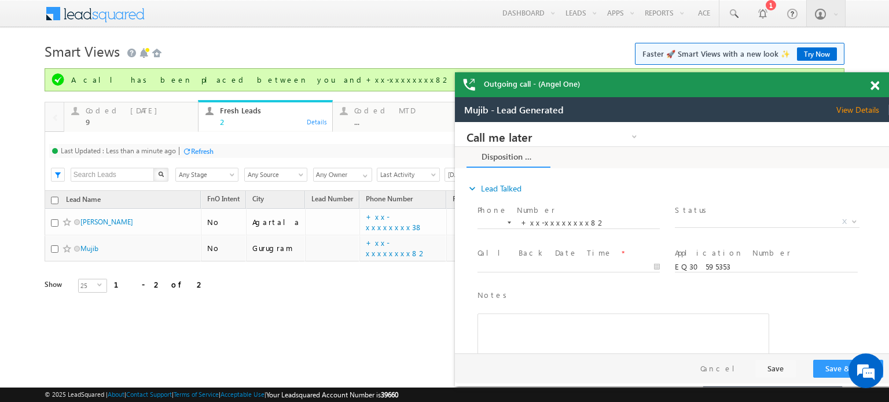
click at [222, 154] on div "Last Updated : Less than a minute ago Refresh Refreshing..." at bounding box center [392, 151] width 686 height 14
click at [210, 153] on div "Refresh" at bounding box center [202, 151] width 23 height 9
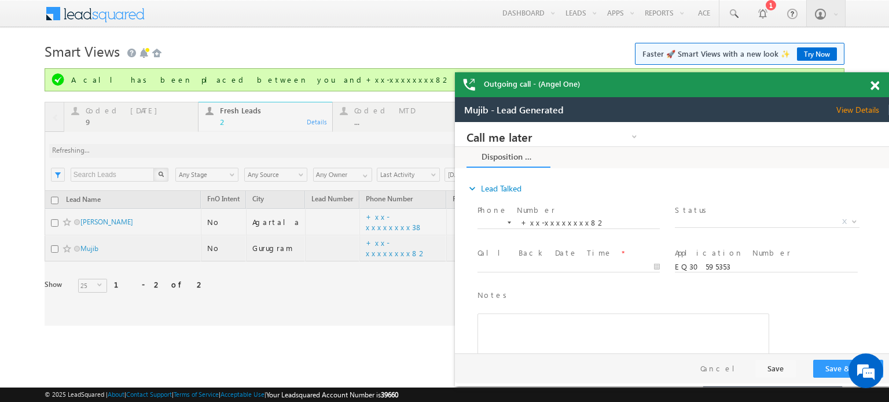
click at [875, 87] on span at bounding box center [874, 86] width 9 height 10
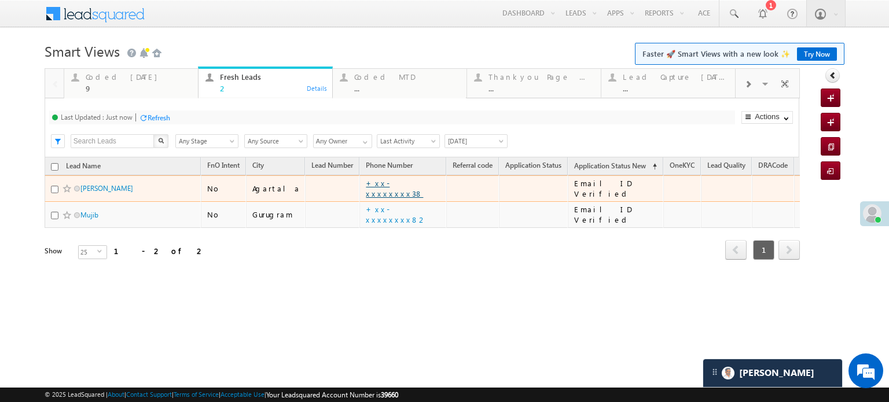
click at [375, 186] on link "+xx-xxxxxxxx38" at bounding box center [394, 188] width 57 height 20
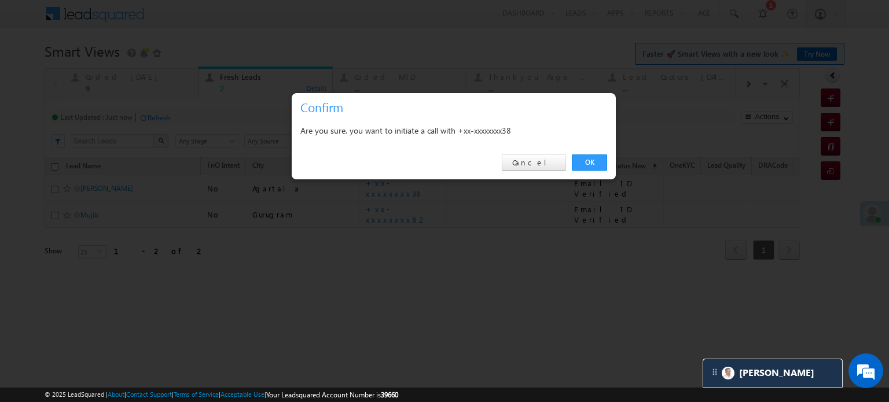
click at [599, 152] on div "OK Cancel" at bounding box center [454, 162] width 324 height 33
click at [594, 154] on div "OK Cancel" at bounding box center [454, 162] width 324 height 33
click at [587, 161] on link "OK" at bounding box center [589, 162] width 35 height 16
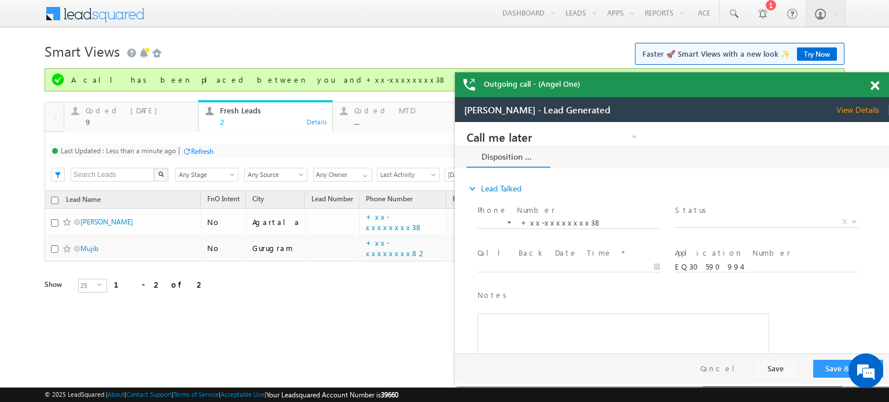
click at [193, 157] on div "Last Updated : Less than a minute ago Refresh Refreshing..." at bounding box center [392, 151] width 686 height 14
click at [871, 84] on span at bounding box center [874, 86] width 9 height 10
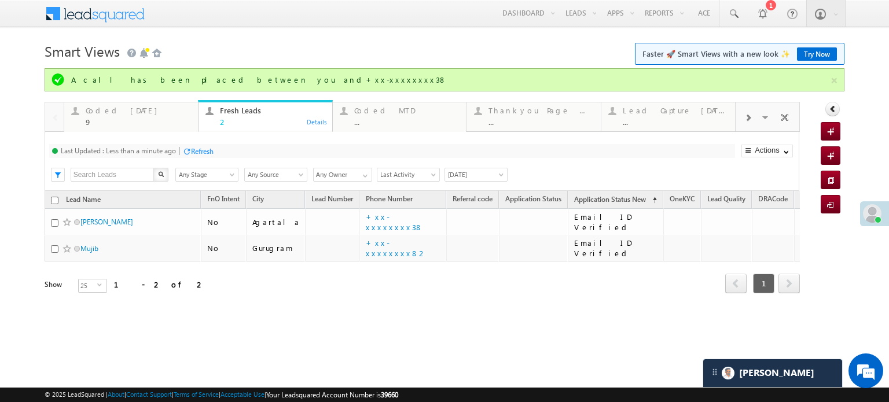
click at [205, 152] on div "Refresh" at bounding box center [202, 151] width 23 height 9
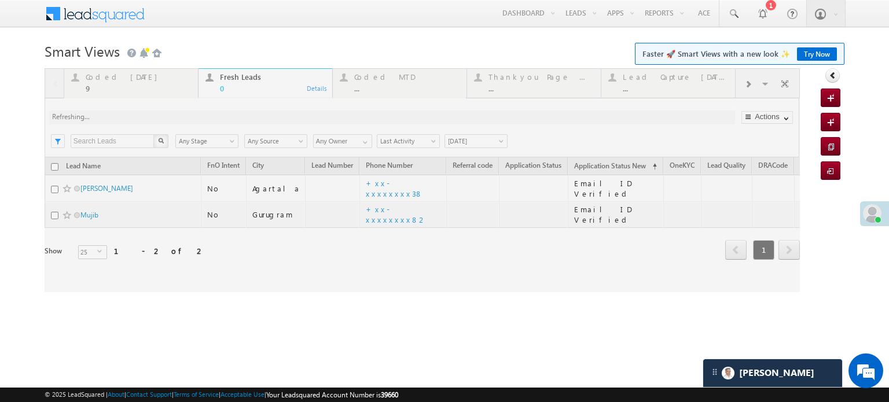
click at [126, 82] on div at bounding box center [422, 180] width 755 height 224
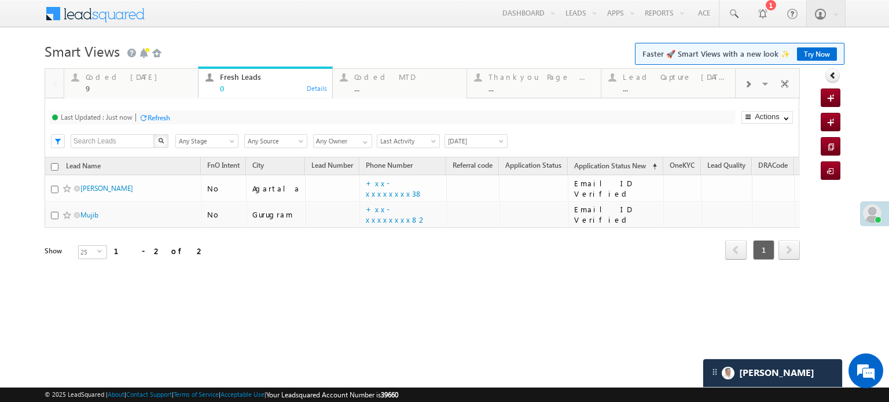
drag, startPoint x: 126, startPoint y: 82, endPoint x: 153, endPoint y: 90, distance: 28.5
click at [126, 82] on div "Coded Today" at bounding box center [138, 76] width 105 height 9
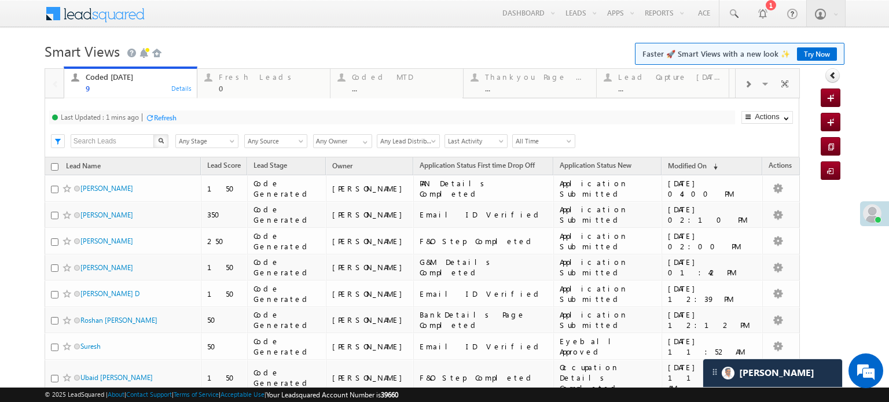
click at [163, 113] on div "Refresh" at bounding box center [165, 117] width 23 height 9
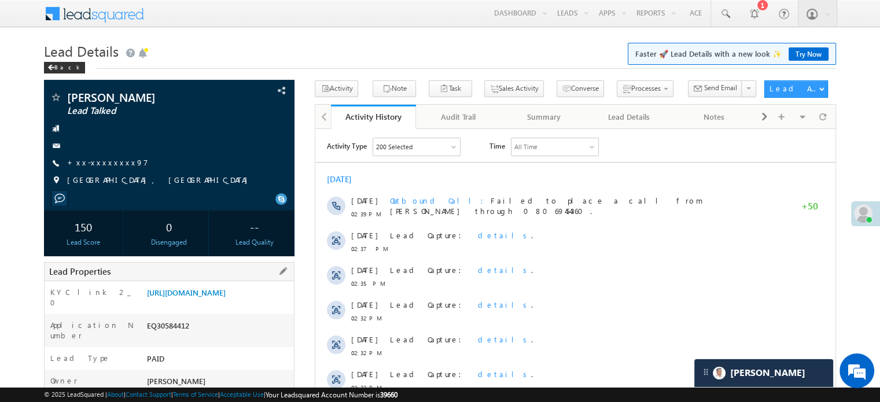
drag, startPoint x: 146, startPoint y: 292, endPoint x: 262, endPoint y: 323, distance: 120.3
click at [262, 303] on div "[URL][DOMAIN_NAME]" at bounding box center [219, 295] width 150 height 16
copy link "[URL][DOMAIN_NAME]"
click at [330, 60] on h1 "Lead Details Faster 🚀 Lead Details with a new look ✨ Try Now" at bounding box center [440, 50] width 792 height 23
click at [226, 297] on link "[URL][DOMAIN_NAME]" at bounding box center [186, 293] width 79 height 10
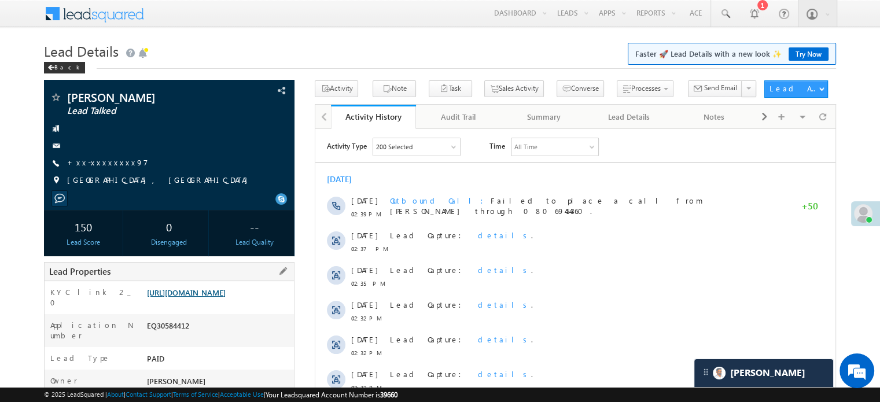
click at [226, 297] on link "[URL][DOMAIN_NAME]" at bounding box center [186, 293] width 79 height 10
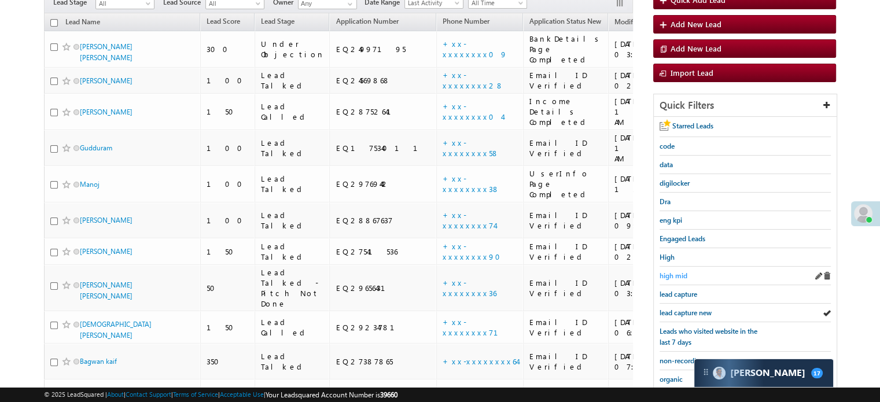
scroll to position [116, 0]
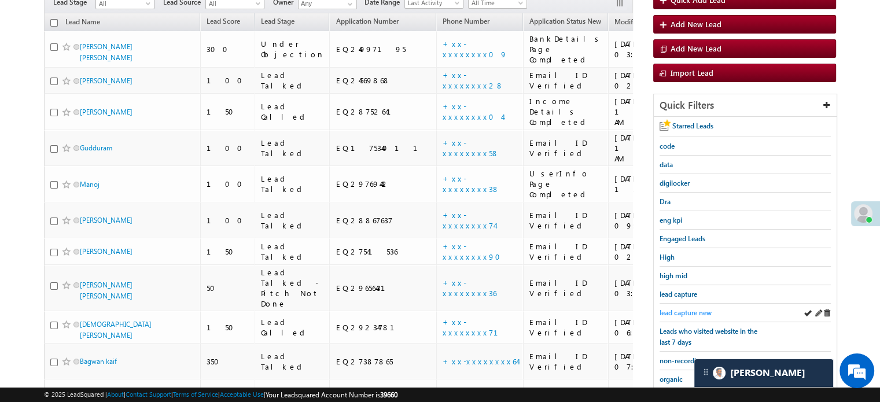
click at [687, 307] on link "lead capture new" at bounding box center [686, 312] width 52 height 11
click at [673, 308] on span "lead capture new" at bounding box center [686, 312] width 52 height 9
click at [686, 308] on span "lead capture new" at bounding box center [686, 312] width 52 height 9
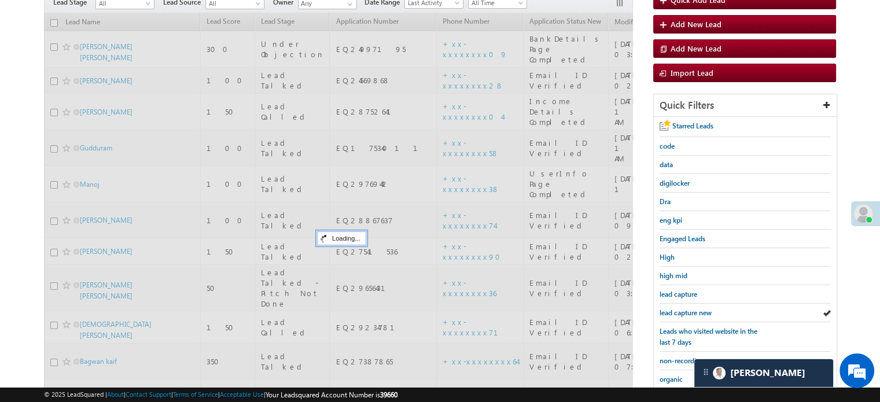
click at [686, 308] on span "lead capture new" at bounding box center [686, 312] width 52 height 9
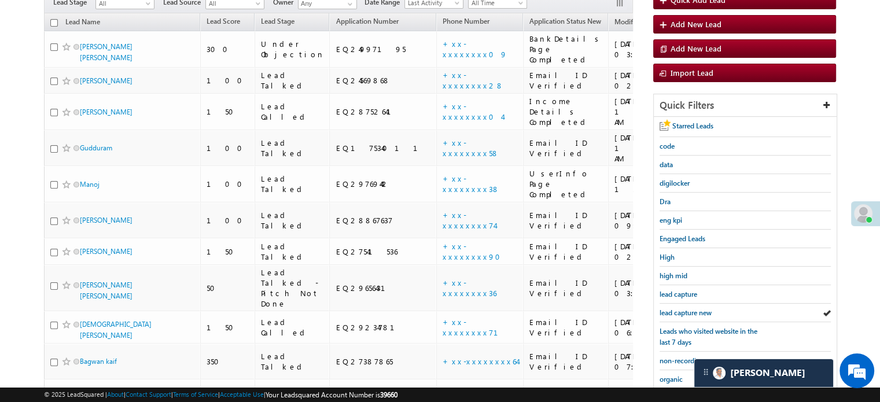
click at [686, 308] on span "lead capture new" at bounding box center [686, 312] width 52 height 9
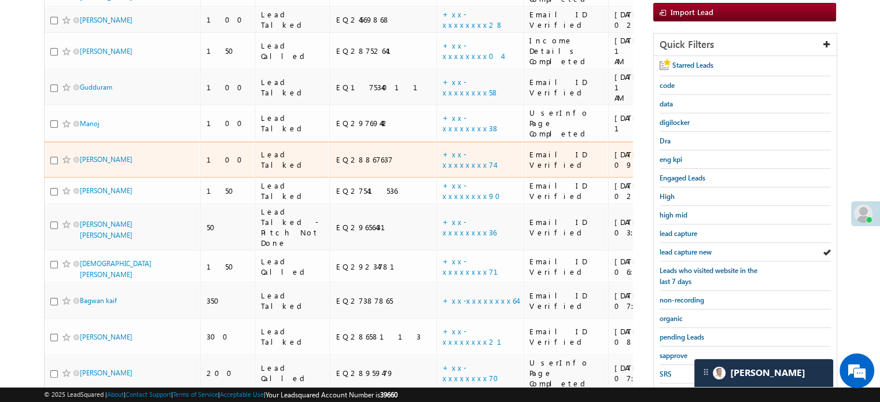
scroll to position [248, 0]
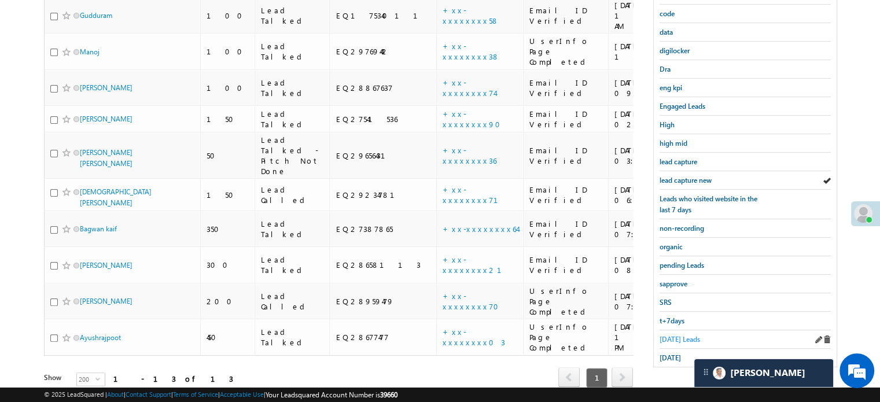
click at [668, 335] on span "[DATE] Leads" at bounding box center [680, 339] width 40 height 9
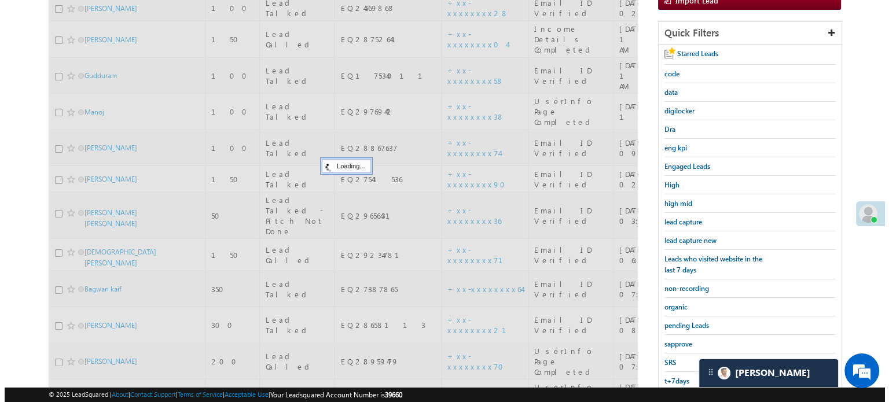
scroll to position [75, 0]
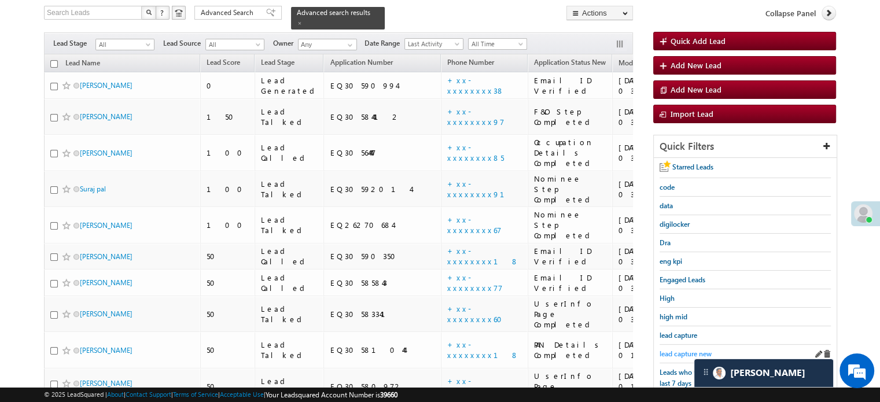
click at [683, 349] on span "lead capture new" at bounding box center [686, 353] width 52 height 9
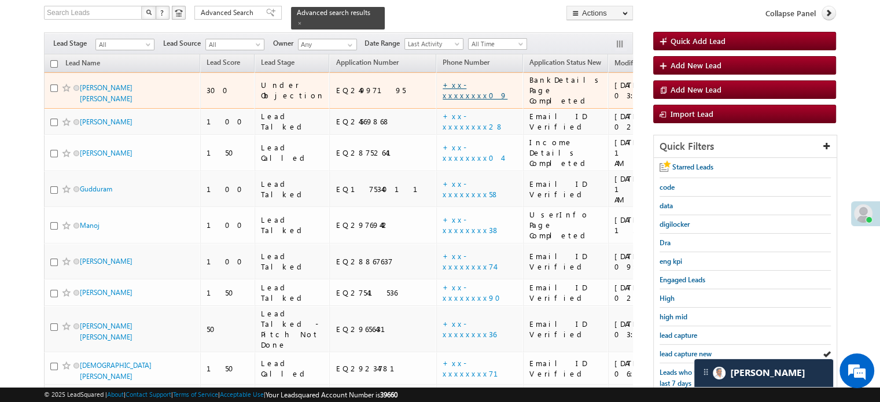
click at [443, 80] on link "+xx-xxxxxxxx09" at bounding box center [475, 90] width 65 height 20
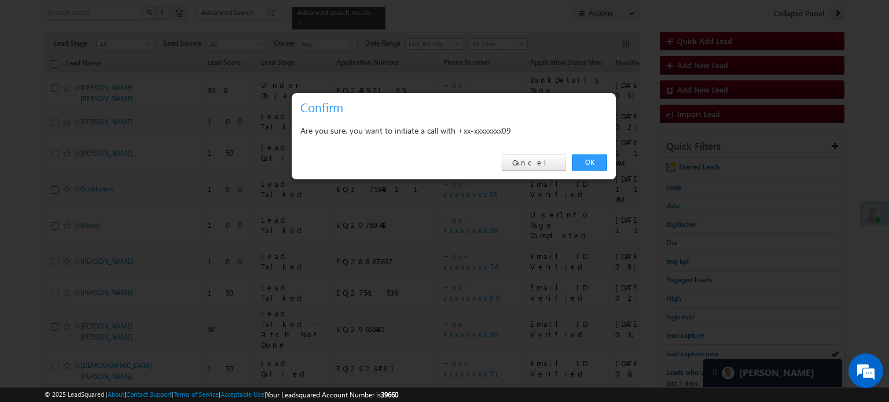
click at [555, 172] on div "OK Cancel" at bounding box center [454, 162] width 324 height 33
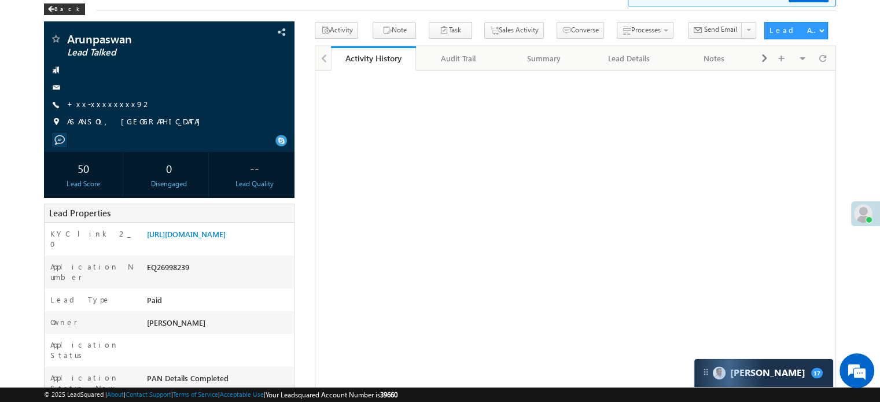
scroll to position [58, 0]
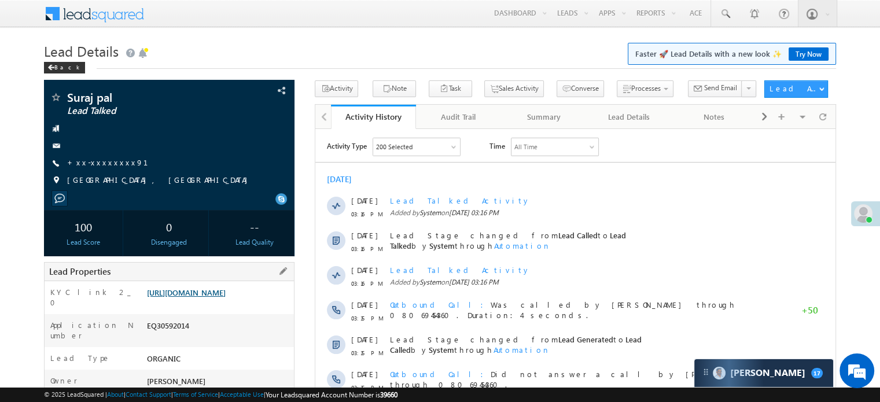
drag, startPoint x: 145, startPoint y: 290, endPoint x: 260, endPoint y: 312, distance: 117.1
click at [260, 303] on div "[URL][DOMAIN_NAME]" at bounding box center [219, 295] width 150 height 16
click at [226, 297] on link "[URL][DOMAIN_NAME]" at bounding box center [186, 293] width 79 height 10
copy link "[URL][DOMAIN_NAME]"
click at [233, 349] on div "Lead Type ORGANIC" at bounding box center [169, 358] width 249 height 23
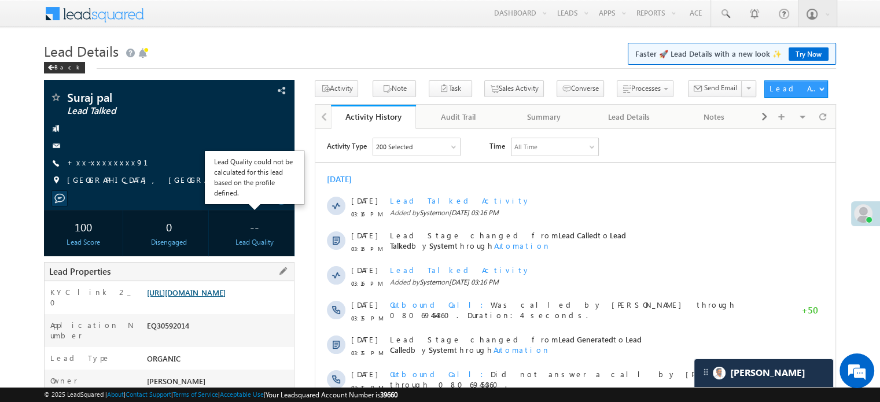
click at [184, 297] on link "[URL][DOMAIN_NAME]" at bounding box center [186, 293] width 79 height 10
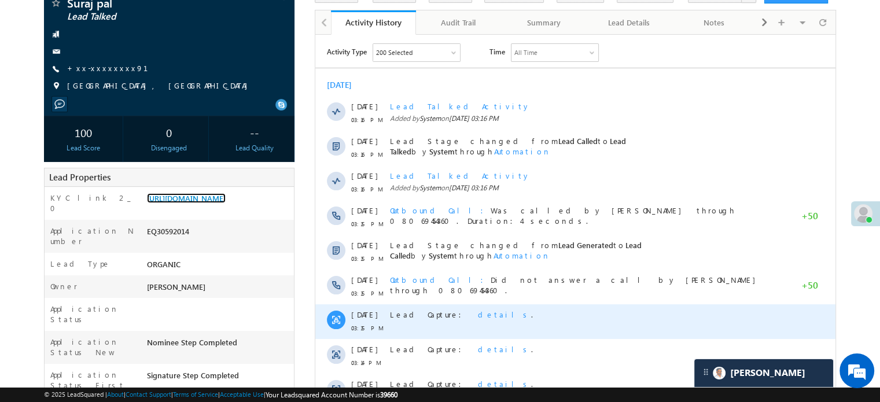
scroll to position [174, 0]
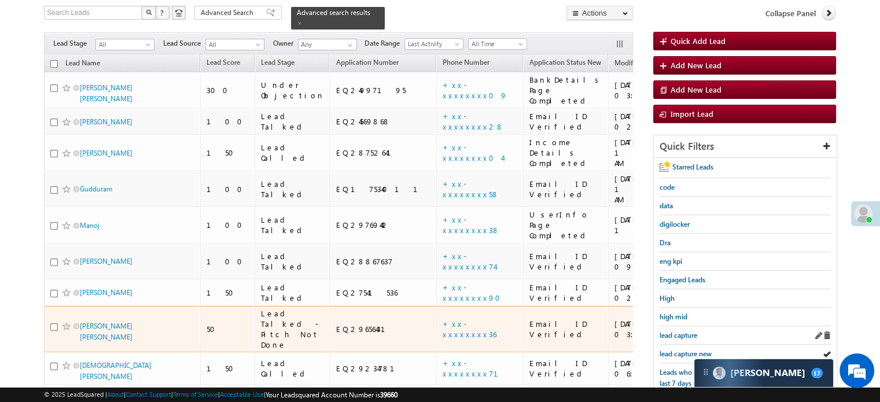
scroll to position [75, 0]
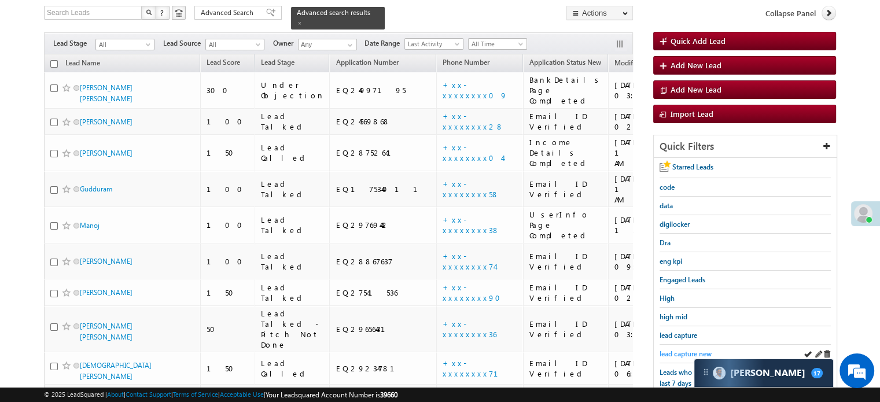
click at [668, 349] on span "lead capture new" at bounding box center [686, 353] width 52 height 9
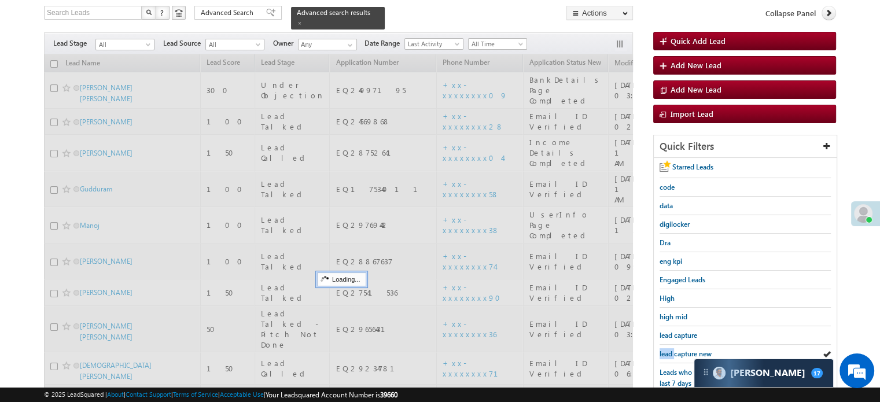
click at [668, 349] on span "lead capture new" at bounding box center [686, 353] width 52 height 9
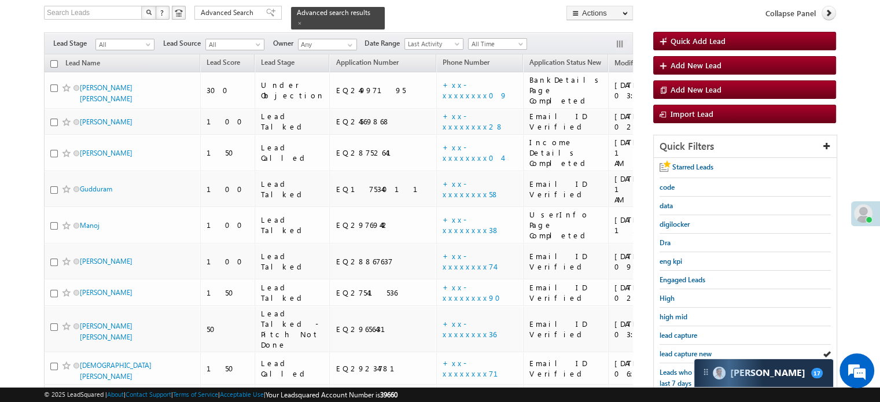
scroll to position [0, 0]
click at [668, 349] on span "lead capture new" at bounding box center [686, 353] width 52 height 9
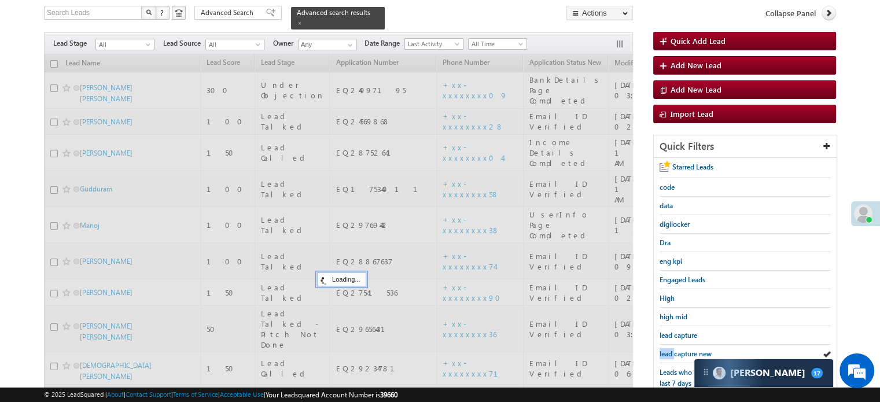
click at [668, 349] on span "lead capture new" at bounding box center [686, 353] width 52 height 9
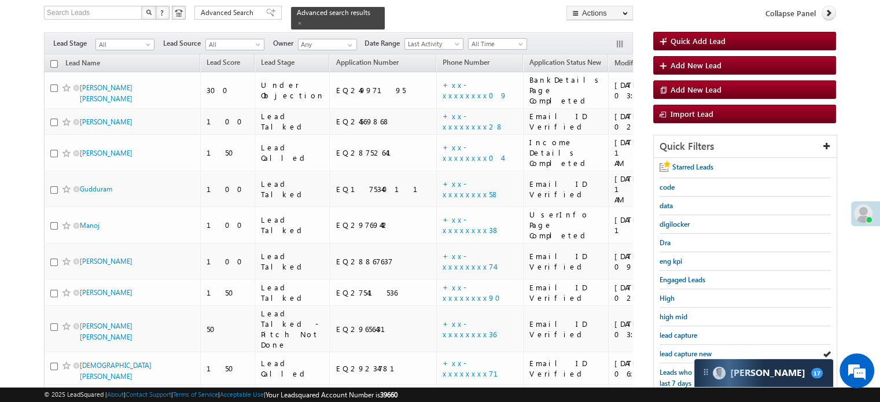
click at [668, 349] on span "lead capture new" at bounding box center [686, 353] width 52 height 9
click at [676, 351] on span "lead capture new" at bounding box center [686, 353] width 52 height 9
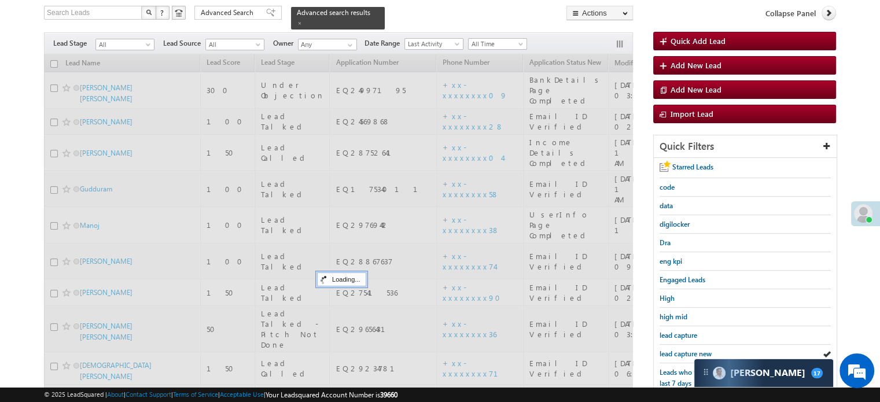
click at [676, 351] on span "lead capture new" at bounding box center [686, 353] width 52 height 9
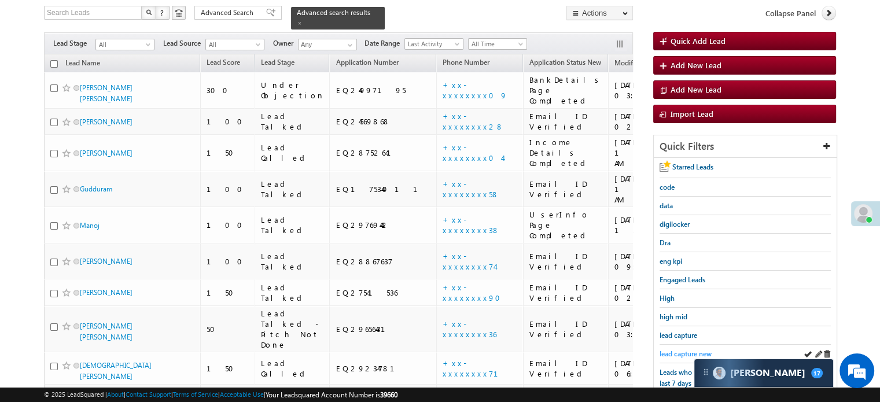
click at [676, 349] on span "lead capture new" at bounding box center [686, 353] width 52 height 9
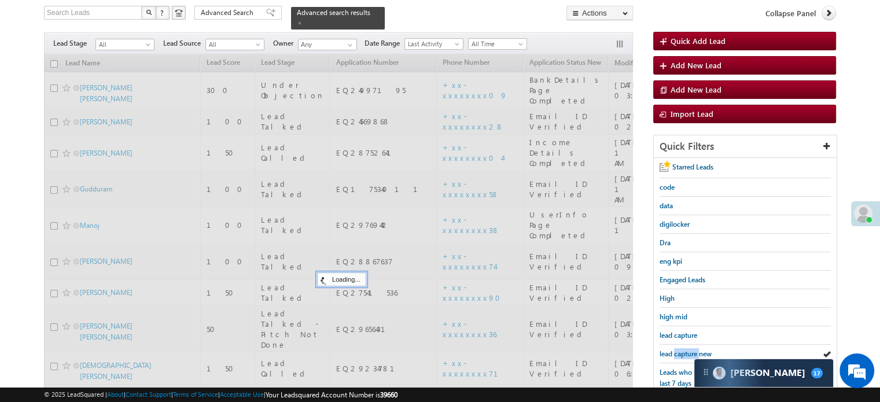
click at [676, 349] on span "lead capture new" at bounding box center [686, 353] width 52 height 9
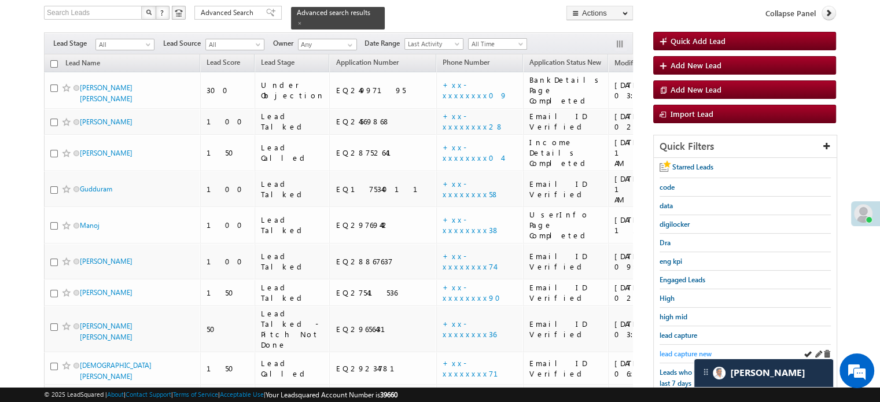
click at [683, 349] on span "lead capture new" at bounding box center [686, 353] width 52 height 9
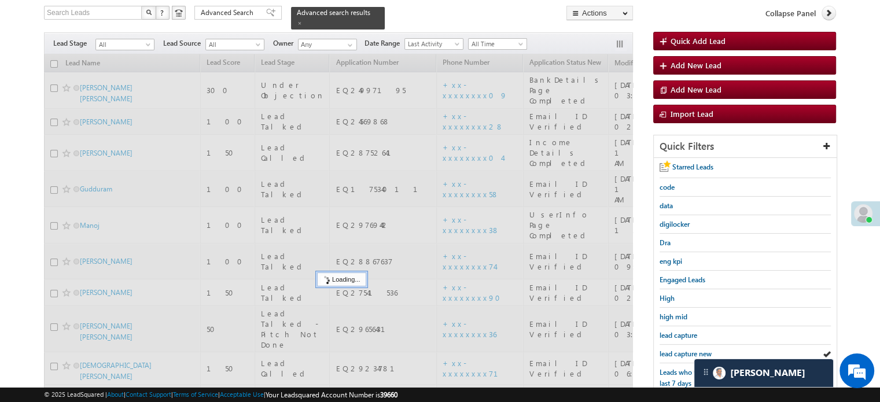
click at [683, 349] on span "lead capture new" at bounding box center [686, 353] width 52 height 9
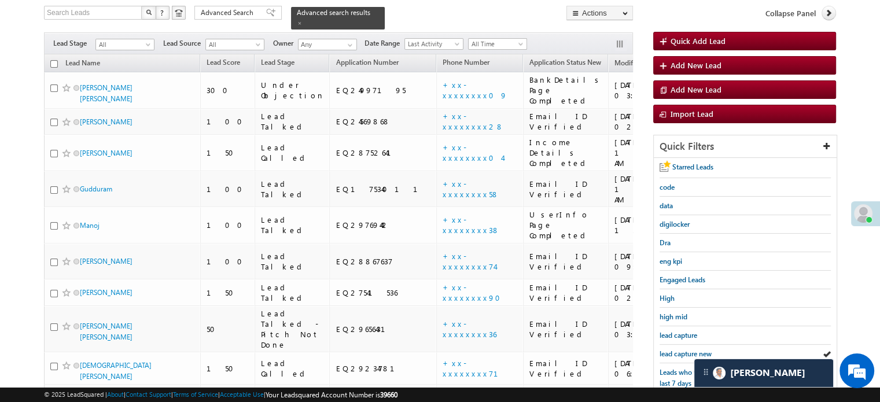
click at [683, 349] on span "lead capture new" at bounding box center [686, 353] width 52 height 9
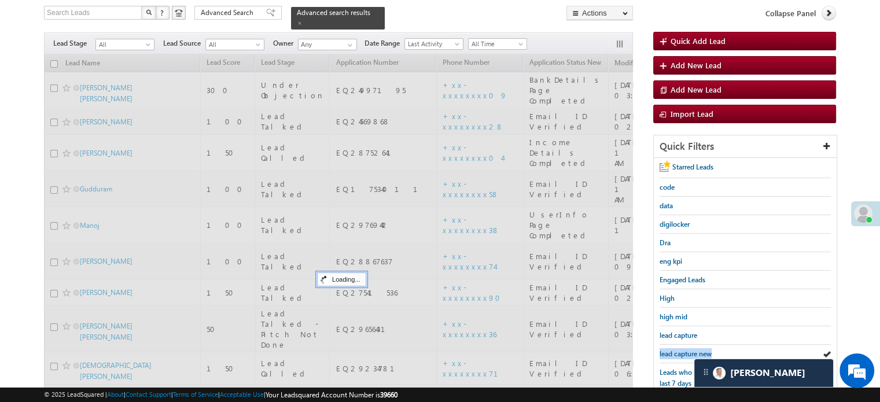
click at [683, 349] on span "lead capture new" at bounding box center [686, 353] width 52 height 9
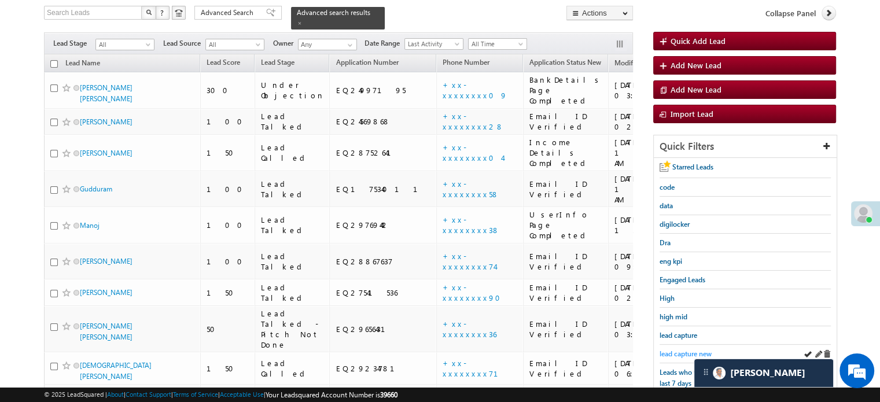
click at [683, 349] on span "lead capture new" at bounding box center [686, 353] width 52 height 9
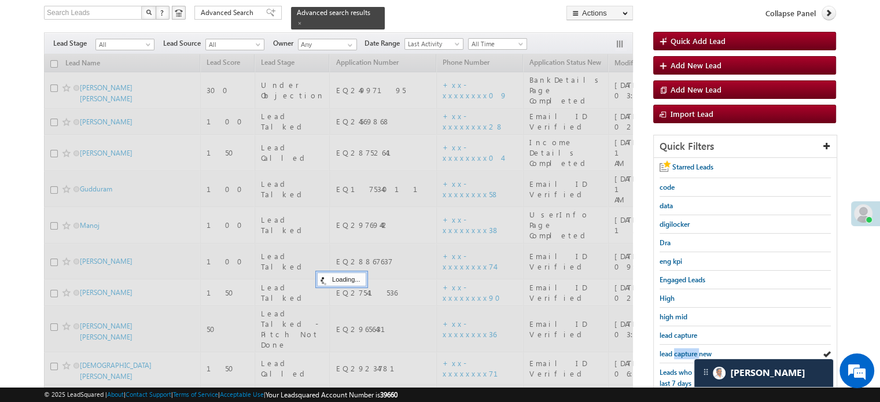
click at [683, 349] on span "lead capture new" at bounding box center [686, 353] width 52 height 9
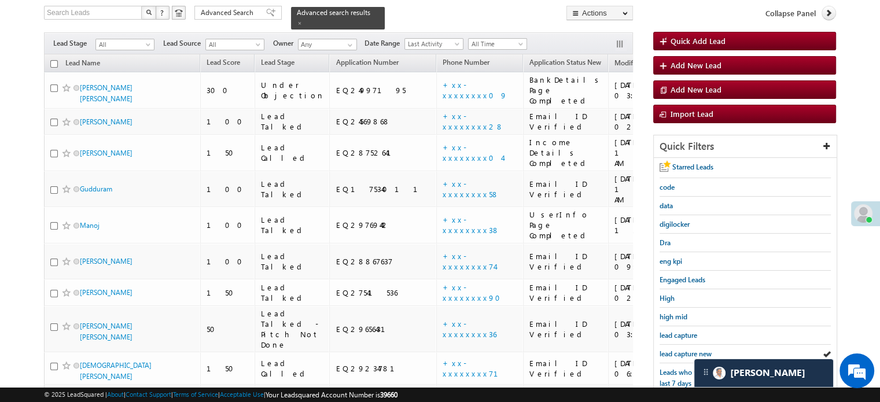
click at [683, 349] on span "lead capture new" at bounding box center [686, 353] width 52 height 9
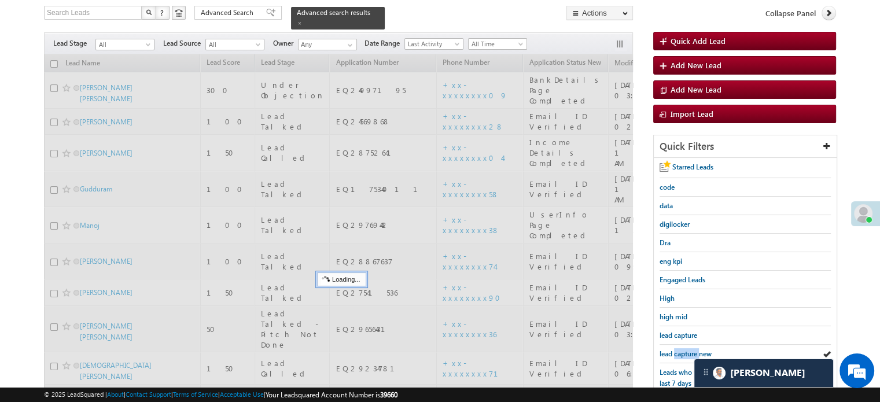
click at [683, 349] on span "lead capture new" at bounding box center [686, 353] width 52 height 9
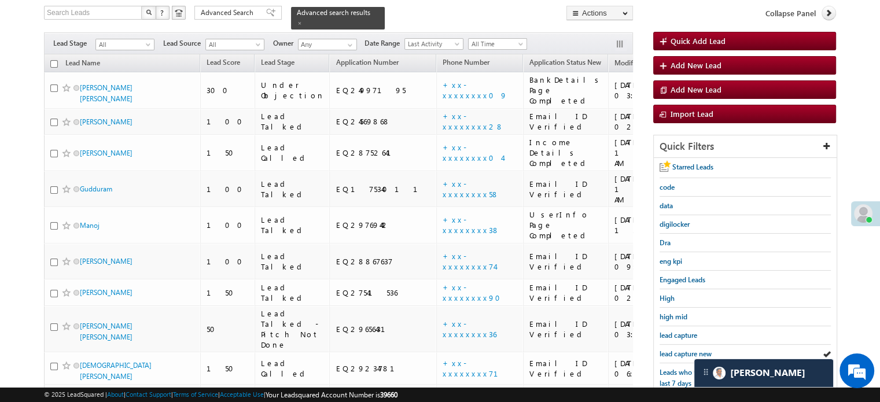
click at [683, 349] on span "lead capture new" at bounding box center [686, 353] width 52 height 9
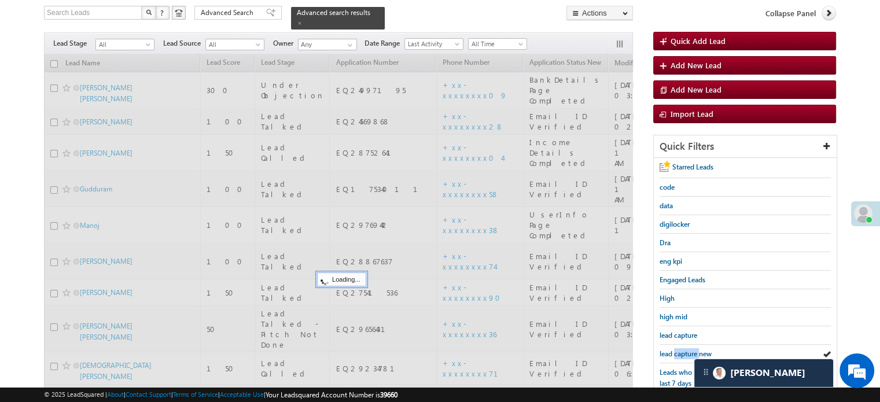
click at [683, 349] on span "lead capture new" at bounding box center [686, 353] width 52 height 9
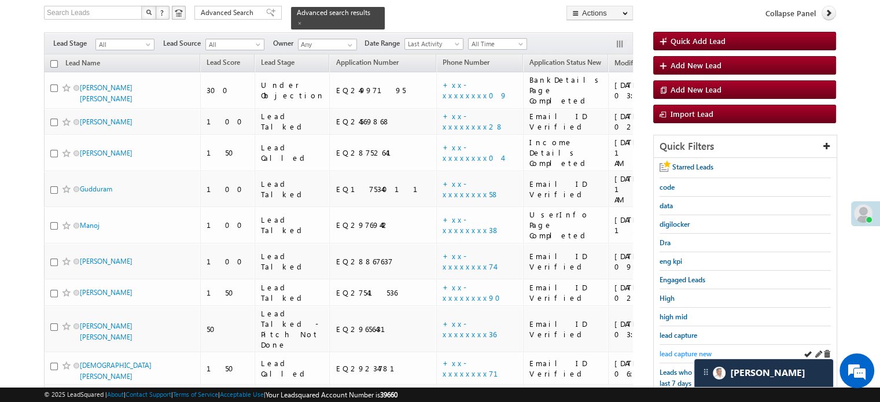
click at [682, 349] on span "lead capture new" at bounding box center [686, 353] width 52 height 9
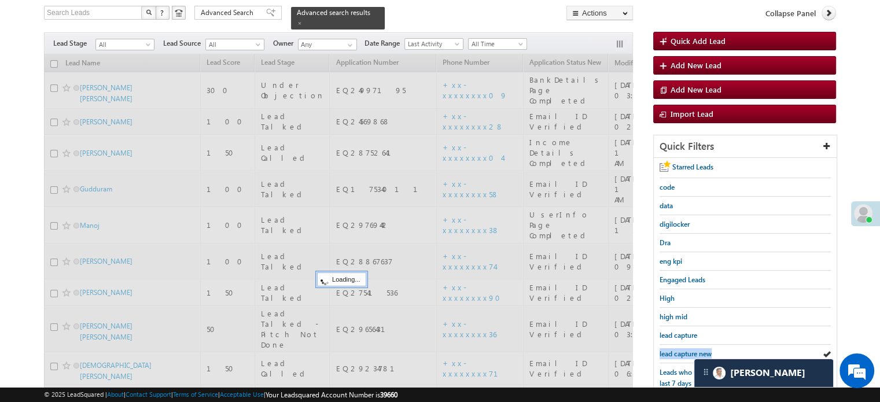
click at [682, 349] on span "lead capture new" at bounding box center [686, 353] width 52 height 9
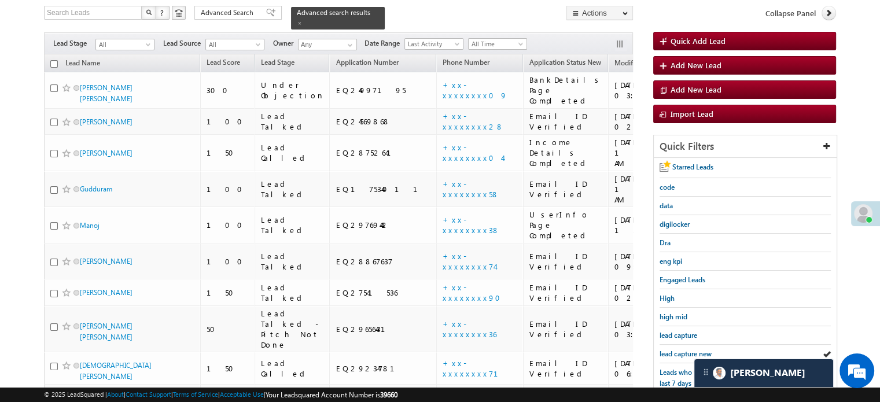
click at [682, 349] on span "lead capture new" at bounding box center [686, 353] width 52 height 9
click at [679, 349] on span "lead capture new" at bounding box center [686, 353] width 52 height 9
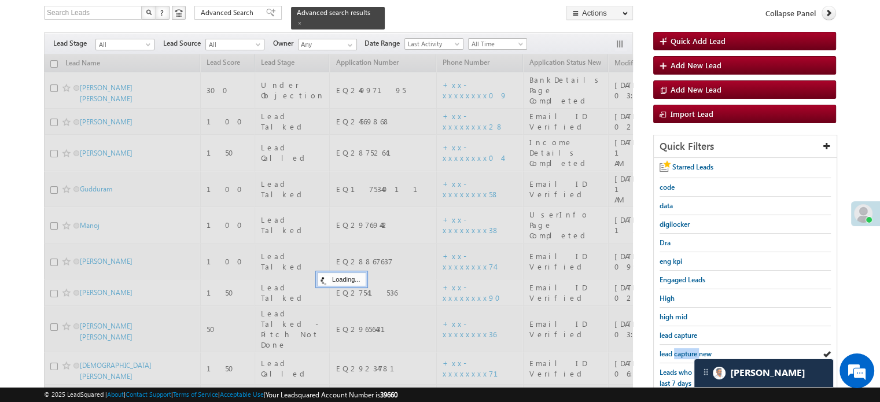
click at [679, 349] on span "lead capture new" at bounding box center [686, 353] width 52 height 9
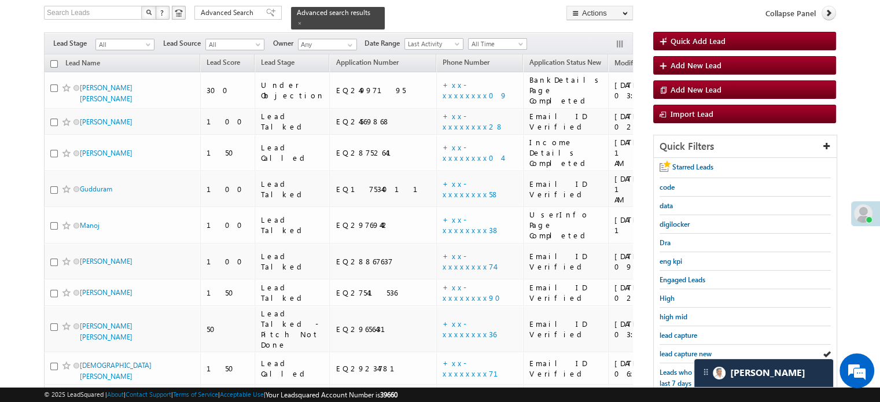
click at [679, 349] on span "lead capture new" at bounding box center [686, 353] width 52 height 9
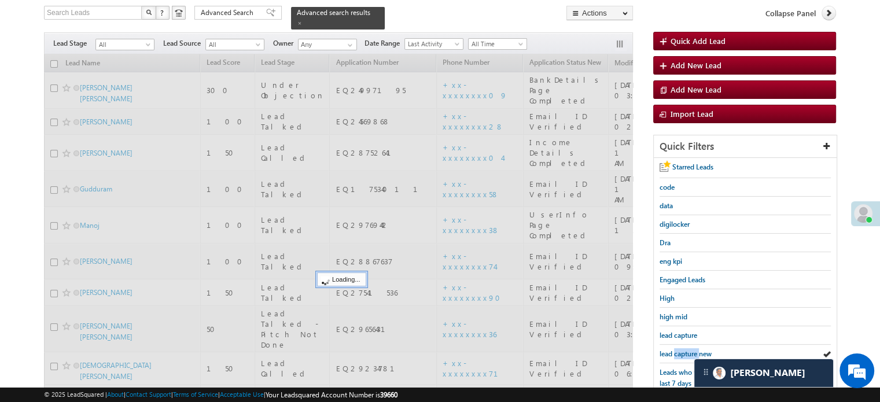
click at [679, 349] on span "lead capture new" at bounding box center [686, 353] width 52 height 9
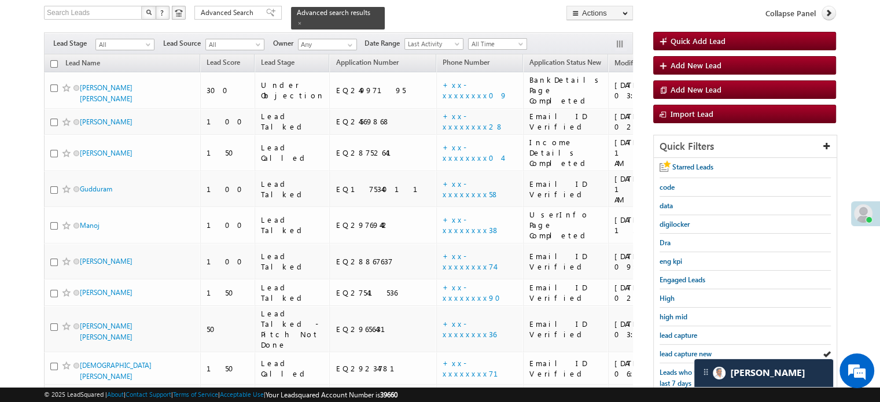
click at [679, 349] on span "lead capture new" at bounding box center [686, 353] width 52 height 9
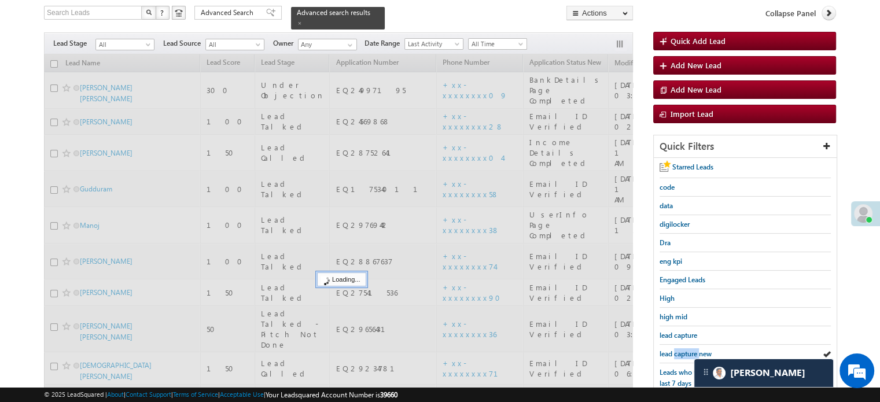
click at [679, 349] on span "lead capture new" at bounding box center [686, 353] width 52 height 9
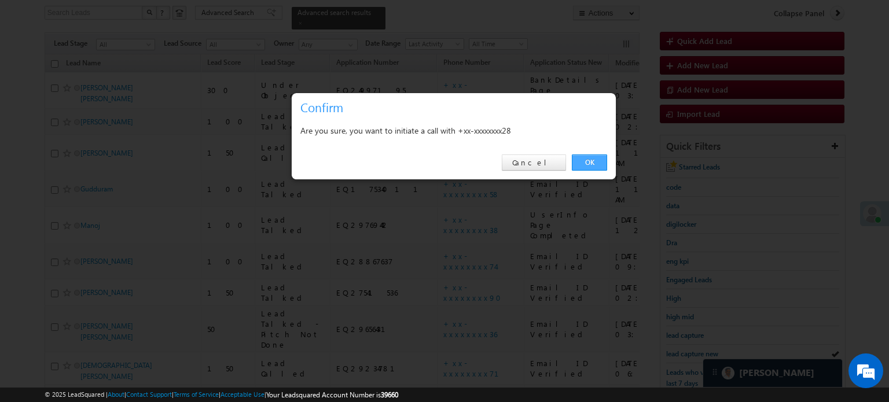
click at [600, 166] on link "OK" at bounding box center [589, 162] width 35 height 16
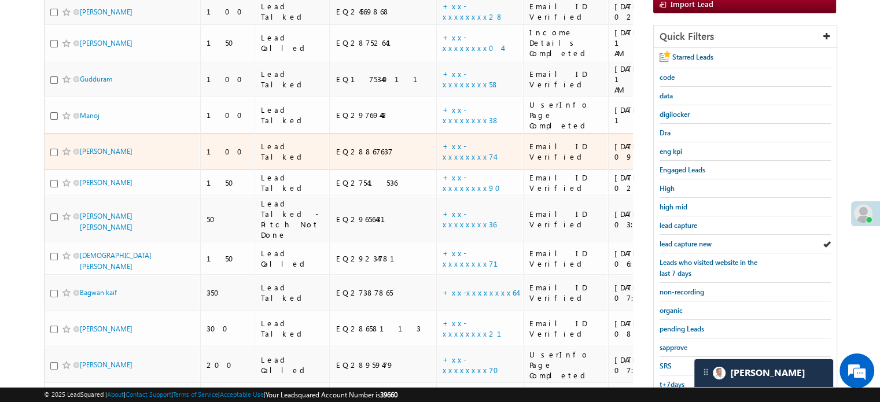
scroll to position [248, 0]
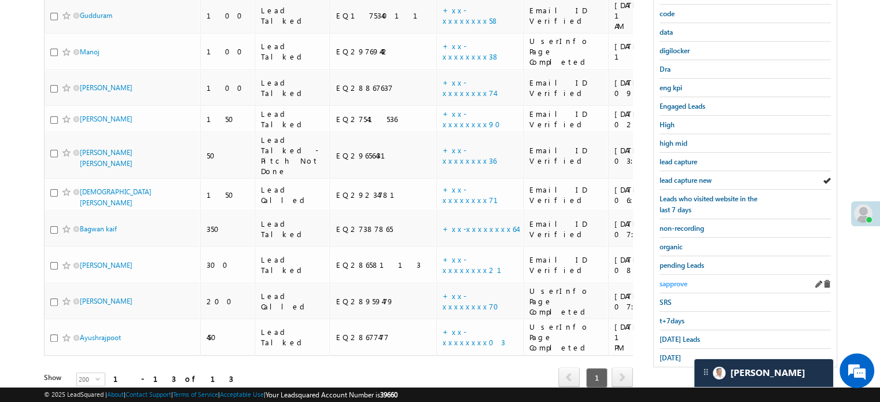
click at [676, 282] on span "sapprove" at bounding box center [674, 283] width 28 height 9
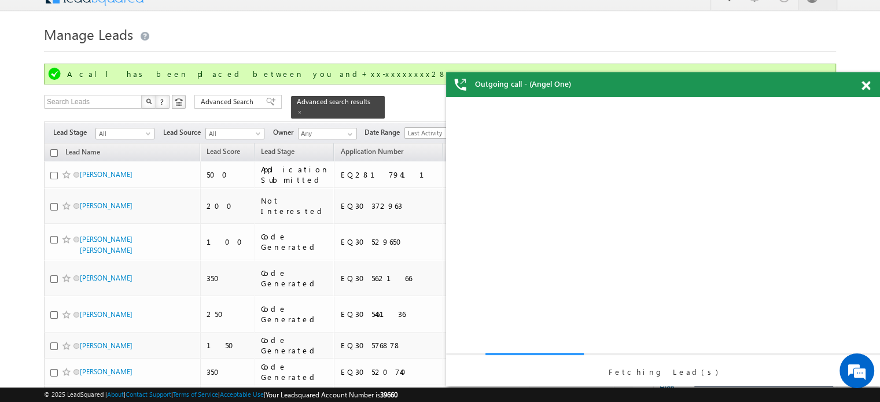
scroll to position [0, 0]
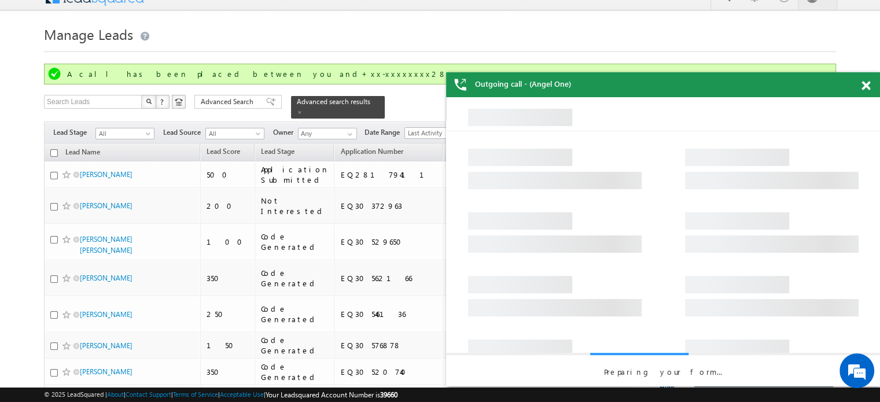
click at [868, 87] on span at bounding box center [865, 86] width 9 height 10
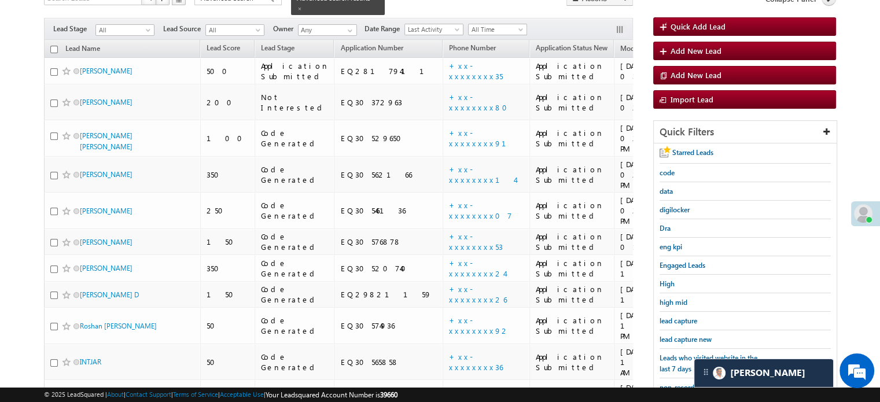
scroll to position [88, 0]
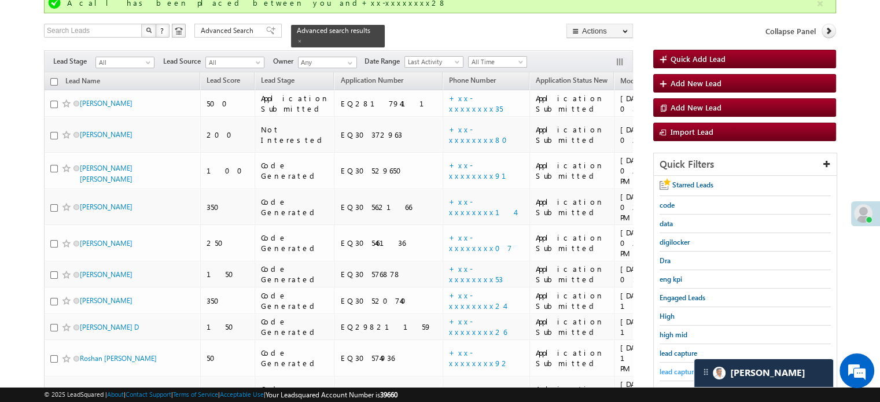
click at [663, 367] on span "lead capture new" at bounding box center [686, 371] width 52 height 9
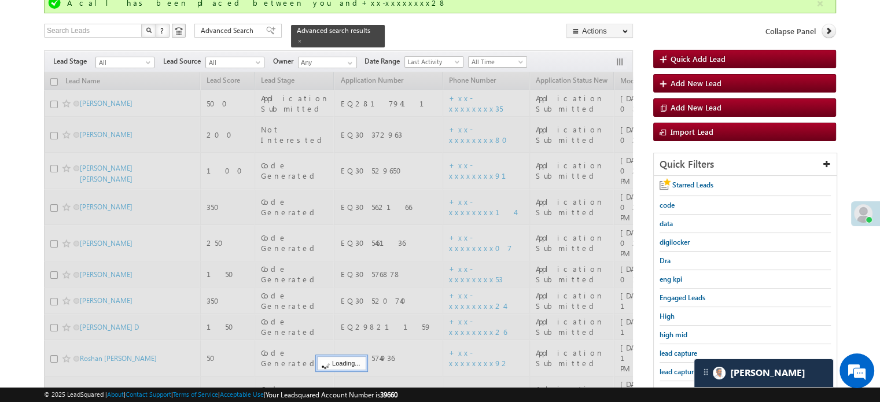
click at [664, 367] on span "lead capture new" at bounding box center [686, 371] width 52 height 9
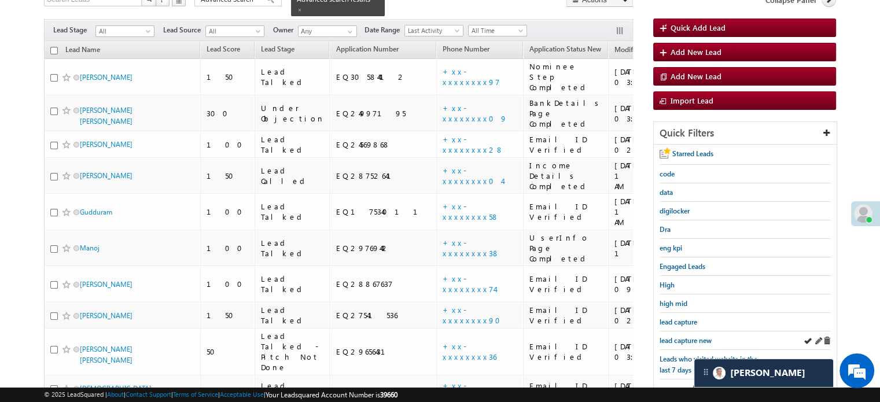
click at [682, 344] on div "lead capture new" at bounding box center [745, 341] width 171 height 19
click at [689, 338] on span "lead capture new" at bounding box center [686, 340] width 52 height 9
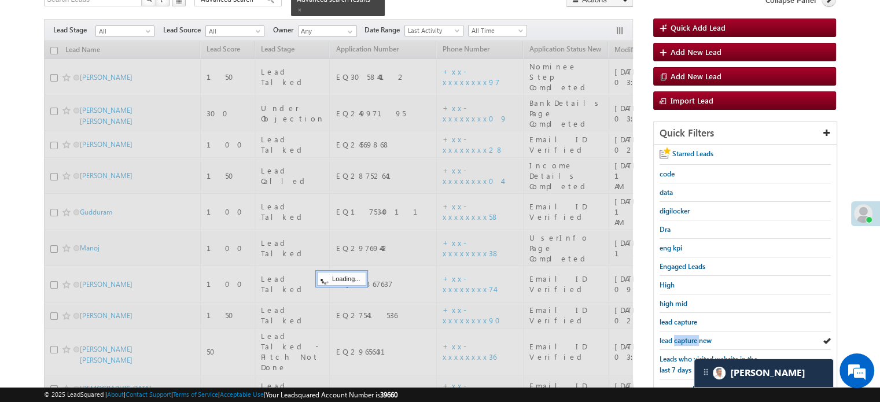
click at [689, 338] on span "lead capture new" at bounding box center [686, 340] width 52 height 9
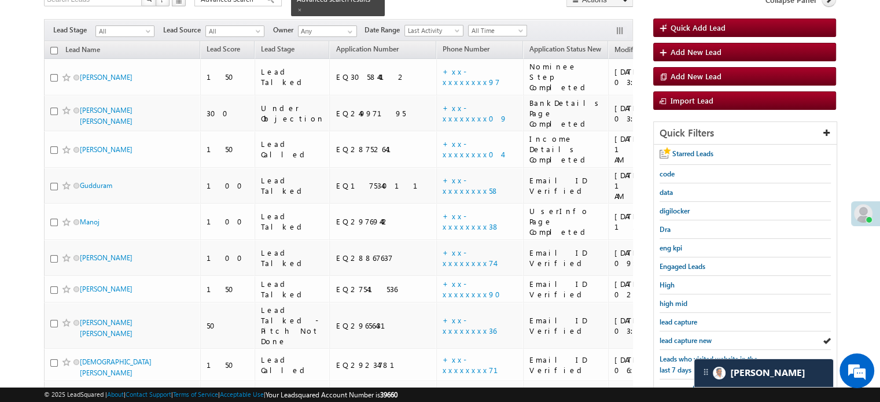
click at [689, 338] on span "lead capture new" at bounding box center [686, 340] width 52 height 9
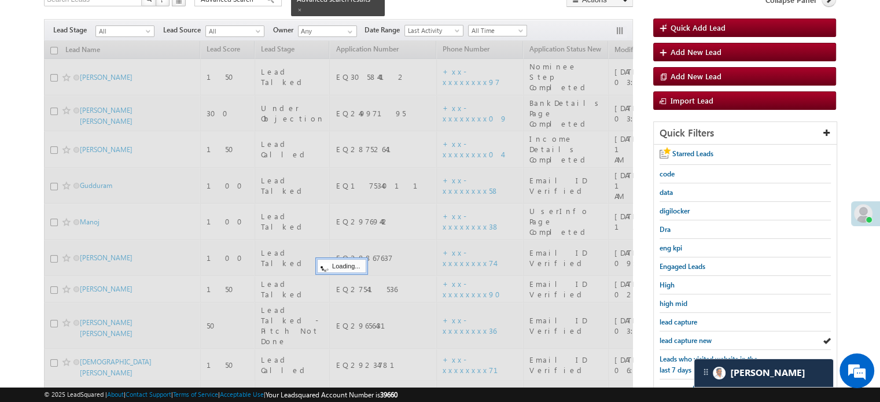
click at [689, 338] on span "lead capture new" at bounding box center [686, 340] width 52 height 9
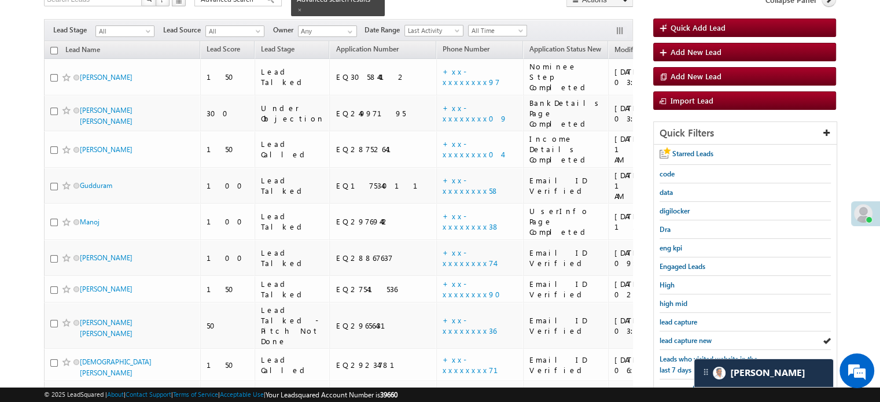
click at [689, 338] on span "lead capture new" at bounding box center [686, 340] width 52 height 9
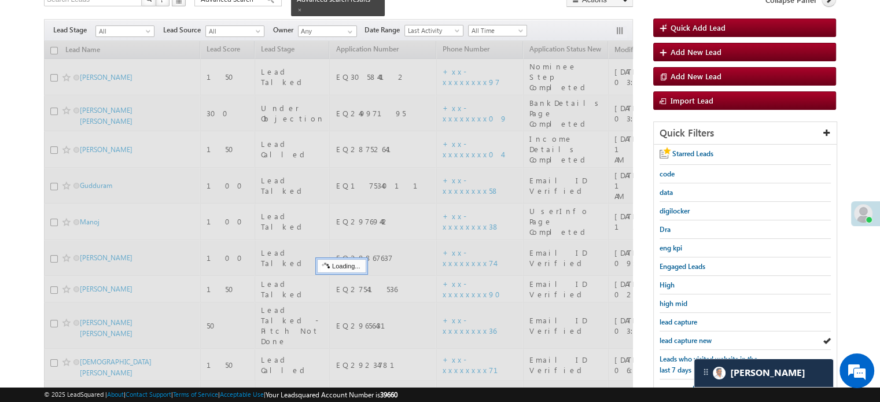
click at [689, 338] on span "lead capture new" at bounding box center [686, 340] width 52 height 9
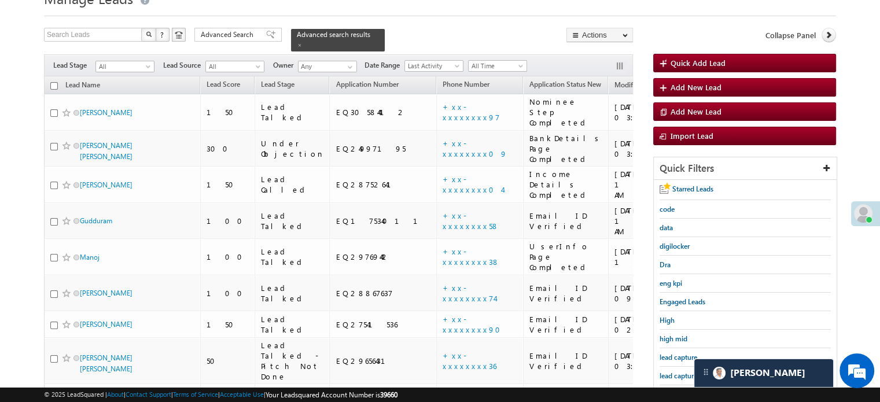
scroll to position [116, 0]
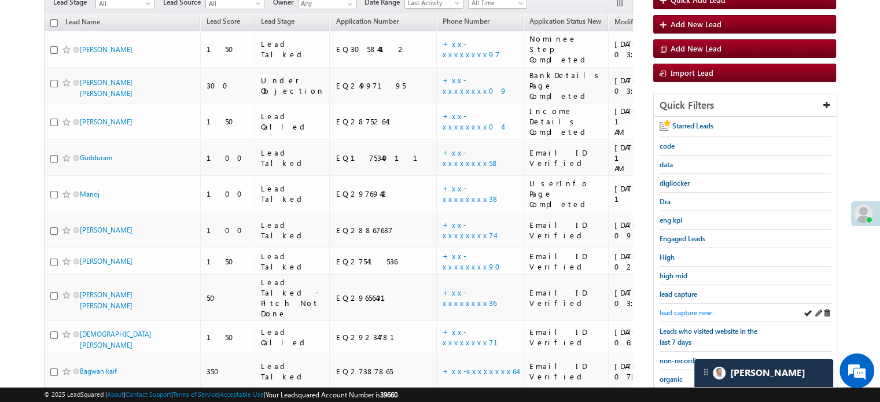
click at [680, 313] on span "lead capture new" at bounding box center [686, 312] width 52 height 9
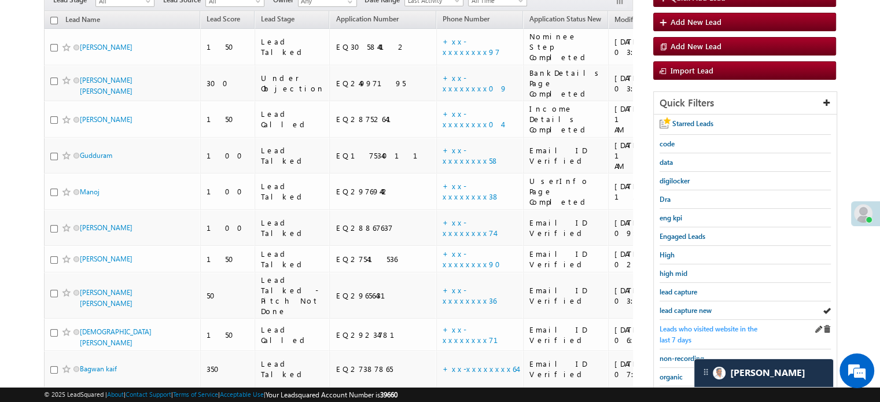
scroll to position [174, 0]
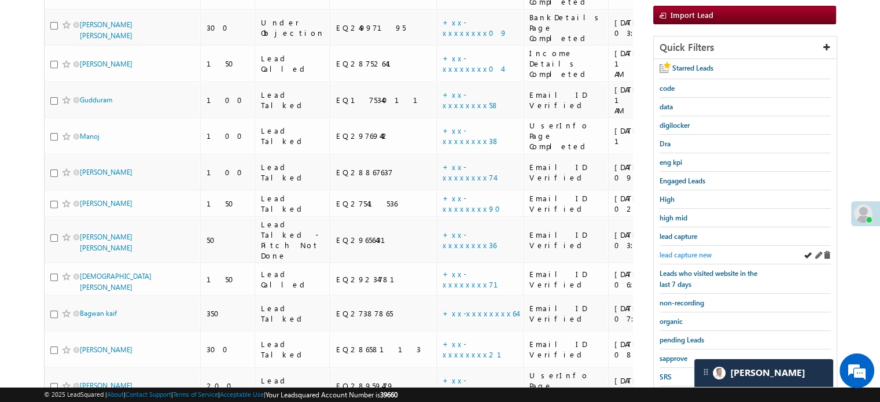
click at [681, 256] on link "lead capture new" at bounding box center [686, 254] width 52 height 11
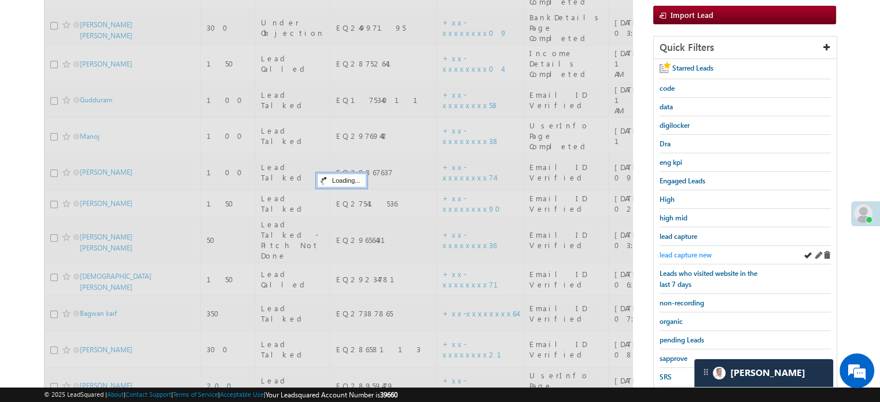
click at [681, 254] on span "lead capture new" at bounding box center [686, 255] width 52 height 9
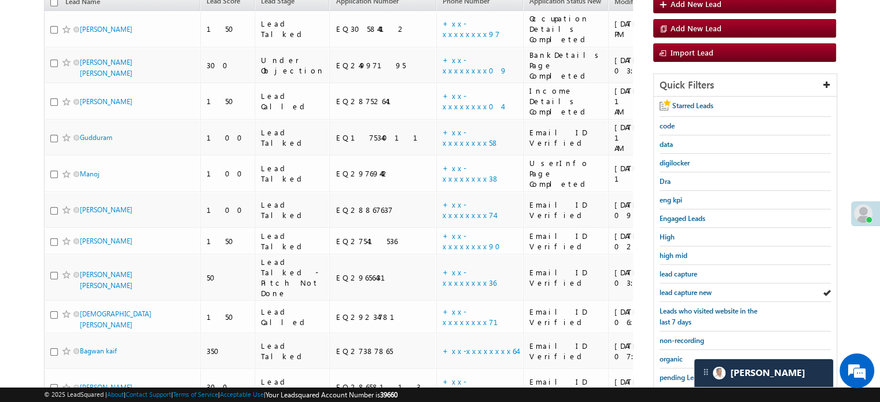
scroll to position [116, 0]
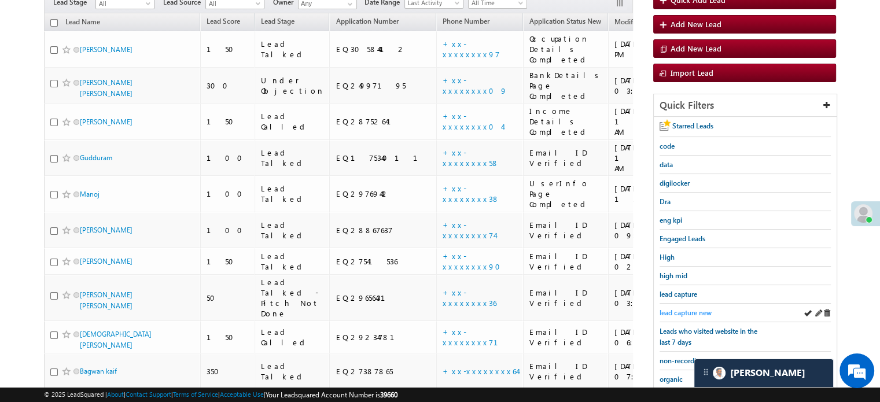
click at [690, 308] on span "lead capture new" at bounding box center [686, 312] width 52 height 9
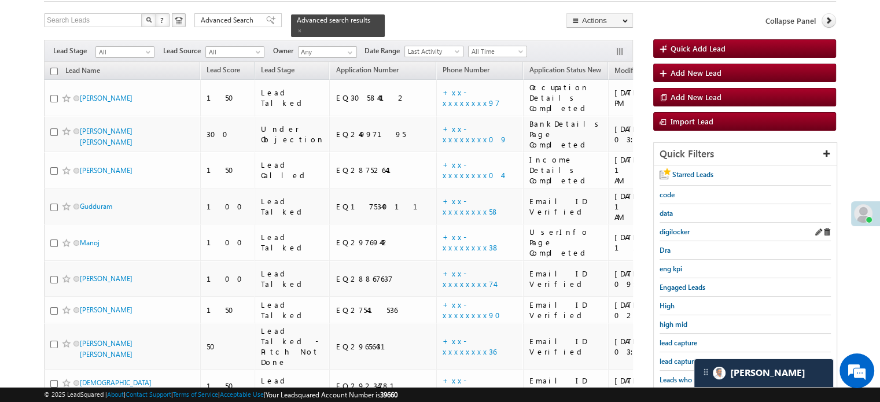
scroll to position [174, 0]
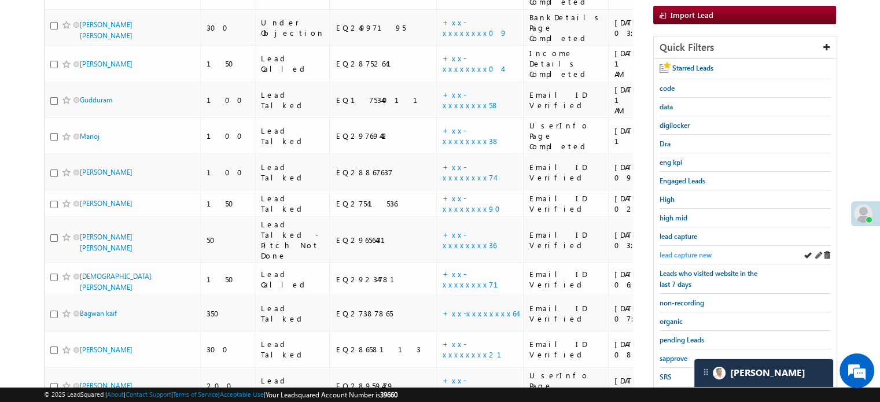
click at [690, 252] on span "lead capture new" at bounding box center [686, 255] width 52 height 9
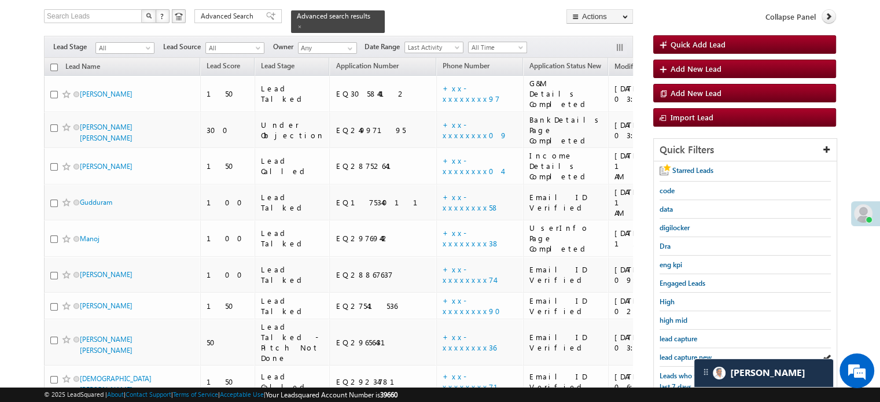
scroll to position [58, 0]
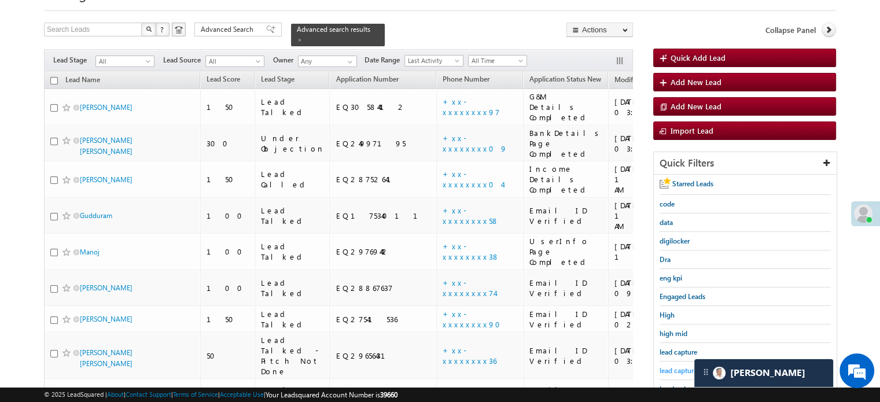
click at [677, 365] on link "lead capture new" at bounding box center [686, 370] width 52 height 11
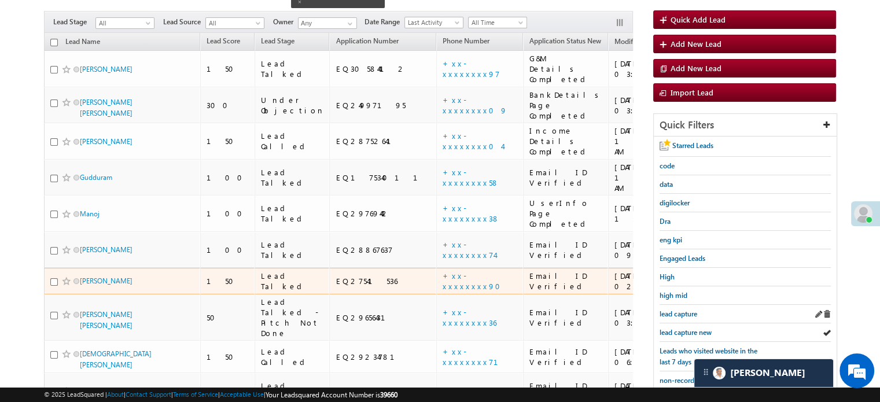
scroll to position [116, 0]
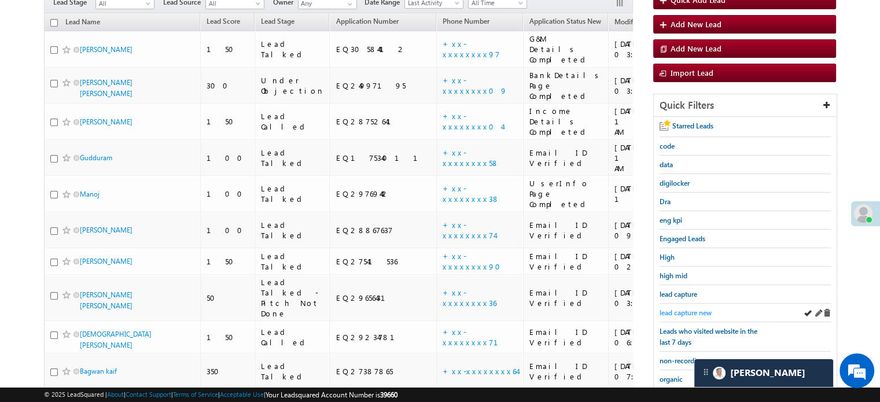
click at [693, 308] on span "lead capture new" at bounding box center [686, 312] width 52 height 9
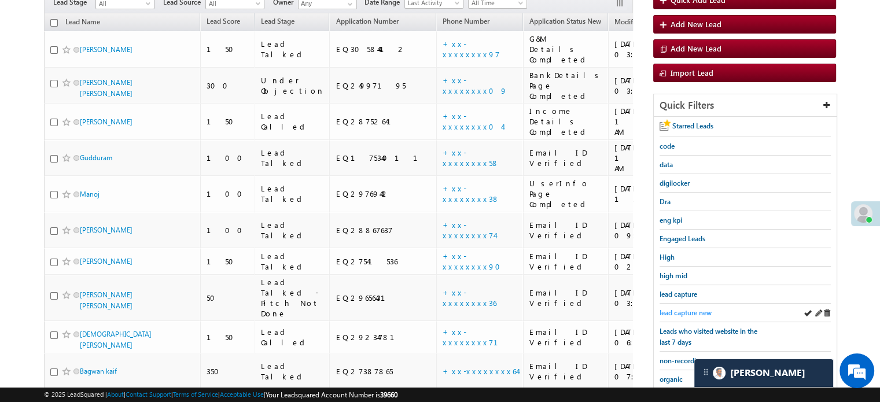
click at [687, 308] on span "lead capture new" at bounding box center [686, 312] width 52 height 9
click at [690, 308] on span "lead capture new" at bounding box center [686, 312] width 52 height 9
click at [675, 313] on span "lead capture new" at bounding box center [686, 312] width 52 height 9
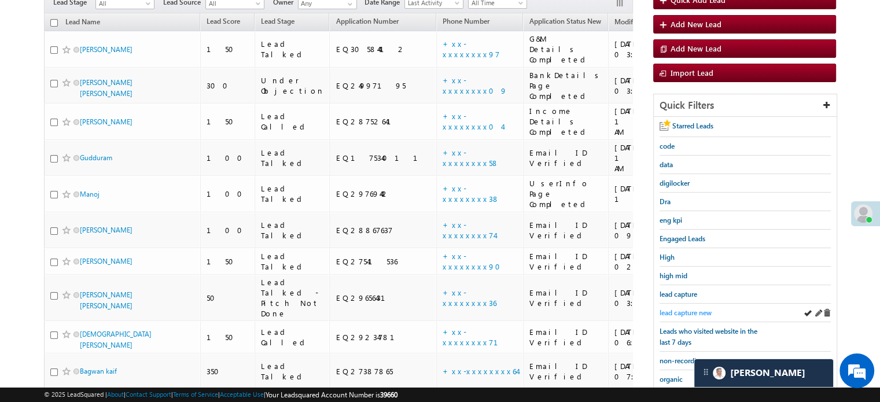
click at [687, 312] on span "lead capture new" at bounding box center [686, 312] width 52 height 9
click at [679, 307] on link "lead capture new" at bounding box center [686, 312] width 52 height 11
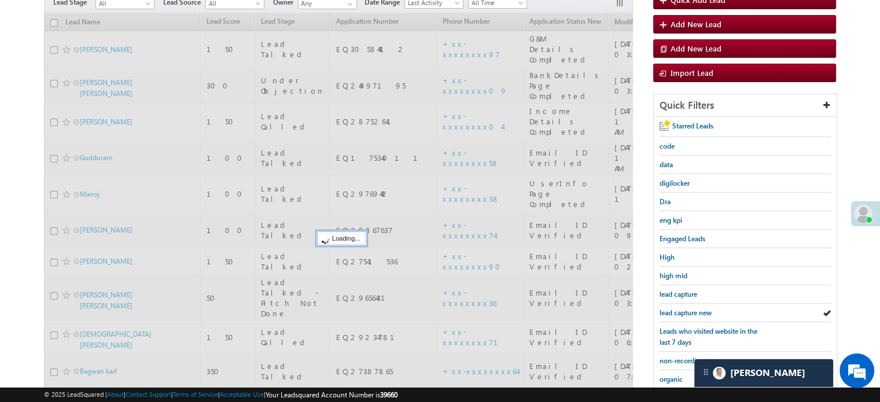
click at [679, 307] on link "lead capture new" at bounding box center [686, 312] width 52 height 11
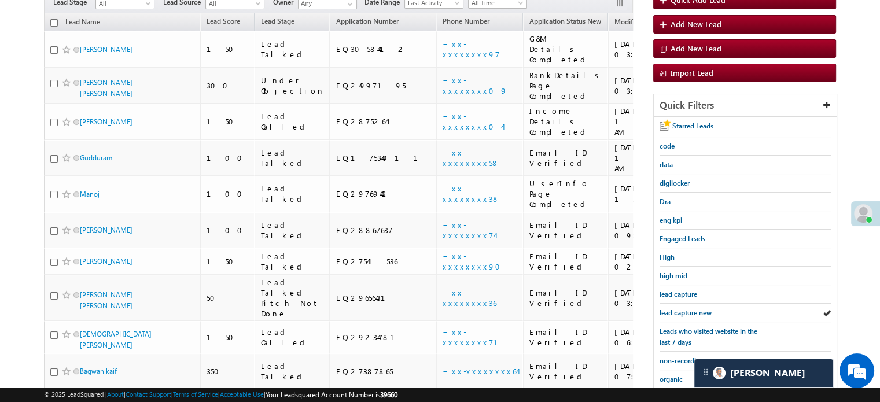
click at [679, 307] on link "lead capture new" at bounding box center [686, 312] width 52 height 11
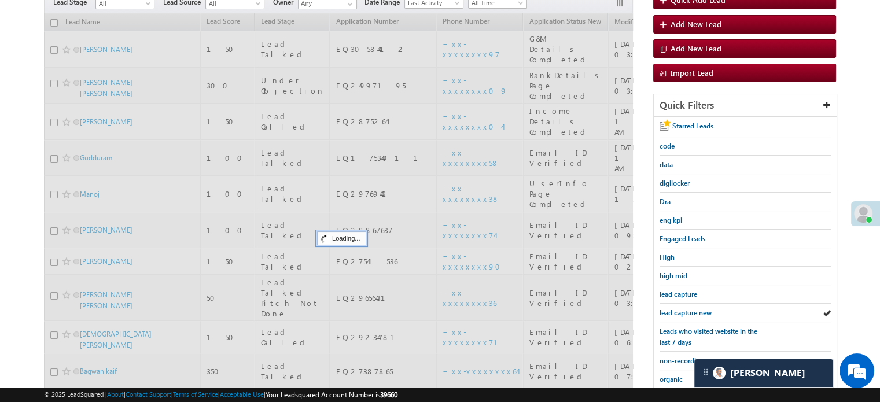
click at [679, 307] on link "lead capture new" at bounding box center [686, 312] width 52 height 11
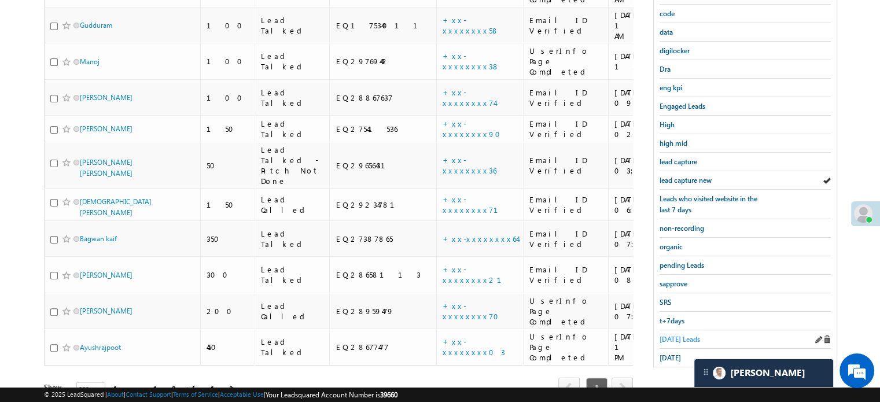
click at [676, 335] on span "Today's Leads" at bounding box center [680, 339] width 40 height 9
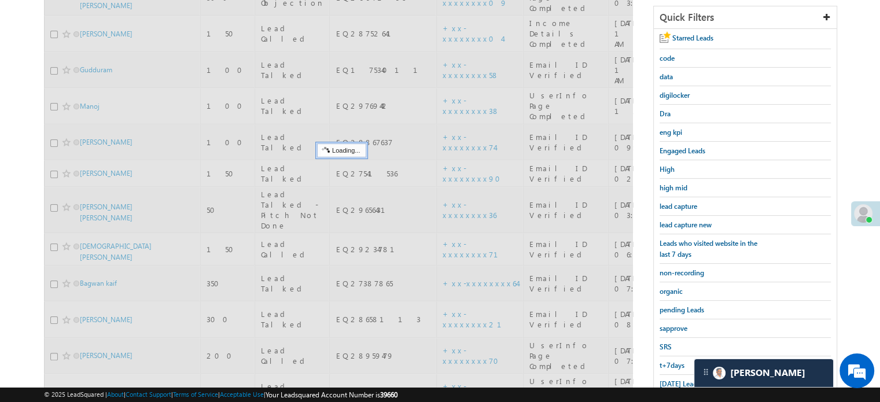
scroll to position [132, 0]
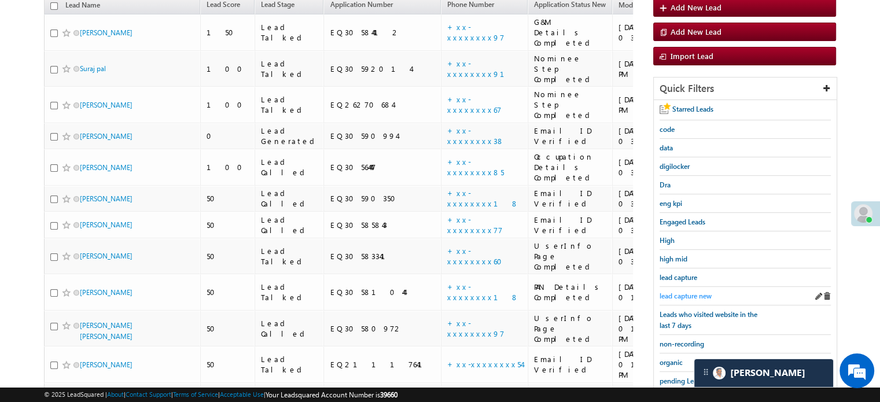
click at [690, 294] on span "lead capture new" at bounding box center [686, 296] width 52 height 9
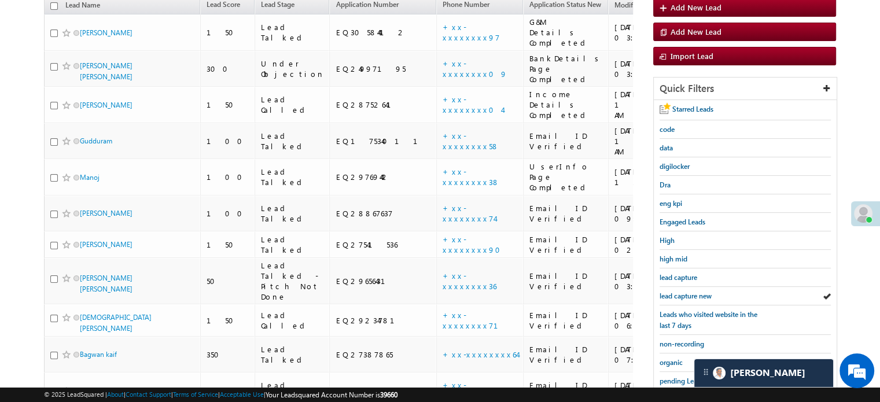
click at [690, 294] on span "lead capture new" at bounding box center [686, 296] width 52 height 9
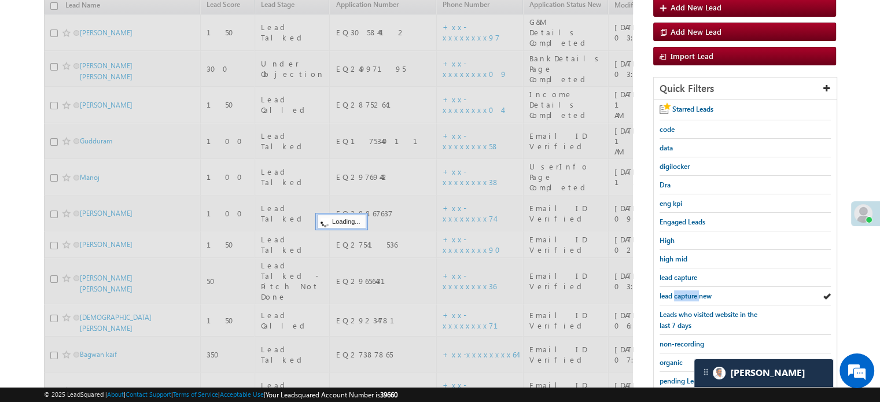
click at [690, 294] on span "lead capture new" at bounding box center [686, 296] width 52 height 9
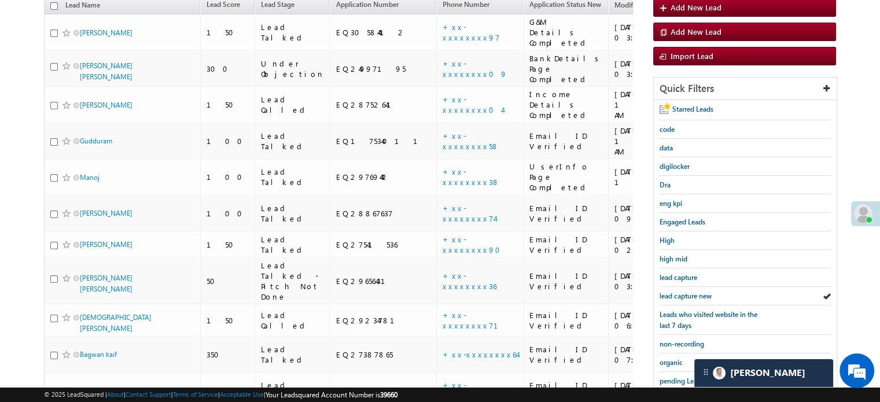
click at [690, 294] on span "lead capture new" at bounding box center [686, 296] width 52 height 9
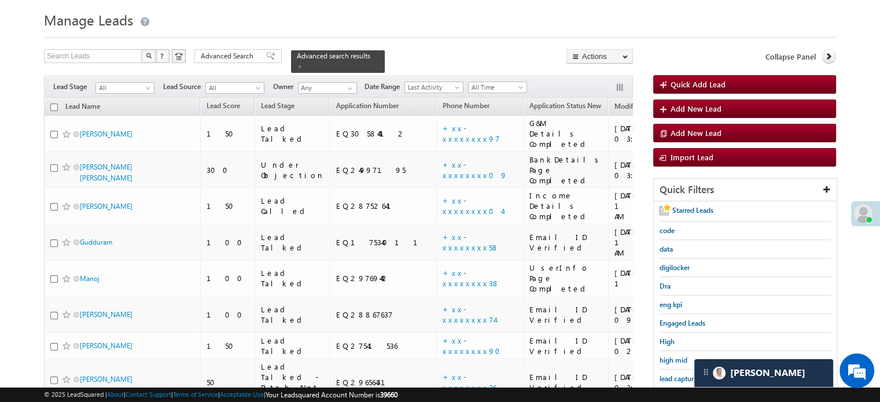
scroll to position [116, 0]
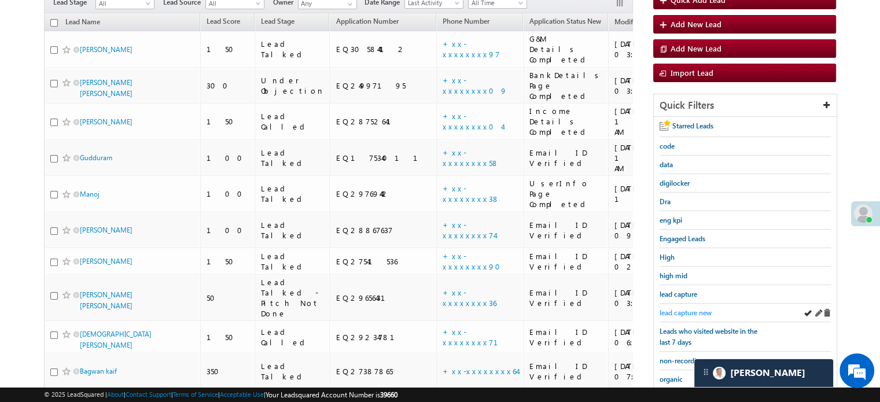
click at [687, 309] on span "lead capture new" at bounding box center [686, 312] width 52 height 9
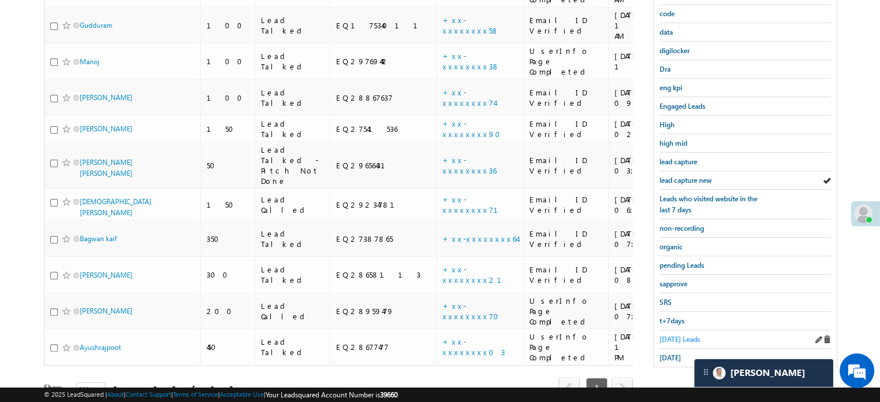
click at [669, 335] on span "Today's Leads" at bounding box center [680, 339] width 40 height 9
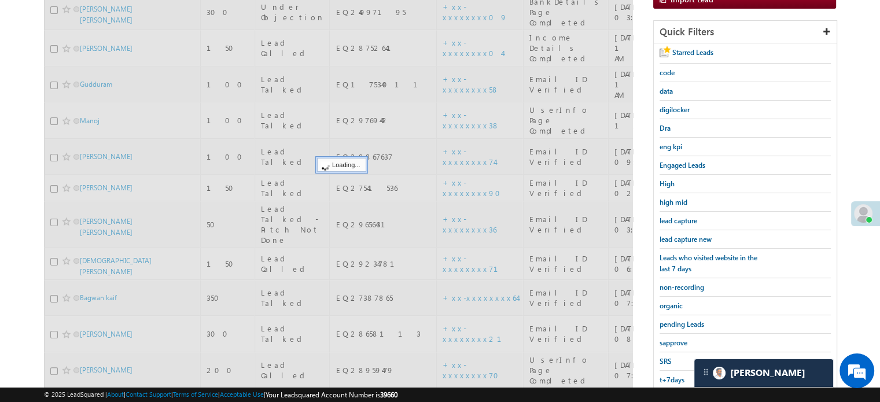
scroll to position [132, 0]
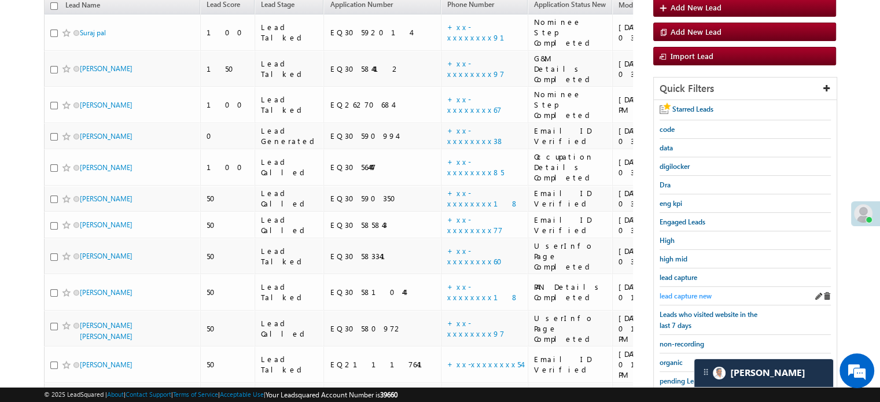
click at [694, 292] on span "lead capture new" at bounding box center [686, 296] width 52 height 9
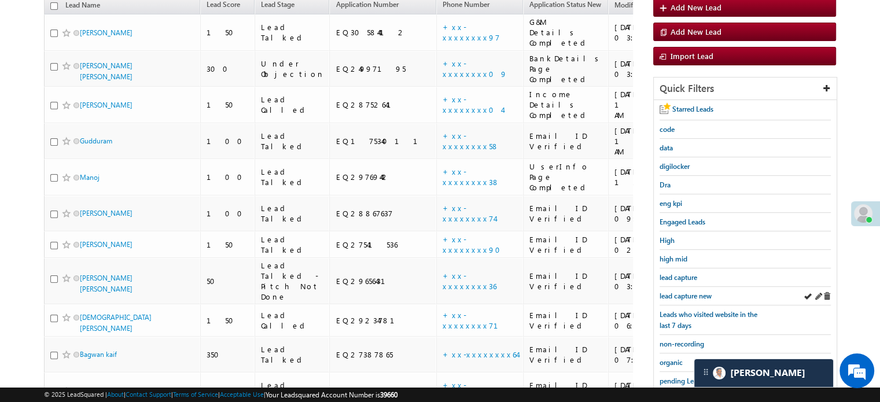
click at [683, 287] on div "lead capture new" at bounding box center [745, 296] width 171 height 19
click at [683, 292] on span "lead capture new" at bounding box center [686, 296] width 52 height 9
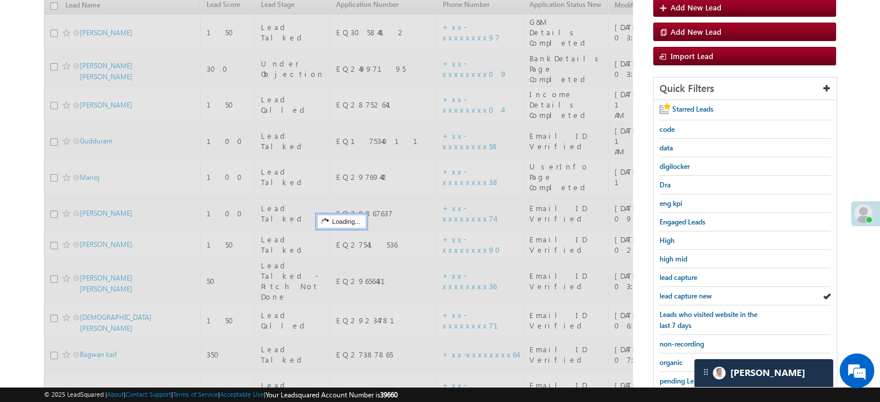
click at [683, 292] on span "lead capture new" at bounding box center [686, 296] width 52 height 9
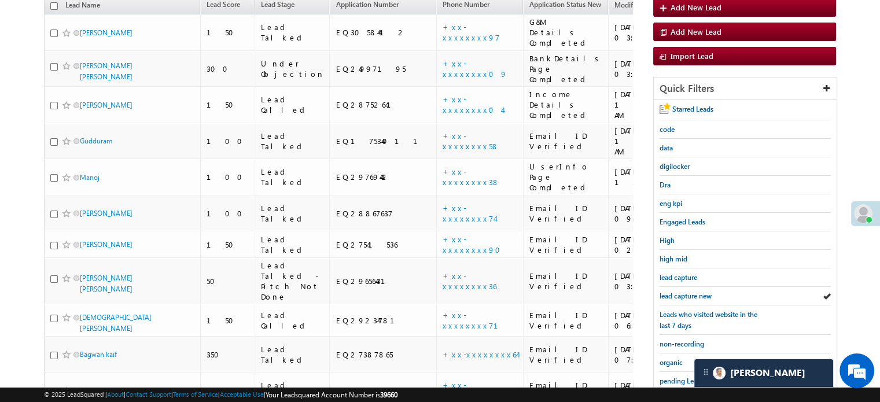
click at [683, 292] on span "lead capture new" at bounding box center [686, 296] width 52 height 9
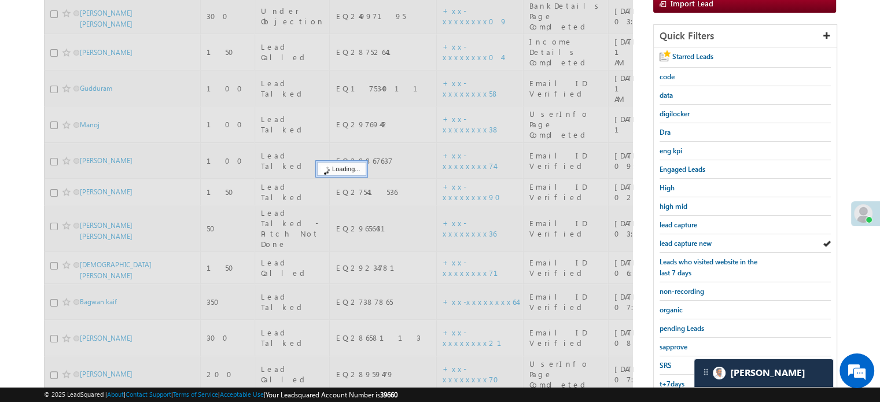
scroll to position [248, 0]
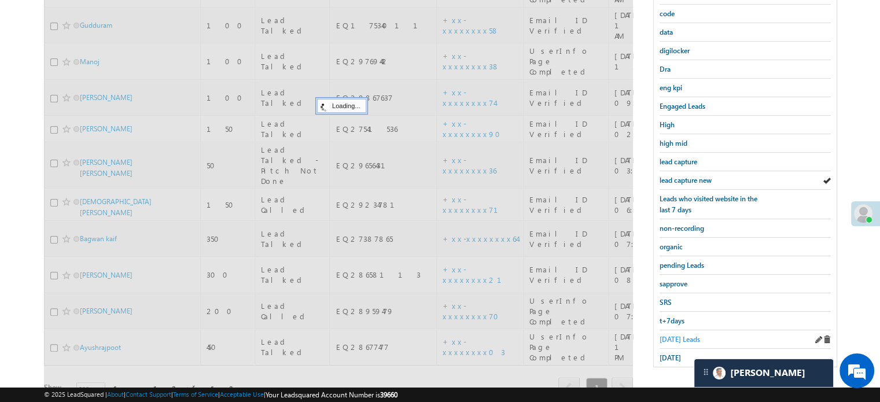
click at [665, 337] on span "Today's Leads" at bounding box center [680, 339] width 40 height 9
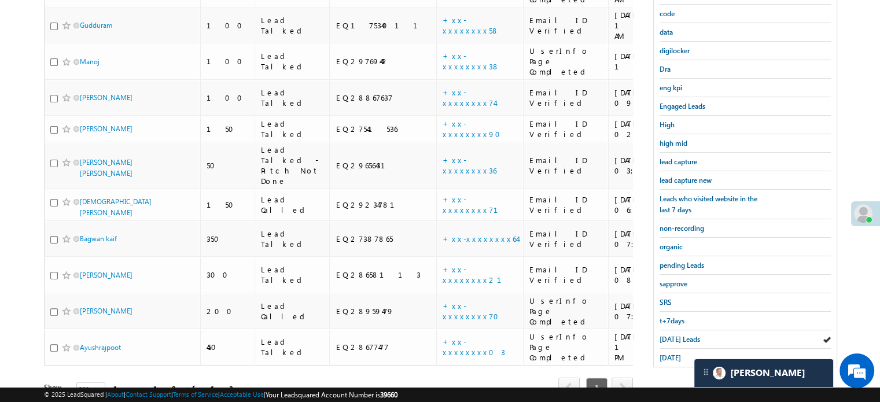
scroll to position [132, 0]
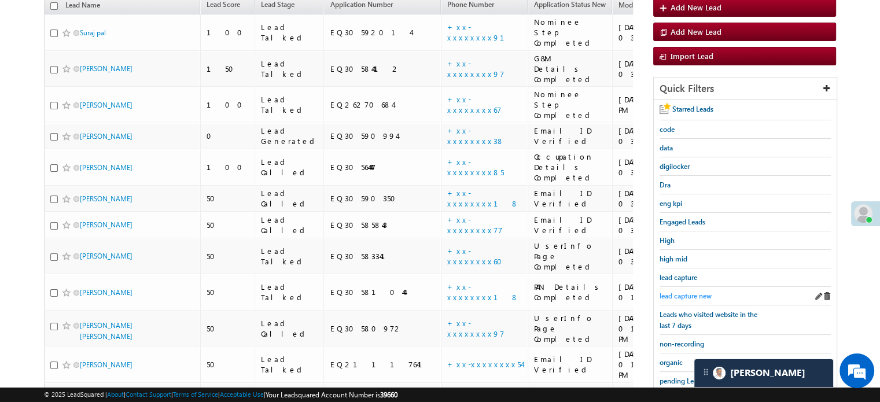
click at [692, 292] on span "lead capture new" at bounding box center [686, 296] width 52 height 9
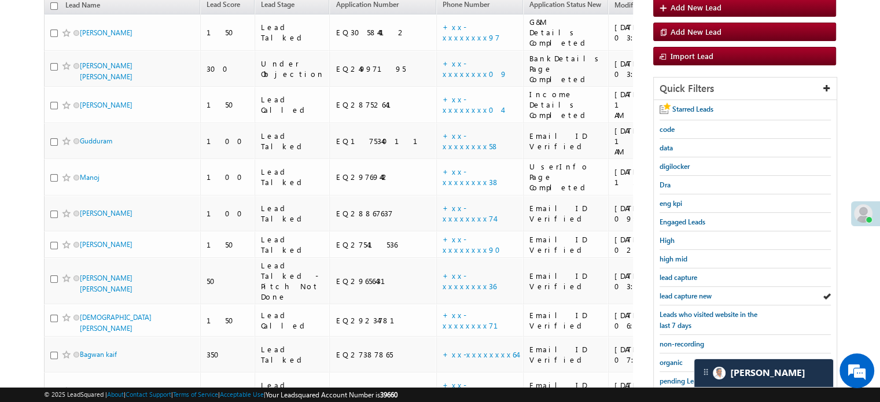
click at [692, 292] on span "lead capture new" at bounding box center [686, 296] width 52 height 9
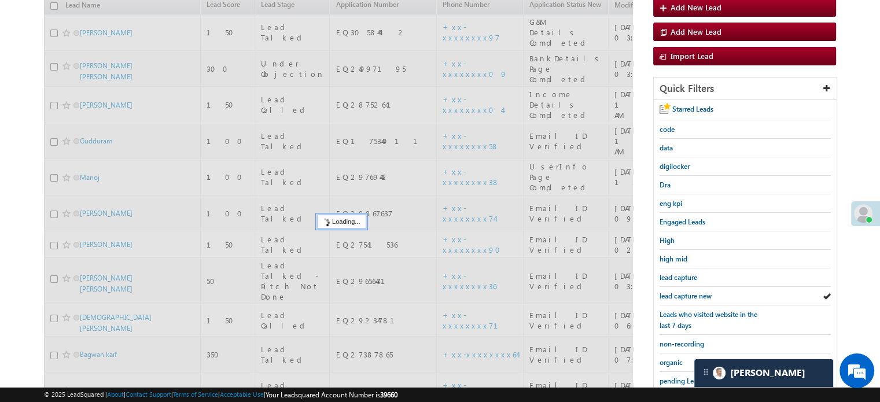
click at [692, 292] on span "lead capture new" at bounding box center [686, 296] width 52 height 9
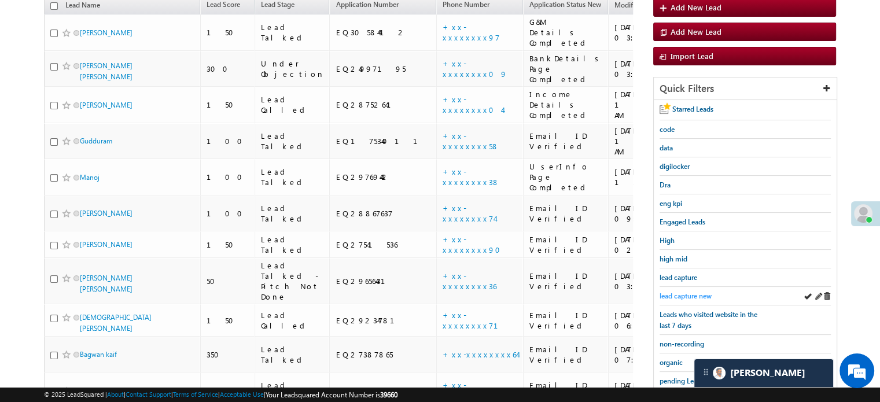
click at [678, 296] on span "lead capture new" at bounding box center [686, 296] width 52 height 9
click at [668, 292] on span "lead capture new" at bounding box center [686, 296] width 52 height 9
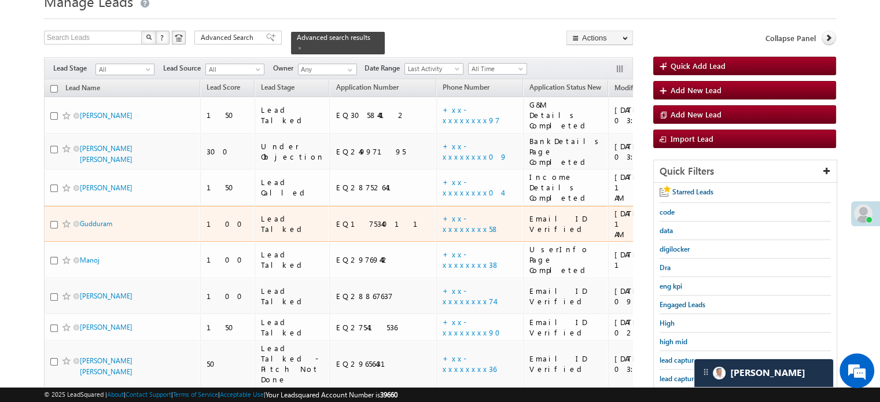
scroll to position [116, 0]
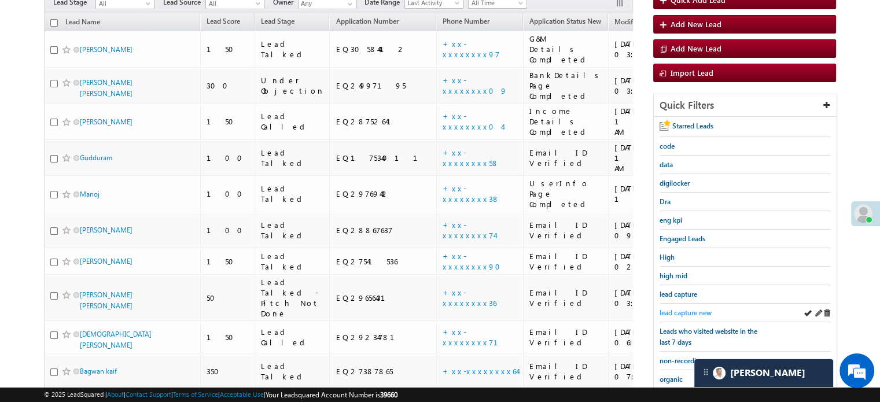
click at [693, 312] on span "lead capture new" at bounding box center [686, 312] width 52 height 9
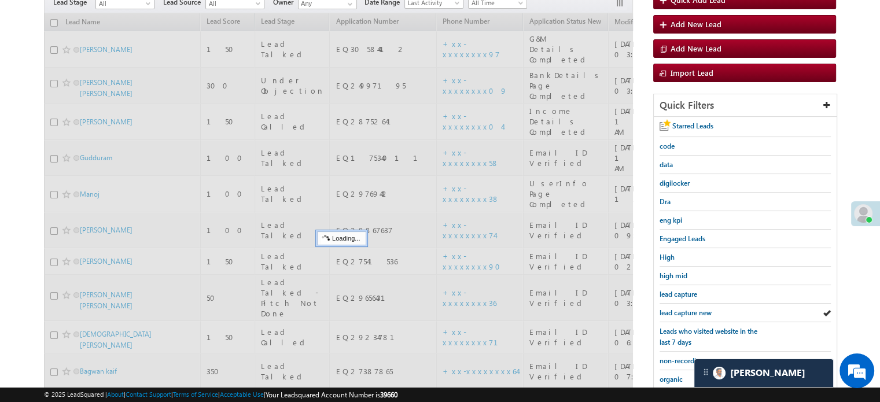
click at [693, 312] on span "lead capture new" at bounding box center [686, 312] width 52 height 9
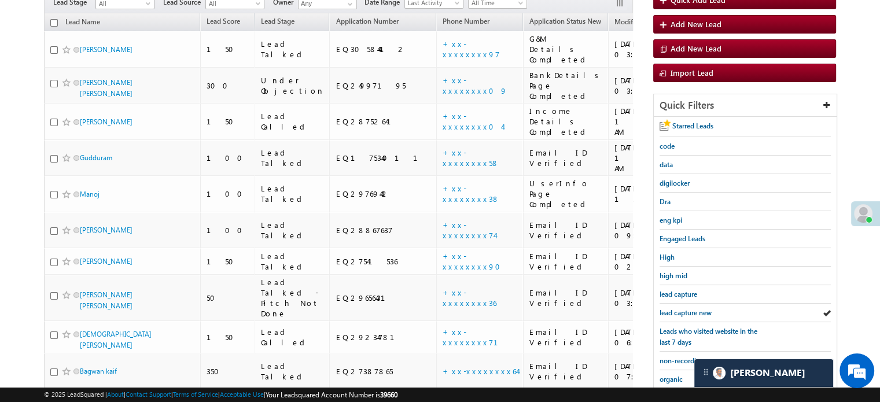
click at [693, 312] on span "lead capture new" at bounding box center [686, 312] width 52 height 9
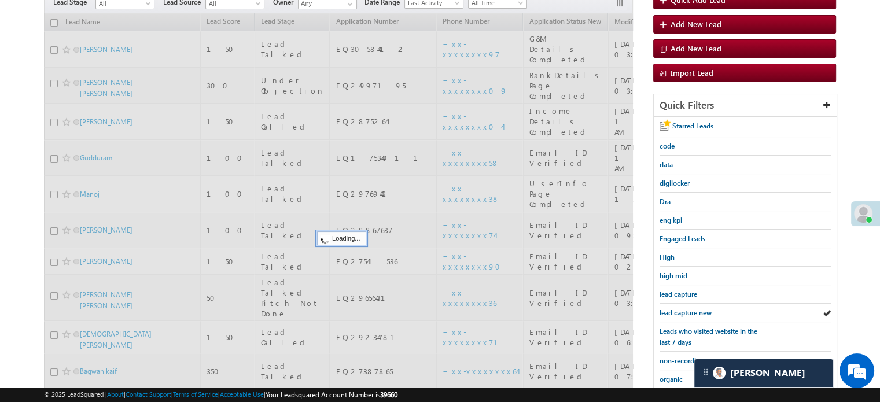
click at [693, 312] on span "lead capture new" at bounding box center [686, 312] width 52 height 9
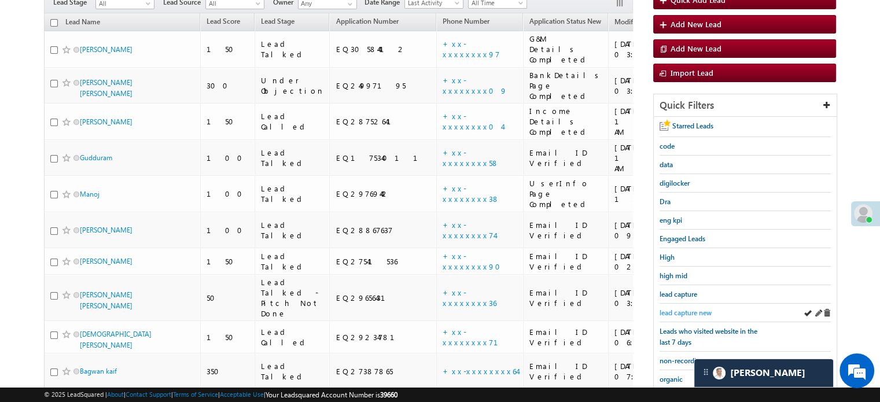
click at [693, 313] on span "lead capture new" at bounding box center [686, 312] width 52 height 9
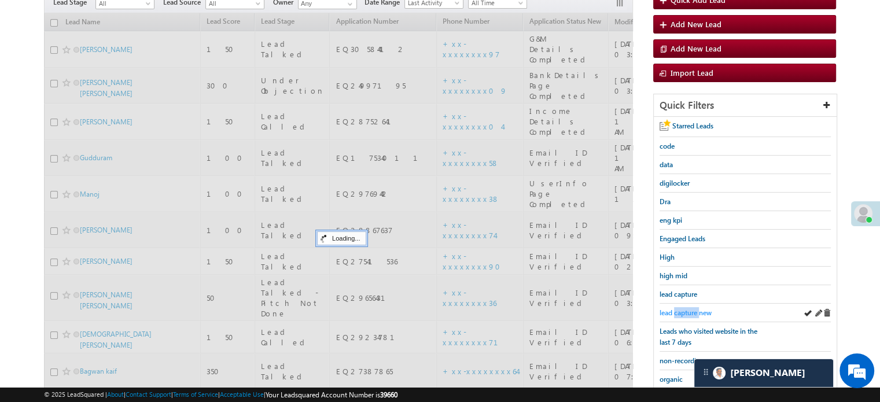
click at [692, 313] on span "lead capture new" at bounding box center [686, 312] width 52 height 9
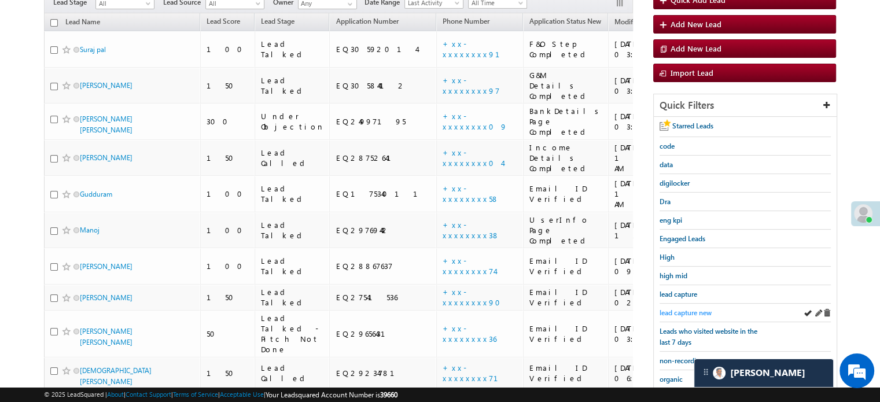
click at [692, 310] on span "lead capture new" at bounding box center [686, 312] width 52 height 9
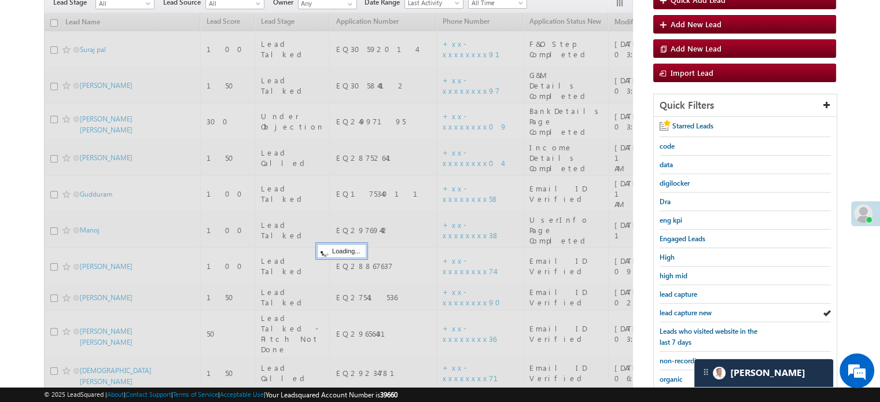
click at [690, 310] on span "lead capture new" at bounding box center [686, 312] width 52 height 9
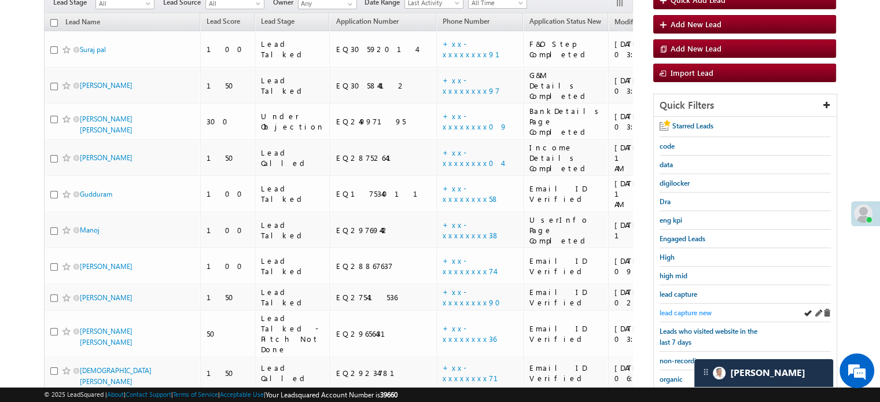
click at [692, 314] on link "lead capture new" at bounding box center [686, 312] width 52 height 11
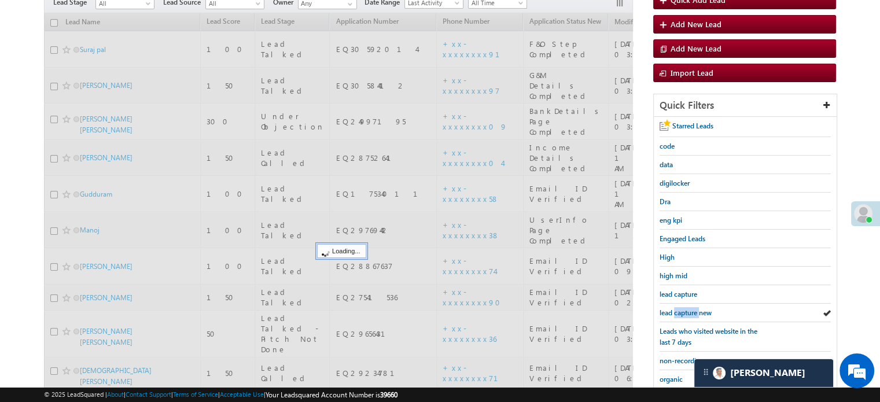
click at [692, 314] on link "lead capture new" at bounding box center [686, 312] width 52 height 11
click at [687, 312] on span "lead capture new" at bounding box center [686, 312] width 52 height 9
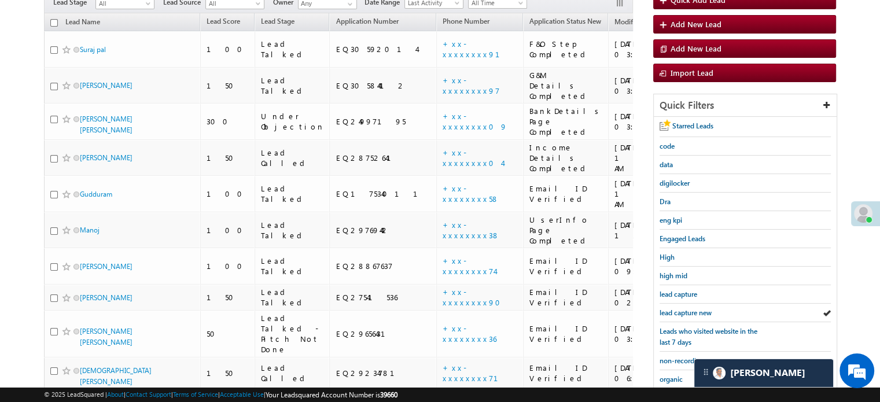
click at [687, 312] on span "lead capture new" at bounding box center [686, 312] width 52 height 9
click at [680, 308] on span "lead capture new" at bounding box center [686, 312] width 52 height 9
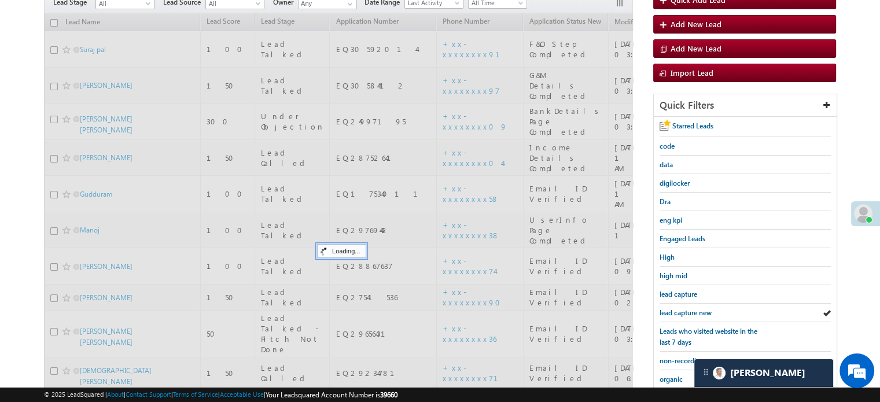
click at [677, 312] on span "lead capture new" at bounding box center [686, 312] width 52 height 9
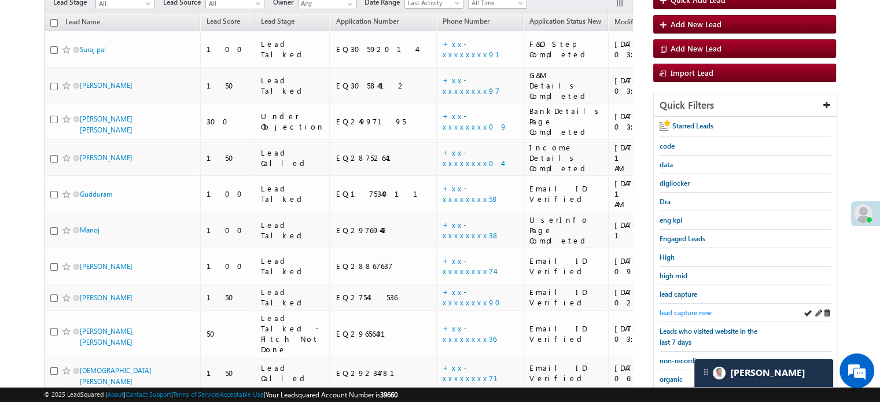
click at [686, 308] on span "lead capture new" at bounding box center [686, 312] width 52 height 9
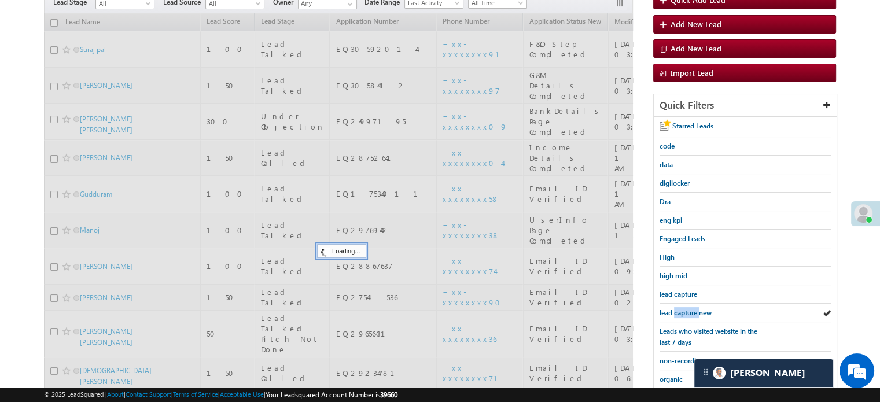
click at [686, 308] on span "lead capture new" at bounding box center [686, 312] width 52 height 9
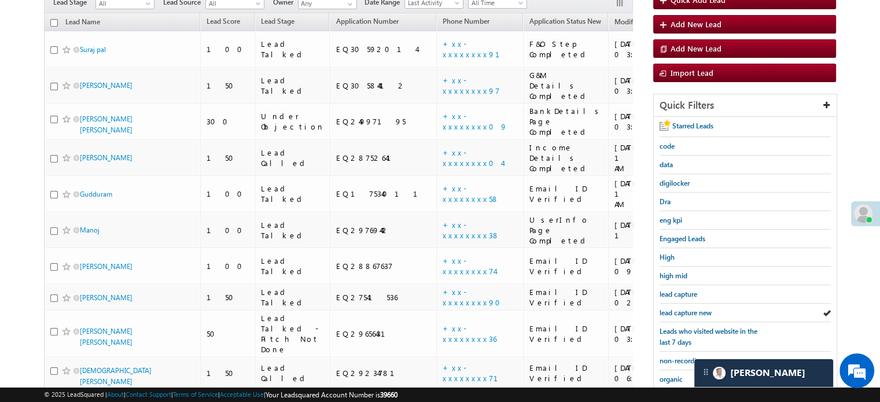
click at [686, 308] on span "lead capture new" at bounding box center [686, 312] width 52 height 9
click at [692, 309] on span "lead capture new" at bounding box center [686, 312] width 52 height 9
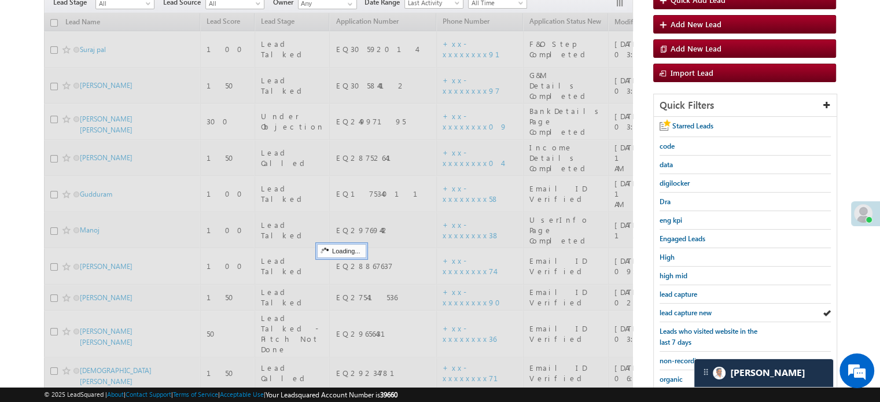
click at [692, 309] on span "lead capture new" at bounding box center [686, 312] width 52 height 9
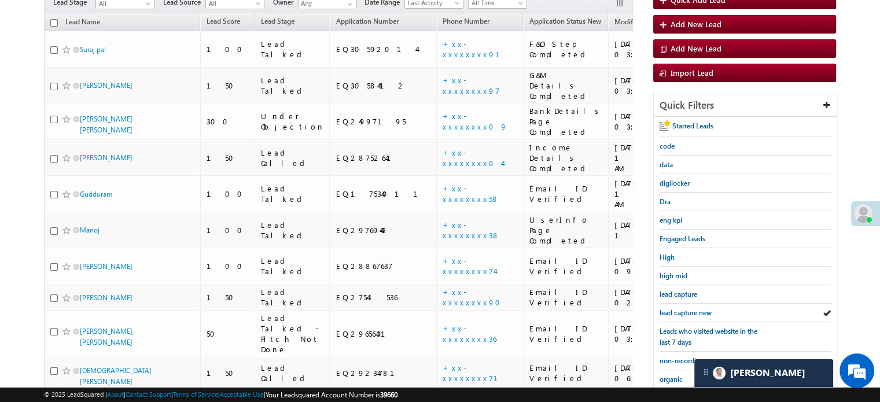
click at [692, 309] on span "lead capture new" at bounding box center [686, 312] width 52 height 9
click at [694, 310] on span "lead capture new" at bounding box center [686, 312] width 52 height 9
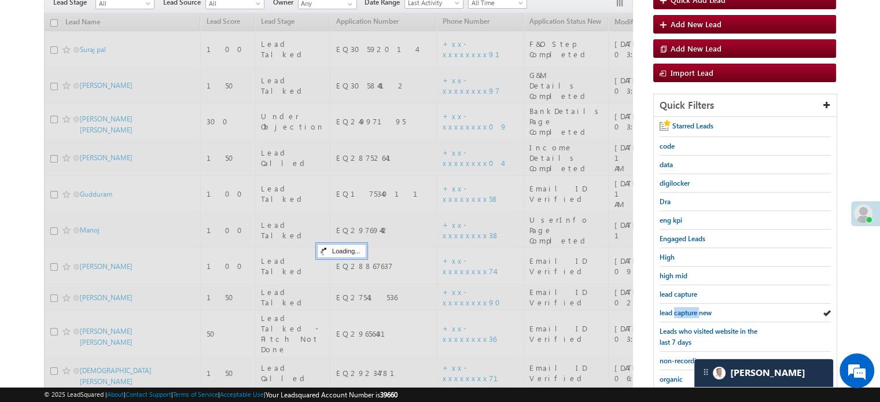
click at [694, 310] on span "lead capture new" at bounding box center [686, 312] width 52 height 9
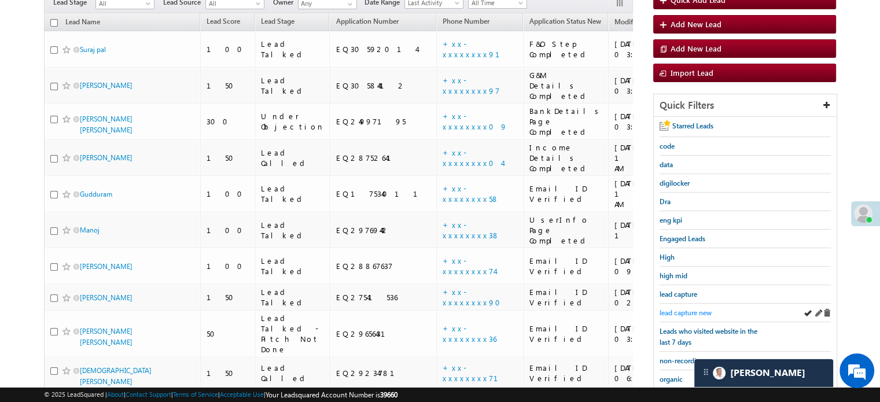
click at [693, 308] on span "lead capture new" at bounding box center [686, 312] width 52 height 9
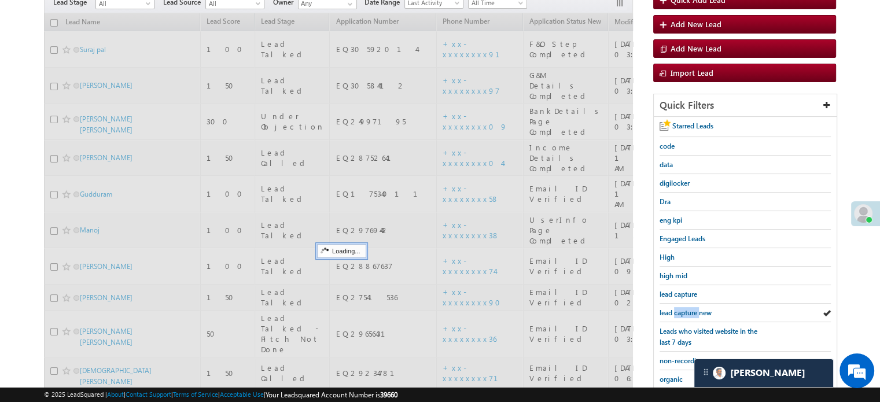
click at [693, 308] on span "lead capture new" at bounding box center [686, 312] width 52 height 9
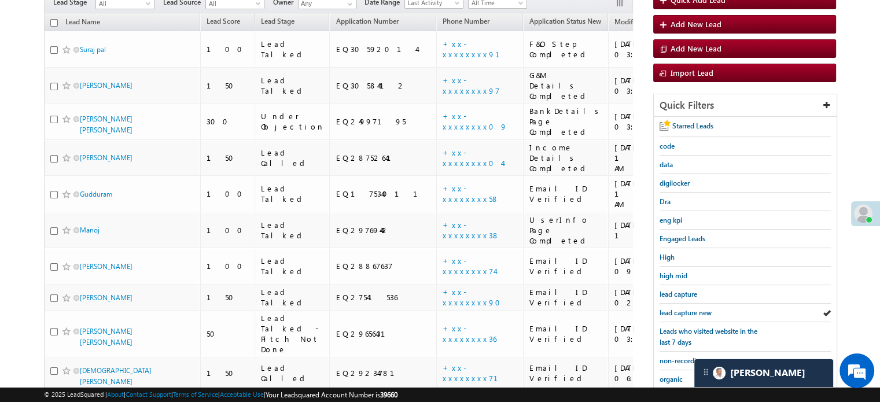
click at [693, 308] on span "lead capture new" at bounding box center [686, 312] width 52 height 9
click at [677, 308] on span "lead capture new" at bounding box center [686, 312] width 52 height 9
click at [678, 312] on span "lead capture new" at bounding box center [686, 312] width 52 height 9
click at [680, 308] on span "lead capture new" at bounding box center [686, 312] width 52 height 9
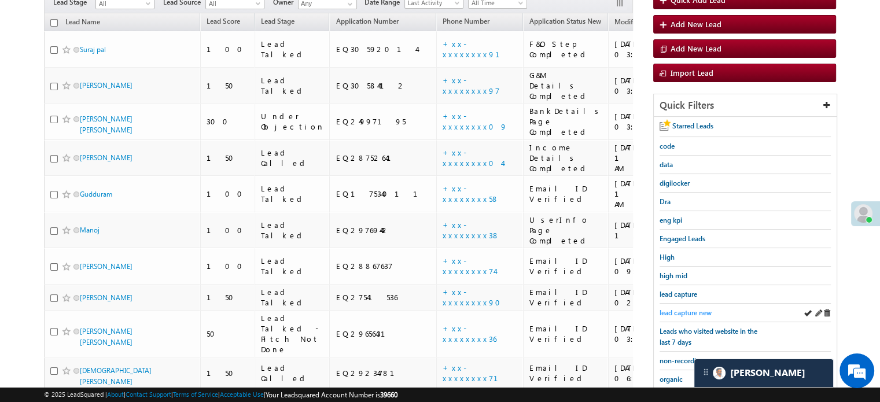
click at [682, 308] on span "lead capture new" at bounding box center [686, 312] width 52 height 9
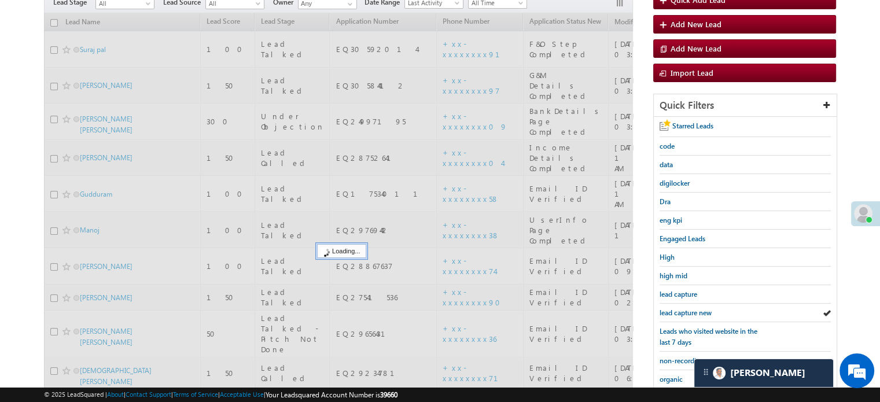
click at [682, 308] on span "lead capture new" at bounding box center [686, 312] width 52 height 9
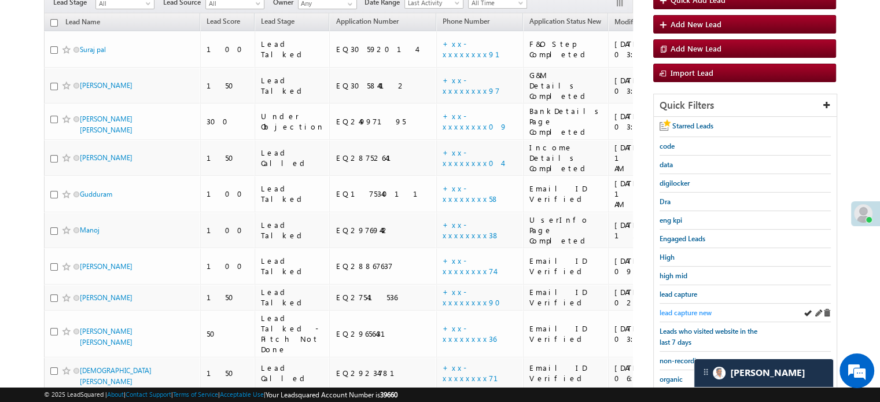
click at [695, 312] on span "lead capture new" at bounding box center [686, 312] width 52 height 9
click at [676, 304] on div "lead capture new" at bounding box center [745, 313] width 171 height 19
click at [676, 308] on span "lead capture new" at bounding box center [686, 312] width 52 height 9
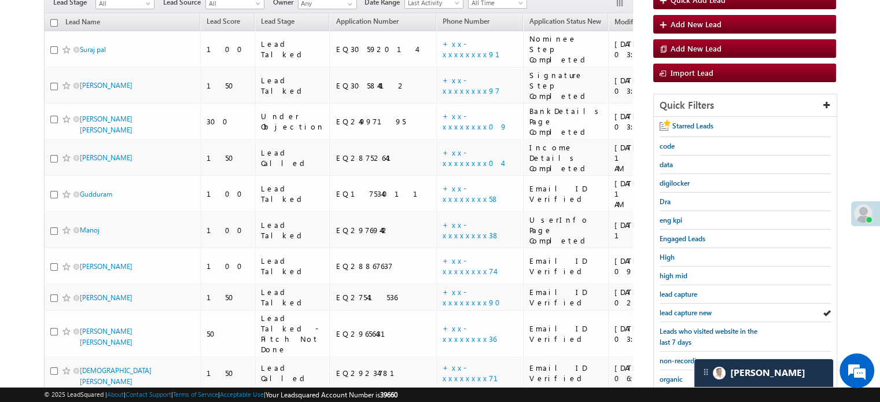
click at [676, 308] on span "lead capture new" at bounding box center [686, 312] width 52 height 9
click at [687, 307] on link "lead capture new" at bounding box center [686, 312] width 52 height 11
click at [687, 308] on span "lead capture new" at bounding box center [686, 312] width 52 height 9
click at [686, 308] on span "lead capture new" at bounding box center [686, 312] width 52 height 9
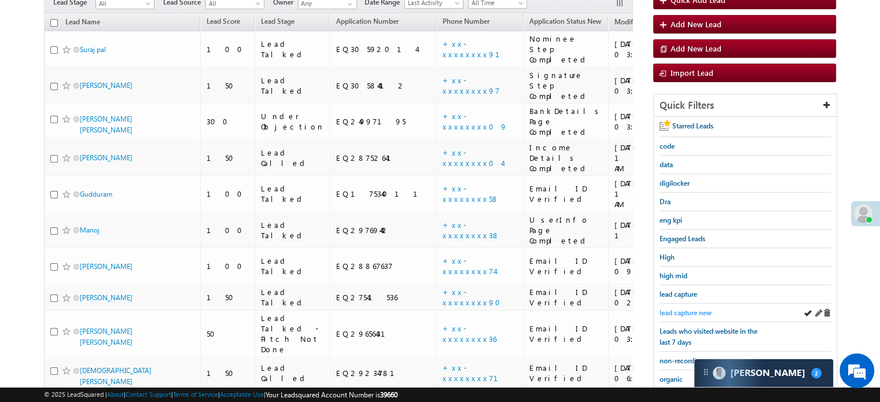
click at [702, 309] on span "lead capture new" at bounding box center [686, 312] width 52 height 9
click at [690, 309] on span "lead capture new" at bounding box center [686, 312] width 52 height 9
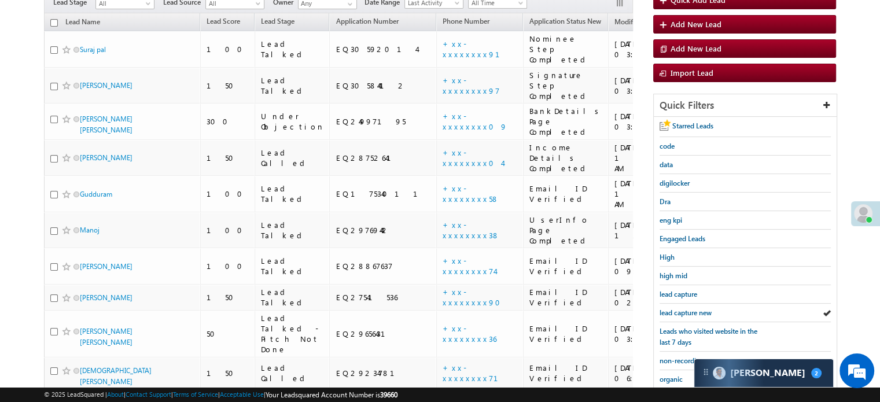
click at [690, 309] on span "lead capture new" at bounding box center [686, 312] width 52 height 9
click at [694, 310] on span "lead capture new" at bounding box center [686, 312] width 52 height 9
click at [685, 308] on span "lead capture new" at bounding box center [686, 312] width 52 height 9
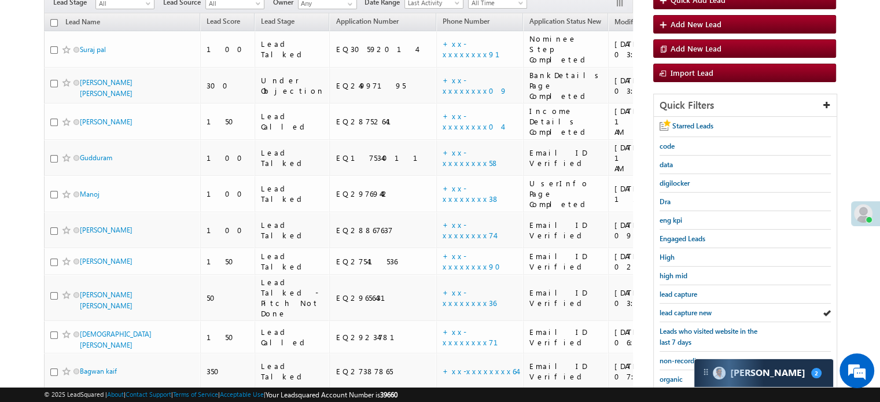
click at [685, 308] on span "lead capture new" at bounding box center [686, 312] width 52 height 9
click at [678, 308] on span "lead capture new" at bounding box center [686, 312] width 52 height 9
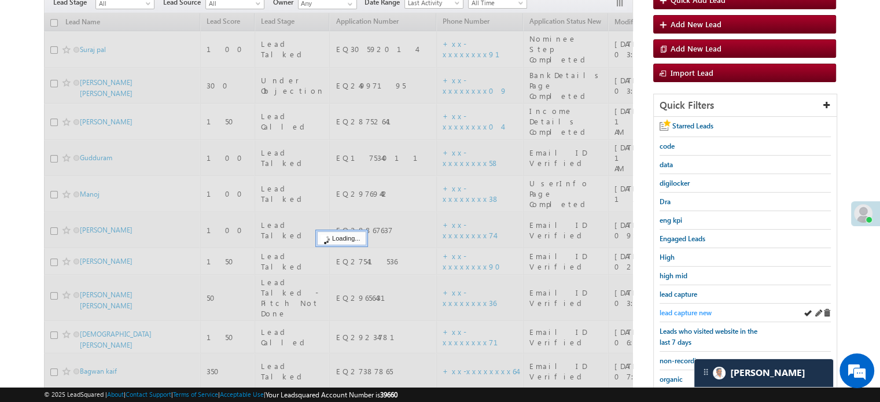
click at [678, 309] on span "lead capture new" at bounding box center [686, 312] width 52 height 9
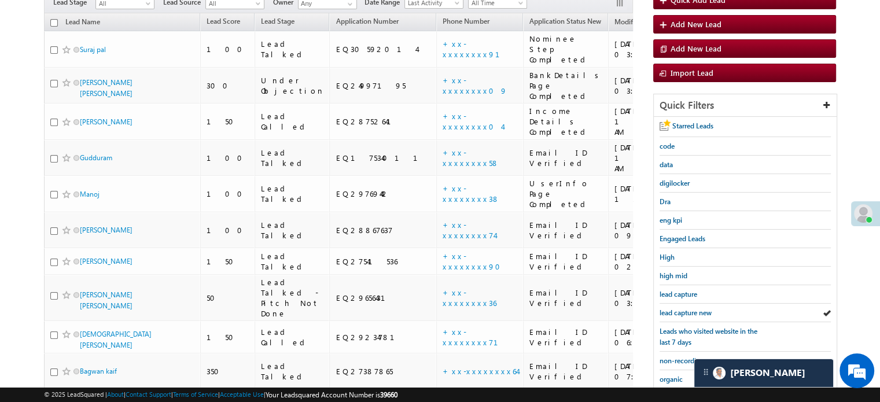
click at [678, 309] on span "lead capture new" at bounding box center [686, 312] width 52 height 9
click at [688, 308] on span "lead capture new" at bounding box center [686, 312] width 52 height 9
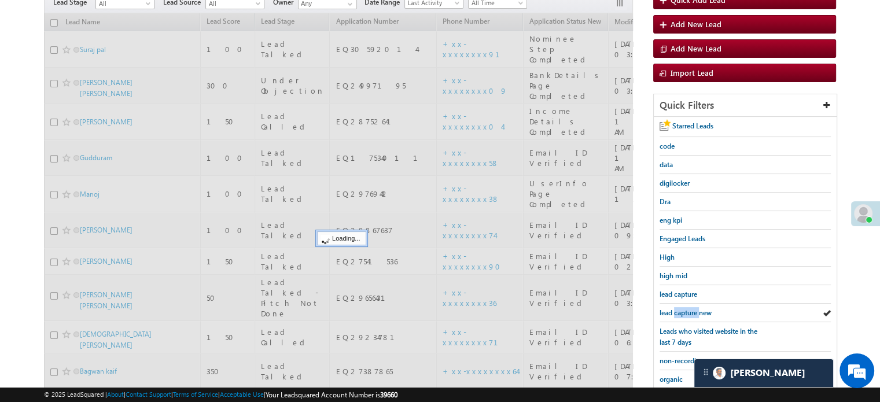
click at [688, 308] on span "lead capture new" at bounding box center [686, 312] width 52 height 9
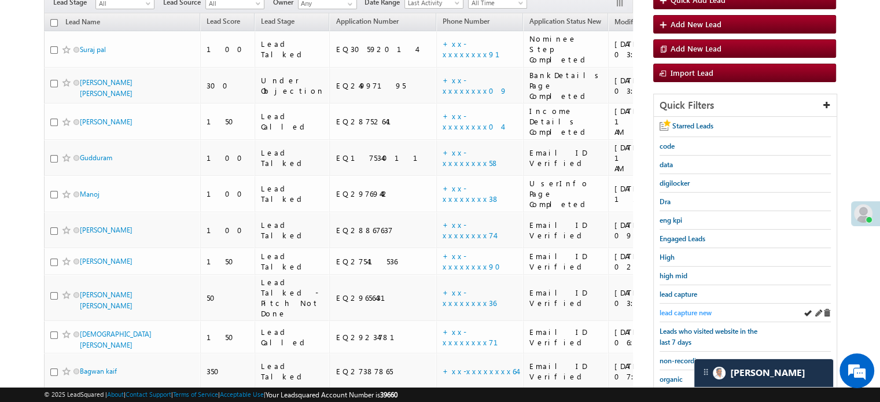
click at [684, 308] on span "lead capture new" at bounding box center [686, 312] width 52 height 9
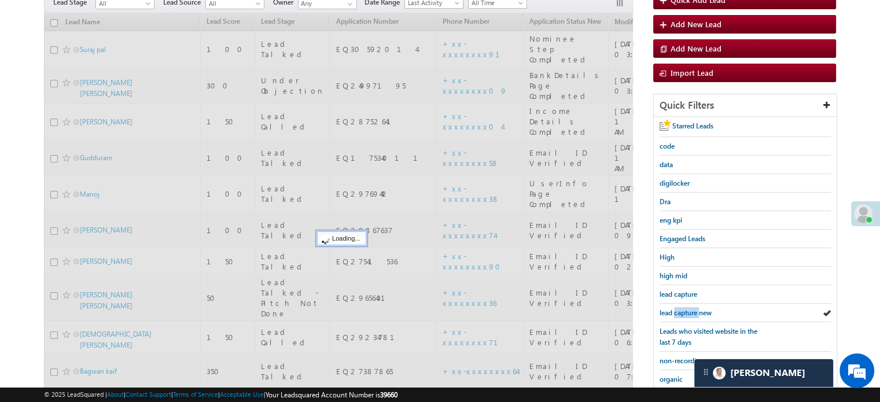
click at [684, 308] on span "lead capture new" at bounding box center [686, 312] width 52 height 9
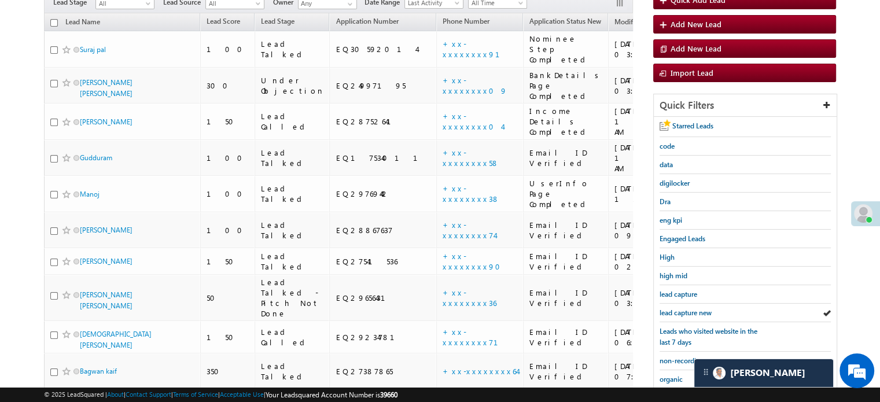
click at [684, 308] on span "lead capture new" at bounding box center [686, 312] width 52 height 9
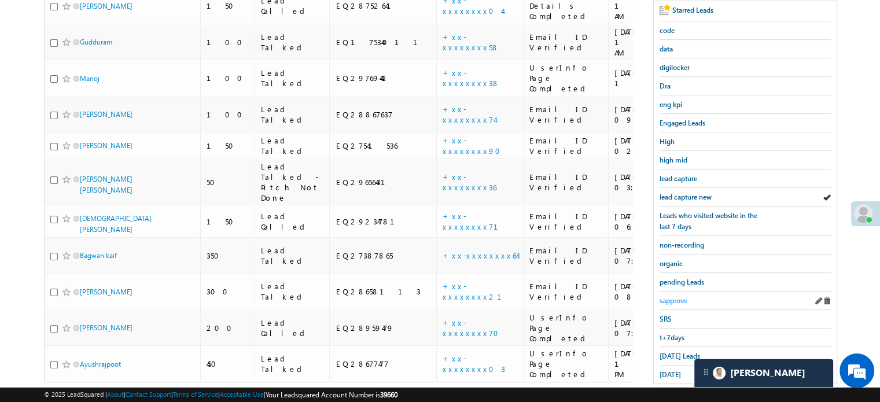
click at [673, 300] on span "sapprove" at bounding box center [674, 300] width 28 height 9
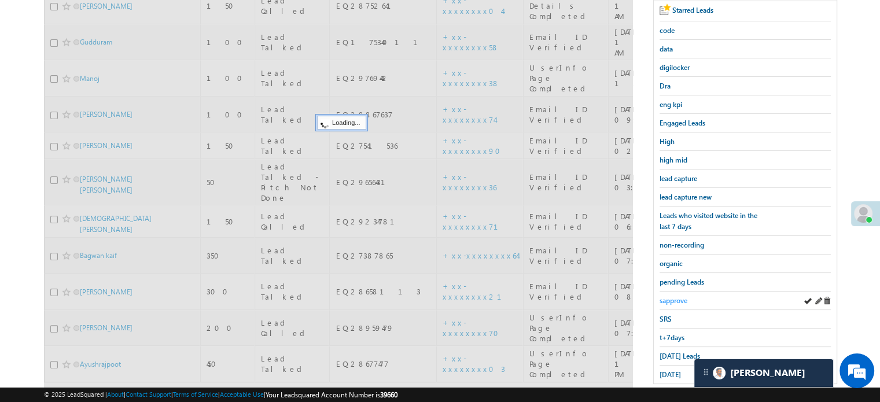
click at [675, 296] on span "sapprove" at bounding box center [674, 300] width 28 height 9
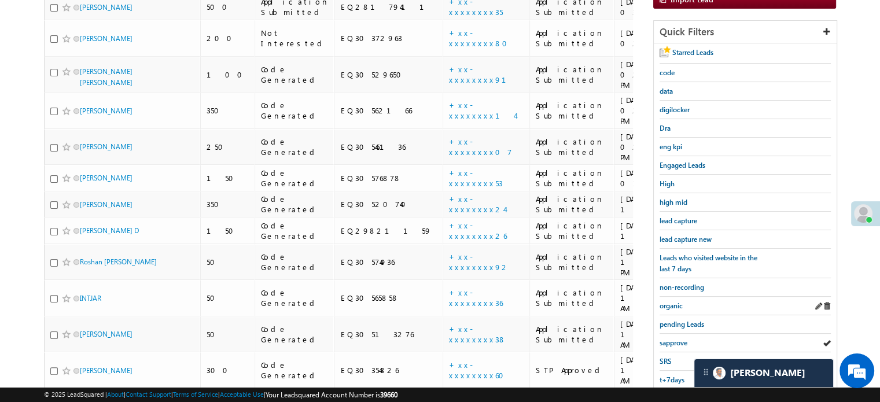
scroll to position [134, 0]
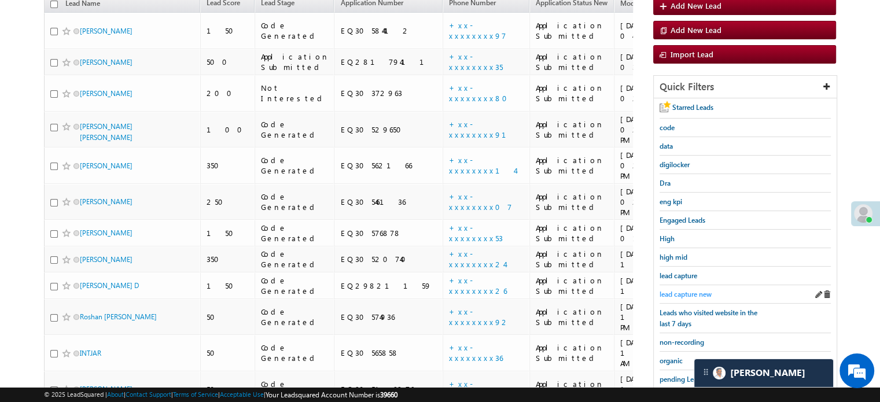
click at [695, 290] on span "lead capture new" at bounding box center [686, 294] width 52 height 9
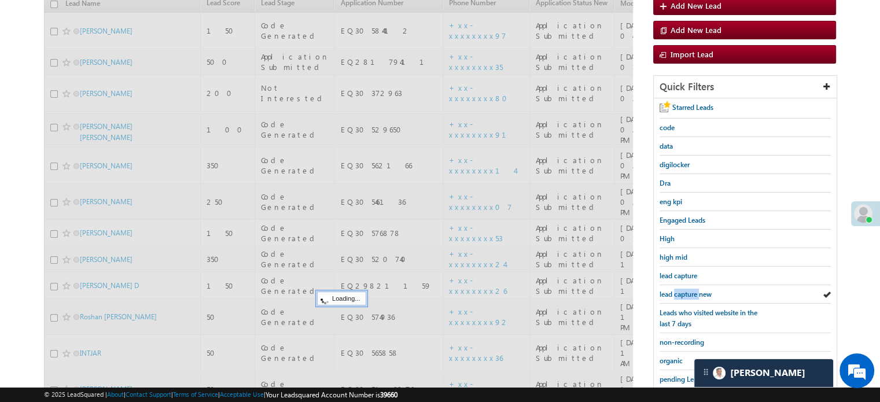
click at [695, 290] on span "lead capture new" at bounding box center [686, 294] width 52 height 9
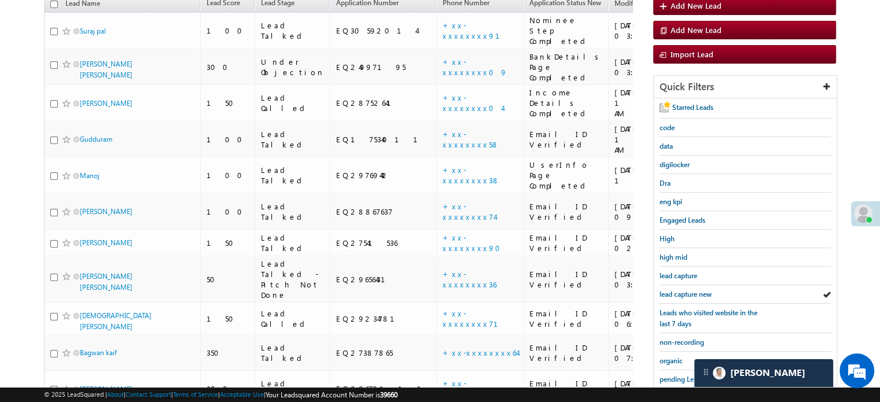
click at [695, 290] on span "lead capture new" at bounding box center [686, 294] width 52 height 9
click at [699, 292] on span "lead capture new" at bounding box center [686, 294] width 52 height 9
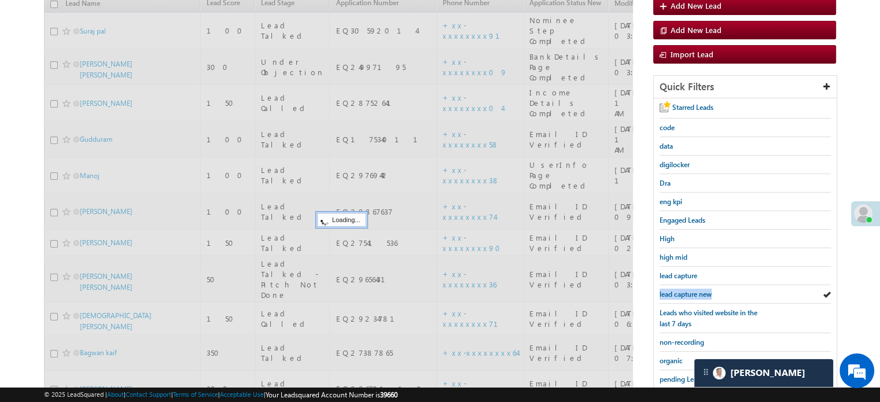
click at [699, 292] on span "lead capture new" at bounding box center [686, 294] width 52 height 9
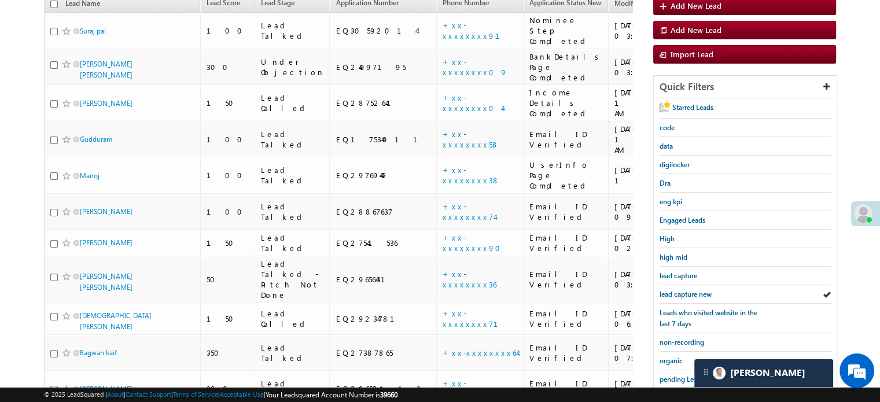
click at [699, 292] on span "lead capture new" at bounding box center [686, 294] width 52 height 9
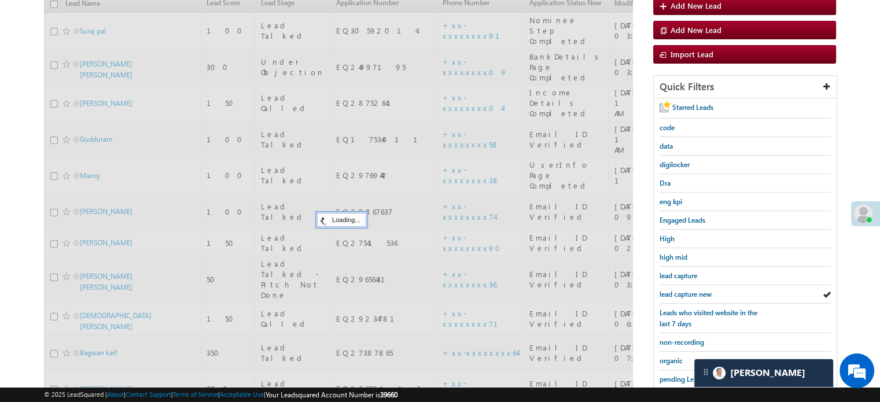
click at [699, 292] on span "lead capture new" at bounding box center [686, 294] width 52 height 9
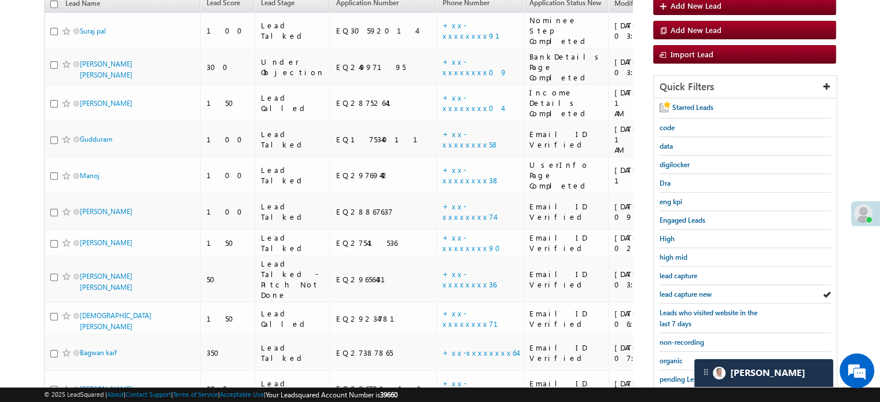
click at [699, 292] on span "lead capture new" at bounding box center [686, 294] width 52 height 9
click at [680, 290] on span "lead capture new" at bounding box center [686, 294] width 52 height 9
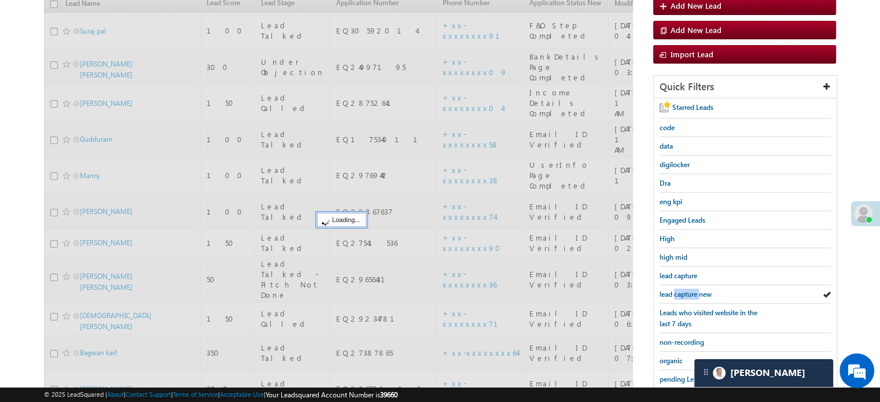
click at [680, 290] on span "lead capture new" at bounding box center [686, 294] width 52 height 9
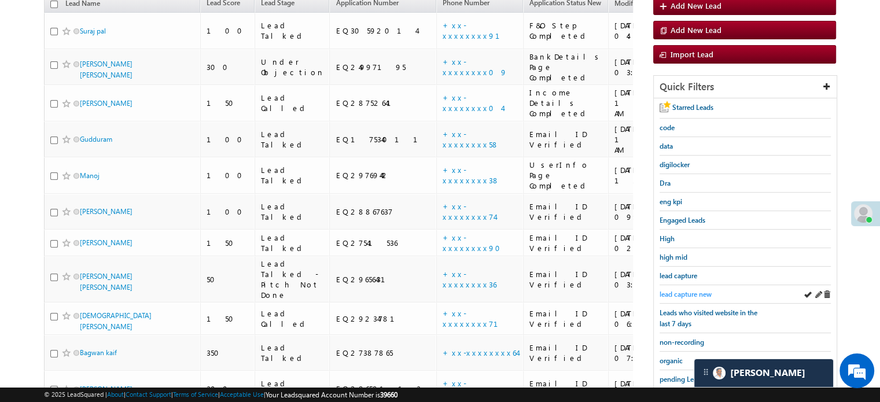
click at [683, 290] on span "lead capture new" at bounding box center [686, 294] width 52 height 9
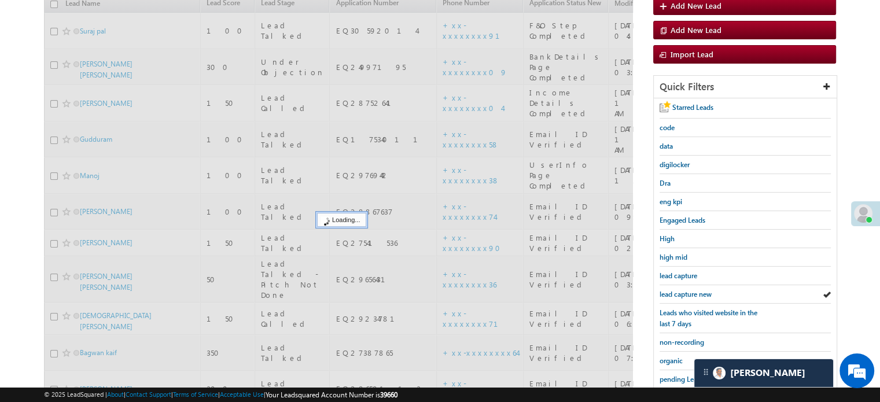
click at [683, 290] on span "lead capture new" at bounding box center [686, 294] width 52 height 9
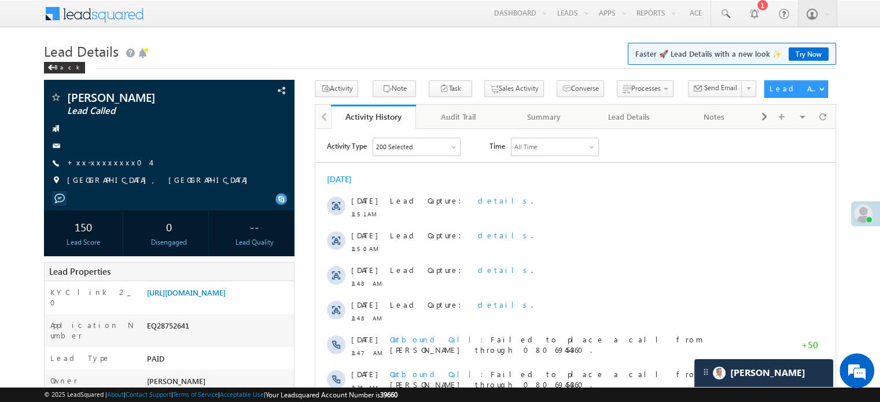
click at [448, 46] on h1 "Lead Details Faster 🚀 Lead Details with a new look ✨ Try Now" at bounding box center [440, 50] width 792 height 23
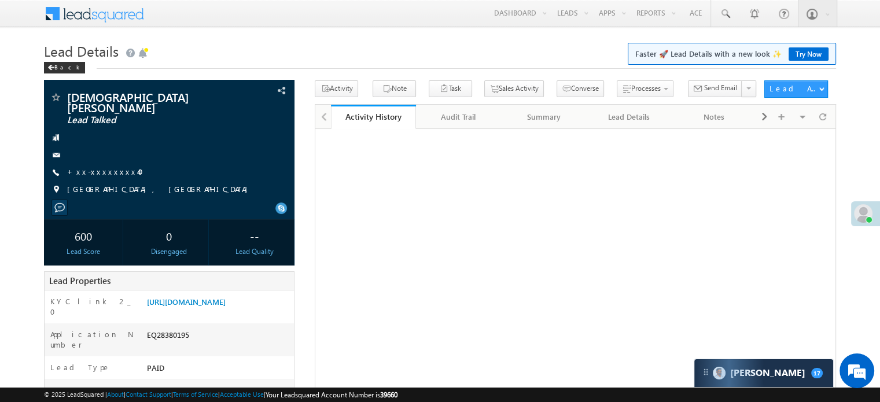
click at [463, 46] on h1 "Lead Details Faster 🚀 Lead Details with a new look ✨ Try Now" at bounding box center [440, 50] width 792 height 23
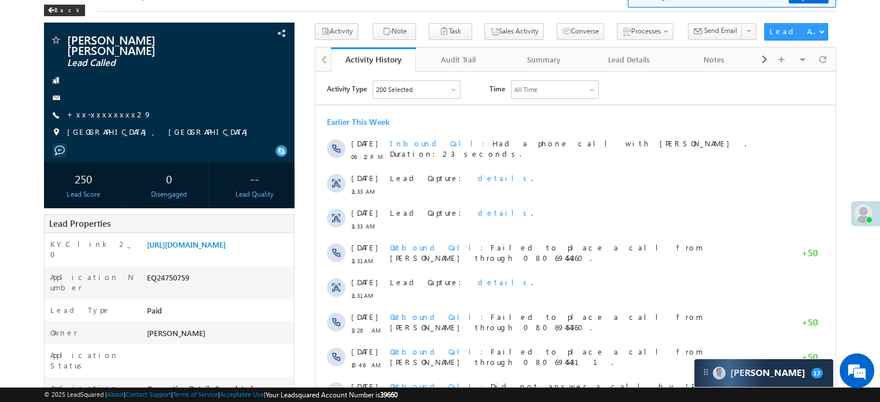
scroll to position [58, 0]
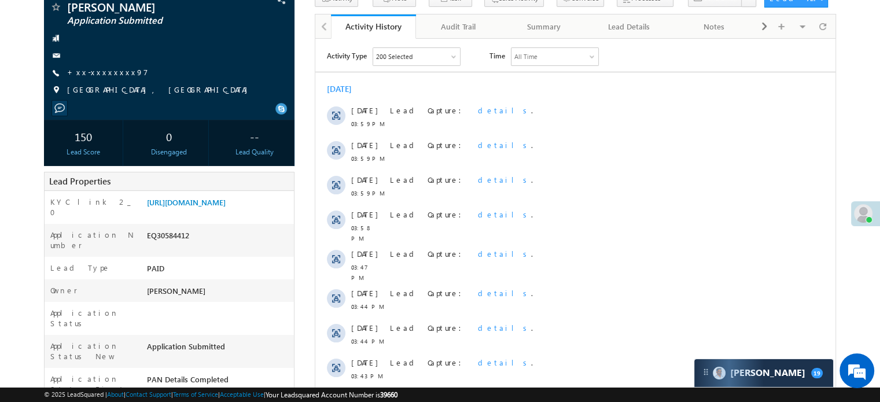
scroll to position [231, 0]
